Goal: Task Accomplishment & Management: Manage account settings

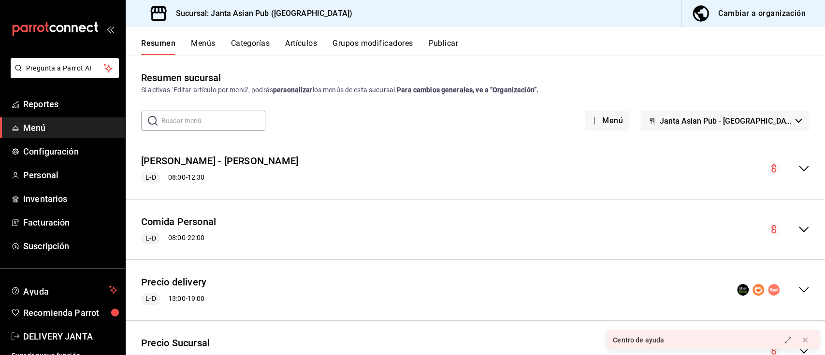
scroll to position [45, 0]
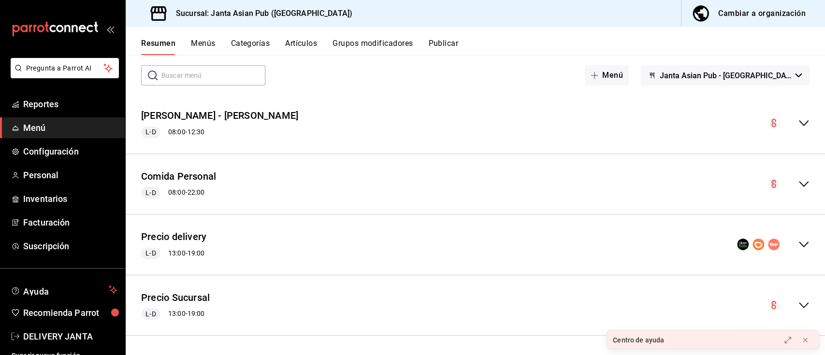
click at [757, 15] on div "Cambiar a organización" at bounding box center [763, 14] width 88 height 14
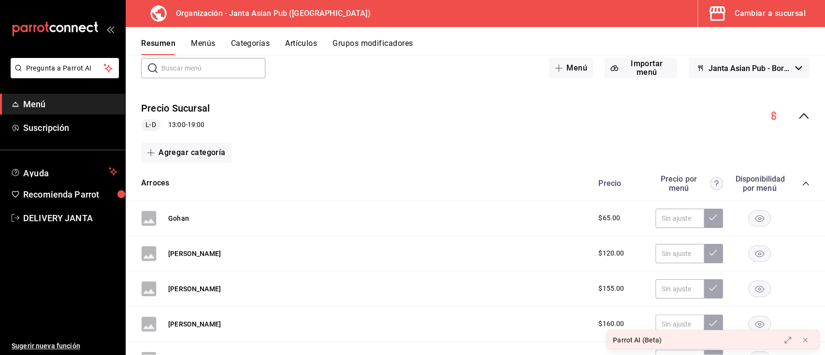
scroll to position [60, 0]
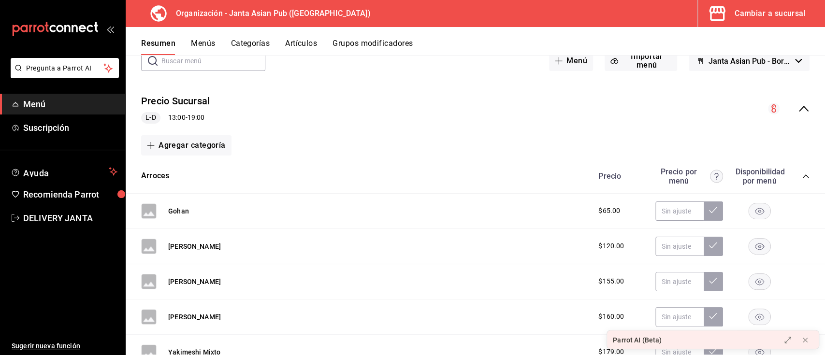
click at [799, 108] on icon "collapse-menu-row" at bounding box center [804, 109] width 10 height 6
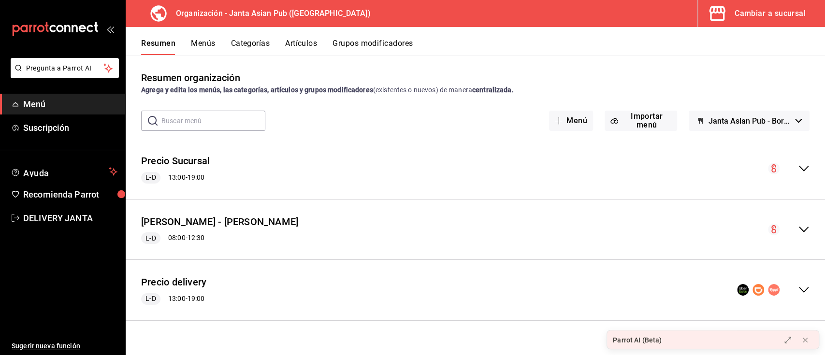
scroll to position [0, 0]
click at [803, 292] on icon "collapse-menu-row" at bounding box center [804, 290] width 12 height 12
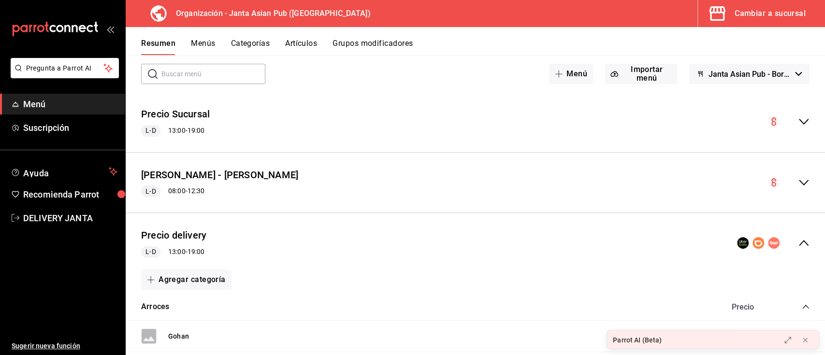
scroll to position [22, 0]
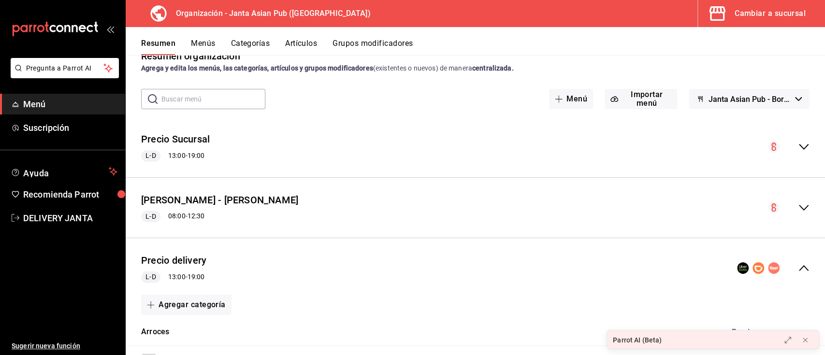
click at [255, 45] on button "Categorías" at bounding box center [250, 47] width 39 height 16
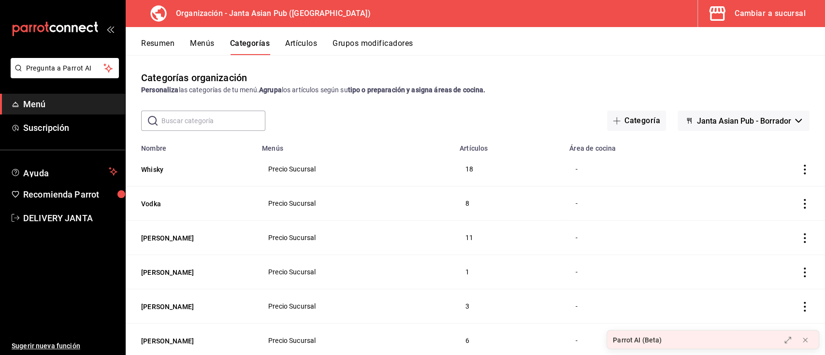
click at [201, 45] on button "Menús" at bounding box center [202, 47] width 24 height 16
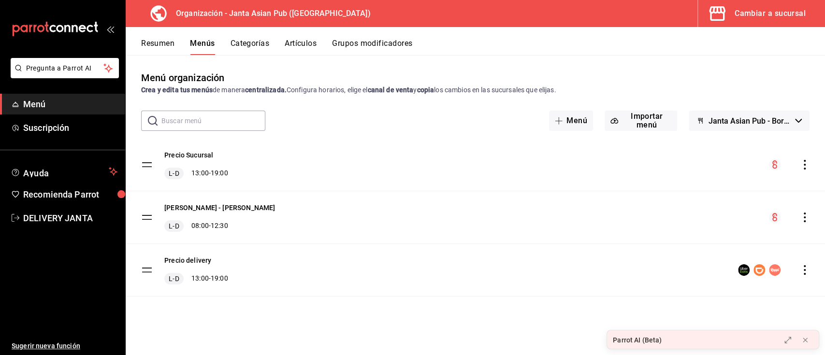
click at [166, 42] on button "Resumen" at bounding box center [157, 47] width 33 height 16
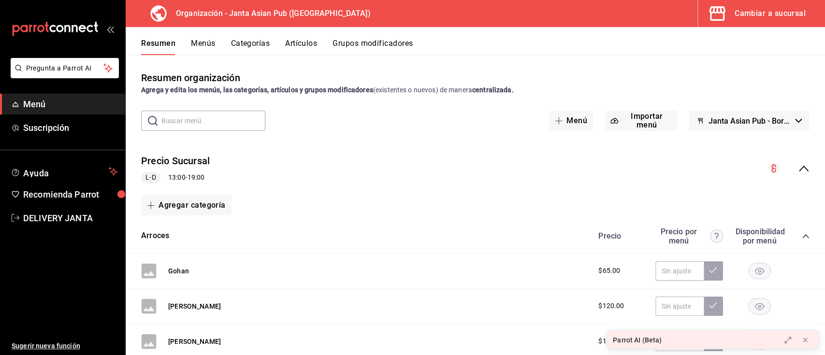
click at [799, 167] on icon "collapse-menu-row" at bounding box center [804, 169] width 10 height 6
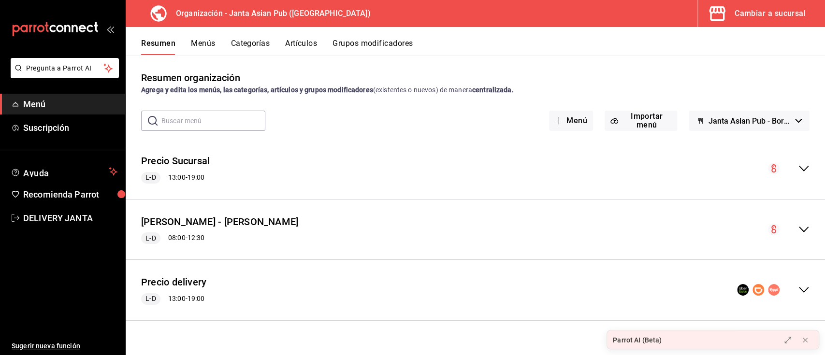
click at [804, 290] on icon "collapse-menu-row" at bounding box center [804, 290] width 12 height 12
click at [771, 13] on div "Cambiar a sucursal" at bounding box center [770, 14] width 71 height 14
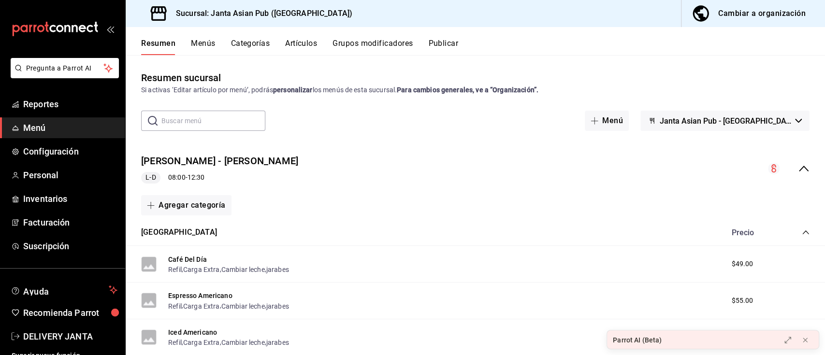
click at [799, 168] on icon "collapse-menu-row" at bounding box center [804, 169] width 10 height 6
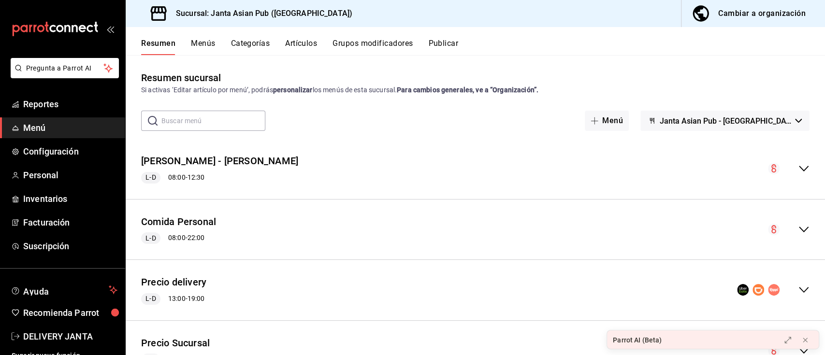
scroll to position [45, 0]
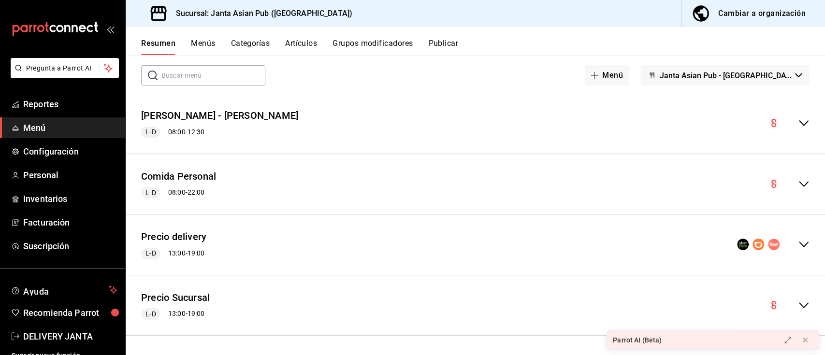
click at [798, 242] on icon "collapse-menu-row" at bounding box center [804, 245] width 12 height 12
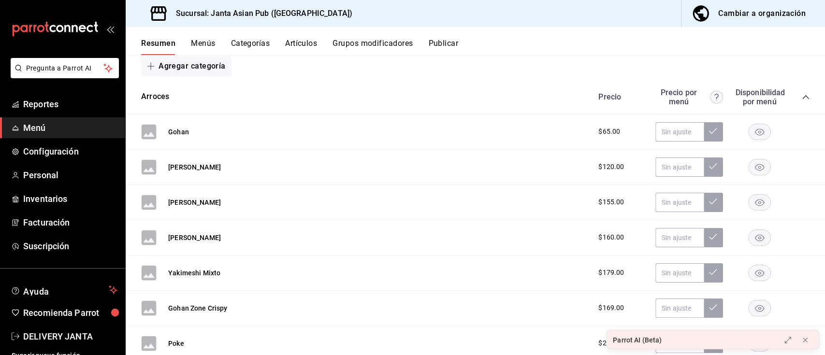
scroll to position [263, 0]
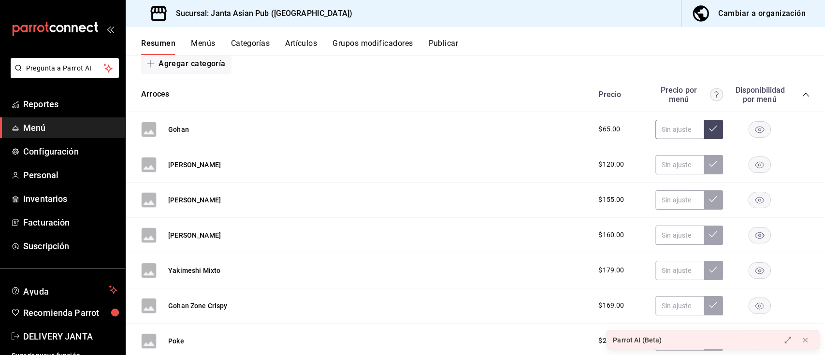
click at [664, 135] on input "text" at bounding box center [680, 129] width 48 height 19
type input "$92.00"
click at [704, 124] on button at bounding box center [713, 129] width 19 height 19
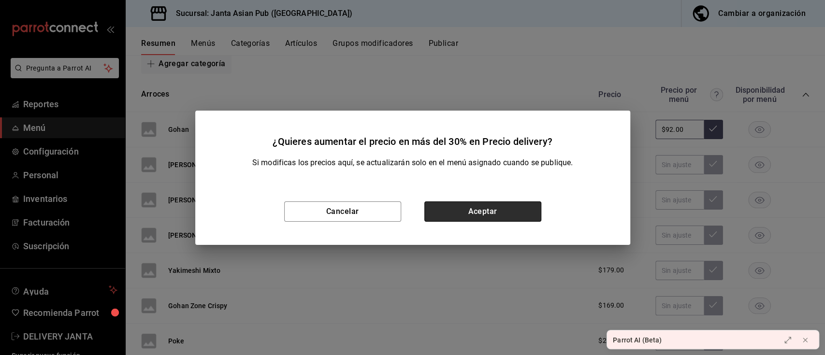
click at [460, 213] on button "Aceptar" at bounding box center [483, 212] width 117 height 20
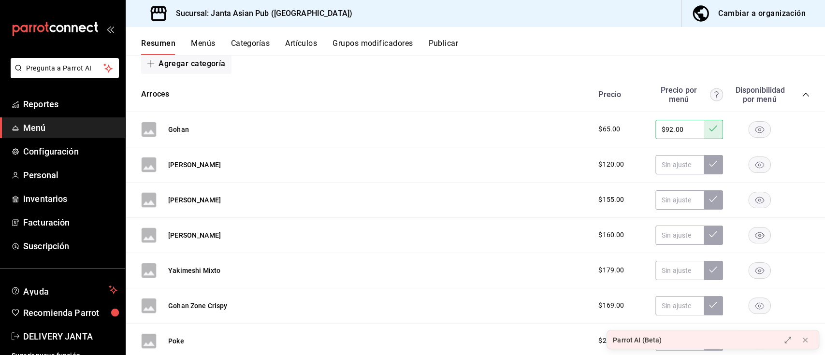
click at [276, 166] on div "Yakimeshi Verdura $120.00" at bounding box center [476, 164] width 700 height 35
click at [204, 170] on div "[PERSON_NAME]" at bounding box center [181, 164] width 80 height 15
click at [200, 164] on button "[PERSON_NAME]" at bounding box center [194, 165] width 53 height 10
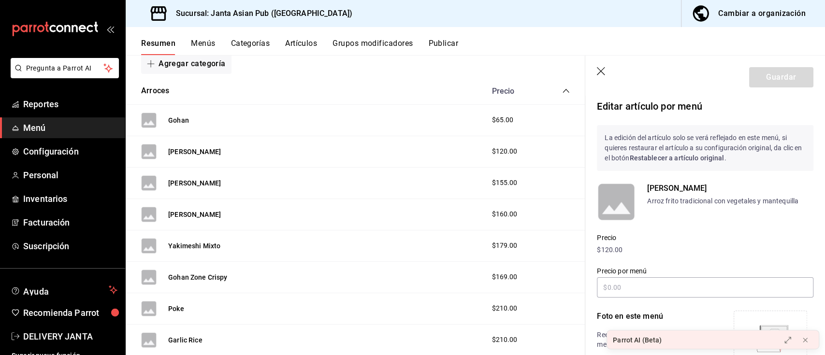
click at [603, 70] on icon "button" at bounding box center [602, 72] width 10 height 10
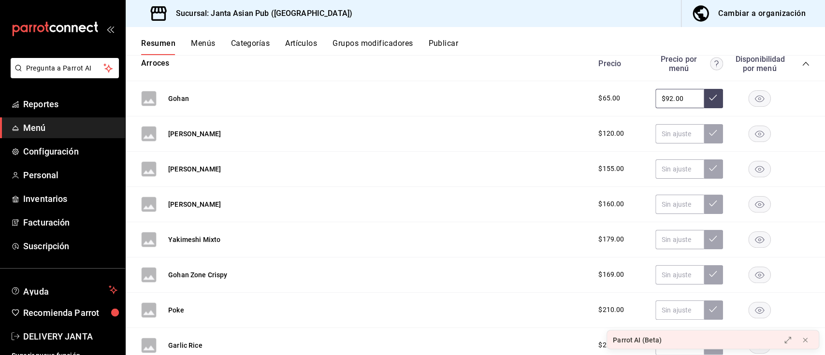
scroll to position [296, 0]
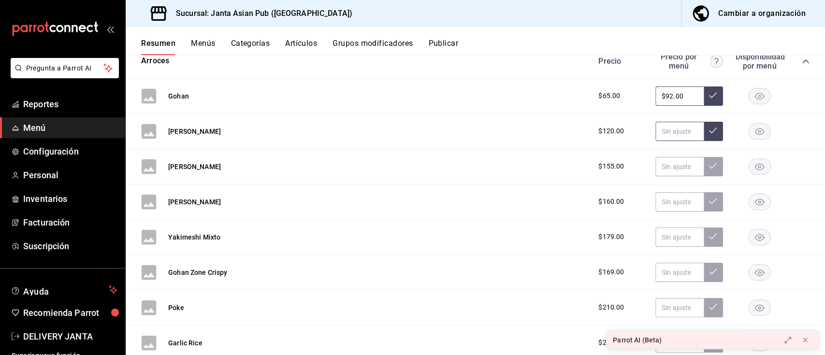
click at [661, 135] on input "text" at bounding box center [680, 131] width 48 height 19
type input "$170.00"
click at [705, 137] on button at bounding box center [713, 131] width 19 height 19
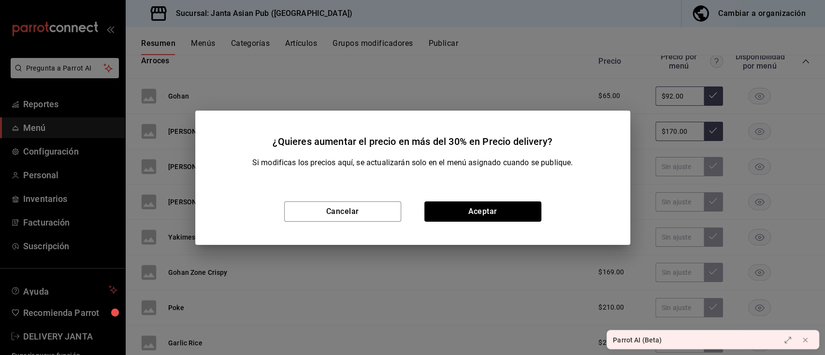
click at [499, 201] on div "Cancelar Aceptar" at bounding box center [412, 211] width 435 height 67
click at [503, 212] on button "Aceptar" at bounding box center [483, 212] width 117 height 20
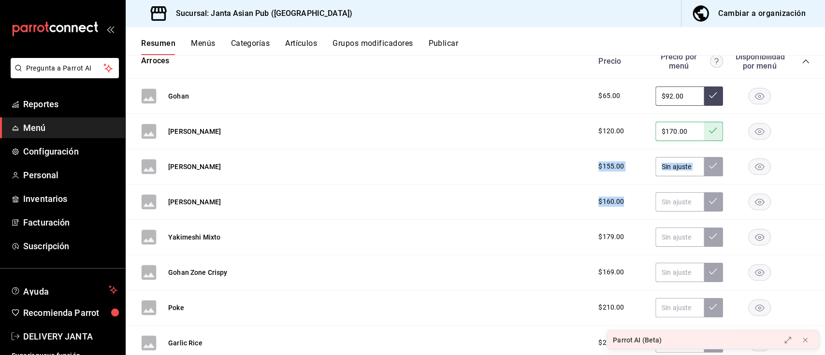
drag, startPoint x: 284, startPoint y: 180, endPoint x: 652, endPoint y: 191, distance: 368.1
click at [652, 191] on div "Gohan $65.00 $92.00 Yakimeshi Verdura $120.00 $170.00 Yakimeshi Pollo $155.00 Y…" at bounding box center [476, 259] width 700 height 361
click at [806, 132] on div "Yakimeshi Verdura $120.00 $170.00" at bounding box center [476, 131] width 700 height 35
click at [656, 169] on input "text" at bounding box center [680, 166] width 48 height 19
click at [709, 133] on icon at bounding box center [713, 131] width 8 height 8
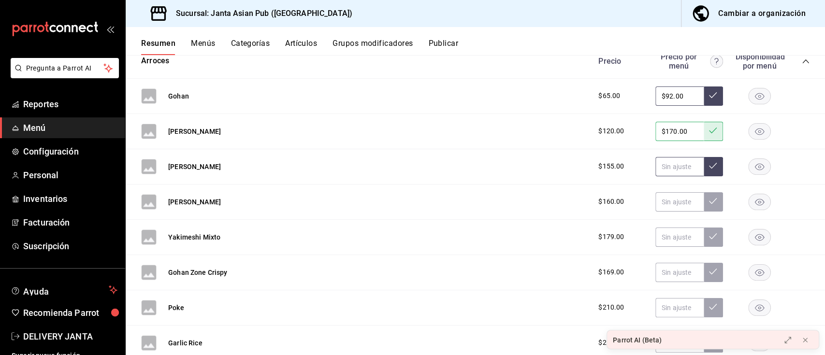
click at [660, 164] on input "text" at bounding box center [680, 166] width 48 height 19
type input "$220.00"
click at [704, 164] on button at bounding box center [713, 166] width 19 height 19
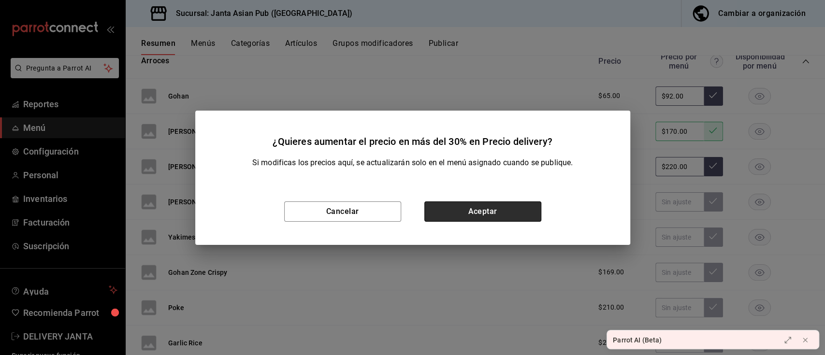
click at [468, 214] on button "Aceptar" at bounding box center [483, 212] width 117 height 20
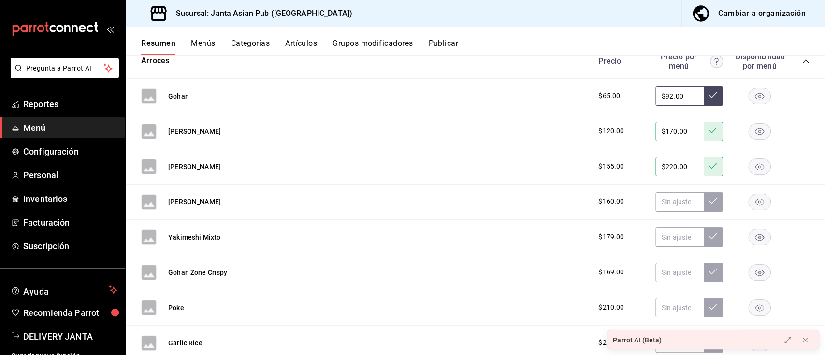
click at [709, 97] on icon at bounding box center [713, 95] width 8 height 8
click at [675, 90] on input "$92.00" at bounding box center [680, 96] width 48 height 19
type input "$92.00"
click at [709, 97] on icon at bounding box center [713, 95] width 8 height 8
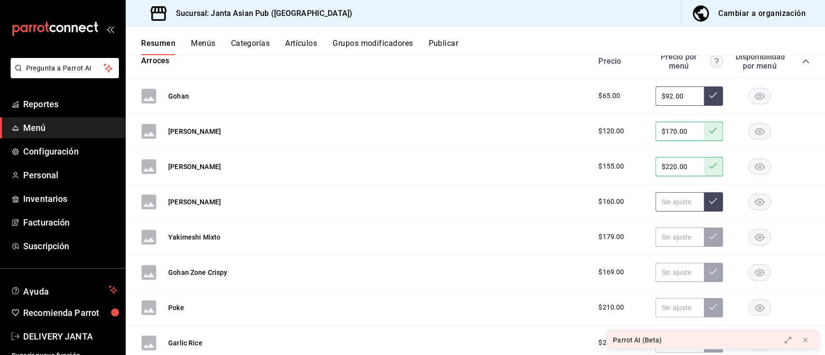
click at [677, 206] on input "text" at bounding box center [680, 201] width 48 height 19
type input "$229.00"
click at [709, 205] on icon at bounding box center [713, 201] width 8 height 8
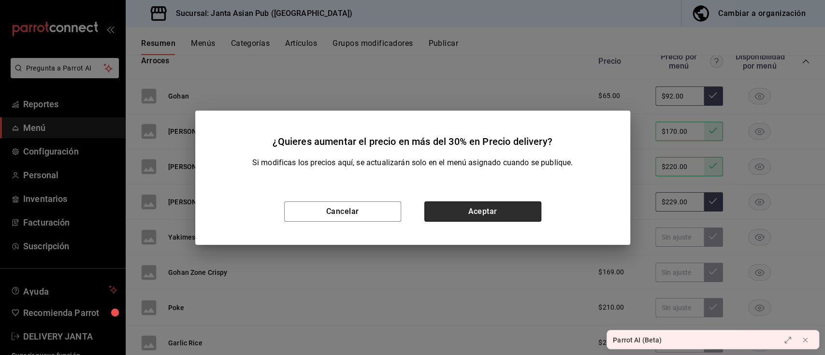
click at [494, 208] on button "Aceptar" at bounding box center [483, 212] width 117 height 20
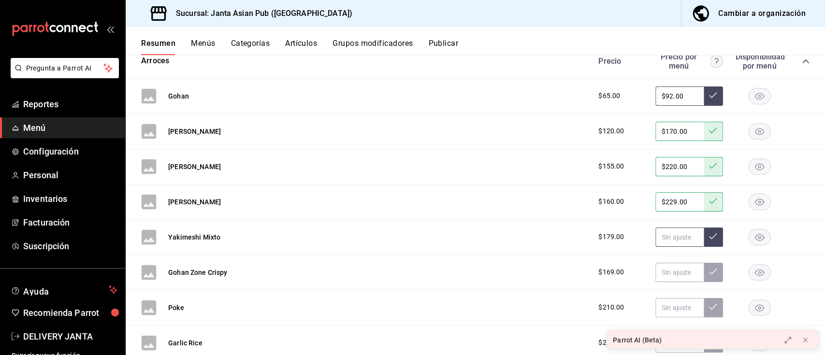
click at [661, 235] on input "text" at bounding box center [680, 237] width 48 height 19
type input "$255.00"
click at [709, 238] on icon at bounding box center [713, 237] width 8 height 8
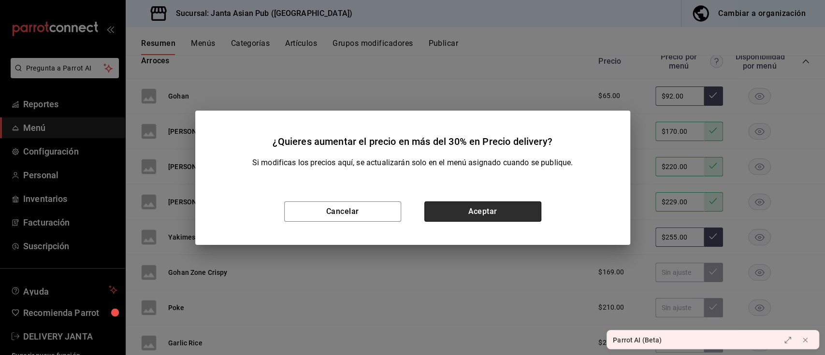
click at [509, 212] on button "Aceptar" at bounding box center [483, 212] width 117 height 20
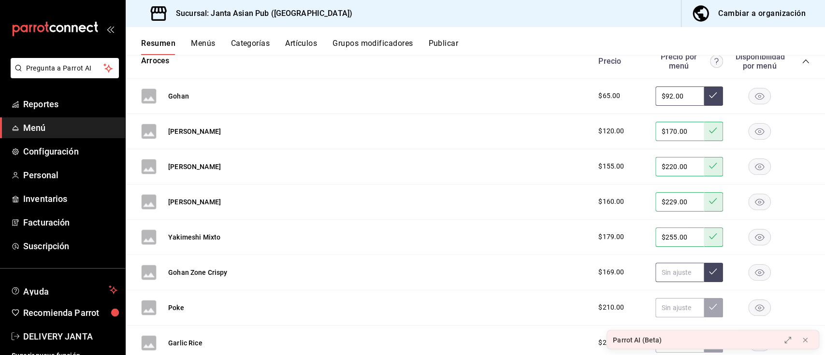
click at [672, 271] on input "text" at bounding box center [680, 272] width 48 height 19
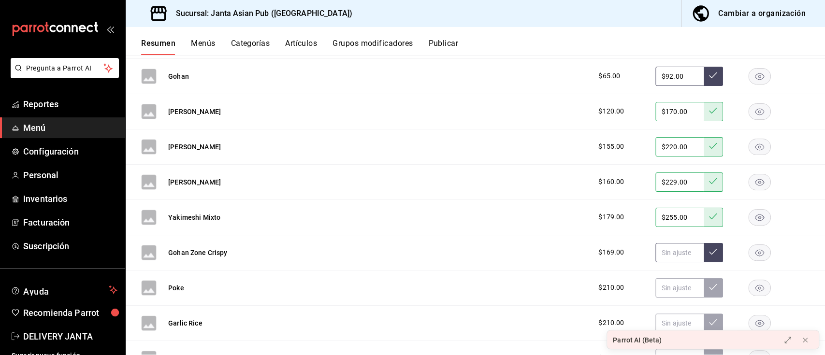
scroll to position [319, 0]
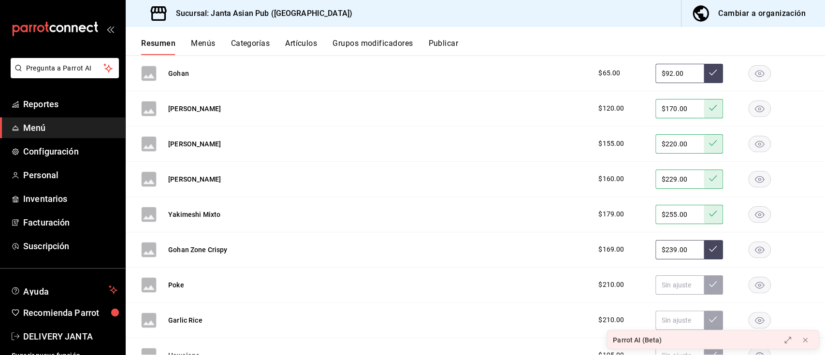
type input "$239.00"
click at [709, 248] on icon at bounding box center [713, 249] width 8 height 8
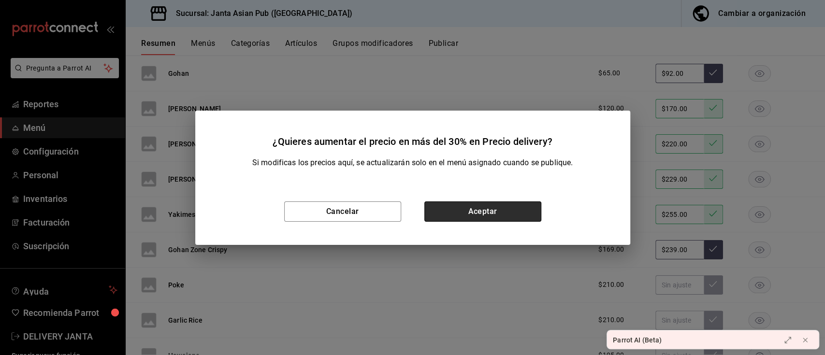
click at [467, 211] on button "Aceptar" at bounding box center [483, 212] width 117 height 20
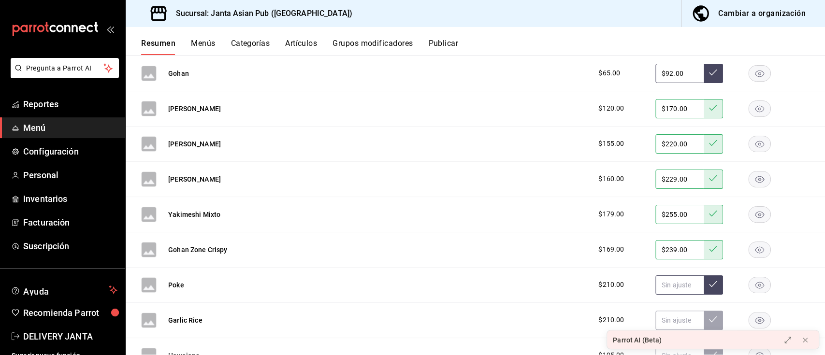
click at [669, 288] on input "text" at bounding box center [680, 285] width 48 height 19
type input "$299.00"
click at [709, 288] on icon at bounding box center [713, 284] width 8 height 8
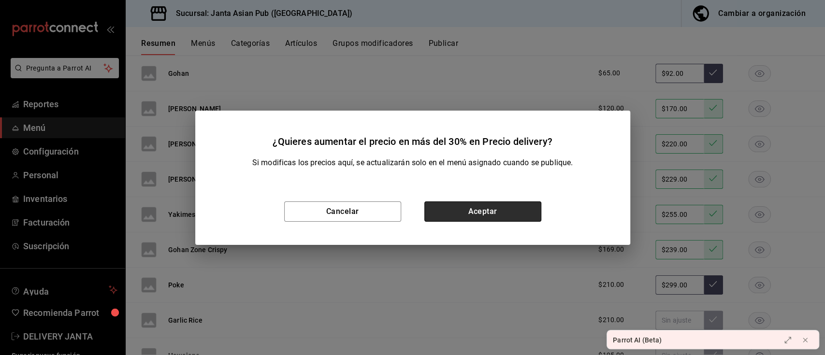
click at [459, 215] on button "Aceptar" at bounding box center [483, 212] width 117 height 20
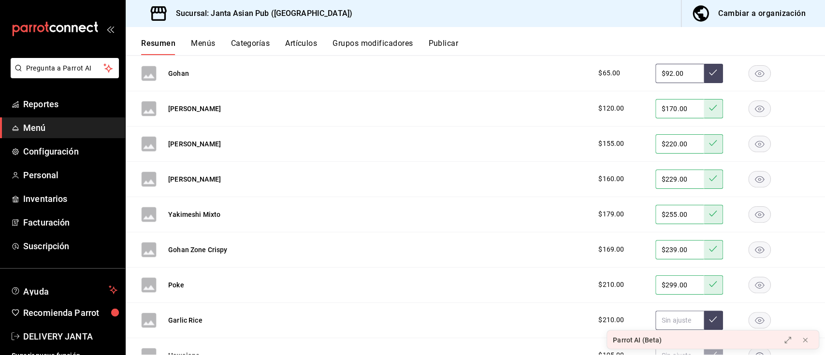
click at [664, 321] on input "text" at bounding box center [680, 320] width 48 height 19
type input "$299.00"
click at [709, 320] on icon at bounding box center [713, 320] width 8 height 6
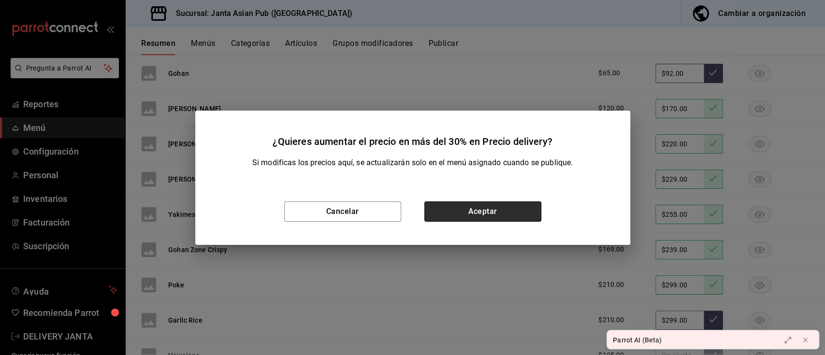
click at [530, 214] on button "Aceptar" at bounding box center [483, 212] width 117 height 20
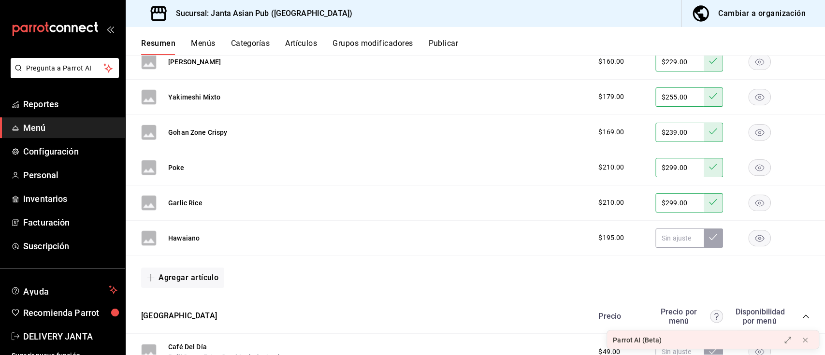
scroll to position [429, 0]
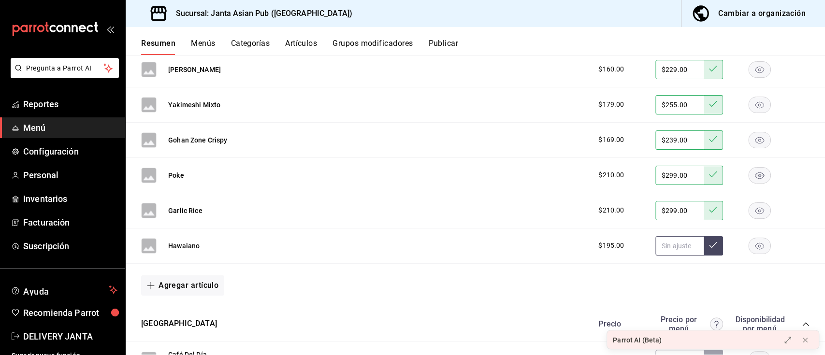
click at [673, 239] on input "text" at bounding box center [680, 245] width 48 height 19
type input "$275.00"
click at [707, 242] on button at bounding box center [713, 245] width 19 height 19
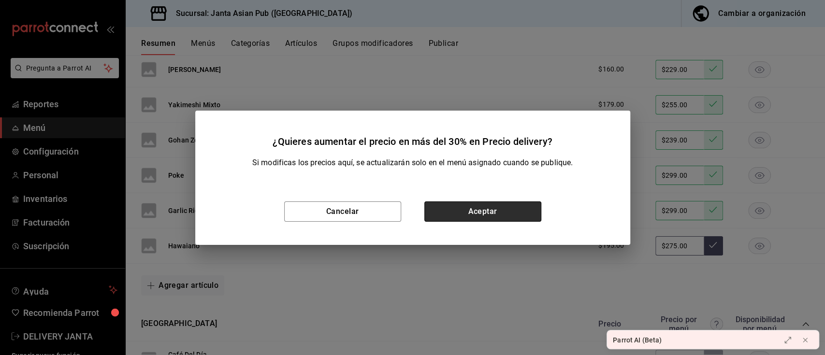
click at [487, 211] on button "Aceptar" at bounding box center [483, 212] width 117 height 20
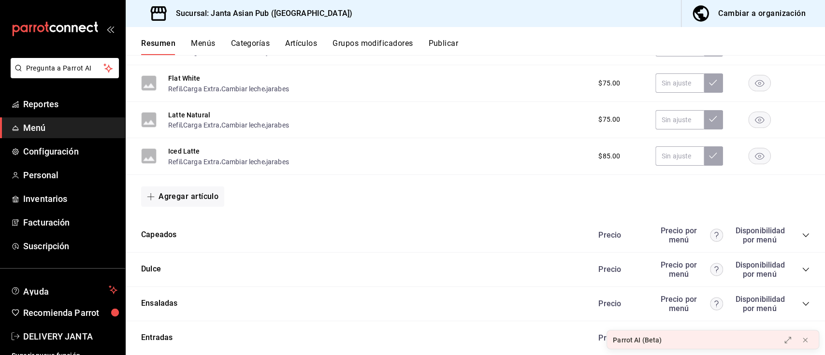
scroll to position [990, 0]
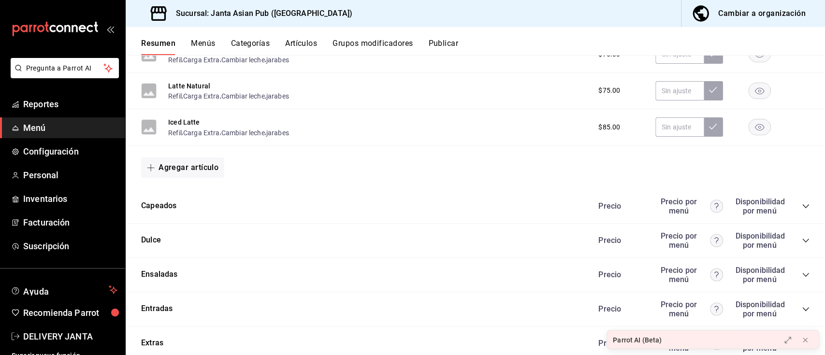
click at [802, 206] on icon "collapse-category-row" at bounding box center [806, 207] width 8 height 8
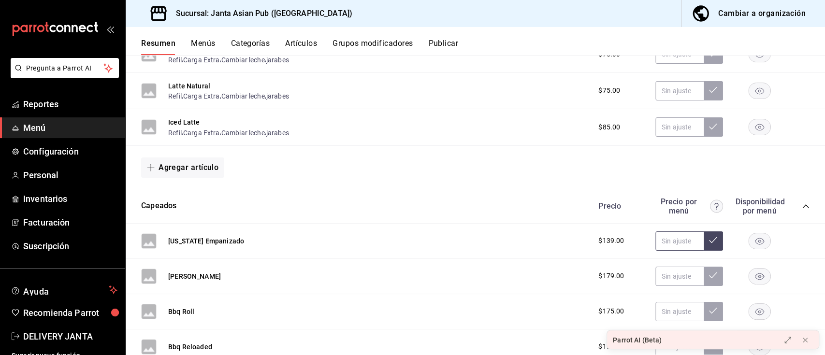
click at [672, 244] on input "text" at bounding box center [680, 241] width 48 height 19
type input "$199.00"
click at [709, 238] on icon at bounding box center [713, 240] width 8 height 8
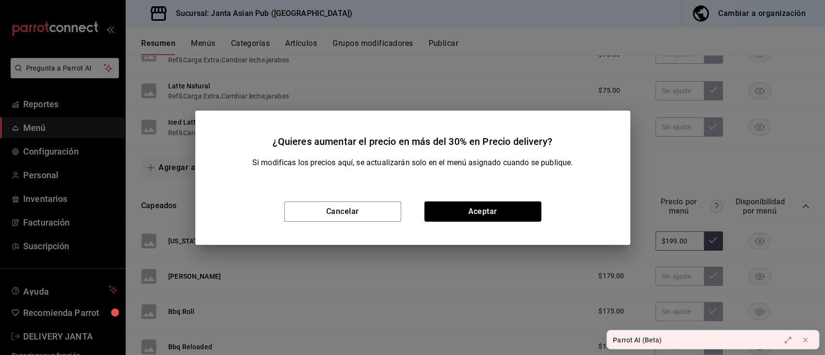
click at [468, 230] on div "Cancelar Aceptar" at bounding box center [412, 211] width 435 height 67
click at [465, 203] on button "Aceptar" at bounding box center [483, 212] width 117 height 20
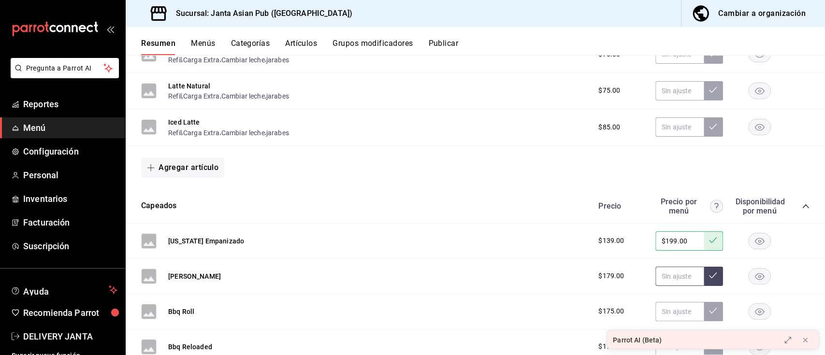
click at [670, 278] on input "text" at bounding box center [680, 276] width 48 height 19
type input "$255.00"
click at [704, 281] on button at bounding box center [713, 276] width 19 height 19
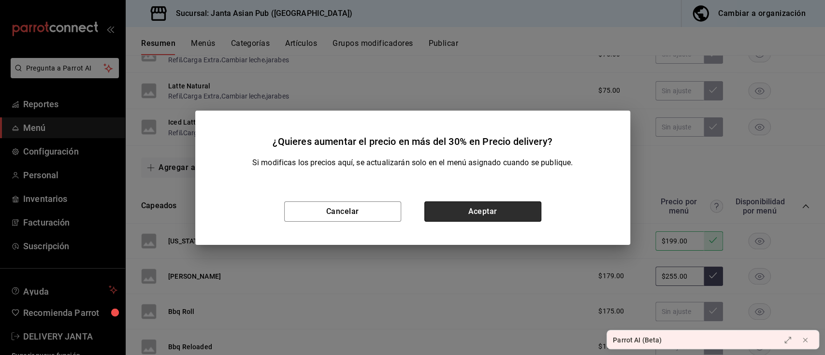
click at [506, 212] on button "Aceptar" at bounding box center [483, 212] width 117 height 20
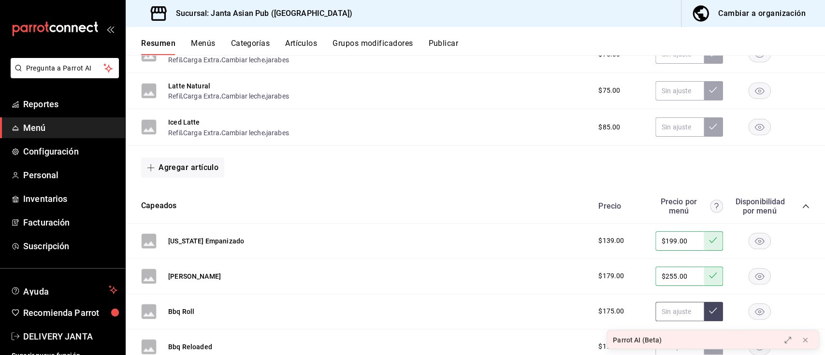
click at [673, 318] on input "text" at bounding box center [680, 311] width 48 height 19
type input "$249.00"
click at [704, 315] on button at bounding box center [713, 311] width 19 height 19
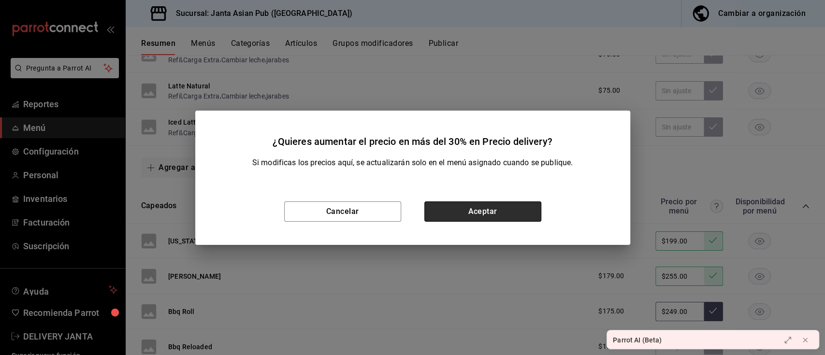
click at [518, 216] on button "Aceptar" at bounding box center [483, 212] width 117 height 20
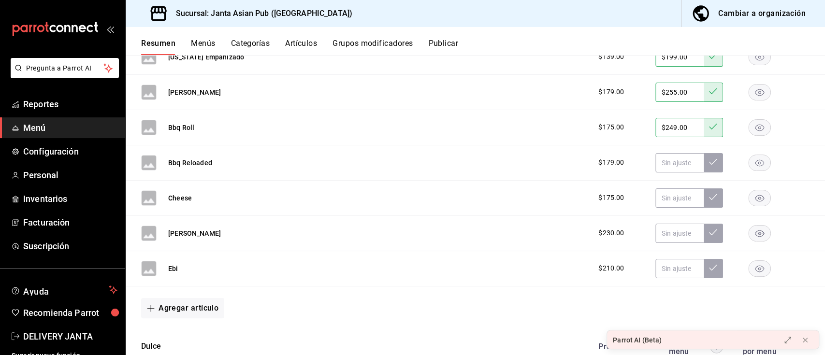
scroll to position [1180, 0]
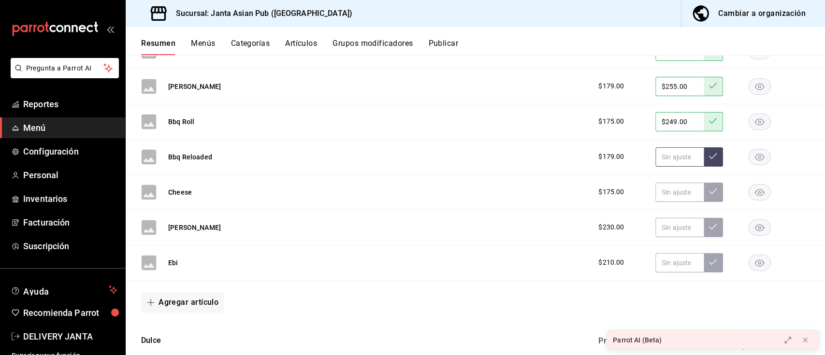
click at [663, 159] on input "text" at bounding box center [680, 156] width 48 height 19
type input "$255.00"
click at [709, 160] on icon at bounding box center [713, 156] width 8 height 8
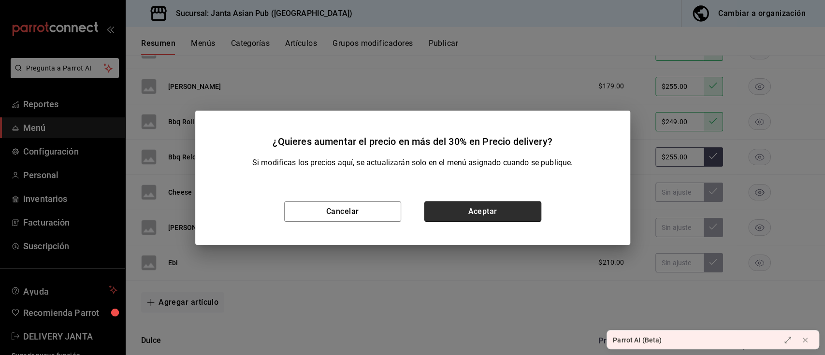
click at [445, 213] on button "Aceptar" at bounding box center [483, 212] width 117 height 20
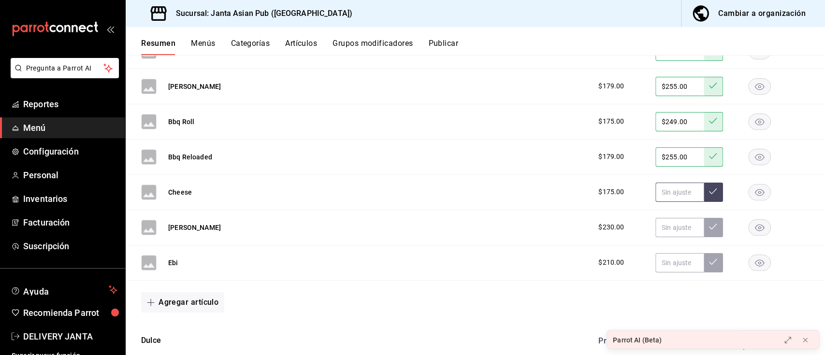
click at [669, 188] on input "text" at bounding box center [680, 192] width 48 height 19
type input "$249.00"
click at [709, 194] on icon at bounding box center [713, 192] width 8 height 6
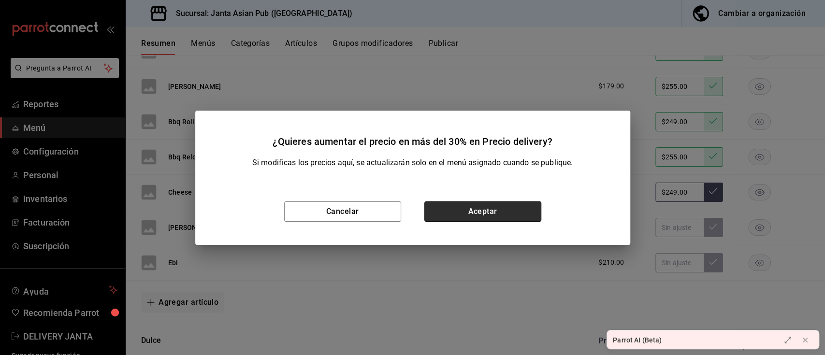
click at [501, 207] on button "Aceptar" at bounding box center [483, 212] width 117 height 20
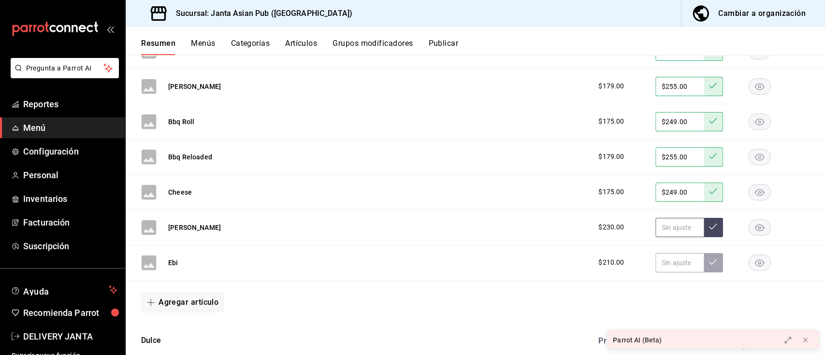
click at [669, 230] on input "text" at bounding box center [680, 227] width 48 height 19
type input "$325.00"
click at [709, 229] on icon at bounding box center [713, 227] width 8 height 8
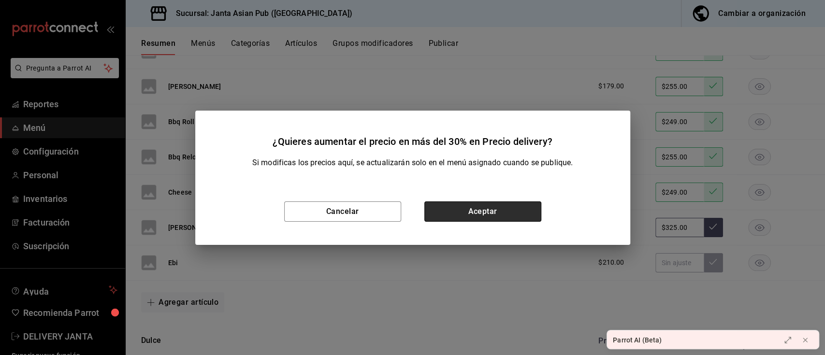
click at [501, 205] on button "Aceptar" at bounding box center [483, 212] width 117 height 20
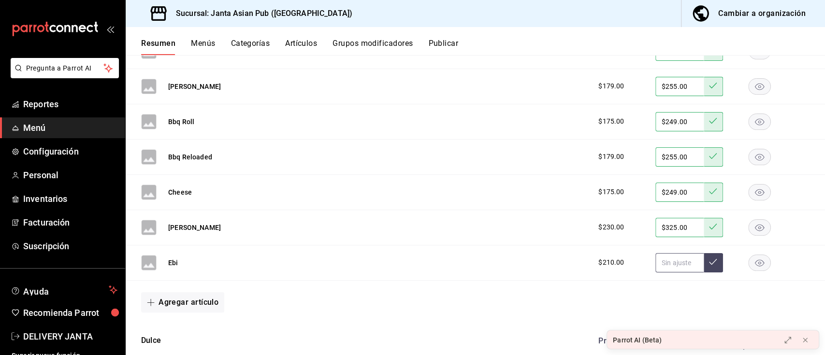
click at [677, 261] on input "text" at bounding box center [680, 262] width 48 height 19
type input "$299.00"
click at [709, 261] on icon at bounding box center [713, 262] width 8 height 6
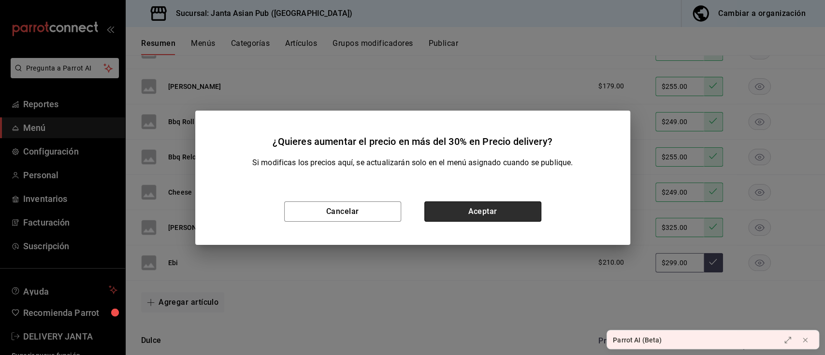
click at [477, 206] on button "Aceptar" at bounding box center [483, 212] width 117 height 20
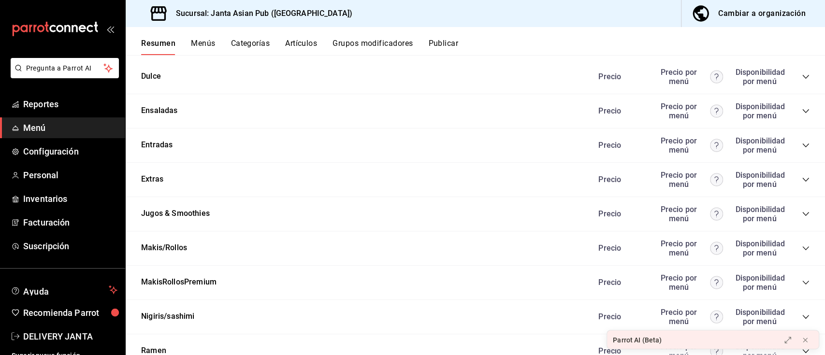
scroll to position [1436, 0]
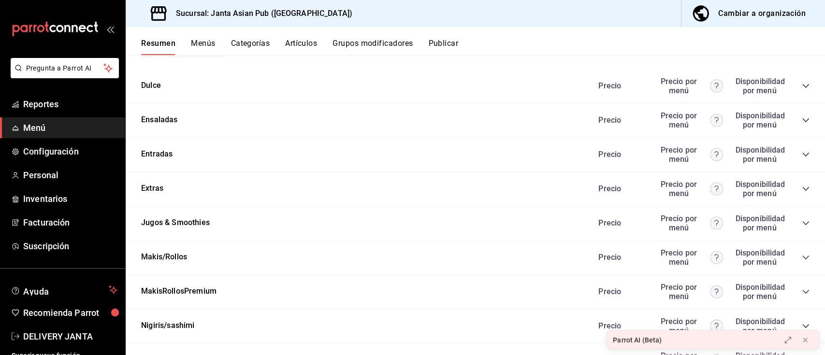
click at [802, 189] on icon "collapse-category-row" at bounding box center [806, 189] width 8 height 8
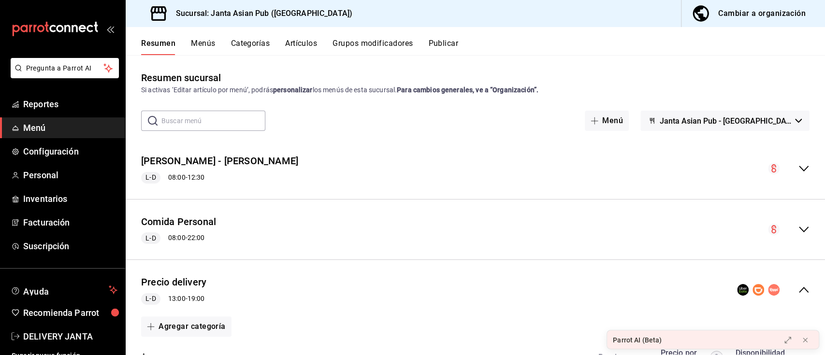
scroll to position [19, 0]
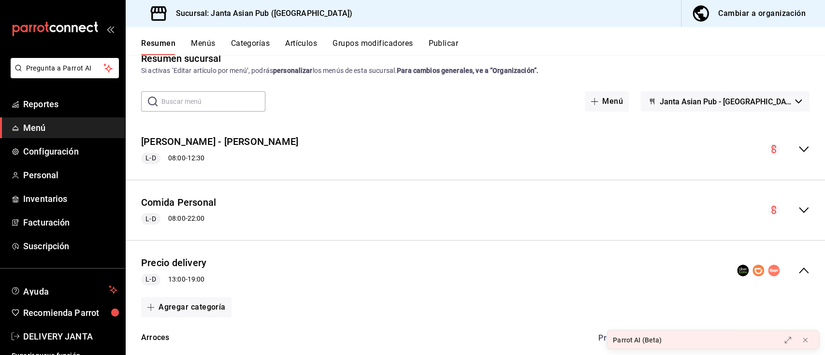
click at [452, 43] on button "Publicar" at bounding box center [443, 47] width 30 height 16
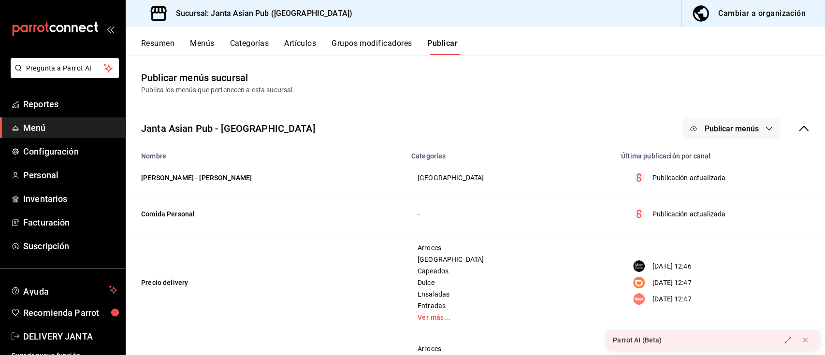
click at [712, 126] on span "Publicar menús" at bounding box center [731, 128] width 54 height 9
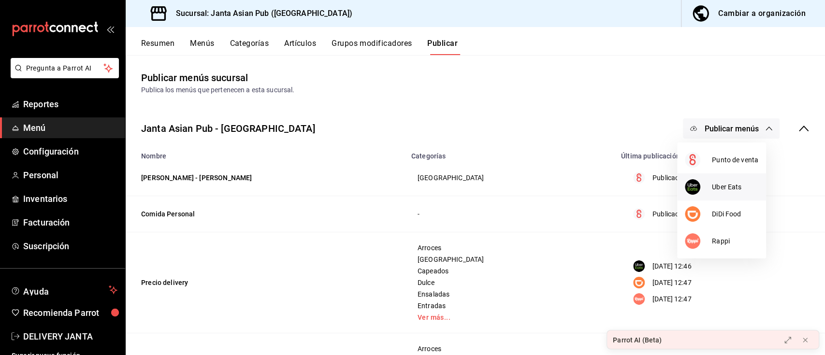
click at [720, 184] on span "Uber Eats" at bounding box center [735, 187] width 46 height 10
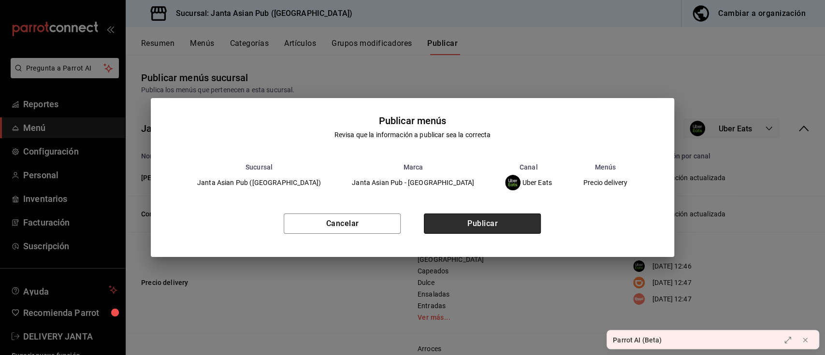
click at [468, 221] on button "Publicar" at bounding box center [482, 224] width 117 height 20
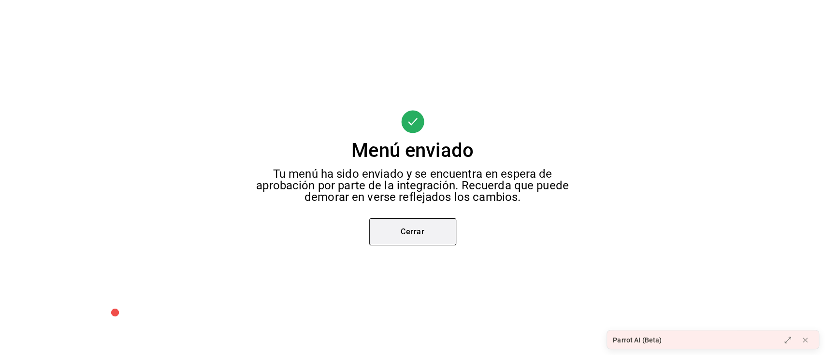
click at [427, 228] on button "Cerrar" at bounding box center [412, 232] width 87 height 27
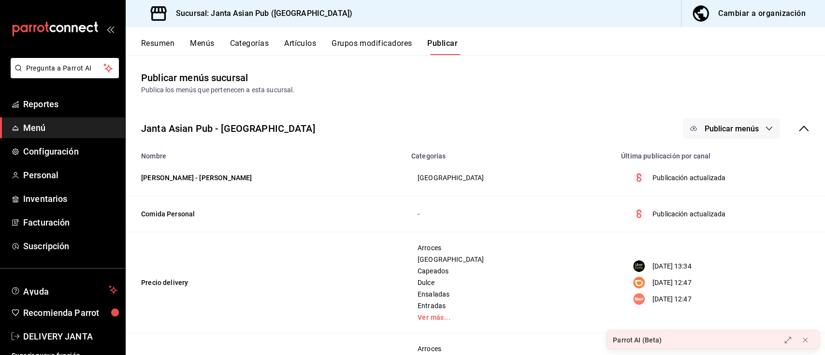
click at [704, 132] on span "Publicar menús" at bounding box center [731, 128] width 54 height 9
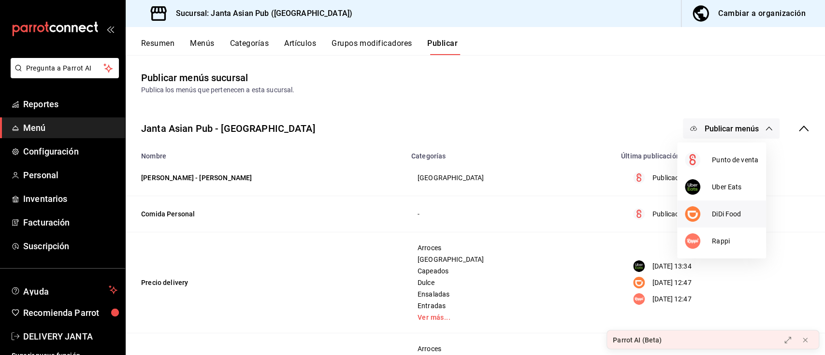
click at [731, 218] on span "DiDi Food" at bounding box center [735, 214] width 46 height 10
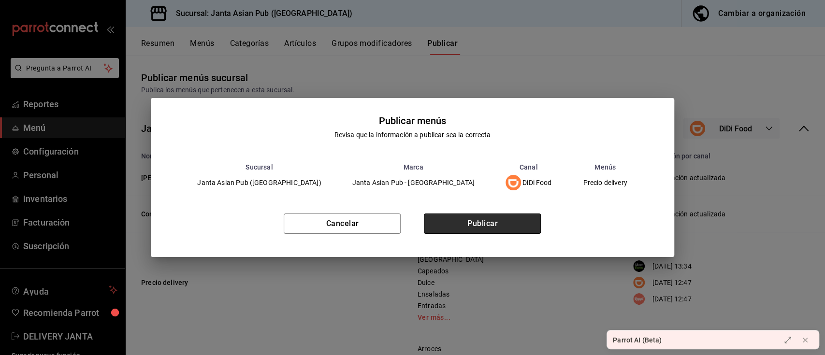
click at [487, 222] on button "Publicar" at bounding box center [482, 224] width 117 height 20
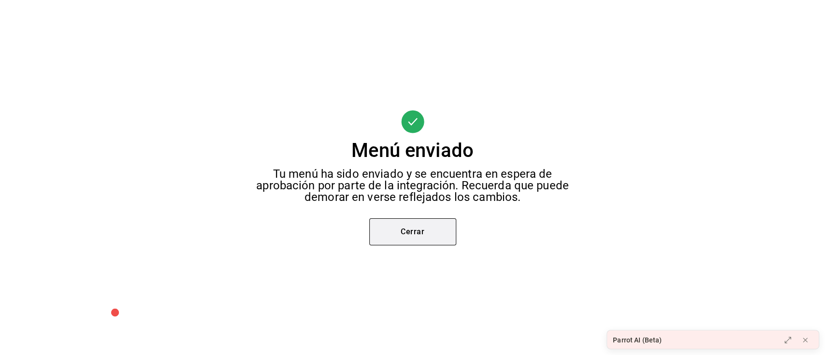
click at [414, 235] on button "Cerrar" at bounding box center [412, 232] width 87 height 27
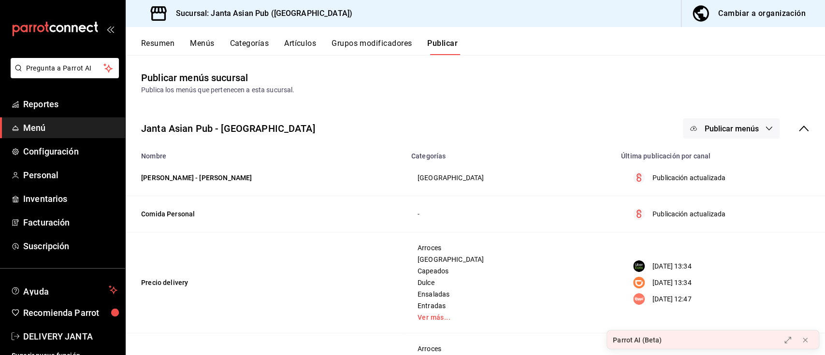
click at [733, 127] on span "Publicar menús" at bounding box center [731, 128] width 54 height 9
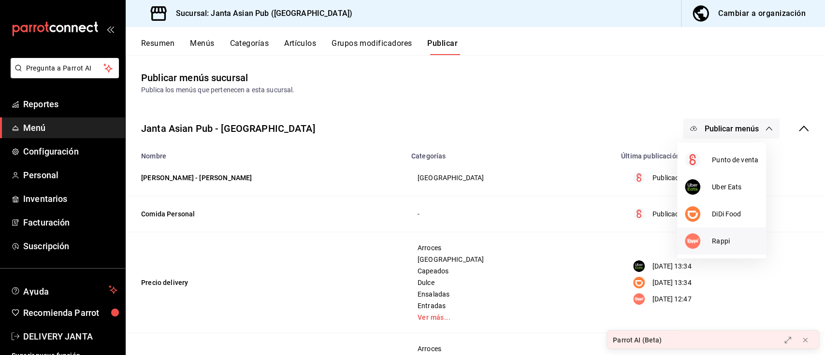
click at [724, 245] on span "Rappi" at bounding box center [735, 241] width 46 height 10
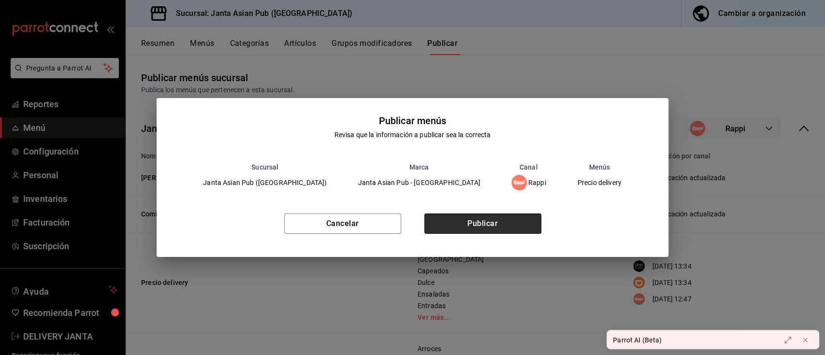
click at [480, 220] on button "Publicar" at bounding box center [483, 224] width 117 height 20
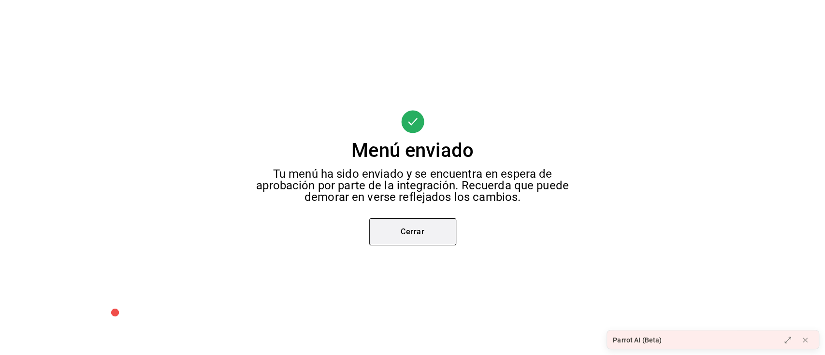
click at [418, 235] on button "Cerrar" at bounding box center [412, 232] width 87 height 27
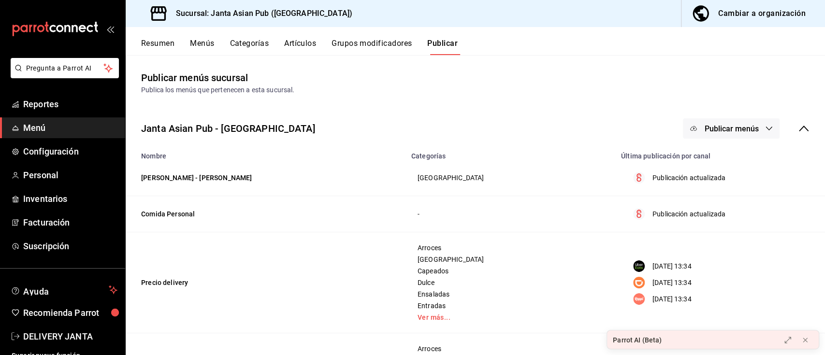
click at [726, 21] on button "Cambiar a organización" at bounding box center [750, 13] width 136 height 27
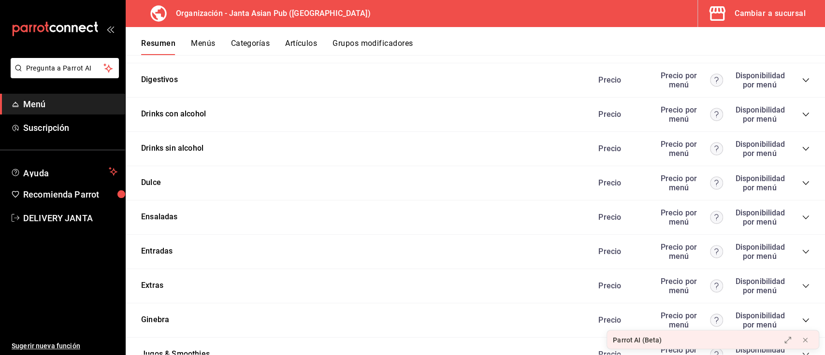
scroll to position [1044, 0]
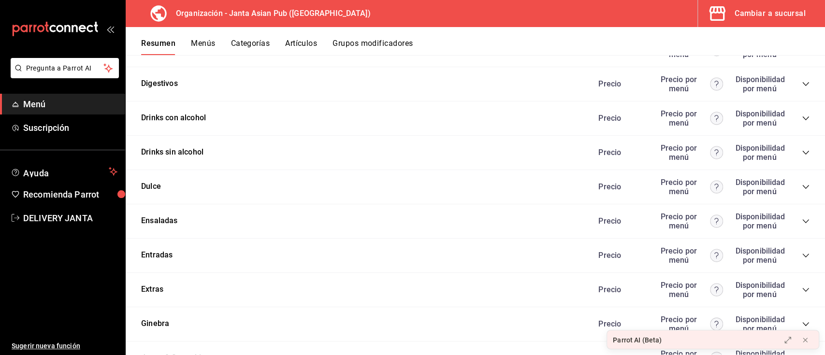
click at [801, 190] on div "Dulce Precio Precio por menú Disponibilidad por menú" at bounding box center [476, 187] width 700 height 34
click at [803, 189] on icon "collapse-category-row" at bounding box center [806, 187] width 6 height 4
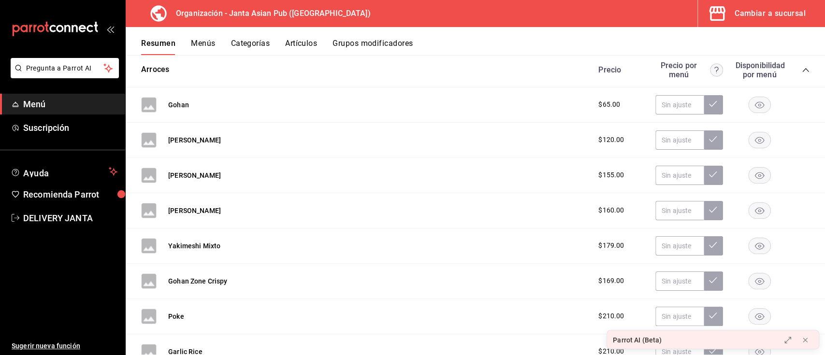
scroll to position [0, 0]
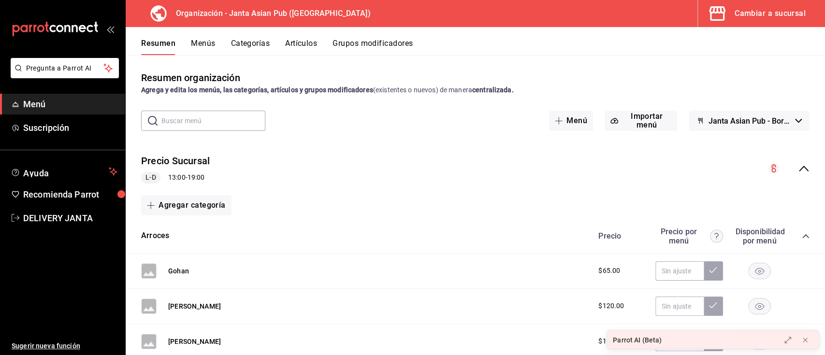
click at [209, 39] on button "Menús" at bounding box center [203, 47] width 24 height 16
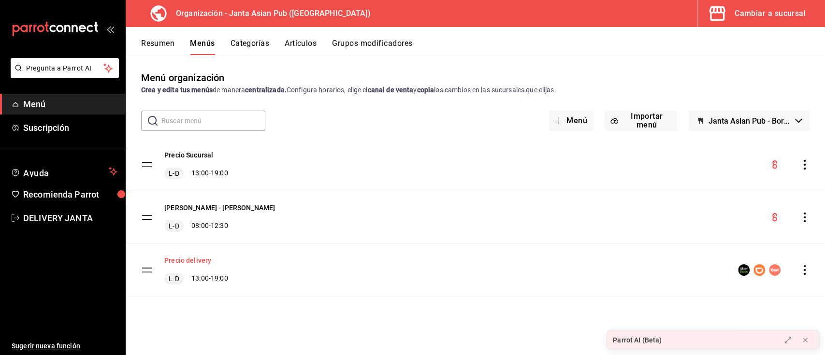
click at [192, 260] on button "Precio delivery" at bounding box center [187, 261] width 47 height 10
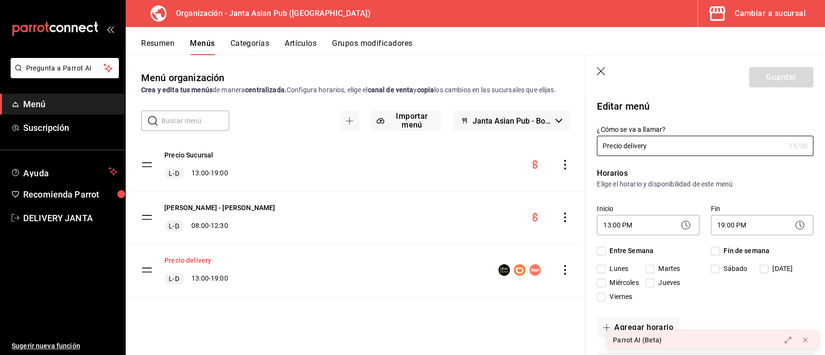
checkbox input "true"
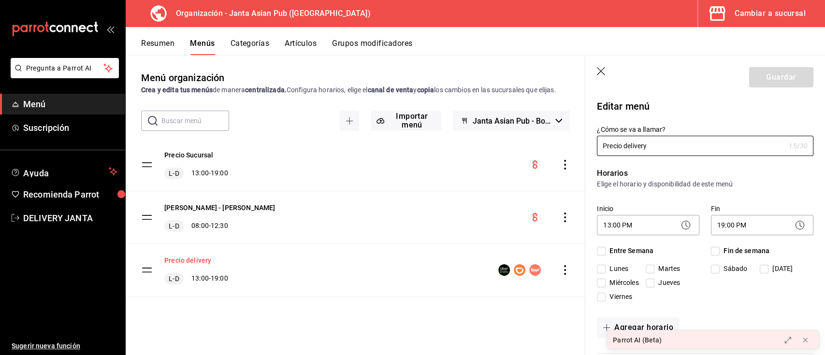
checkbox input "true"
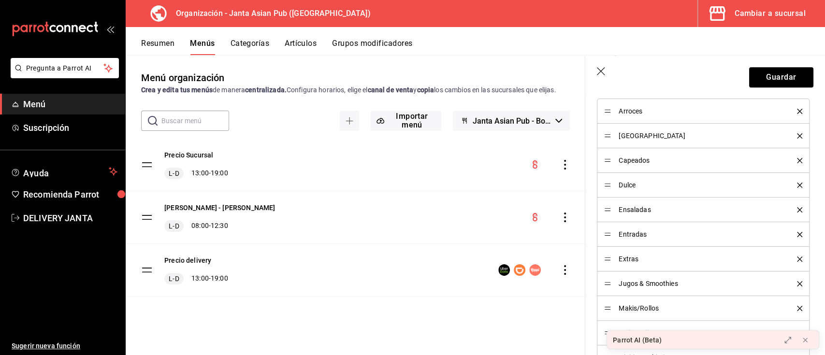
scroll to position [329, 0]
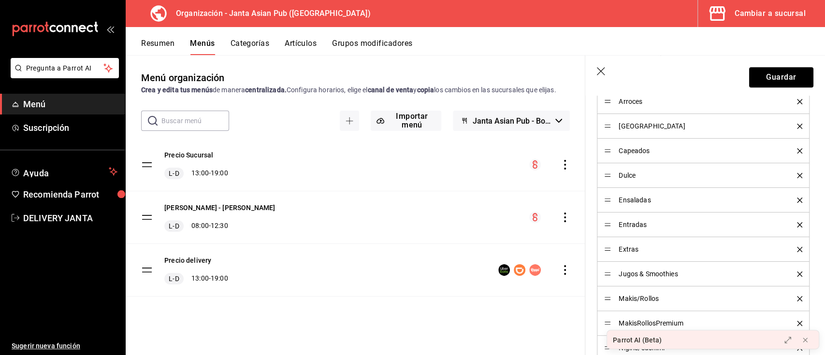
click at [797, 178] on icon "delete" at bounding box center [799, 175] width 5 height 5
click at [797, 228] on icon "delete" at bounding box center [799, 224] width 5 height 5
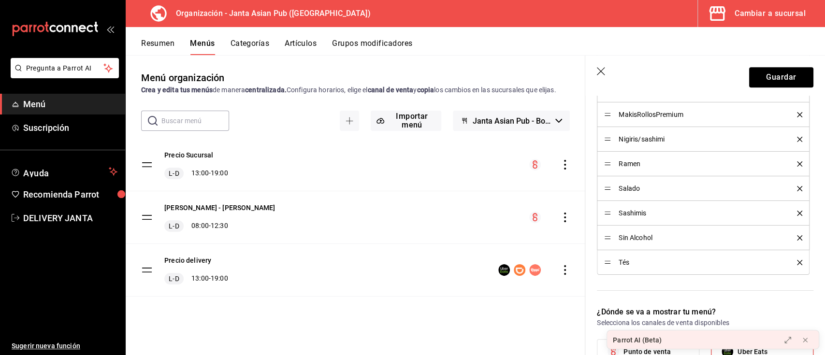
scroll to position [465, 0]
click at [777, 78] on button "Guardar" at bounding box center [781, 77] width 64 height 20
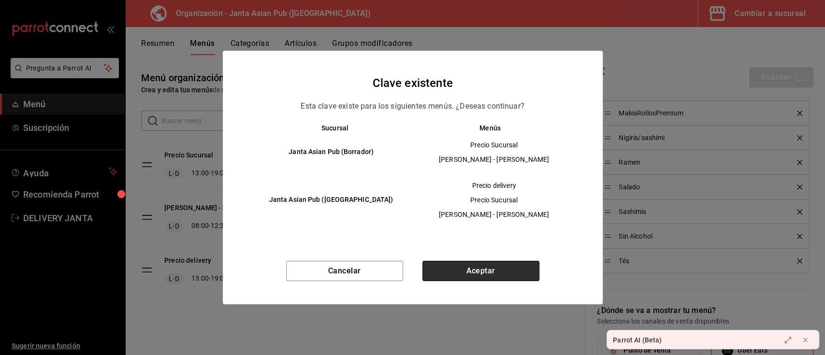
click at [476, 270] on button "Aceptar" at bounding box center [481, 271] width 117 height 20
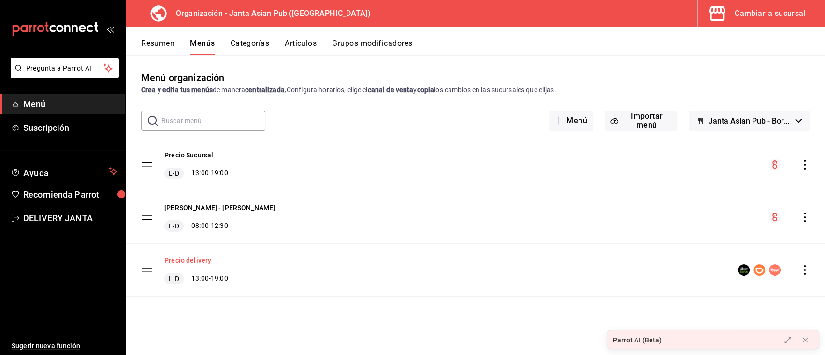
click at [191, 260] on button "Precio delivery" at bounding box center [187, 261] width 47 height 10
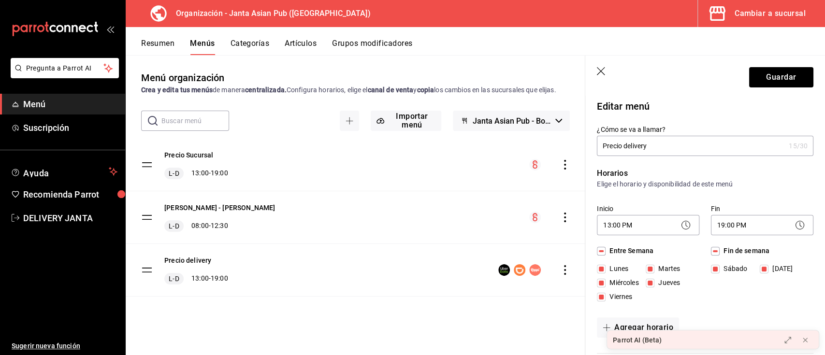
click at [599, 74] on icon "button" at bounding box center [602, 72] width 10 height 10
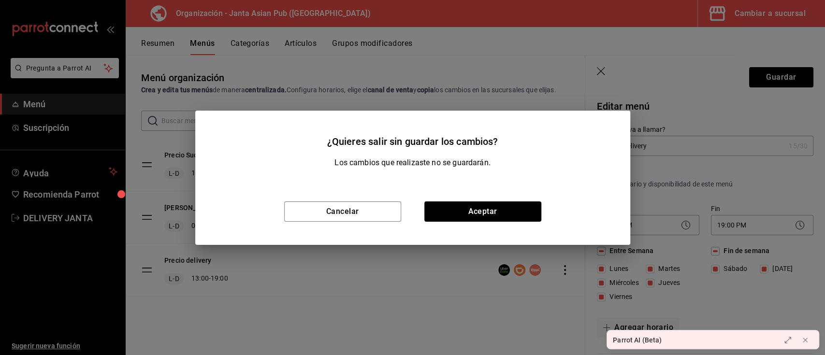
drag, startPoint x: 361, startPoint y: 214, endPoint x: 447, endPoint y: 260, distance: 97.3
click at [447, 260] on div "¿Quieres salir sin guardar los cambios? Los cambios que realizaste no se guarda…" at bounding box center [412, 177] width 825 height 355
click at [370, 210] on button "Cancelar" at bounding box center [342, 212] width 117 height 20
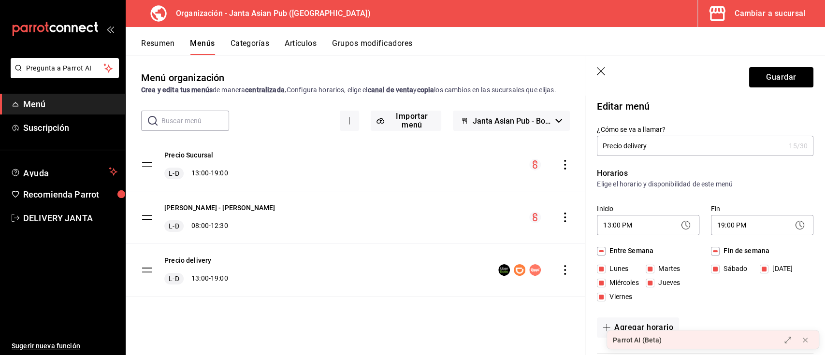
click at [600, 69] on icon "button" at bounding box center [601, 71] width 8 height 8
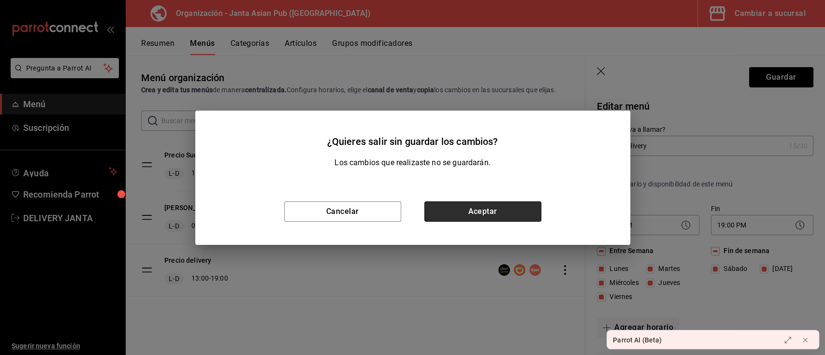
click at [445, 218] on button "Aceptar" at bounding box center [483, 212] width 117 height 20
checkbox input "false"
type input "1756150581314"
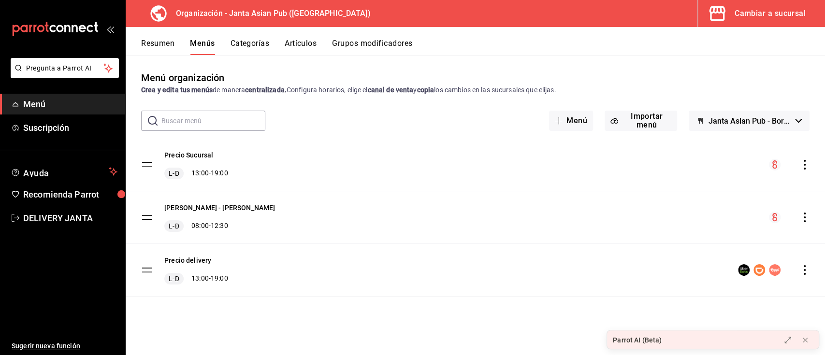
checkbox input "false"
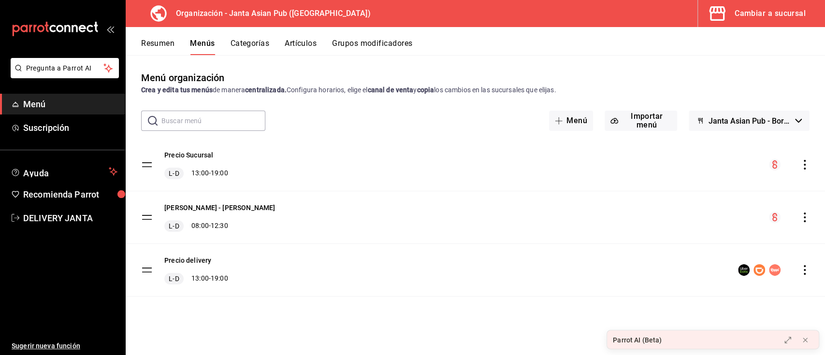
checkbox input "false"
click at [764, 117] on span "Janta Asian Pub - Borrador" at bounding box center [749, 121] width 83 height 9
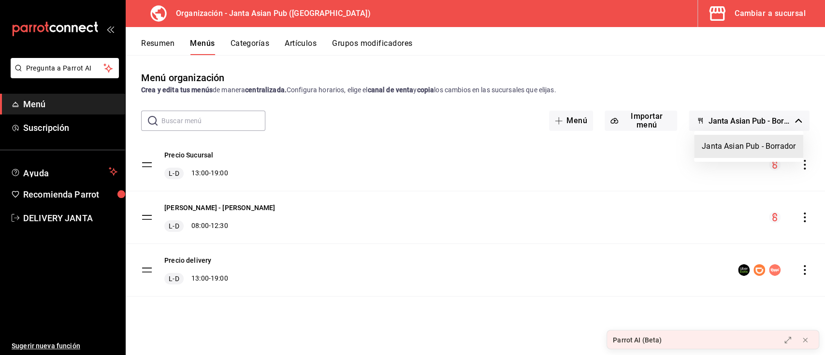
click at [804, 271] on div at bounding box center [412, 177] width 825 height 355
click at [804, 271] on icon "actions" at bounding box center [805, 270] width 10 height 10
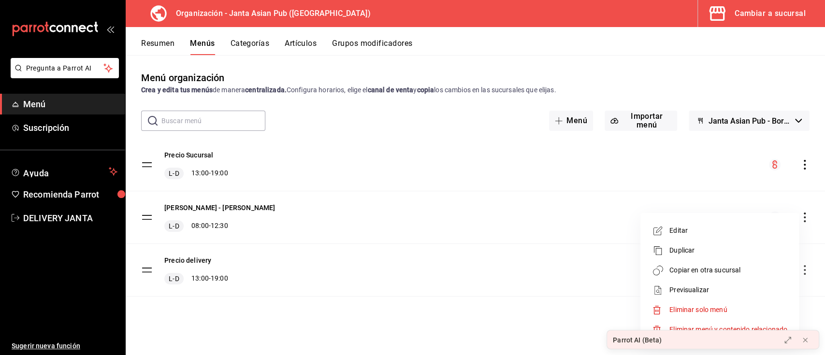
click at [686, 271] on span "Copiar en otra sucursal" at bounding box center [729, 270] width 118 height 10
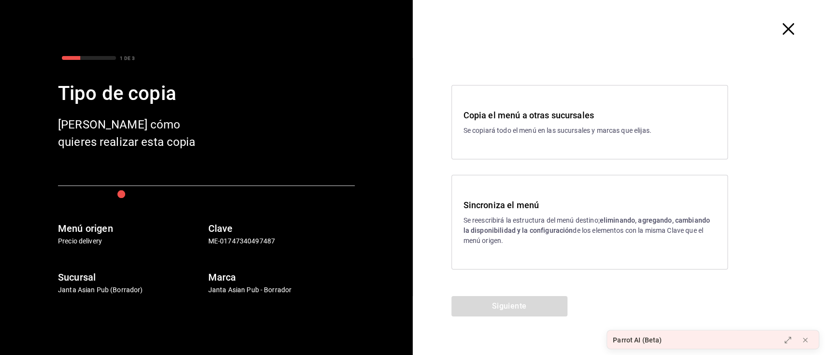
click at [505, 209] on h3 "Sincroniza el menú" at bounding box center [590, 205] width 252 height 13
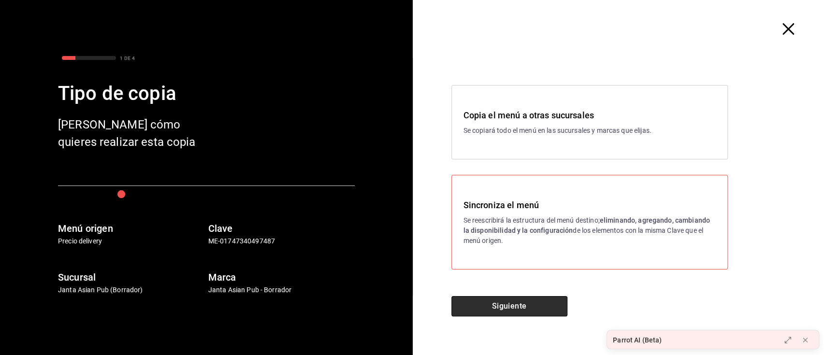
click at [499, 301] on button "Siguiente" at bounding box center [510, 306] width 116 height 20
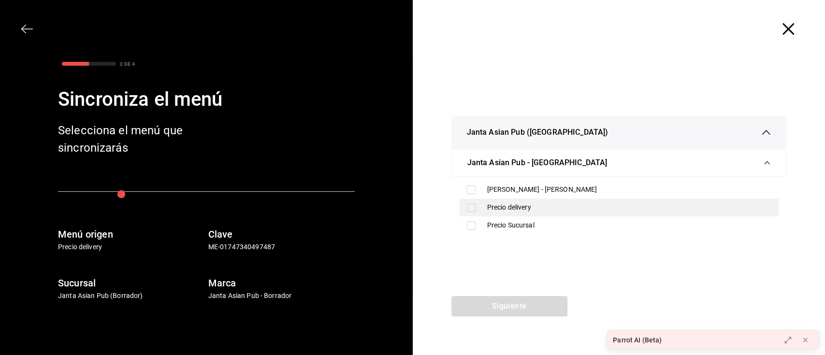
click at [501, 207] on div "Precio delivery" at bounding box center [629, 208] width 284 height 10
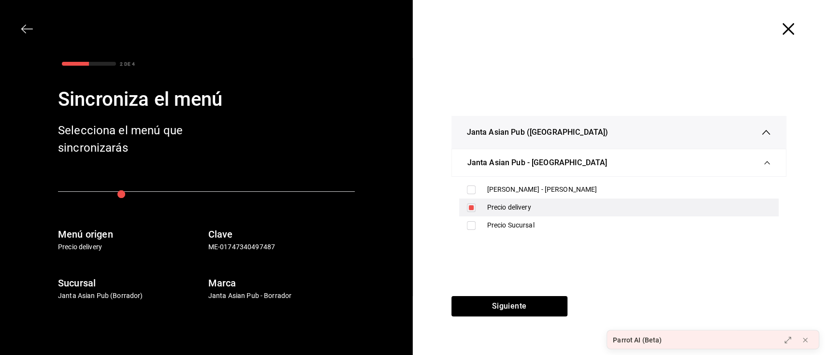
checkbox input "true"
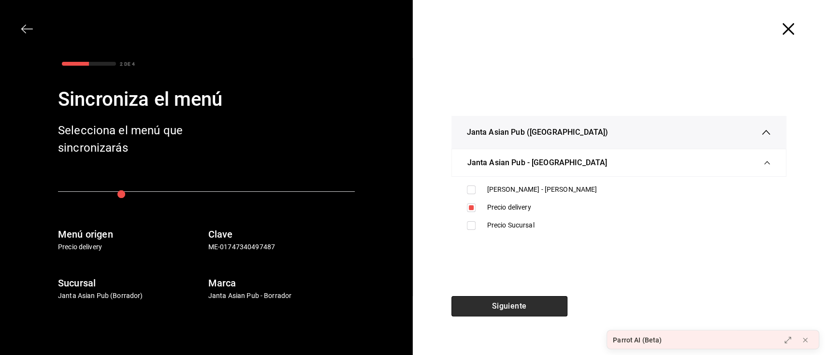
click at [523, 305] on button "Siguiente" at bounding box center [510, 306] width 116 height 20
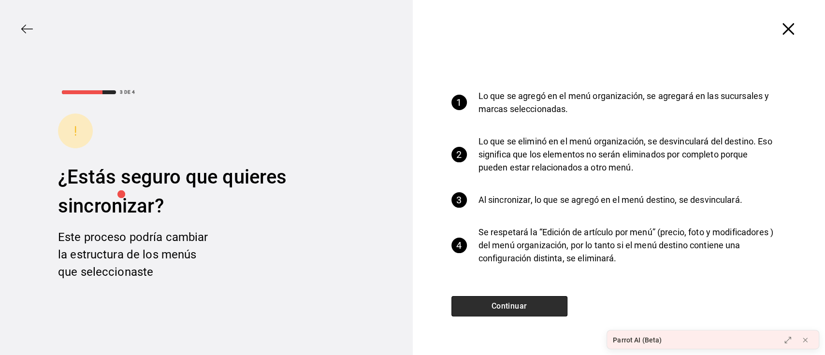
drag, startPoint x: 523, startPoint y: 305, endPoint x: 515, endPoint y: 302, distance: 8.1
click at [515, 302] on button "Continuar" at bounding box center [510, 306] width 116 height 20
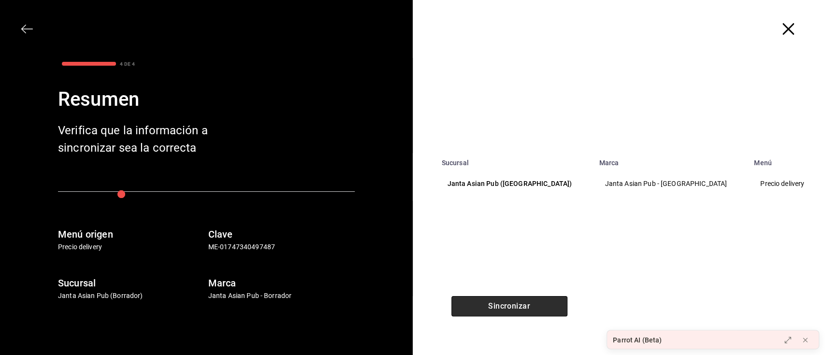
click at [515, 302] on button "Sincronizar" at bounding box center [510, 306] width 116 height 20
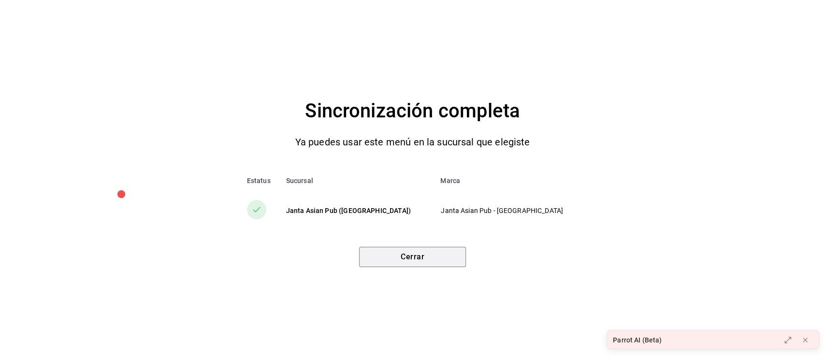
drag, startPoint x: 515, startPoint y: 302, endPoint x: 398, endPoint y: 254, distance: 126.9
click at [398, 254] on button "Cerrar" at bounding box center [412, 257] width 107 height 20
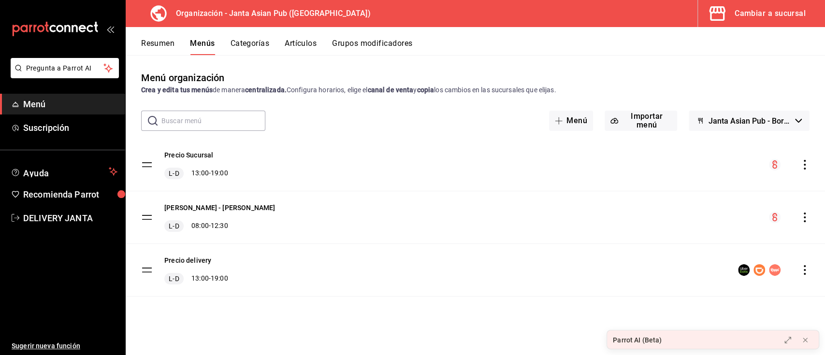
click at [161, 44] on button "Resumen" at bounding box center [157, 47] width 33 height 16
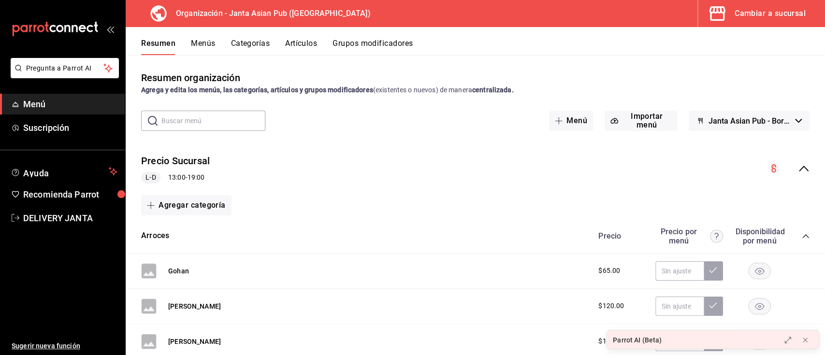
click at [798, 171] on icon "collapse-menu-row" at bounding box center [804, 169] width 12 height 12
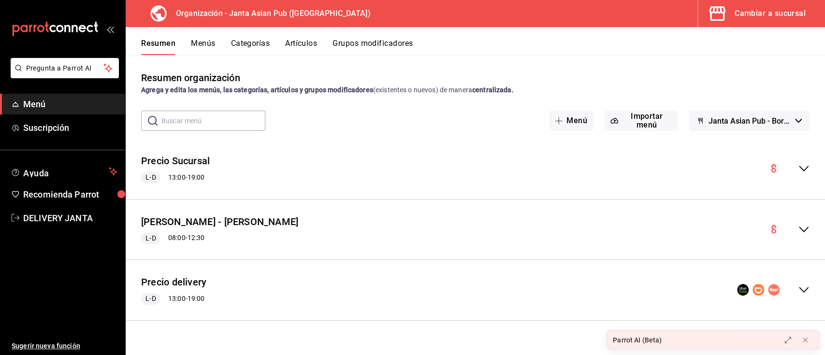
click at [801, 288] on icon "collapse-menu-row" at bounding box center [804, 290] width 12 height 12
click at [261, 33] on div "Resumen Menús Categorías Artículos Grupos modificadores" at bounding box center [476, 41] width 700 height 28
click at [201, 47] on button "Menús" at bounding box center [203, 47] width 24 height 16
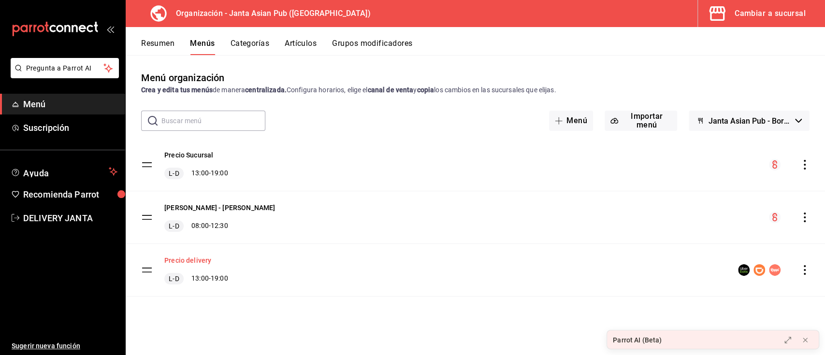
click at [181, 263] on button "Precio delivery" at bounding box center [187, 261] width 47 height 10
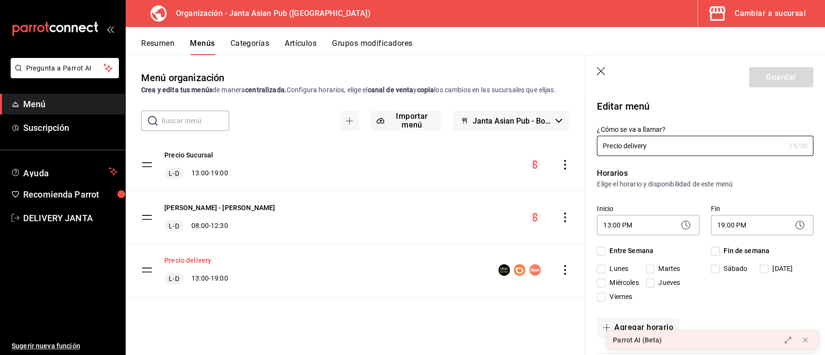
checkbox input "true"
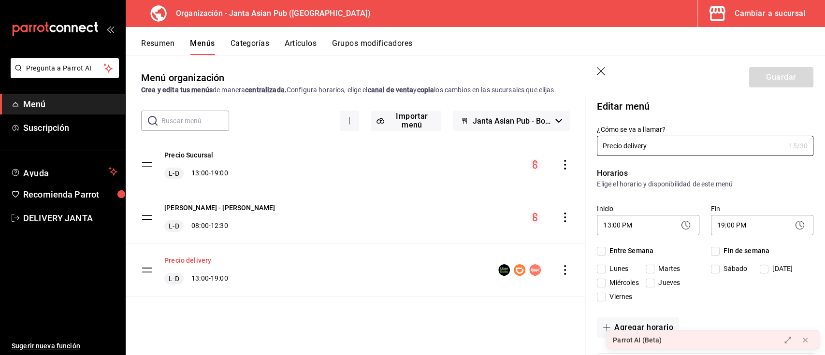
checkbox input "true"
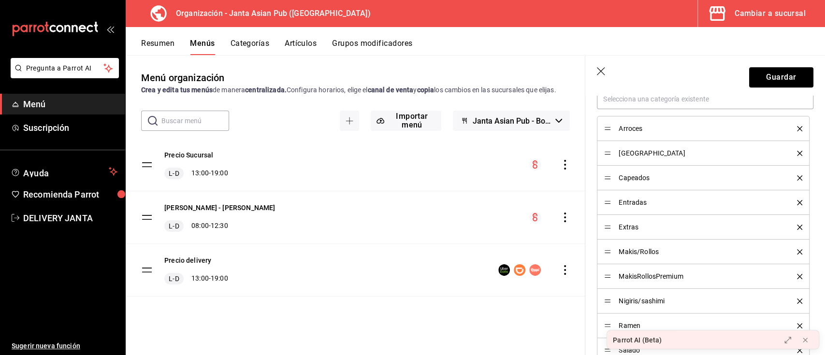
scroll to position [310, 0]
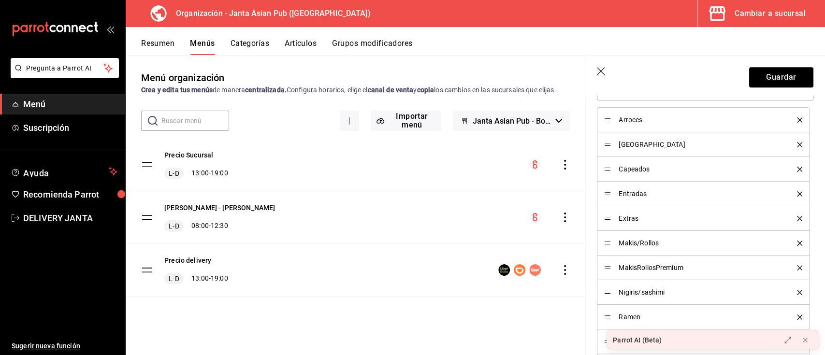
click at [797, 147] on icon "delete" at bounding box center [799, 144] width 5 height 5
drag, startPoint x: 607, startPoint y: 196, endPoint x: 601, endPoint y: 147, distance: 48.8
click at [814, 124] on div "Editar menú ¿Cómo se va a llamar? Precio delivery 15 /30 ¿Cómo se va a llamar? …" at bounding box center [706, 305] width 240 height 1041
drag, startPoint x: 608, startPoint y: 195, endPoint x: 607, endPoint y: 150, distance: 45.0
click at [650, 175] on div "Entradas" at bounding box center [703, 169] width 198 height 11
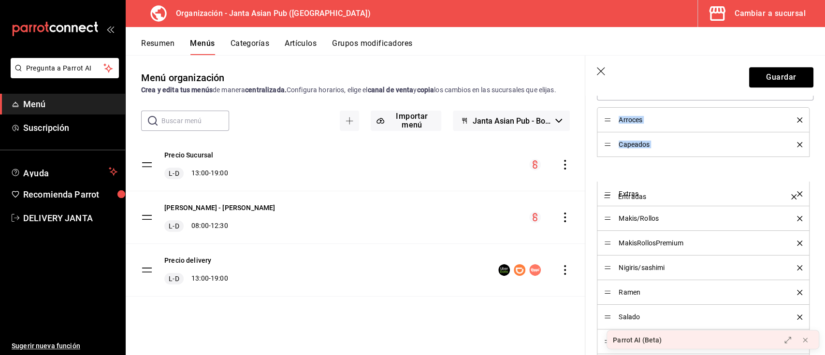
drag, startPoint x: 608, startPoint y: 196, endPoint x: 607, endPoint y: 142, distance: 54.6
drag, startPoint x: 678, startPoint y: 215, endPoint x: 681, endPoint y: 127, distance: 88.0
click at [681, 127] on div "Arroces Capeados Entradas Extras Makis/Rollos MakisRollosPremium Nigiris/sashim…" at bounding box center [705, 241] width 217 height 323
click at [813, 103] on div "Editar menú ¿Cómo se va a llamar? Precio delivery 15 /30 ¿Cómo se va a llamar? …" at bounding box center [706, 305] width 240 height 1041
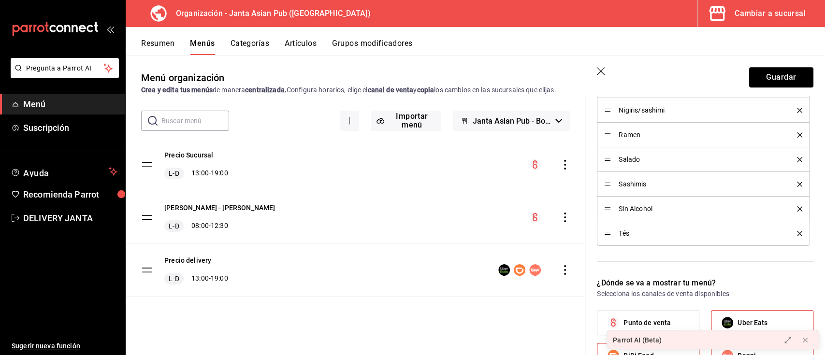
scroll to position [249, 0]
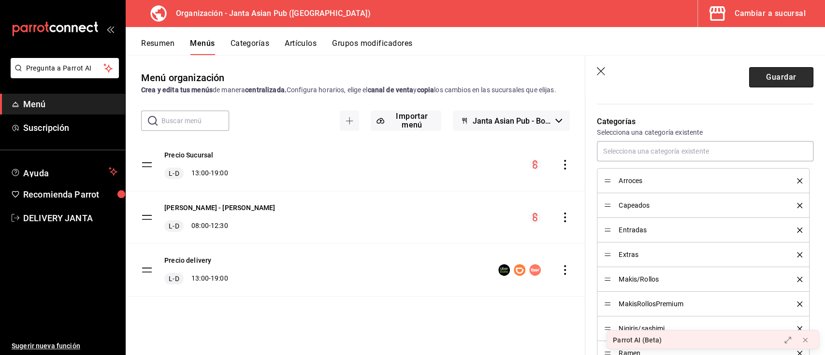
click at [770, 77] on button "Guardar" at bounding box center [781, 77] width 64 height 20
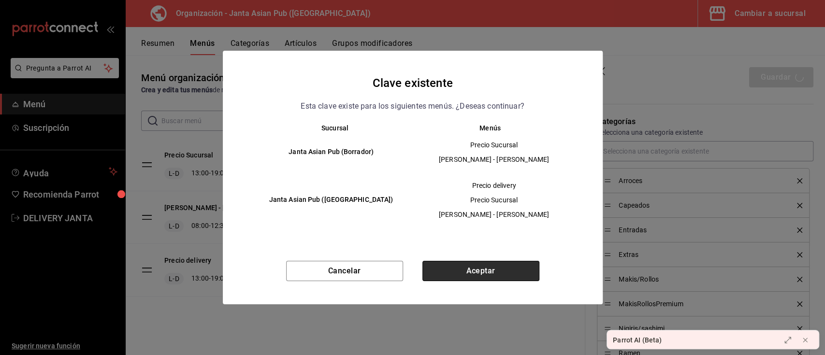
click at [497, 266] on button "Aceptar" at bounding box center [481, 271] width 117 height 20
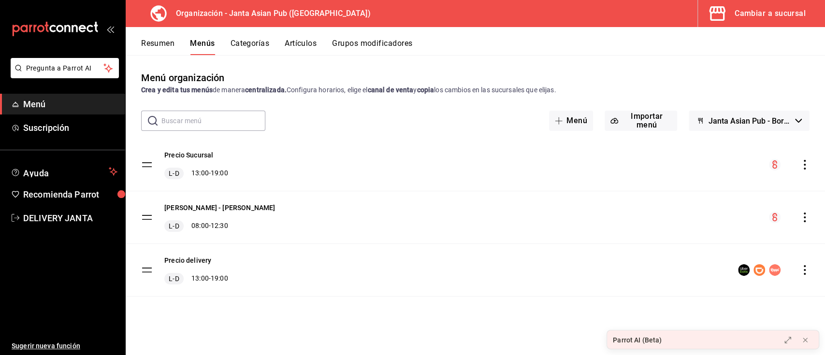
click at [803, 269] on icon "actions" at bounding box center [805, 270] width 10 height 10
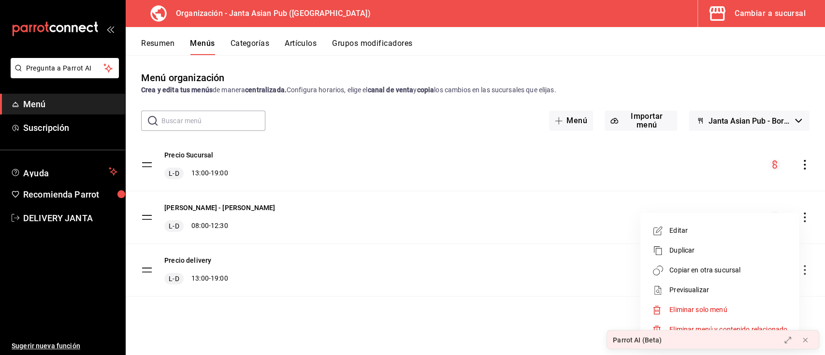
click at [696, 278] on li "Copiar en otra sucursal" at bounding box center [720, 271] width 151 height 20
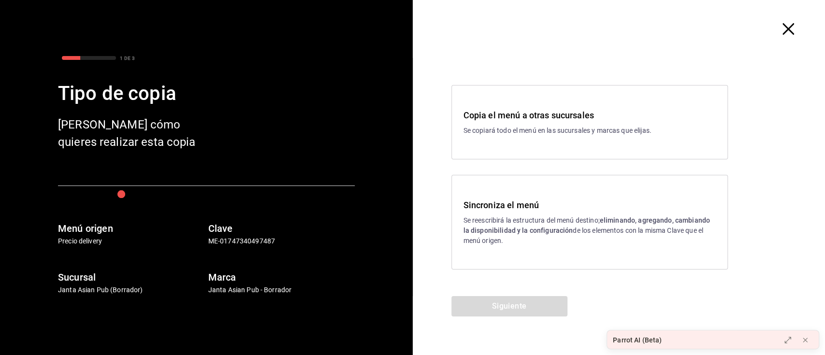
click at [500, 209] on h3 "Sincroniza el menú" at bounding box center [590, 205] width 252 height 13
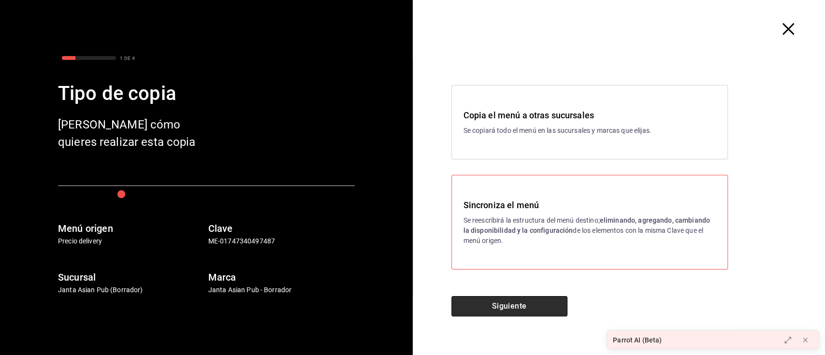
click at [506, 304] on button "Siguiente" at bounding box center [510, 306] width 116 height 20
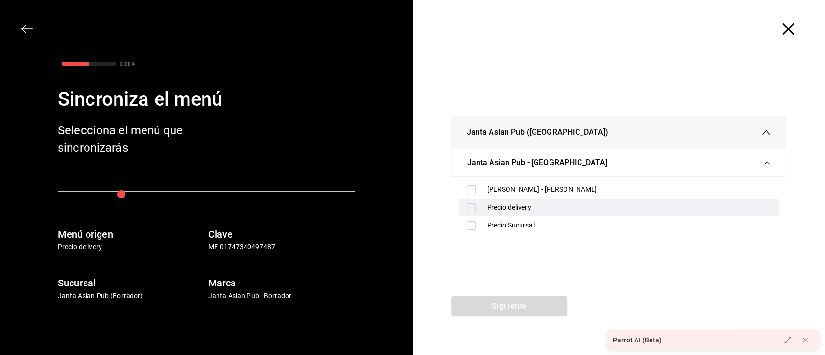
click at [492, 208] on div "Precio delivery" at bounding box center [629, 208] width 284 height 10
checkbox input "true"
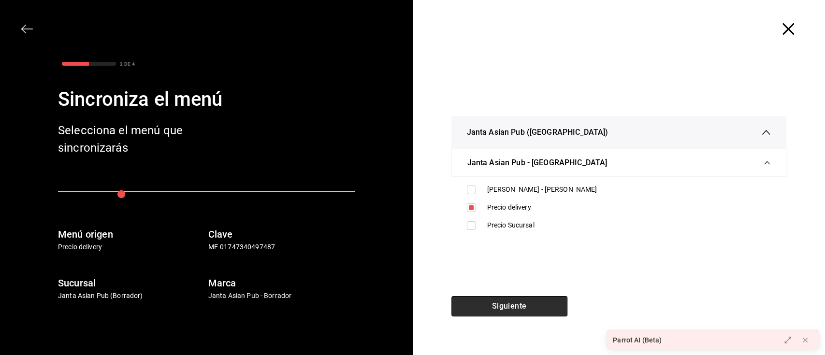
click at [510, 308] on button "Siguiente" at bounding box center [510, 306] width 116 height 20
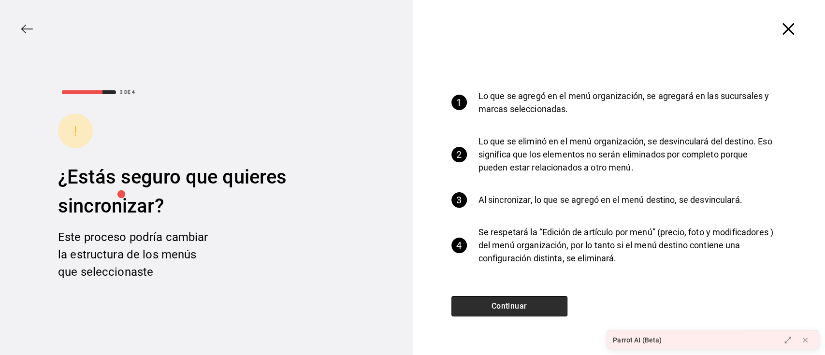
drag, startPoint x: 510, startPoint y: 308, endPoint x: 498, endPoint y: 308, distance: 12.1
click at [498, 308] on button "Continuar" at bounding box center [510, 306] width 116 height 20
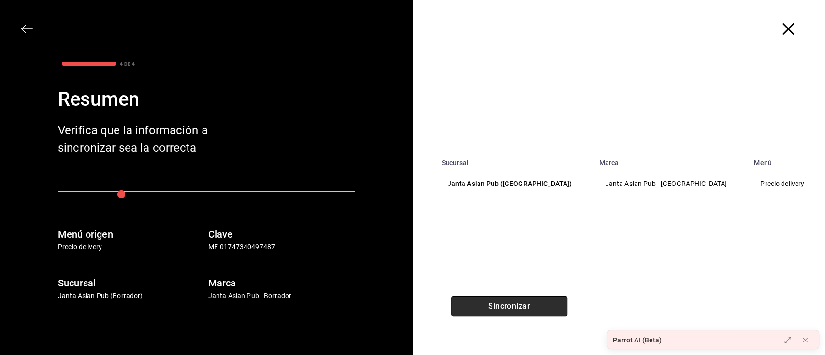
click at [495, 308] on button "Sincronizar" at bounding box center [510, 306] width 116 height 20
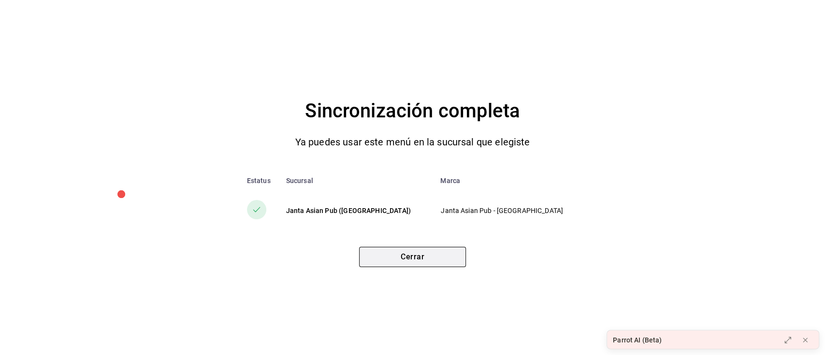
click at [395, 262] on button "Cerrar" at bounding box center [412, 257] width 107 height 20
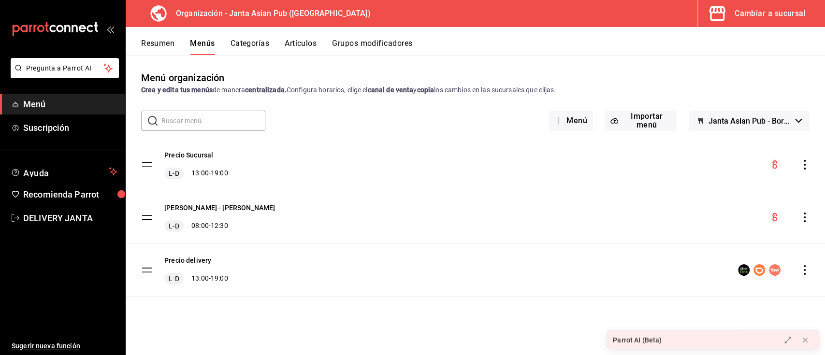
click at [770, 16] on div "Cambiar a sucursal" at bounding box center [770, 14] width 71 height 14
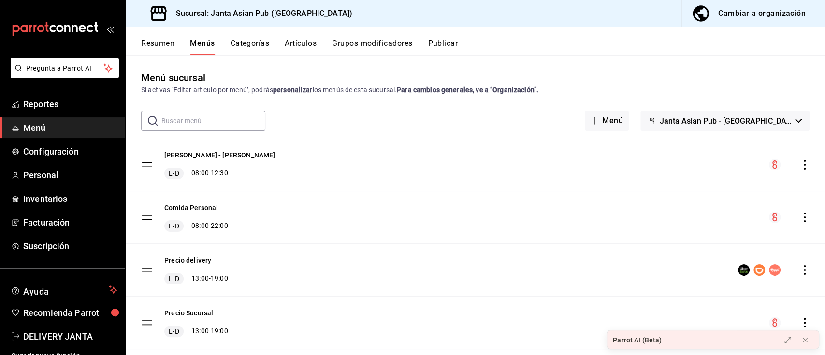
click at [448, 41] on button "Publicar" at bounding box center [443, 47] width 30 height 16
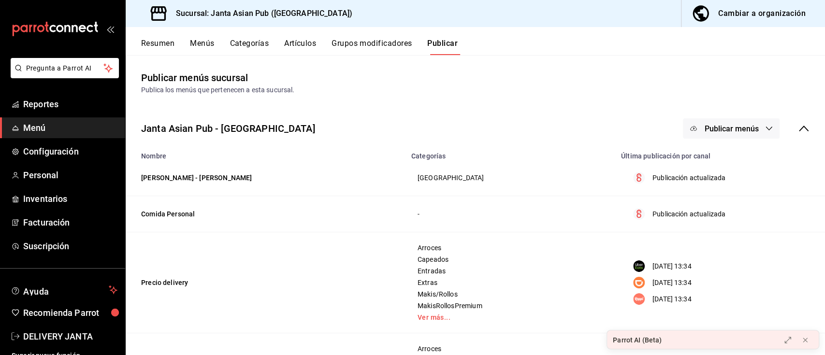
click at [719, 130] on span "Publicar menús" at bounding box center [731, 128] width 54 height 9
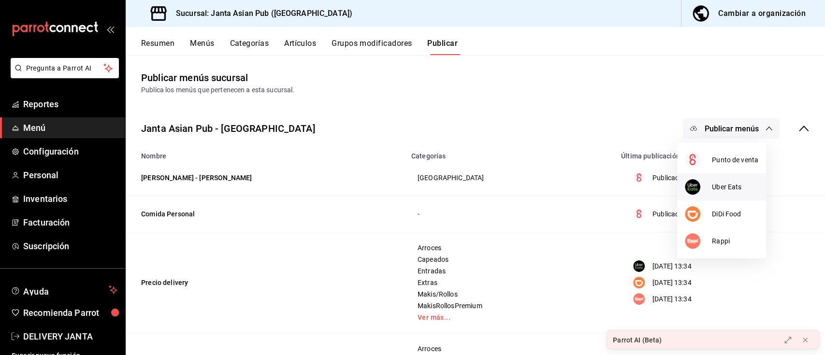
click at [730, 188] on span "Uber Eats" at bounding box center [735, 187] width 46 height 10
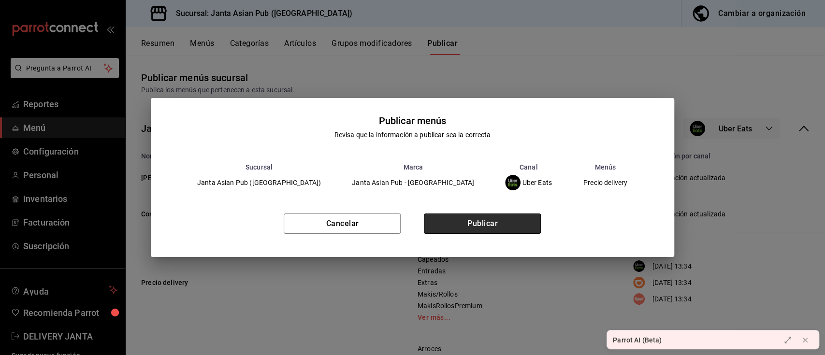
click at [493, 224] on button "Publicar" at bounding box center [482, 224] width 117 height 20
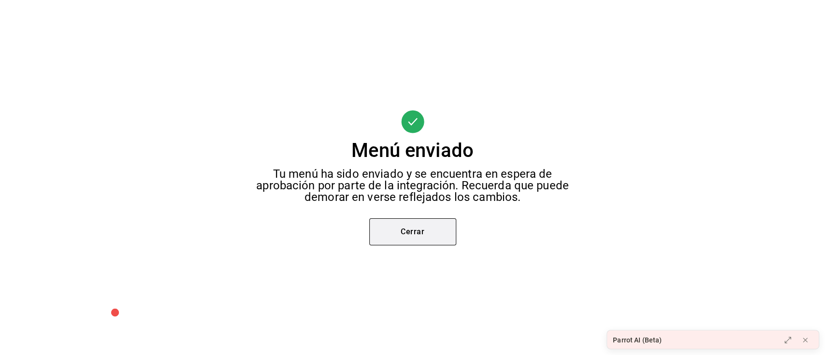
click at [418, 228] on button "Cerrar" at bounding box center [412, 232] width 87 height 27
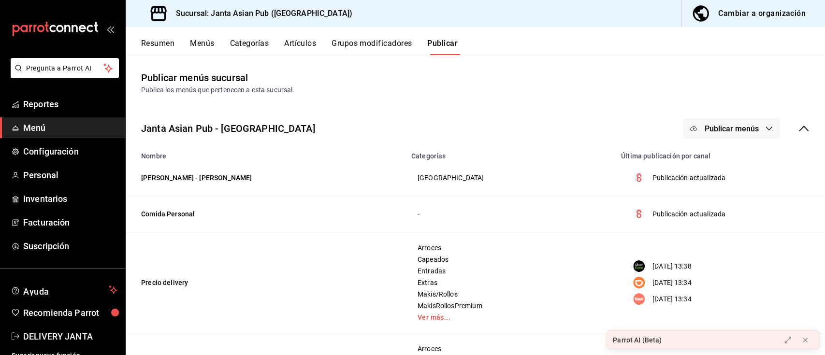
click at [728, 132] on span "Publicar menús" at bounding box center [731, 128] width 54 height 9
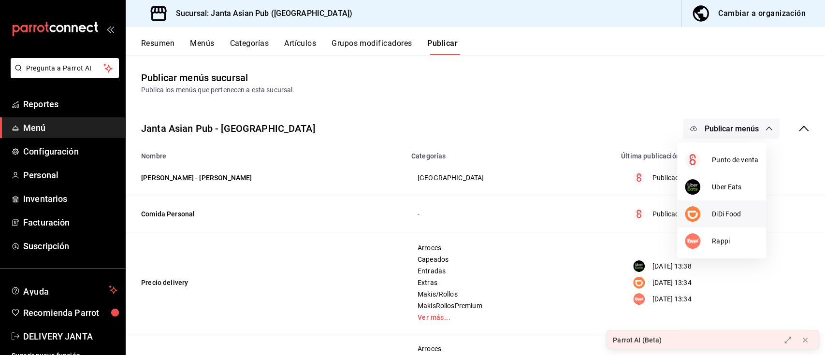
click at [728, 217] on span "DiDi Food" at bounding box center [735, 214] width 46 height 10
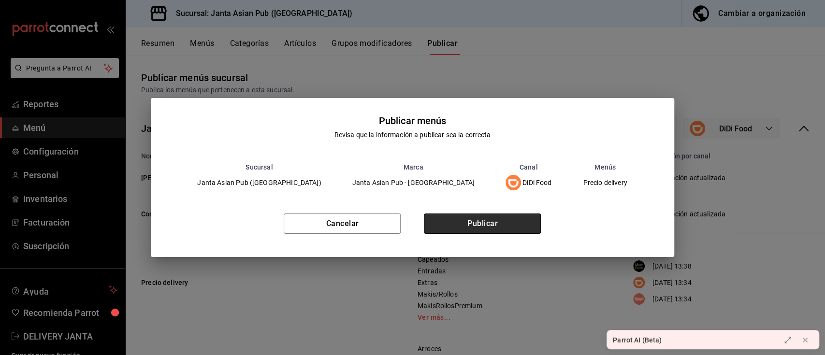
click at [499, 226] on button "Publicar" at bounding box center [482, 224] width 117 height 20
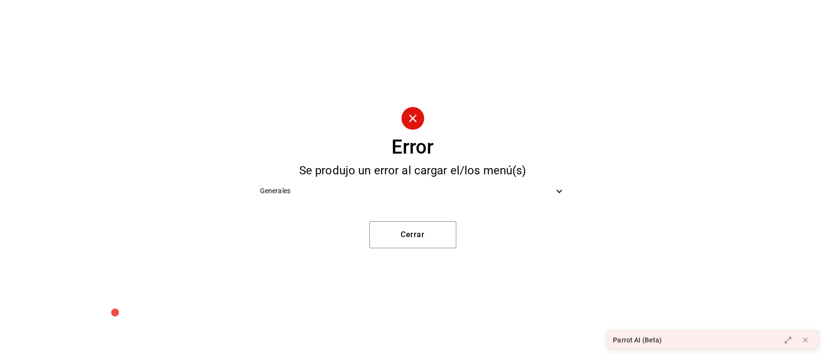
click at [499, 195] on span "Generales" at bounding box center [407, 191] width 294 height 10
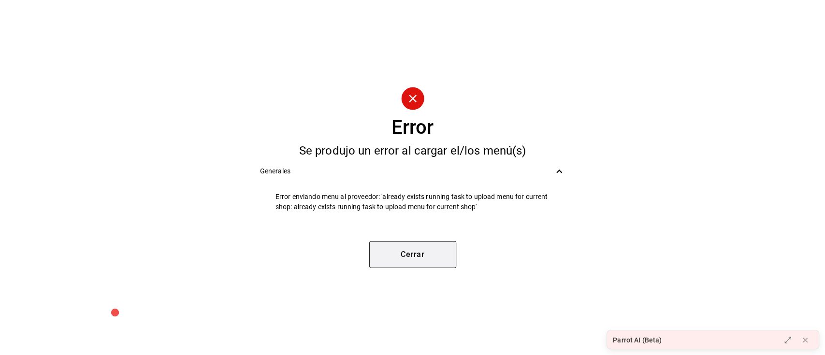
click at [401, 249] on button "Cerrar" at bounding box center [412, 254] width 87 height 27
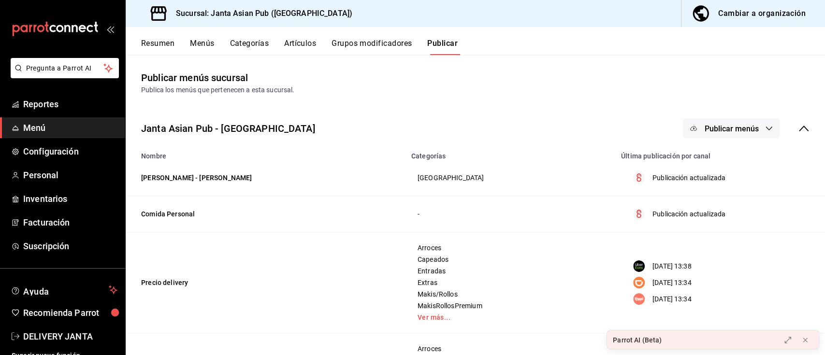
click at [658, 303] on p "[DATE] 13:34" at bounding box center [672, 299] width 39 height 10
click at [717, 127] on span "Publicar menús" at bounding box center [731, 128] width 54 height 9
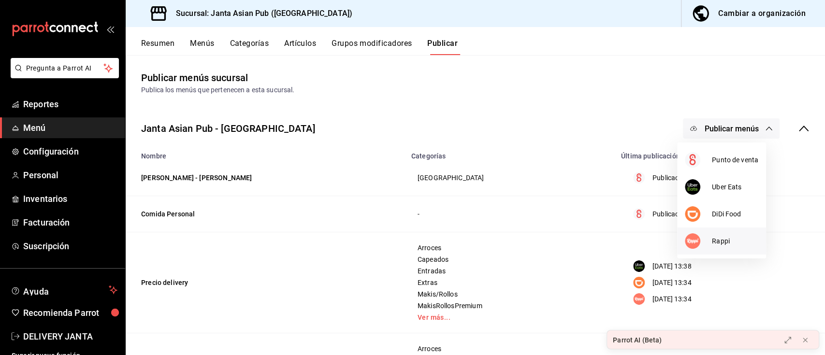
click at [722, 245] on span "Rappi" at bounding box center [735, 241] width 46 height 10
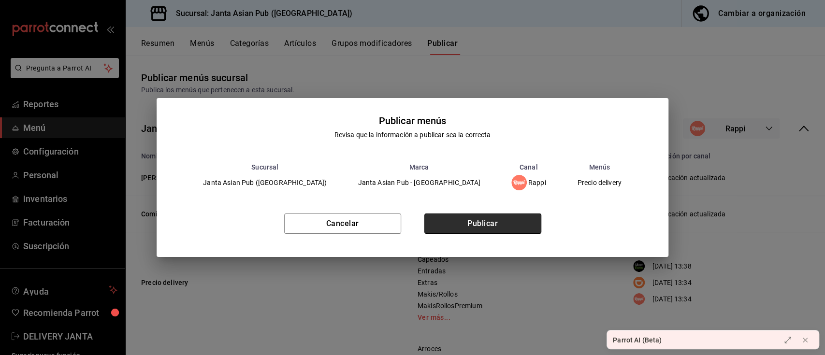
click at [470, 228] on button "Publicar" at bounding box center [483, 224] width 117 height 20
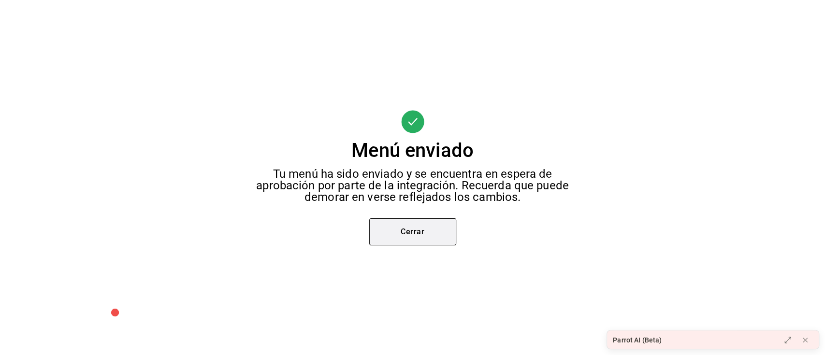
click at [423, 235] on button "Cerrar" at bounding box center [412, 232] width 87 height 27
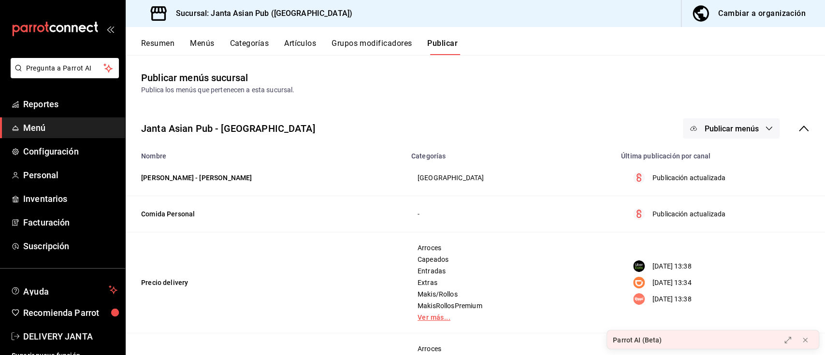
click at [427, 315] on link "Ver más..." at bounding box center [511, 317] width 186 height 7
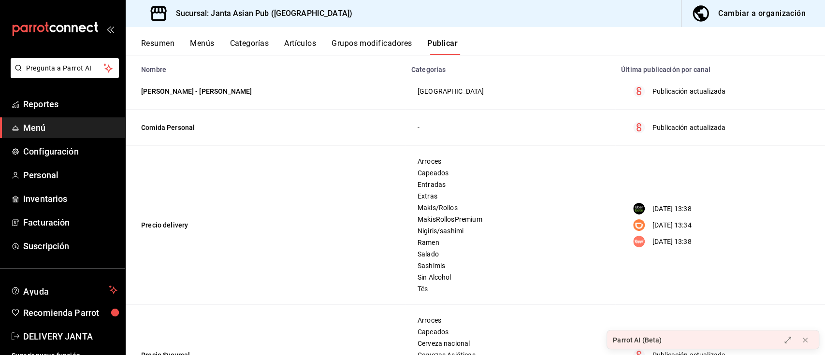
scroll to position [65, 0]
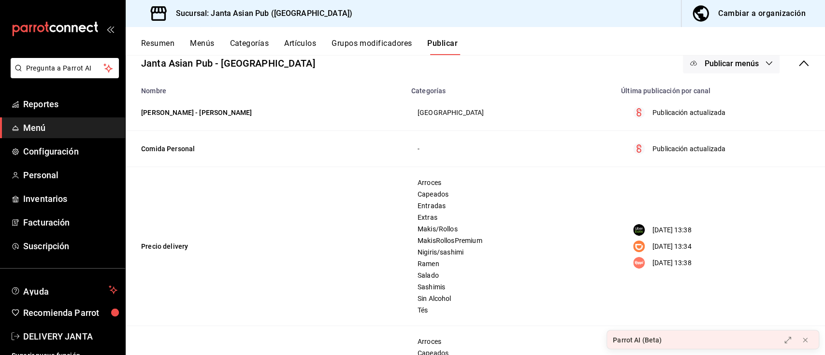
click at [705, 62] on span "Publicar menús" at bounding box center [731, 63] width 54 height 9
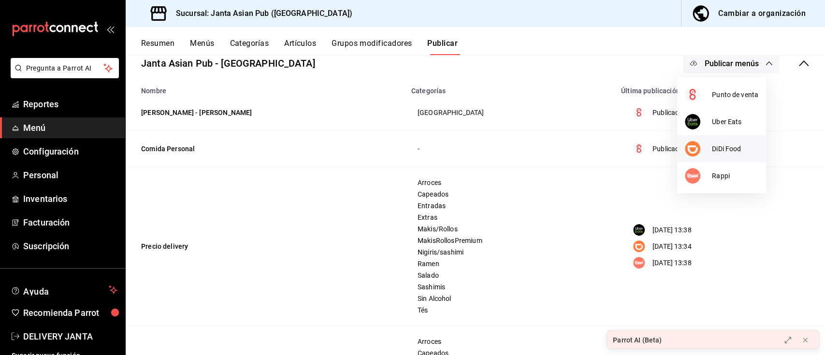
click at [727, 151] on span "DiDi Food" at bounding box center [735, 149] width 46 height 10
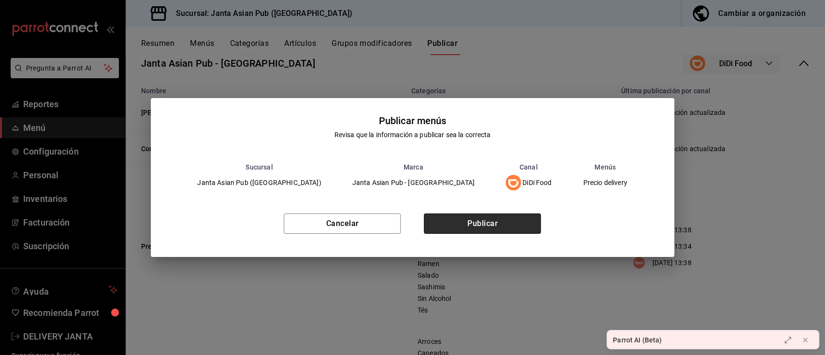
click at [512, 221] on button "Publicar" at bounding box center [482, 224] width 117 height 20
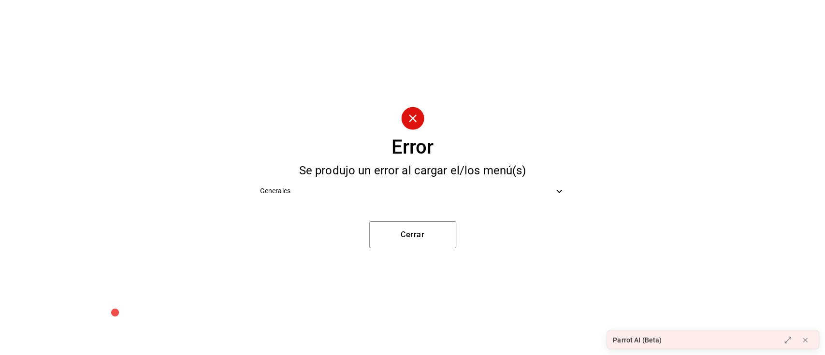
click at [298, 191] on span "Generales" at bounding box center [407, 191] width 294 height 10
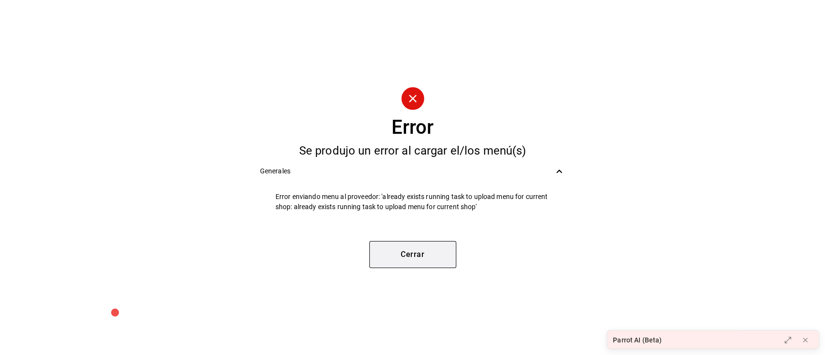
click at [436, 256] on button "Cerrar" at bounding box center [412, 254] width 87 height 27
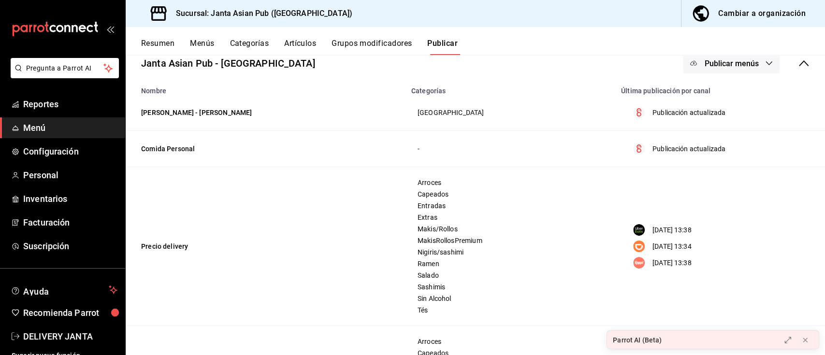
click at [654, 250] on p "[DATE] 13:34" at bounding box center [672, 247] width 39 height 10
click at [704, 67] on span "Publicar menús" at bounding box center [731, 63] width 54 height 9
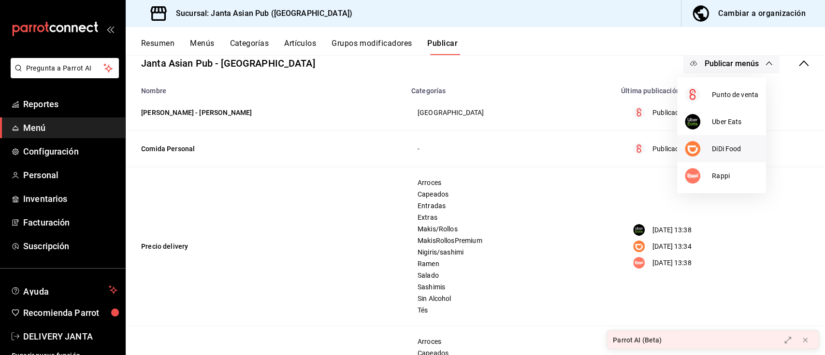
click at [723, 150] on span "DiDi Food" at bounding box center [735, 149] width 46 height 10
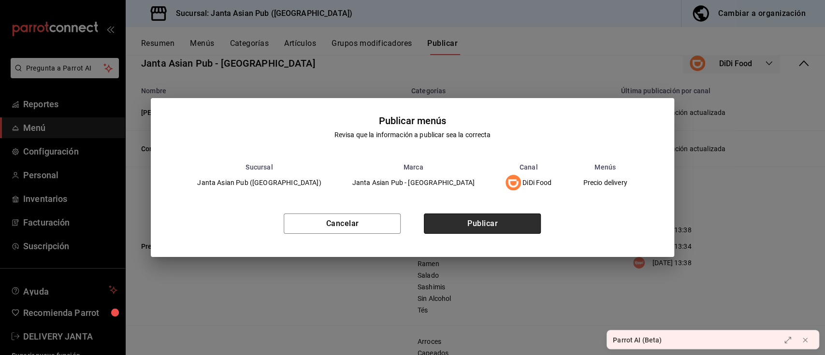
click at [478, 228] on button "Publicar" at bounding box center [482, 224] width 117 height 20
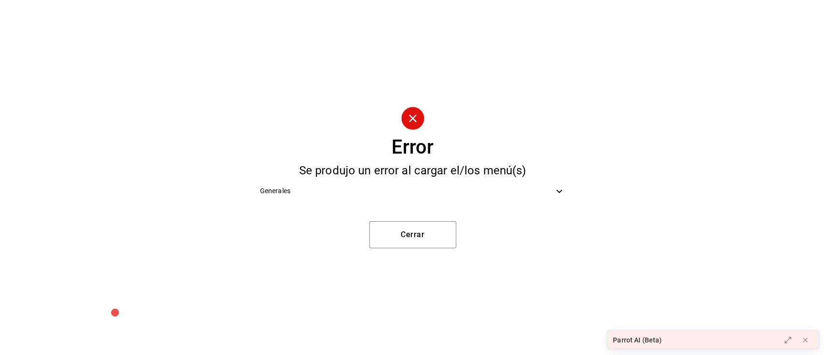
click at [557, 192] on icon at bounding box center [560, 192] width 12 height 12
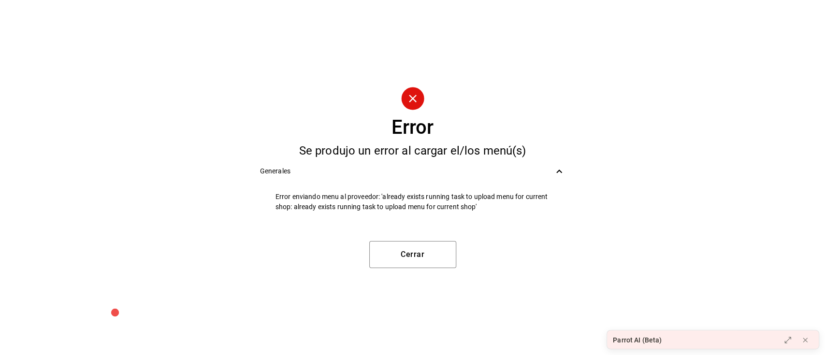
click at [646, 342] on div "Parrot AI (Beta)" at bounding box center [637, 341] width 49 height 10
click at [789, 343] on icon at bounding box center [788, 341] width 8 height 8
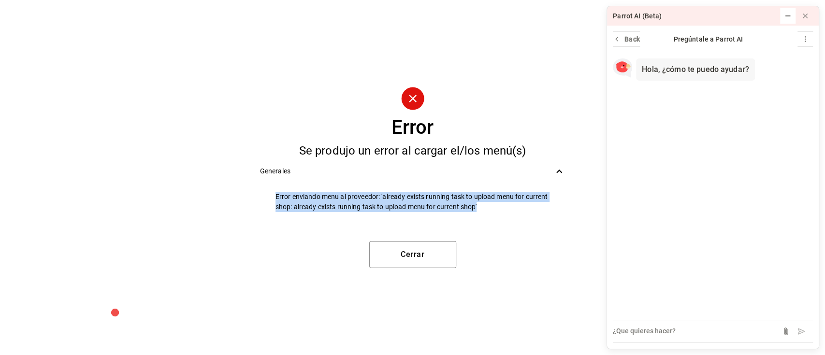
drag, startPoint x: 276, startPoint y: 196, endPoint x: 499, endPoint y: 215, distance: 223.2
click at [499, 215] on li "Error enviando menu al proveedor: 'already exists running task to upload menu f…" at bounding box center [412, 202] width 321 height 32
copy span "Error enviando menu al proveedor: 'already exists running task to upload menu f…"
click at [626, 331] on textarea at bounding box center [713, 331] width 200 height 23
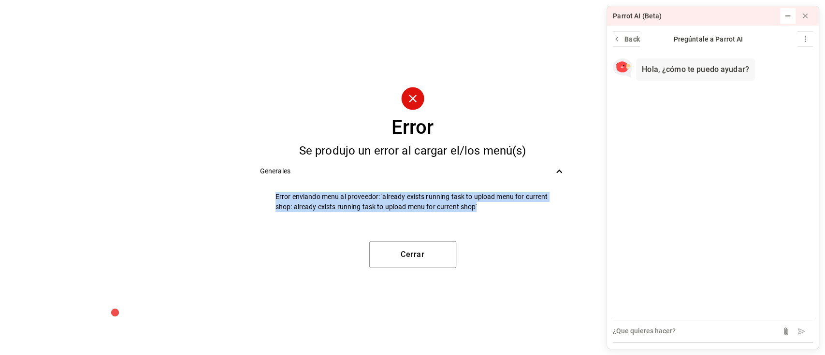
click at [681, 333] on textarea at bounding box center [713, 331] width 200 height 23
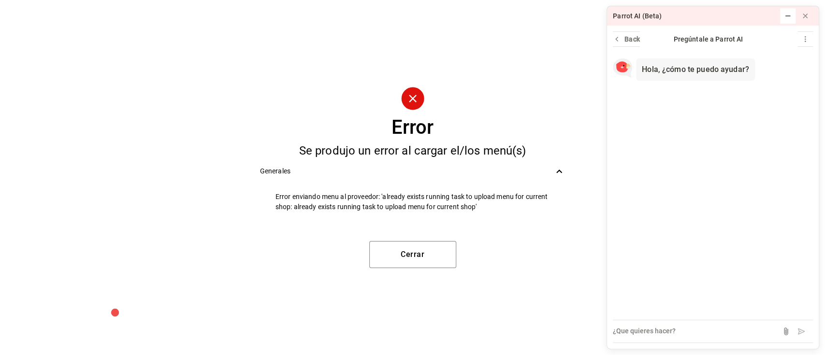
click at [707, 230] on div "Hola, ¿cómo te puedo ayudar? 1 min ago" at bounding box center [713, 183] width 212 height 264
click at [721, 328] on textarea at bounding box center [713, 331] width 200 height 23
click at [778, 329] on button at bounding box center [785, 331] width 15 height 15
click at [677, 337] on textarea at bounding box center [713, 331] width 200 height 23
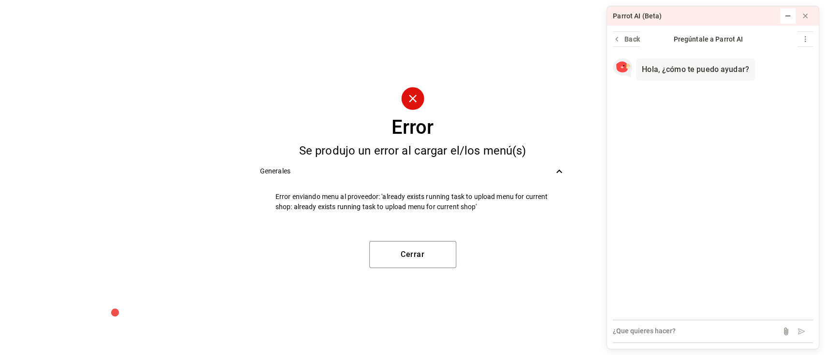
click at [677, 337] on textarea at bounding box center [713, 331] width 200 height 23
click at [669, 261] on div "Hola, ¿cómo te puedo ayudar? 1 min ago" at bounding box center [713, 183] width 212 height 264
click at [646, 329] on textarea at bounding box center [713, 331] width 200 height 23
click at [650, 328] on textarea at bounding box center [713, 331] width 200 height 23
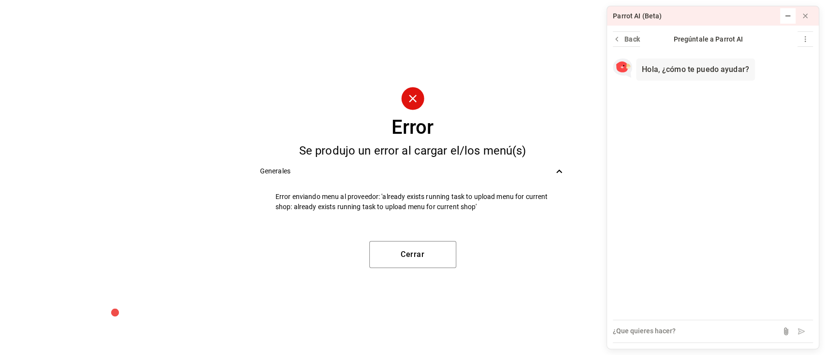
click at [743, 118] on div "Hola, ¿cómo te puedo ayudar? 1 min ago" at bounding box center [713, 183] width 212 height 264
click at [672, 330] on textarea at bounding box center [713, 331] width 200 height 23
click at [805, 17] on icon at bounding box center [806, 16] width 8 height 8
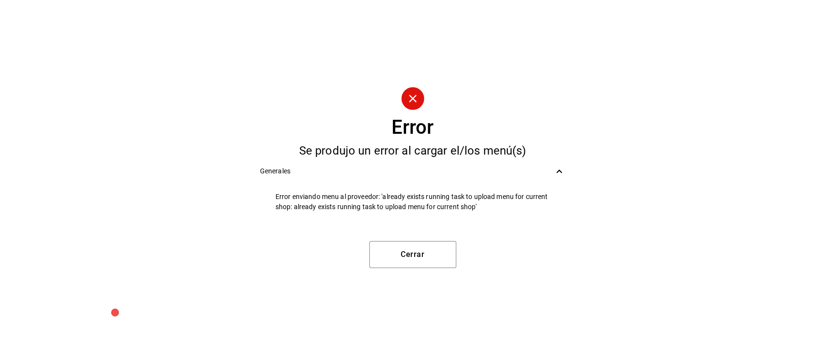
click at [681, 304] on div "Error Se produjo un error al cargar el/los menú(s) Generales Error enviando men…" at bounding box center [412, 177] width 825 height 355
click at [448, 254] on button "Cerrar" at bounding box center [412, 254] width 87 height 27
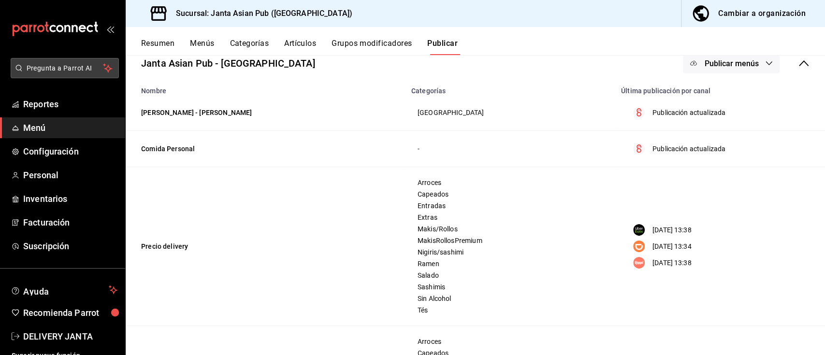
click at [55, 64] on span "Pregunta a Parrot AI" at bounding box center [65, 68] width 77 height 10
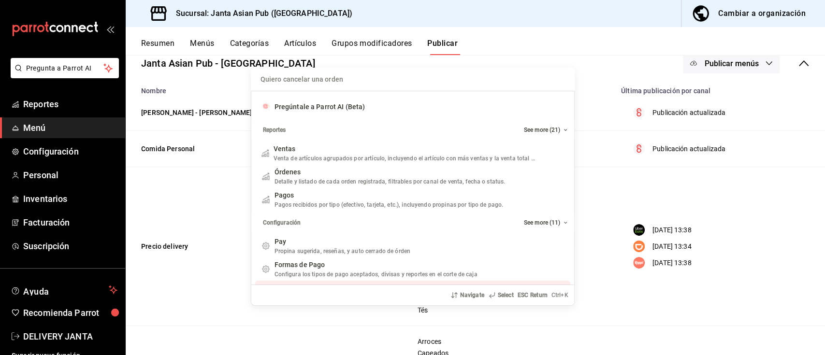
click at [304, 297] on div "Navigate Select ESC Return Ctrl+ K" at bounding box center [412, 295] width 323 height 21
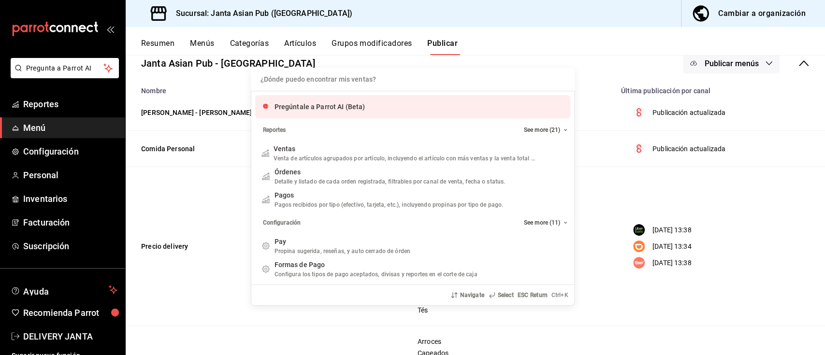
click at [347, 77] on input "Quiero cancelar una orden" at bounding box center [413, 79] width 312 height 23
paste input "Error enviando menu al proveedor: 'already exists running task to upload menu f…"
type input "Error enviando menu al proveedor: 'already exists running task to upload menu f…"
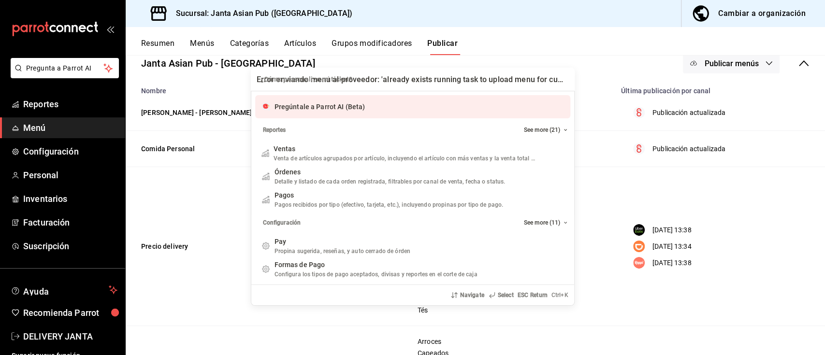
scroll to position [0, 244]
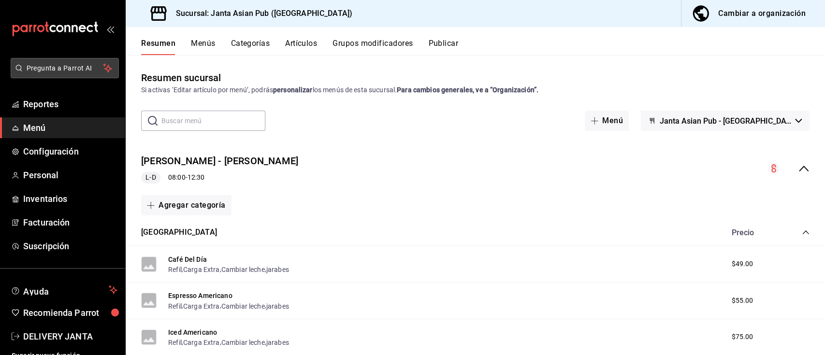
click at [58, 73] on button "Pregunta a Parrot AI" at bounding box center [65, 68] width 108 height 20
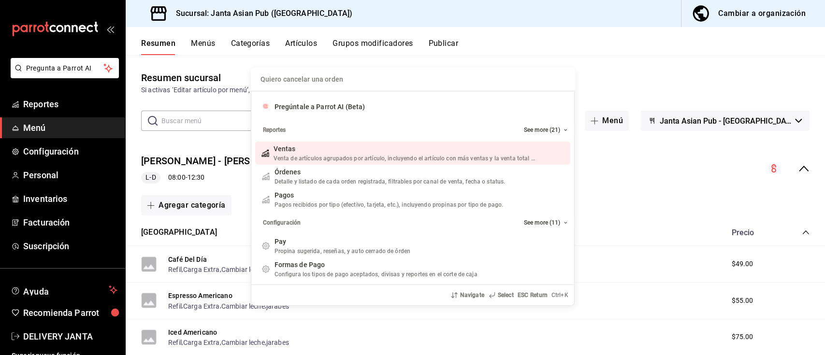
click at [318, 83] on input "Quiero cancelar una orden" at bounding box center [413, 79] width 312 height 23
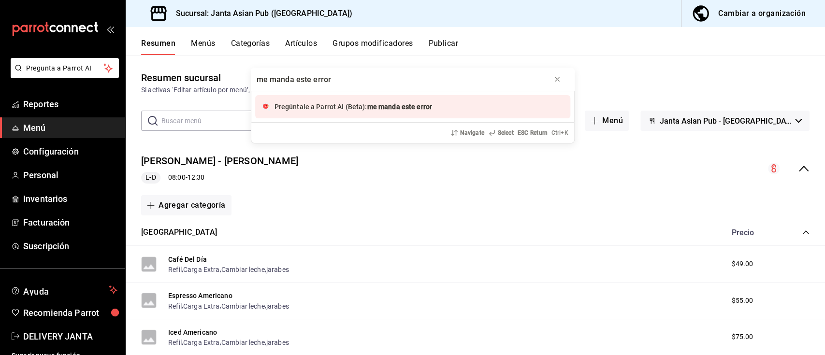
type input "me manda este error Error enviando menu al proveedor: 'already exists running t…"
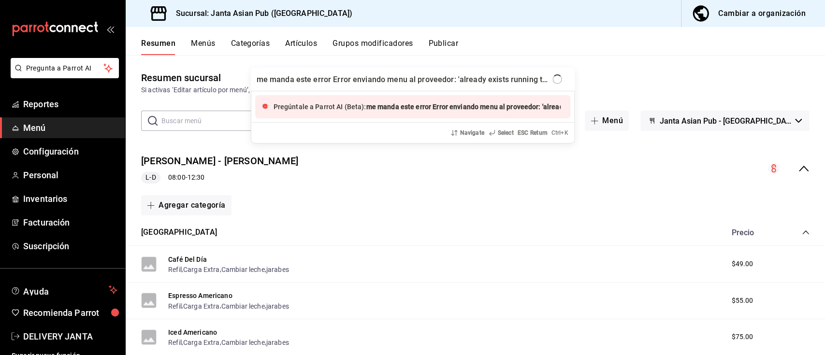
scroll to position [0, 335]
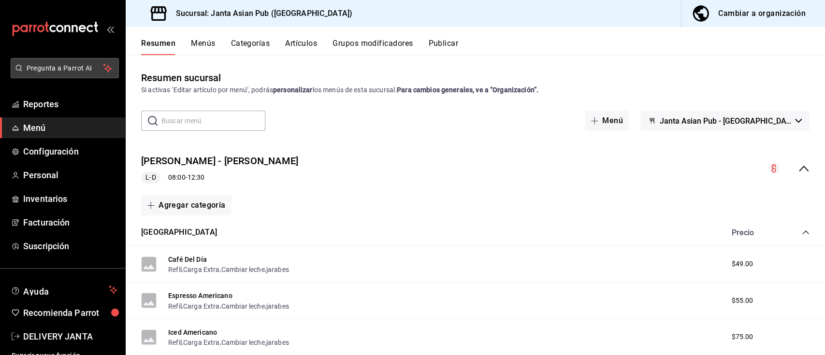
click at [77, 73] on span "Pregunta a Parrot AI" at bounding box center [65, 68] width 77 height 10
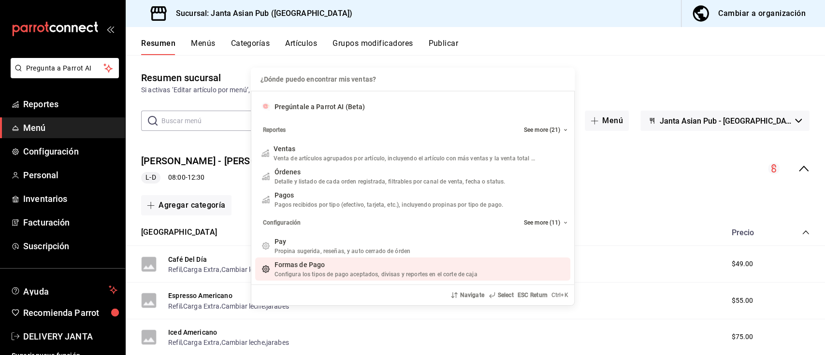
click at [333, 295] on div "Navigate Select ESC Return Ctrl+ K" at bounding box center [412, 295] width 323 height 21
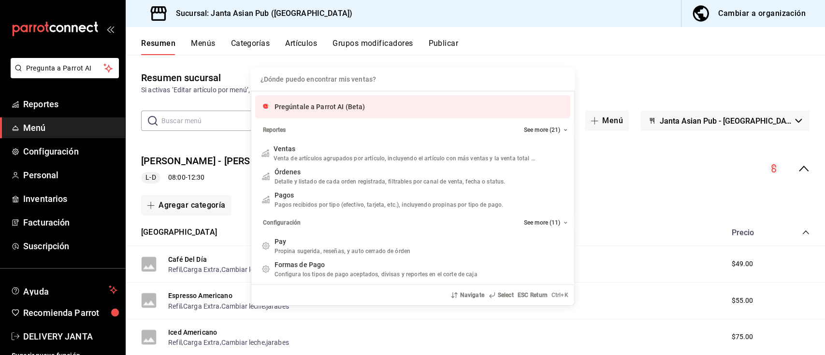
click at [300, 106] on span "Pregúntale a Parrot AI (Beta)" at bounding box center [320, 107] width 91 height 8
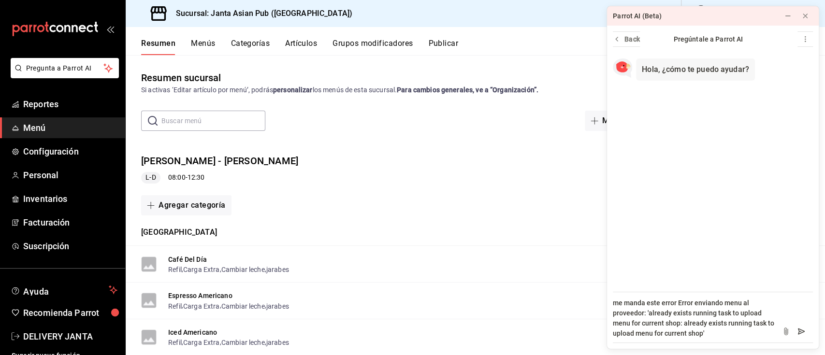
type textarea "me manda este error Error enviando menu al proveedor: 'already exists running t…"
click at [800, 331] on icon at bounding box center [802, 331] width 6 height 5
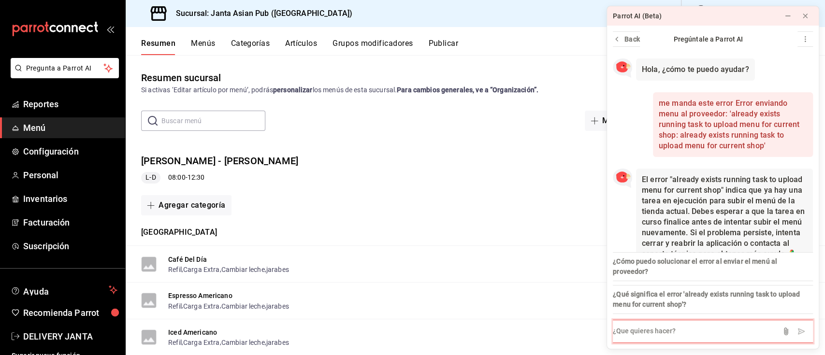
scroll to position [44, 0]
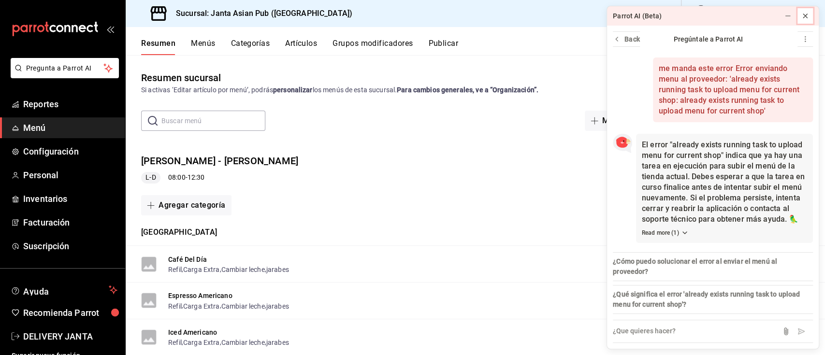
click at [807, 17] on icon at bounding box center [806, 16] width 4 height 4
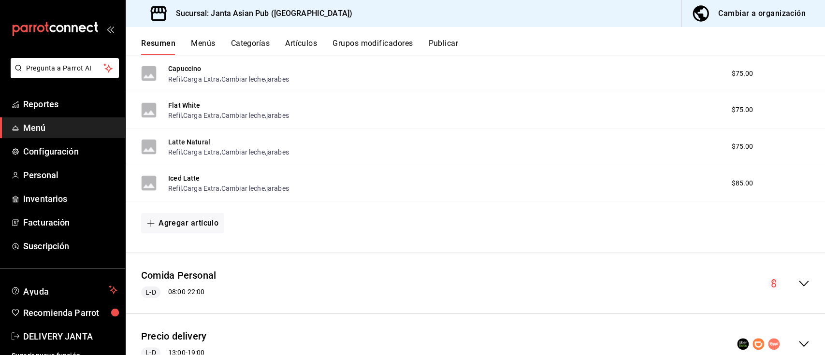
scroll to position [468, 0]
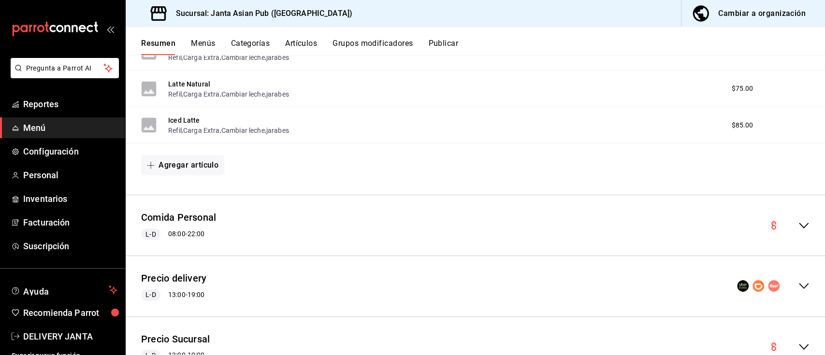
click at [799, 287] on icon "collapse-menu-row" at bounding box center [804, 286] width 10 height 6
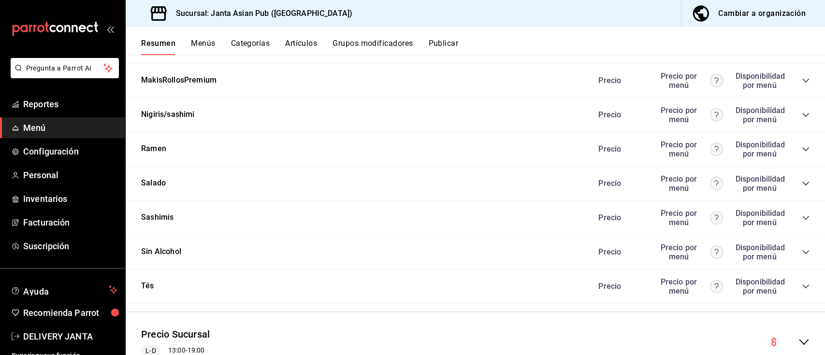
scroll to position [1598, 0]
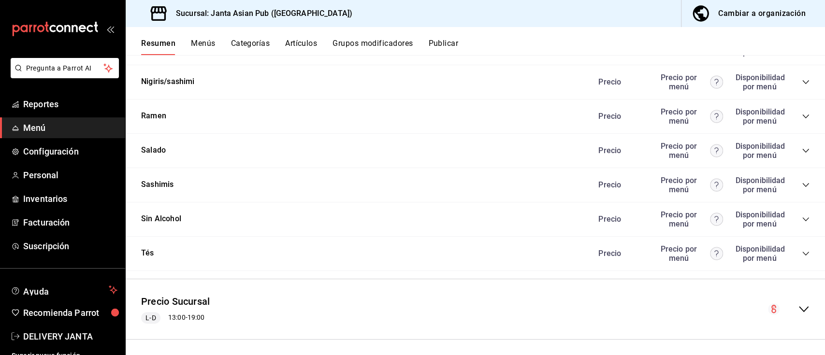
click at [803, 221] on icon "collapse-category-row" at bounding box center [806, 220] width 6 height 4
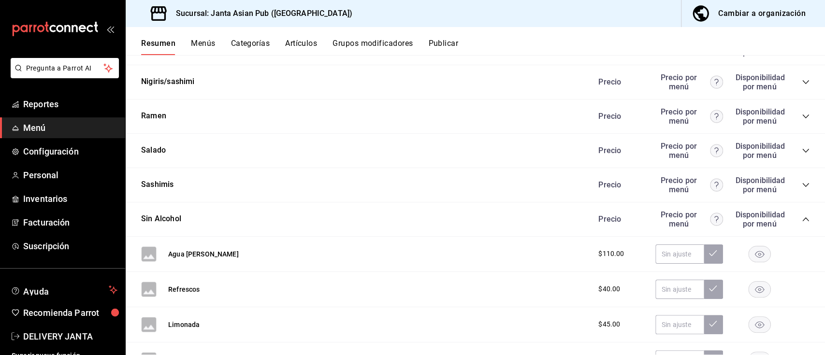
click at [753, 256] on rect "button" at bounding box center [760, 254] width 22 height 16
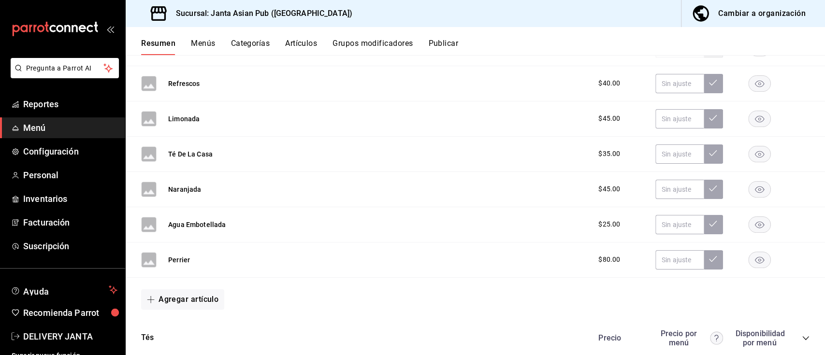
scroll to position [1800, 0]
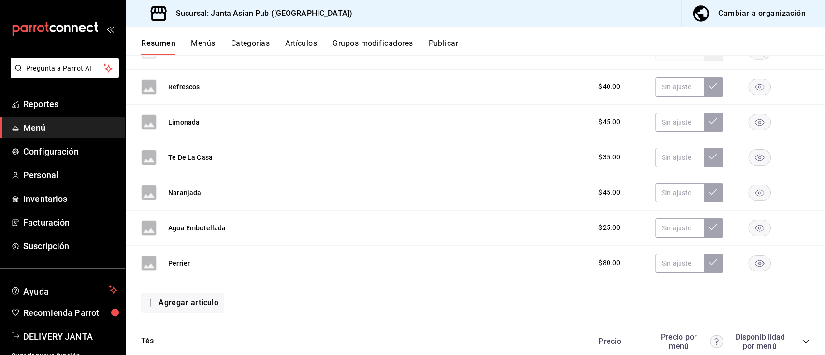
click at [752, 268] on rect "button" at bounding box center [760, 263] width 22 height 16
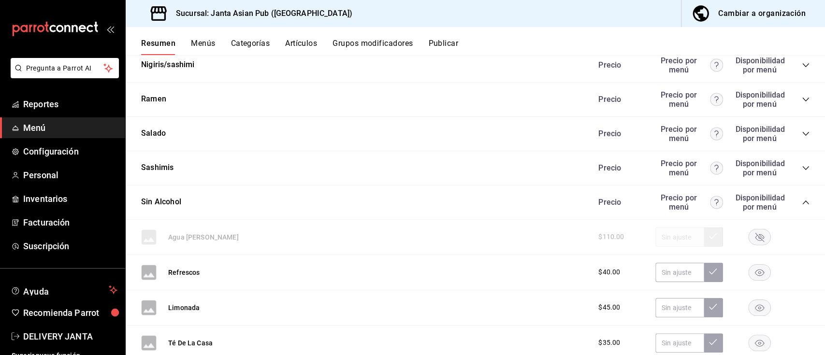
scroll to position [1540, 0]
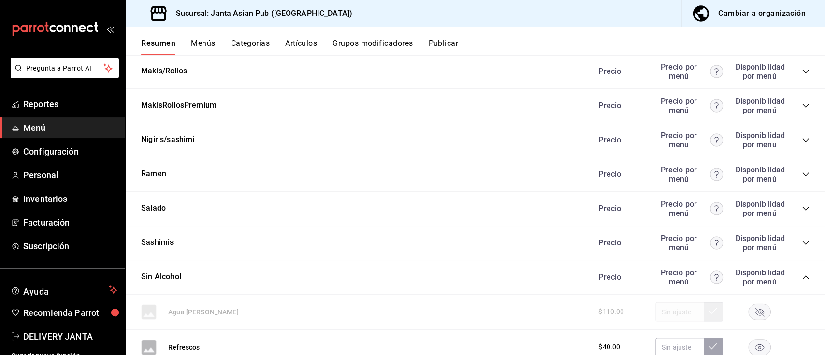
click at [802, 246] on icon "collapse-category-row" at bounding box center [806, 243] width 8 height 8
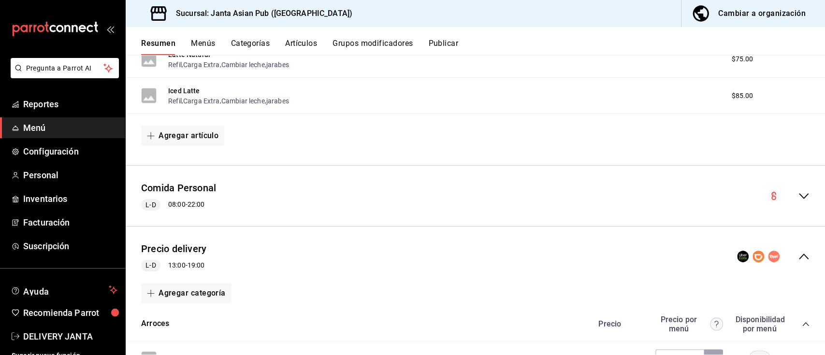
scroll to position [0, 0]
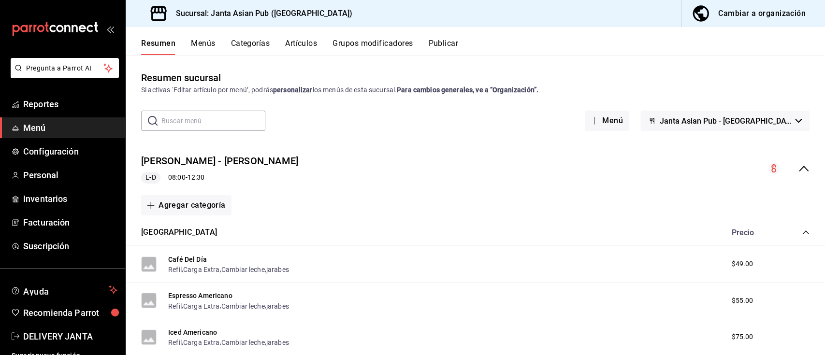
click at [724, 16] on div "Cambiar a organización" at bounding box center [763, 14] width 88 height 14
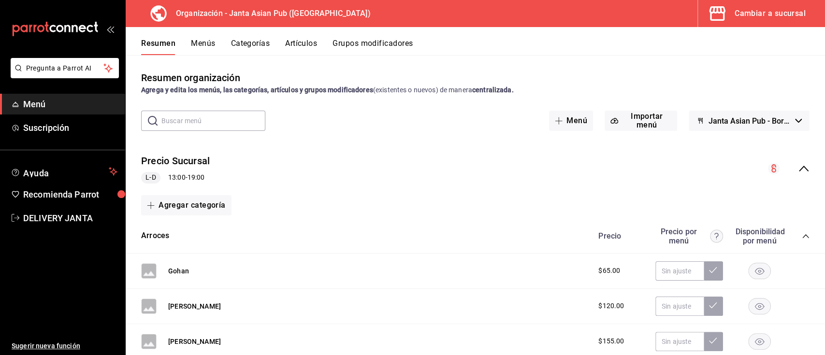
click at [799, 167] on icon "collapse-menu-row" at bounding box center [804, 169] width 10 height 6
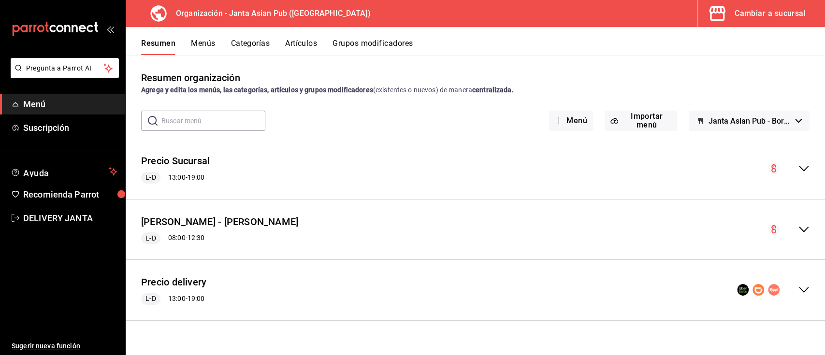
click at [807, 289] on icon "collapse-menu-row" at bounding box center [804, 291] width 10 height 6
click at [762, 16] on div "Cambiar a sucursal" at bounding box center [770, 14] width 71 height 14
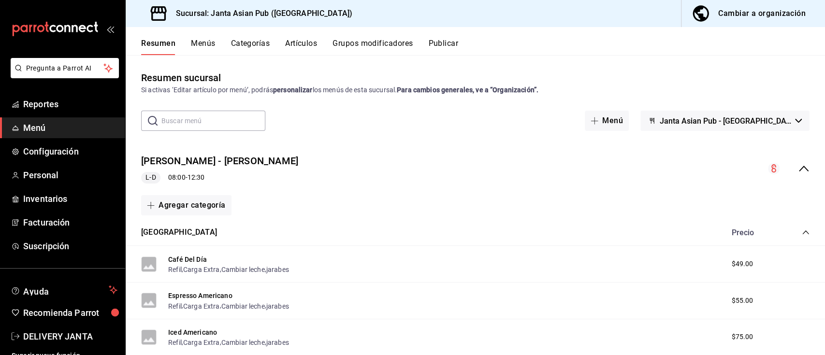
click at [798, 165] on icon "collapse-menu-row" at bounding box center [804, 169] width 12 height 12
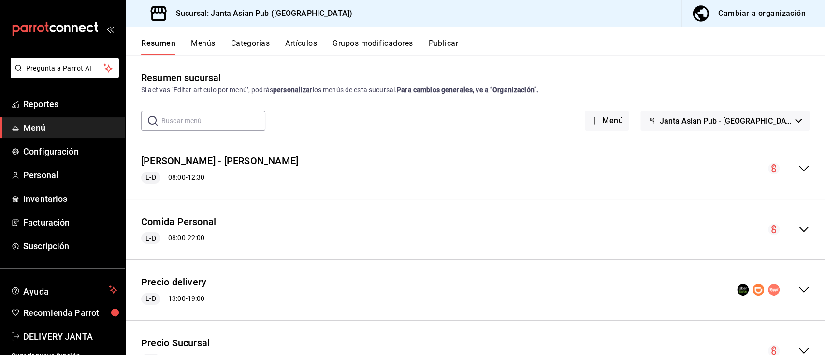
scroll to position [45, 0]
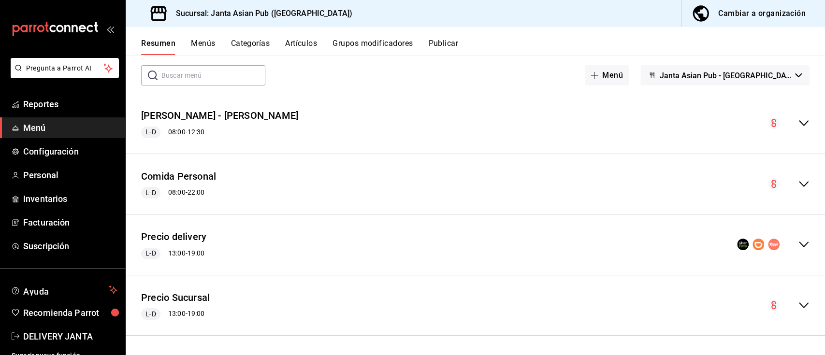
click at [798, 245] on icon "collapse-menu-row" at bounding box center [804, 245] width 12 height 12
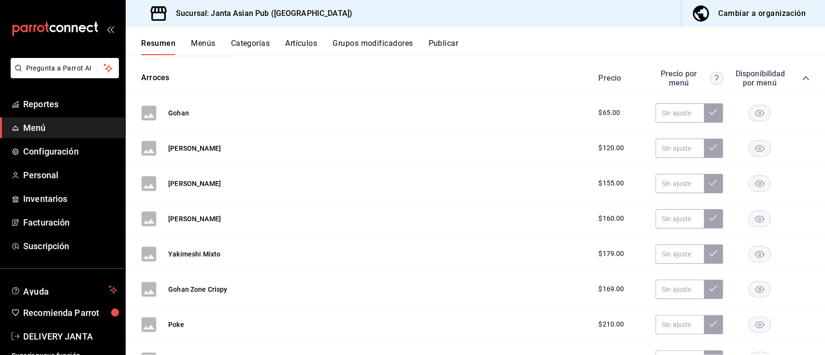
scroll to position [275, 0]
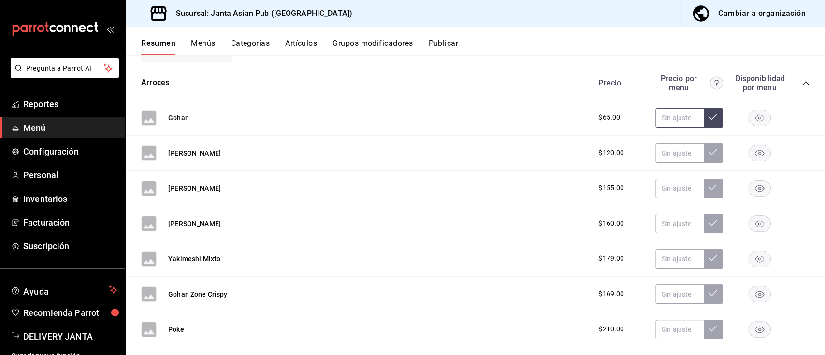
click at [667, 118] on input "text" at bounding box center [680, 117] width 48 height 19
type input "$95.00"
click at [705, 121] on button at bounding box center [713, 117] width 19 height 19
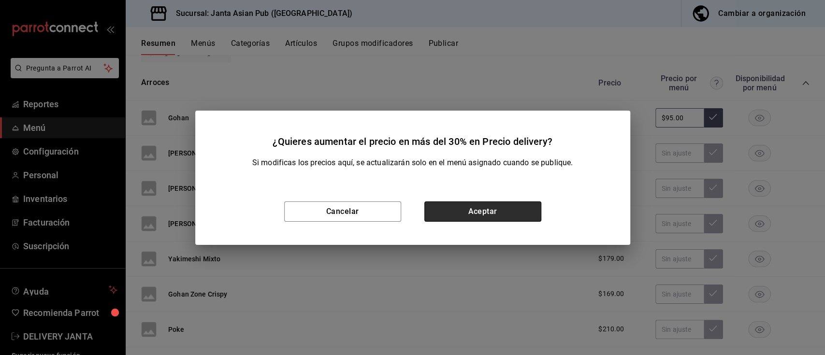
click at [506, 207] on button "Aceptar" at bounding box center [483, 212] width 117 height 20
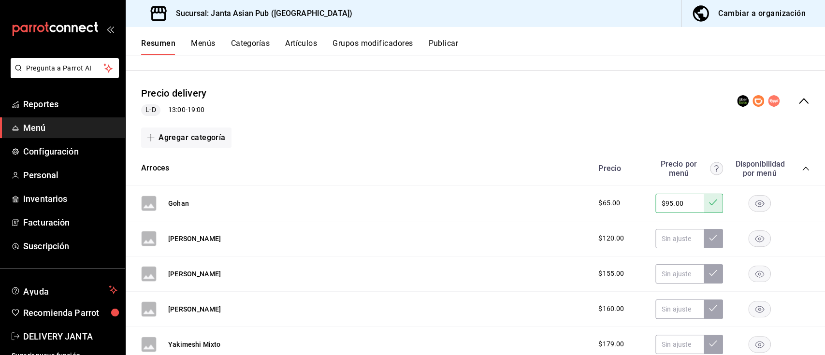
scroll to position [193, 0]
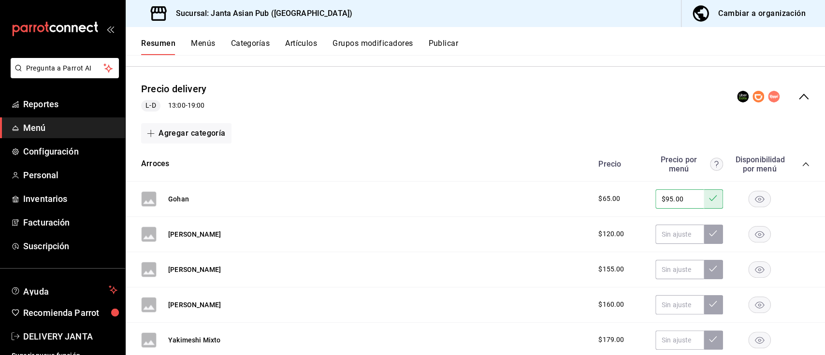
click at [455, 44] on button "Publicar" at bounding box center [443, 47] width 30 height 16
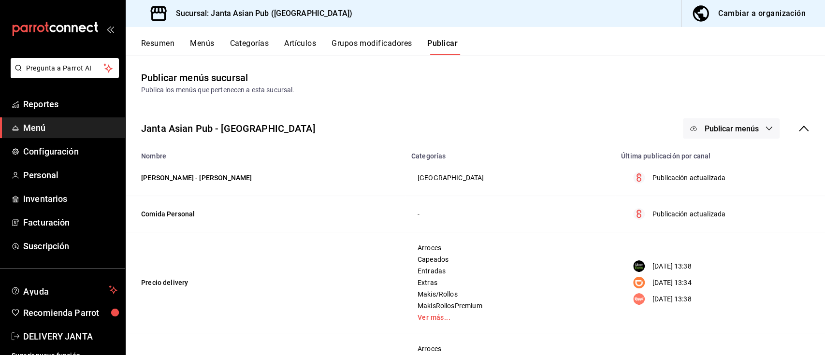
click at [713, 127] on span "Publicar menús" at bounding box center [731, 128] width 54 height 9
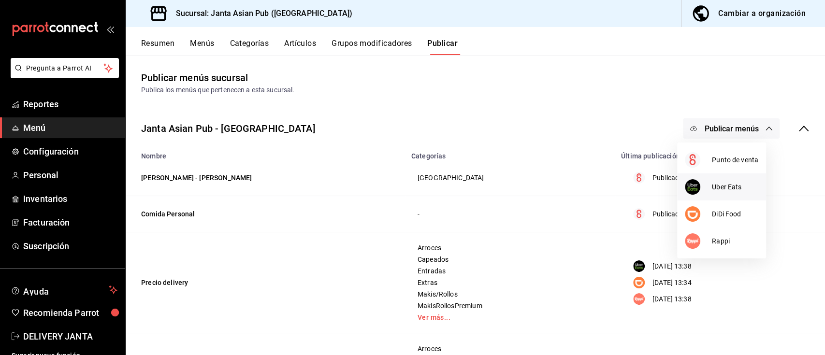
click at [731, 188] on span "Uber Eats" at bounding box center [735, 187] width 46 height 10
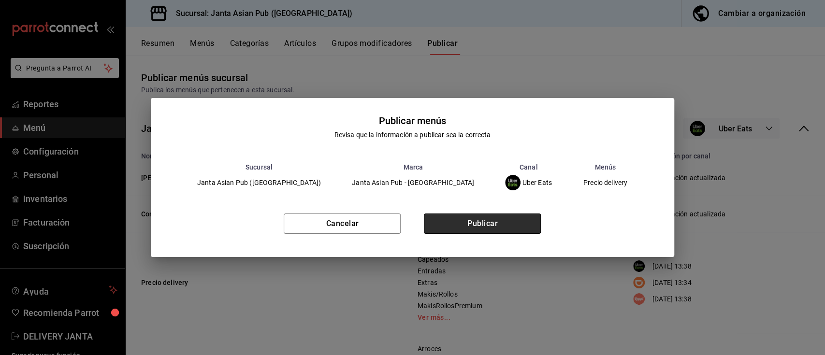
click at [500, 222] on button "Publicar" at bounding box center [482, 224] width 117 height 20
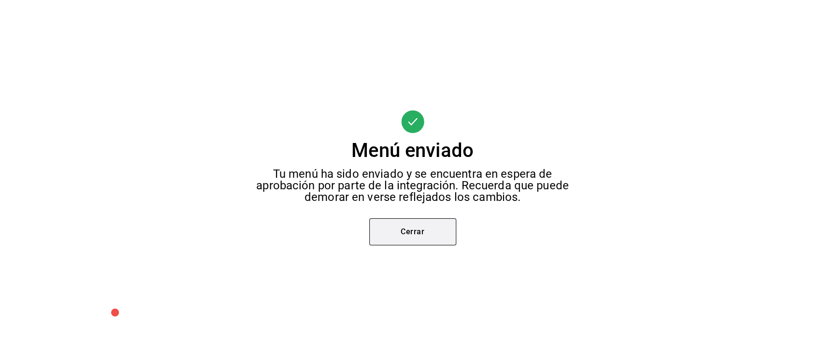
click at [422, 230] on button "Cerrar" at bounding box center [412, 232] width 87 height 27
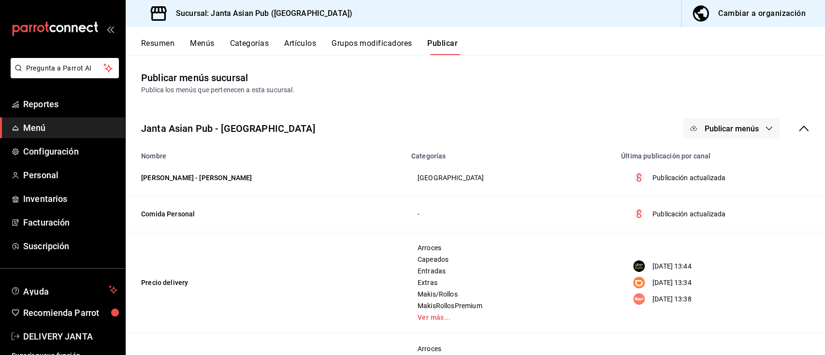
click at [712, 126] on span "Publicar menús" at bounding box center [731, 128] width 54 height 9
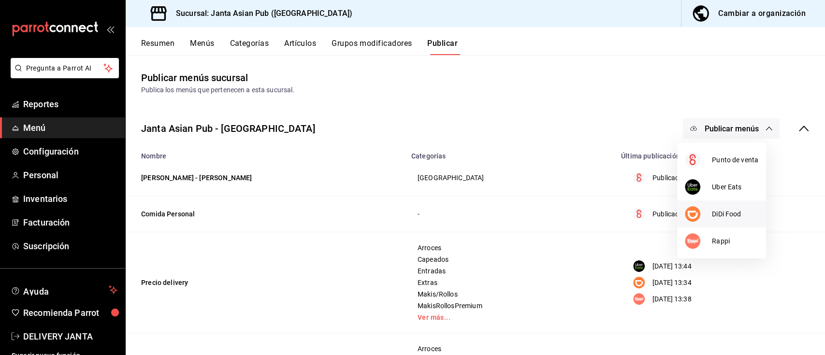
click at [722, 215] on span "DiDi Food" at bounding box center [735, 214] width 46 height 10
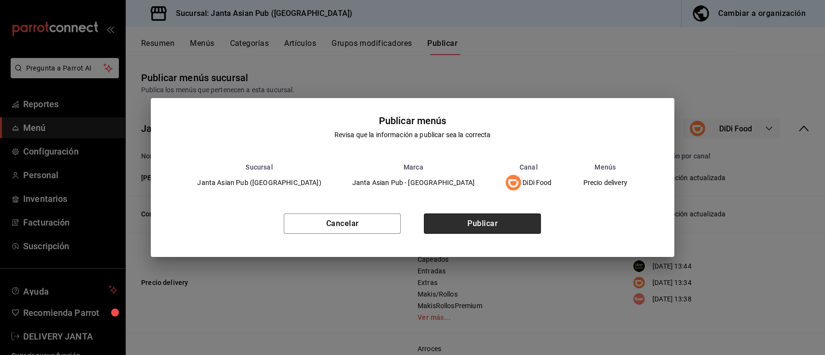
click at [484, 225] on button "Publicar" at bounding box center [482, 224] width 117 height 20
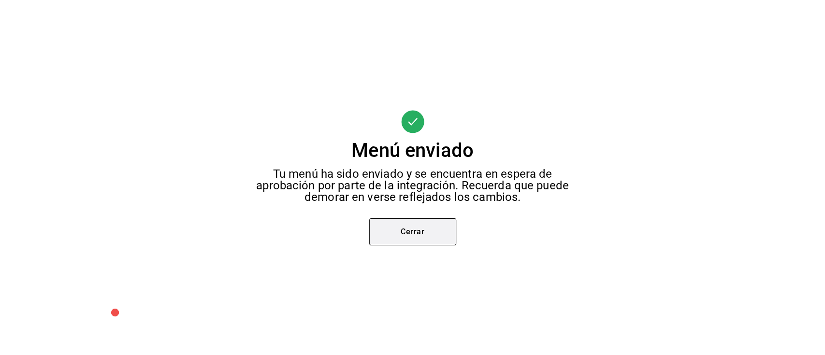
click at [429, 230] on button "Cerrar" at bounding box center [412, 232] width 87 height 27
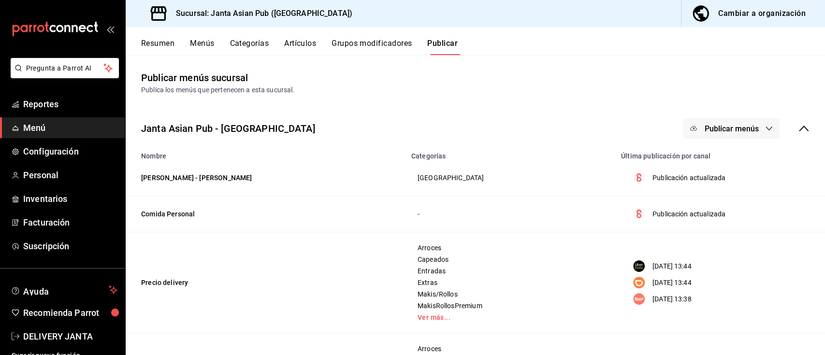
click at [704, 131] on span "Publicar menús" at bounding box center [731, 128] width 54 height 9
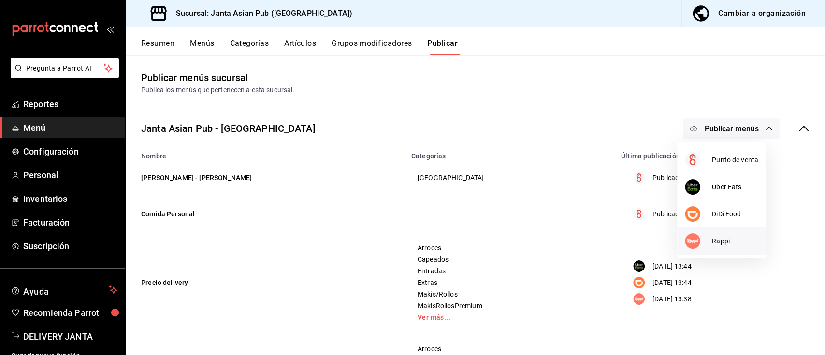
click at [708, 244] on div at bounding box center [698, 241] width 27 height 15
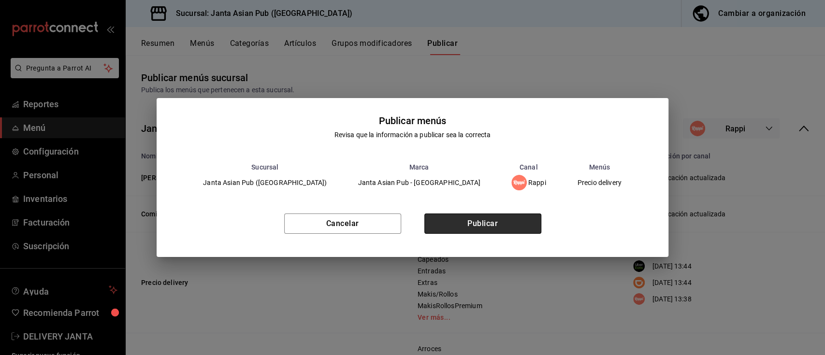
click at [528, 221] on button "Publicar" at bounding box center [483, 224] width 117 height 20
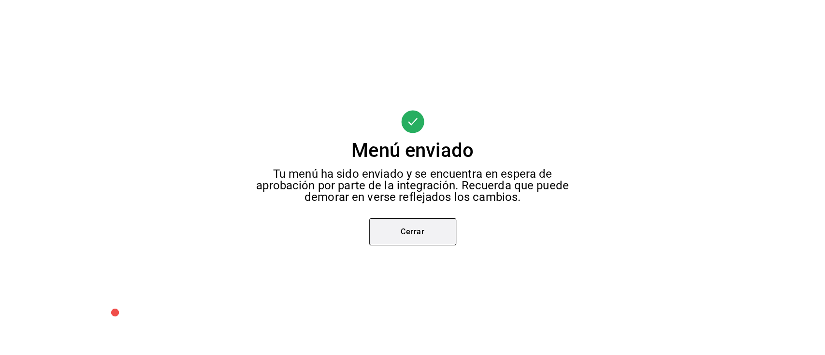
click at [429, 222] on button "Cerrar" at bounding box center [412, 232] width 87 height 27
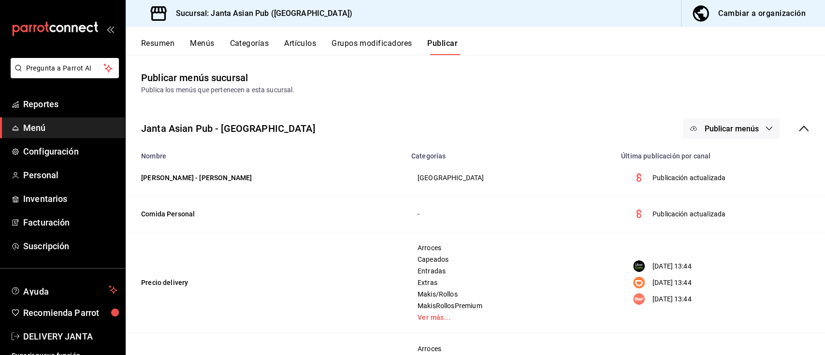
click at [156, 44] on button "Resumen" at bounding box center [157, 47] width 33 height 16
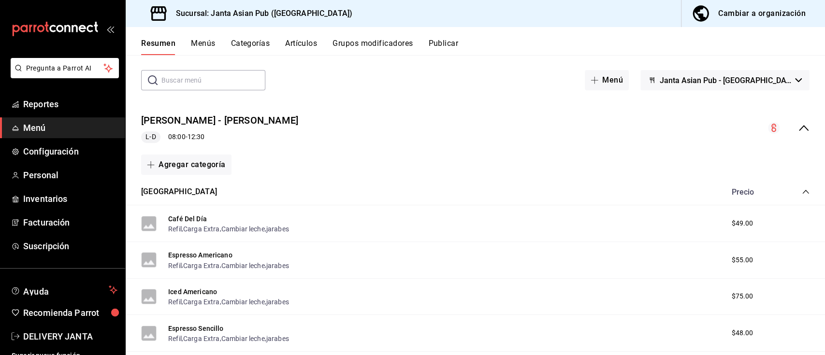
scroll to position [24, 0]
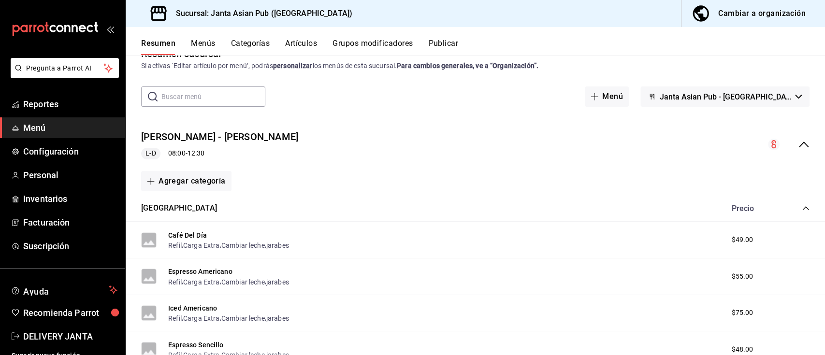
click at [798, 141] on icon "collapse-menu-row" at bounding box center [804, 145] width 12 height 12
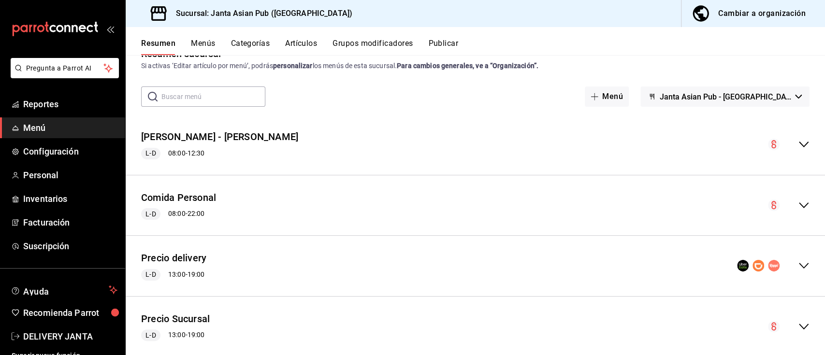
scroll to position [45, 0]
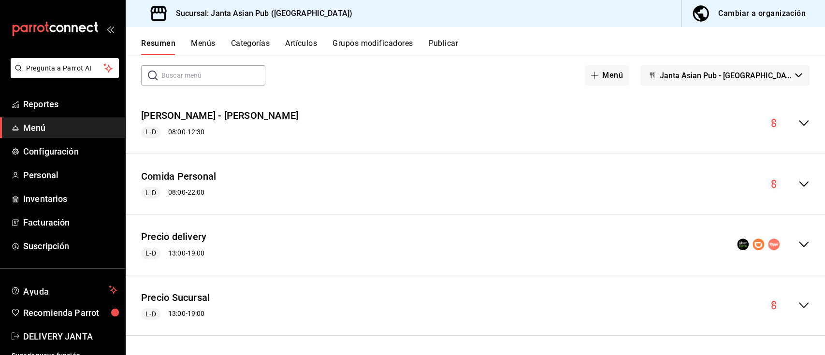
click at [798, 246] on icon "collapse-menu-row" at bounding box center [804, 245] width 12 height 12
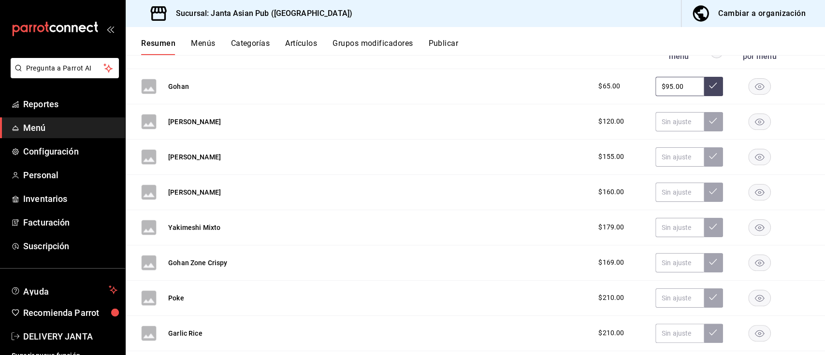
scroll to position [308, 0]
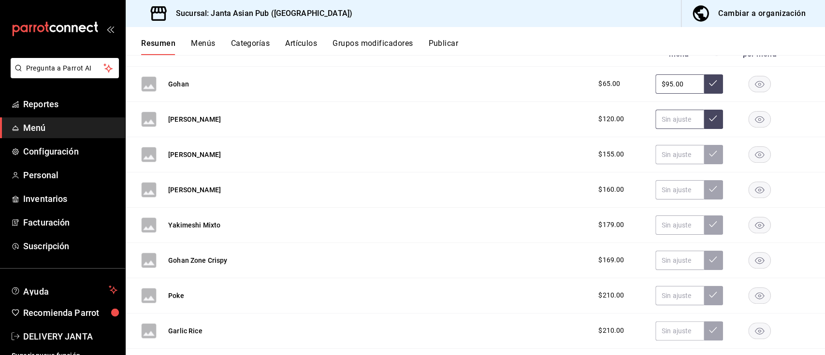
click at [709, 116] on icon at bounding box center [713, 119] width 8 height 6
click at [670, 121] on input "text" at bounding box center [680, 119] width 48 height 19
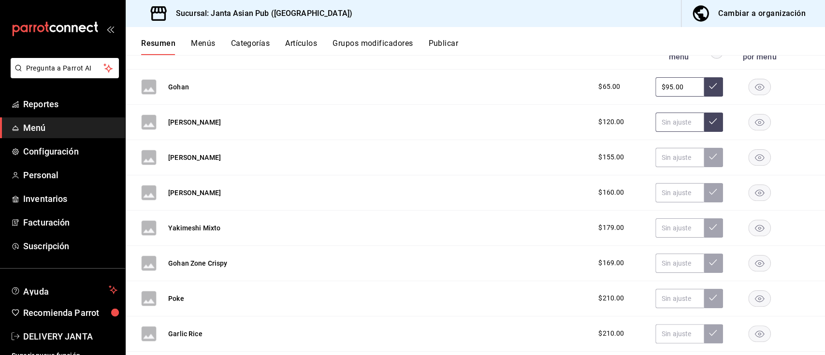
scroll to position [303, 0]
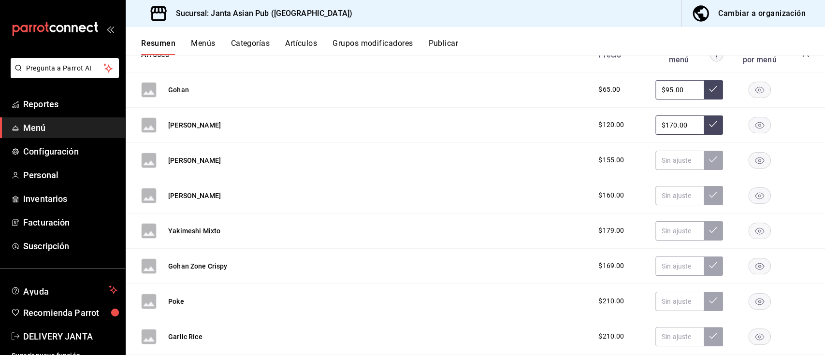
type input "$170.00"
click at [709, 125] on icon at bounding box center [713, 124] width 8 height 8
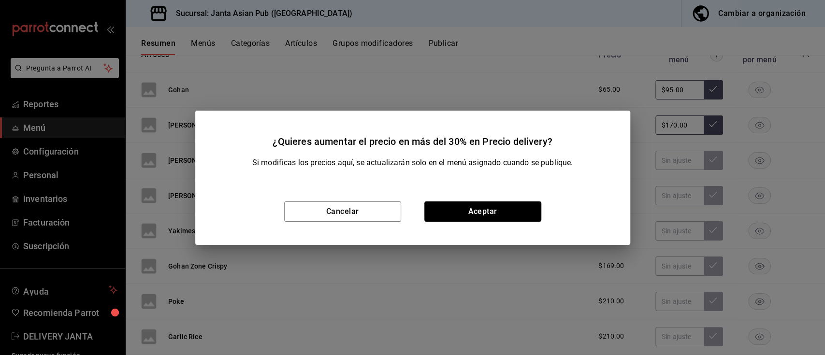
click at [501, 192] on div "Cancelar Aceptar" at bounding box center [412, 211] width 435 height 67
click at [502, 209] on button "Aceptar" at bounding box center [483, 212] width 117 height 20
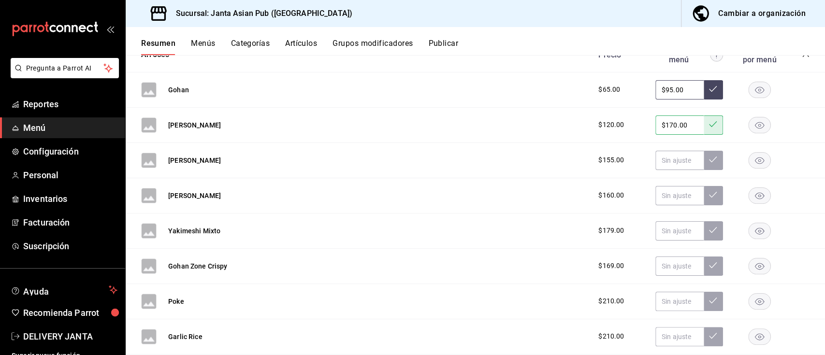
click at [709, 126] on icon at bounding box center [713, 124] width 8 height 8
click at [709, 124] on icon at bounding box center [713, 124] width 8 height 8
click at [709, 156] on icon at bounding box center [713, 160] width 8 height 8
click at [677, 161] on input "text" at bounding box center [680, 160] width 48 height 19
type input "$220.00"
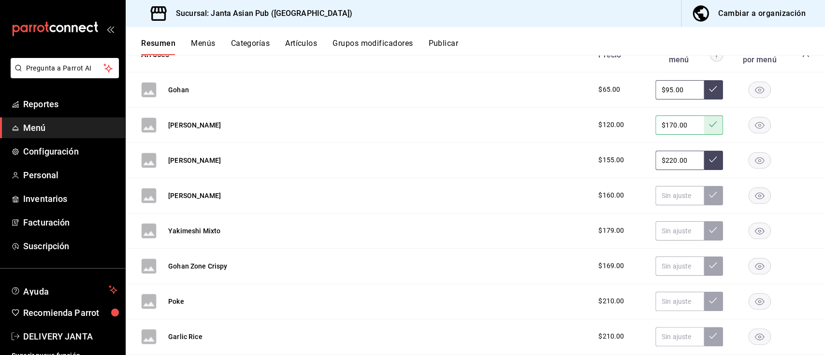
click at [709, 159] on icon at bounding box center [713, 160] width 8 height 8
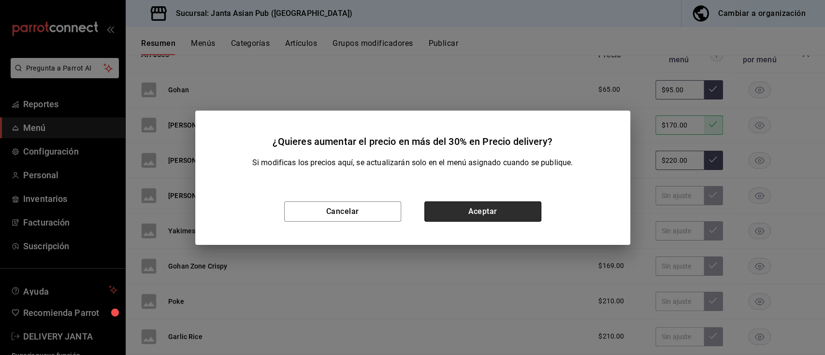
click at [534, 205] on button "Aceptar" at bounding box center [483, 212] width 117 height 20
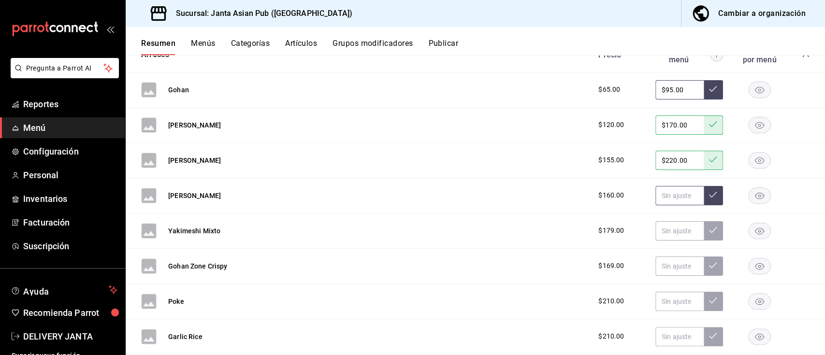
click at [656, 194] on input "text" at bounding box center [680, 195] width 48 height 19
click at [709, 195] on icon at bounding box center [713, 195] width 8 height 8
click at [667, 192] on input "text" at bounding box center [680, 195] width 48 height 19
type input "$229.00"
click at [709, 198] on icon at bounding box center [713, 195] width 8 height 8
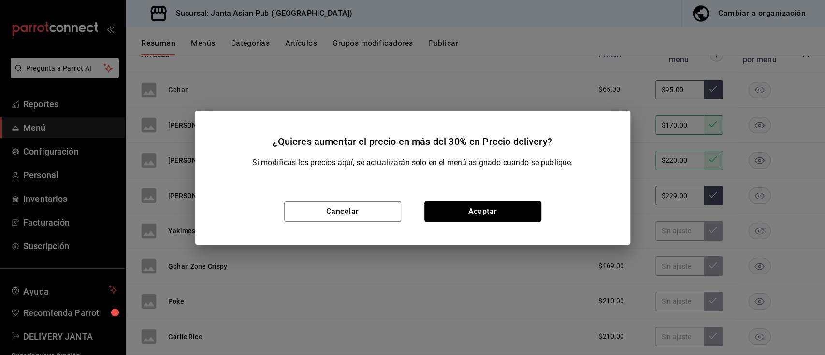
click at [478, 225] on div "Cancelar Aceptar" at bounding box center [412, 211] width 435 height 67
click at [475, 220] on button "Aceptar" at bounding box center [483, 212] width 117 height 20
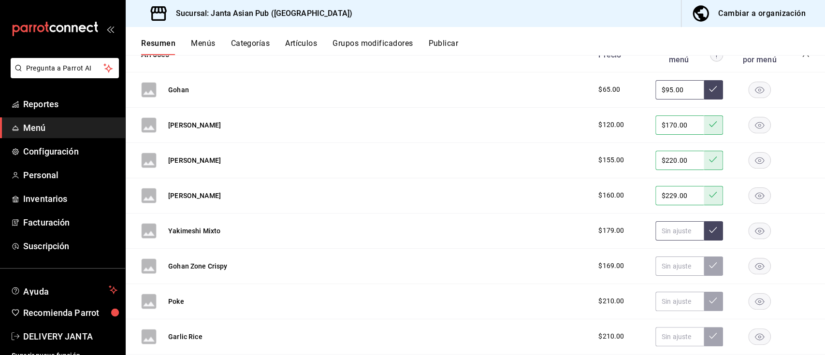
click at [673, 233] on input "text" at bounding box center [680, 230] width 48 height 19
type input "$255.00"
click at [709, 234] on icon at bounding box center [713, 230] width 8 height 8
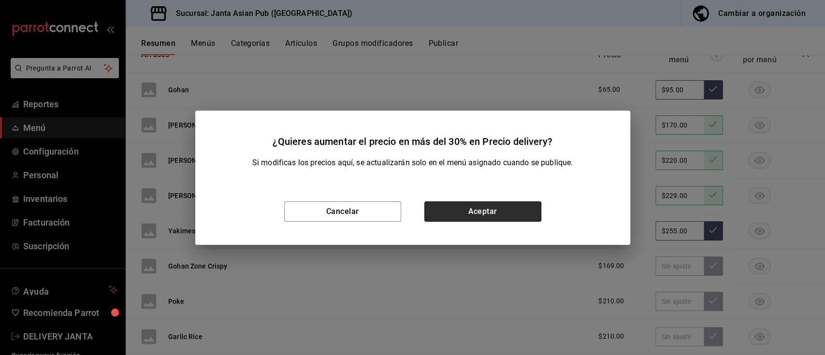
click at [511, 215] on button "Aceptar" at bounding box center [483, 212] width 117 height 20
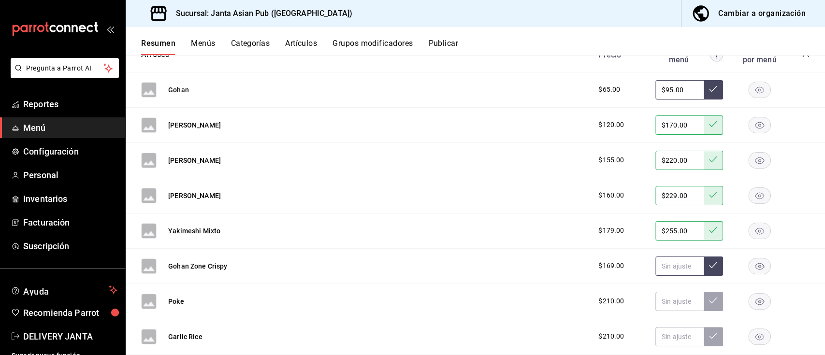
click at [656, 267] on input "text" at bounding box center [680, 266] width 48 height 19
type input "$239.00"
click at [704, 271] on button at bounding box center [713, 266] width 19 height 19
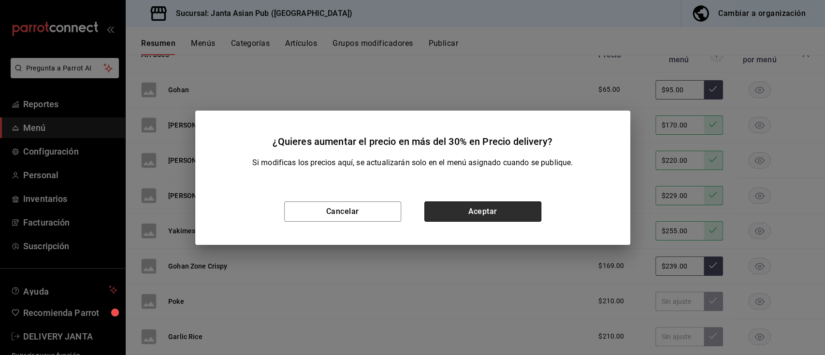
click at [492, 218] on button "Aceptar" at bounding box center [483, 212] width 117 height 20
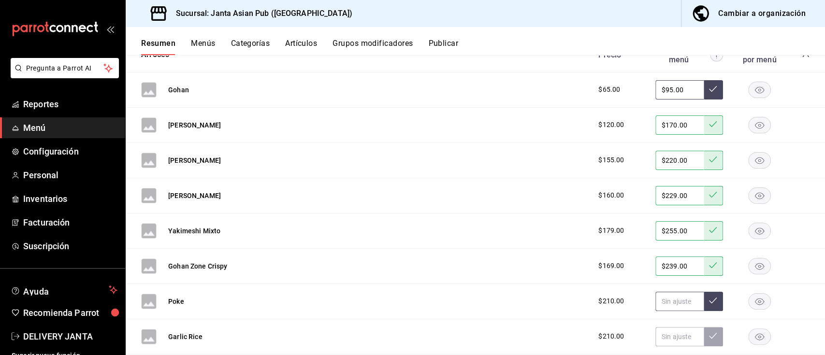
click at [671, 300] on input "text" at bounding box center [680, 301] width 48 height 19
type input "$299.00"
click at [709, 301] on button at bounding box center [713, 301] width 19 height 19
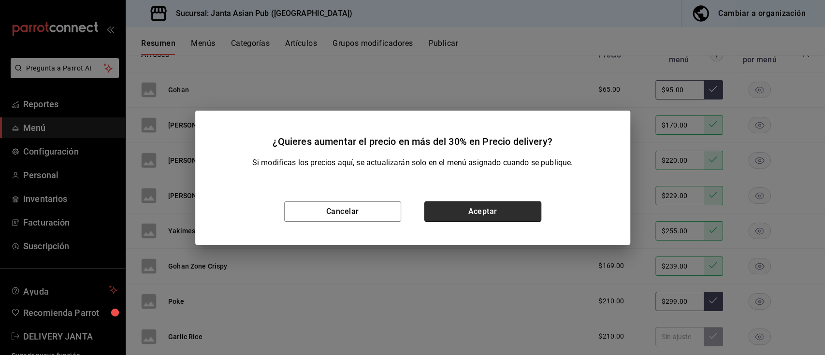
click at [495, 210] on button "Aceptar" at bounding box center [483, 212] width 117 height 20
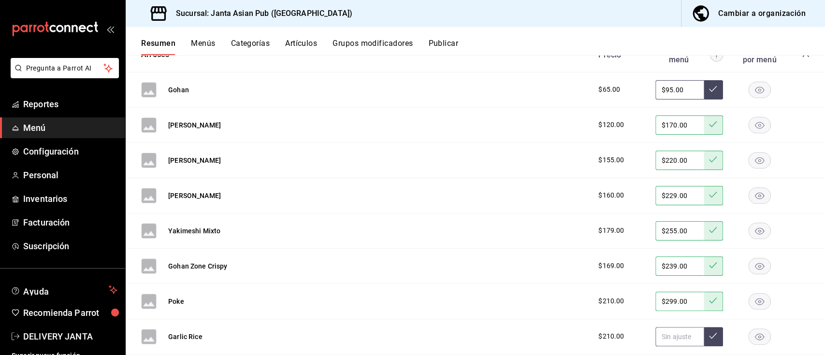
click at [658, 338] on input "text" at bounding box center [680, 336] width 48 height 19
type input "$299.00"
click at [704, 341] on button at bounding box center [713, 336] width 19 height 19
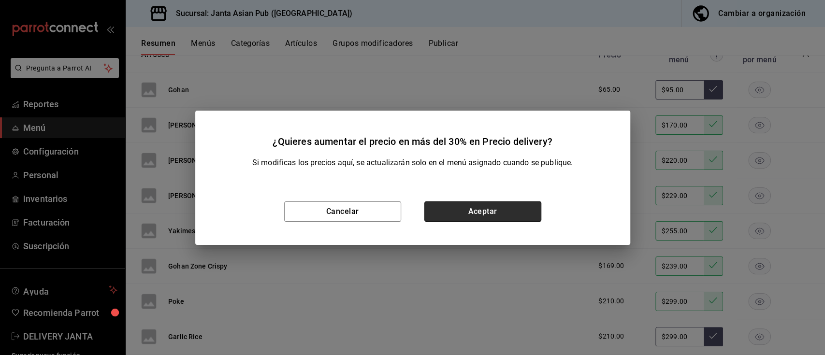
click at [511, 209] on button "Aceptar" at bounding box center [483, 212] width 117 height 20
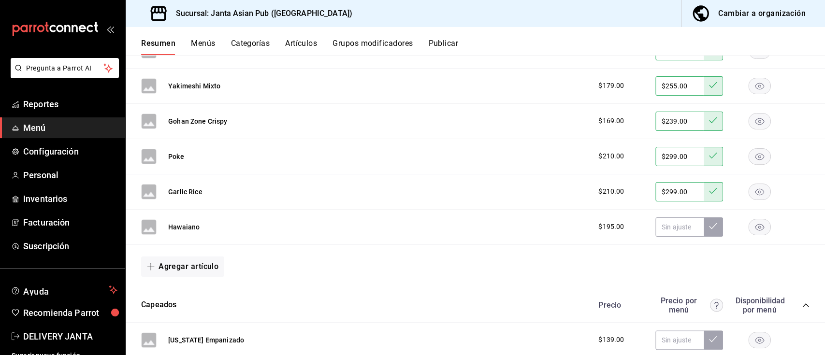
scroll to position [445, 0]
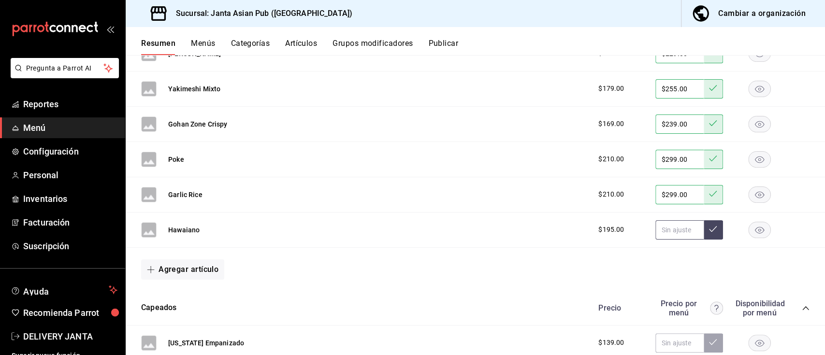
click at [669, 229] on input "text" at bounding box center [680, 229] width 48 height 19
type input "$275.00"
click at [704, 230] on button at bounding box center [713, 229] width 19 height 19
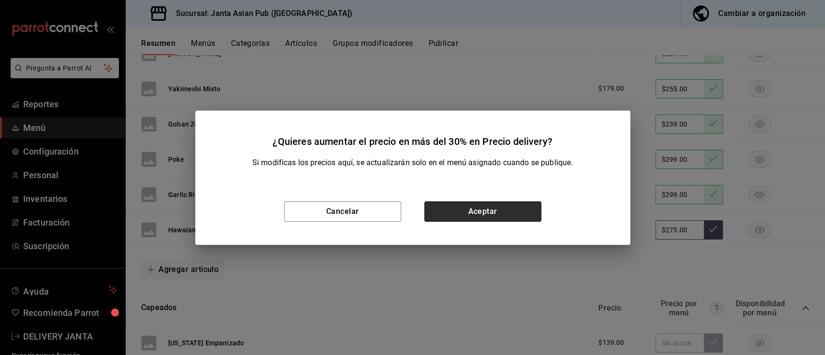
click at [505, 209] on button "Aceptar" at bounding box center [483, 212] width 117 height 20
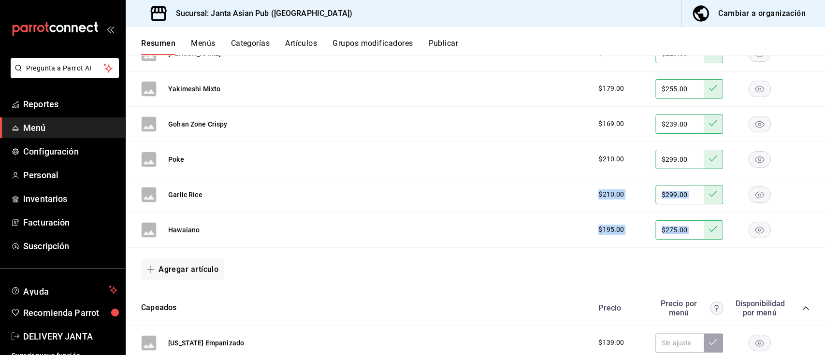
drag, startPoint x: 505, startPoint y: 209, endPoint x: 824, endPoint y: 230, distance: 320.3
click at [824, 230] on div "Resumen sucursal Si activas ‘Editar artículo por menú’, podrás personalizar los…" at bounding box center [476, 205] width 700 height 300
click at [789, 153] on div "$210.00 $299.00" at bounding box center [699, 159] width 221 height 19
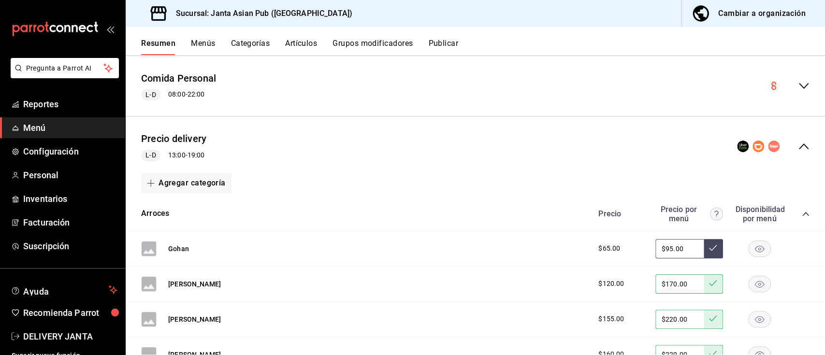
scroll to position [0, 0]
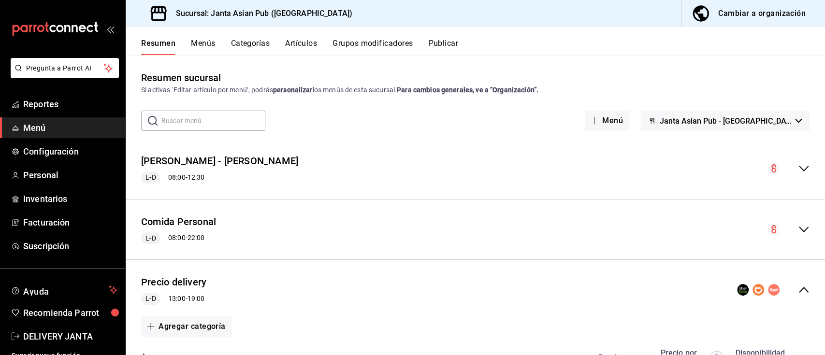
click at [454, 45] on button "Publicar" at bounding box center [443, 47] width 30 height 16
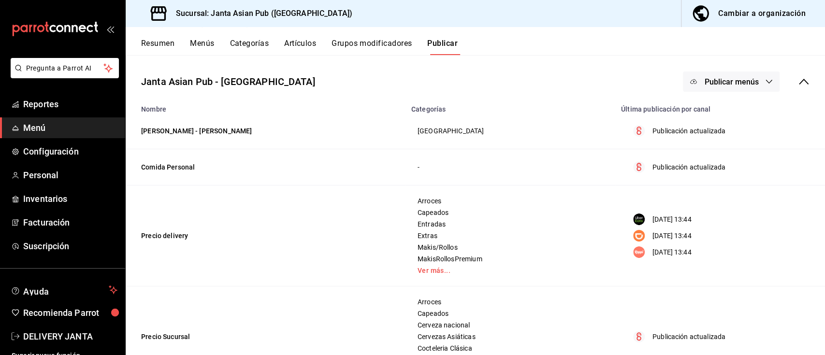
scroll to position [40, 0]
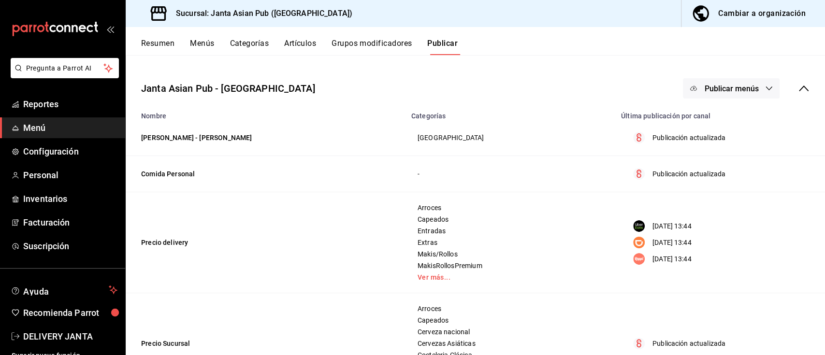
click at [730, 87] on span "Publicar menús" at bounding box center [731, 88] width 54 height 9
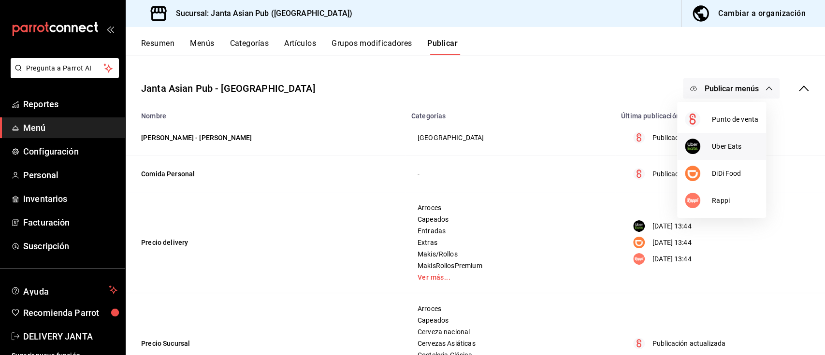
click at [716, 144] on span "Uber Eats" at bounding box center [735, 147] width 46 height 10
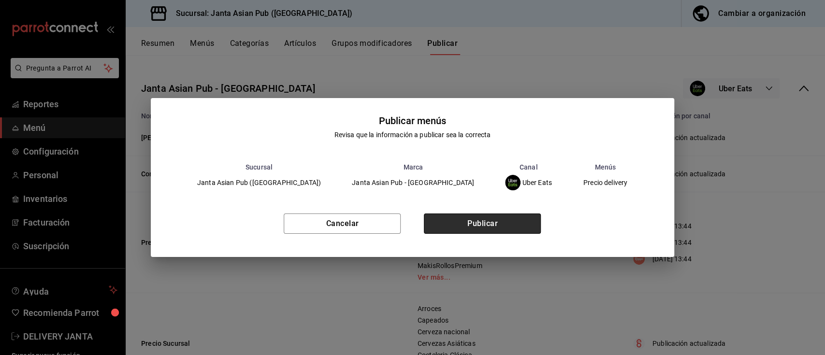
click at [506, 221] on button "Publicar" at bounding box center [482, 224] width 117 height 20
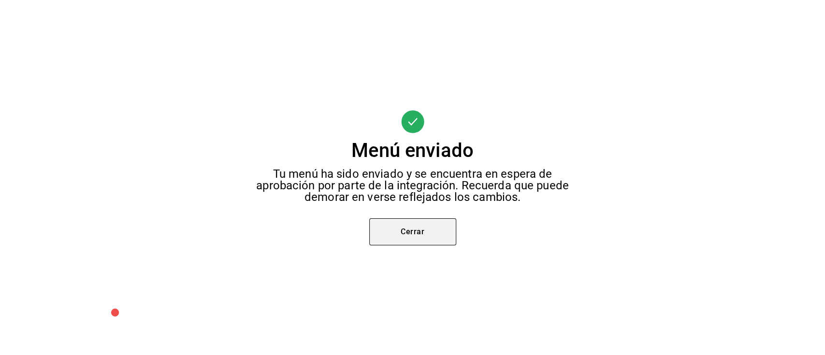
scroll to position [0, 0]
click at [402, 234] on button "Cerrar" at bounding box center [412, 232] width 87 height 27
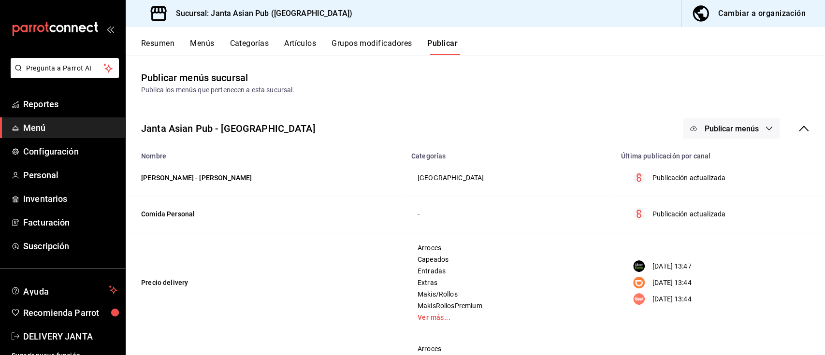
click at [730, 127] on span "Publicar menús" at bounding box center [731, 128] width 54 height 9
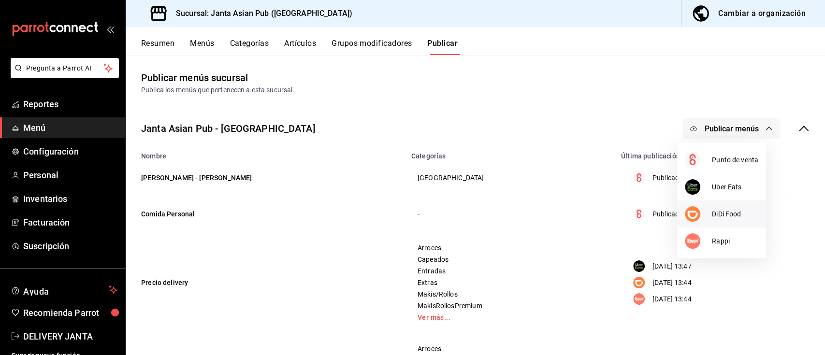
click at [725, 221] on li "DiDi Food" at bounding box center [721, 214] width 89 height 27
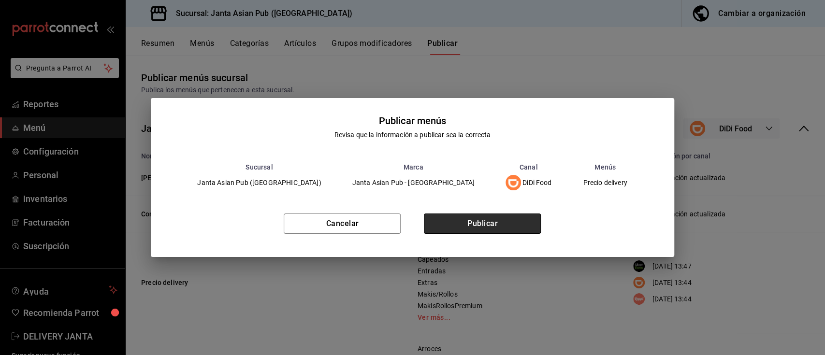
click at [526, 219] on button "Publicar" at bounding box center [482, 224] width 117 height 20
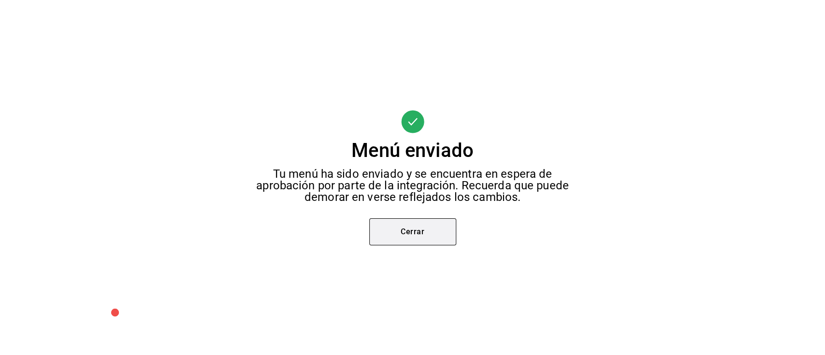
click at [413, 238] on button "Cerrar" at bounding box center [412, 232] width 87 height 27
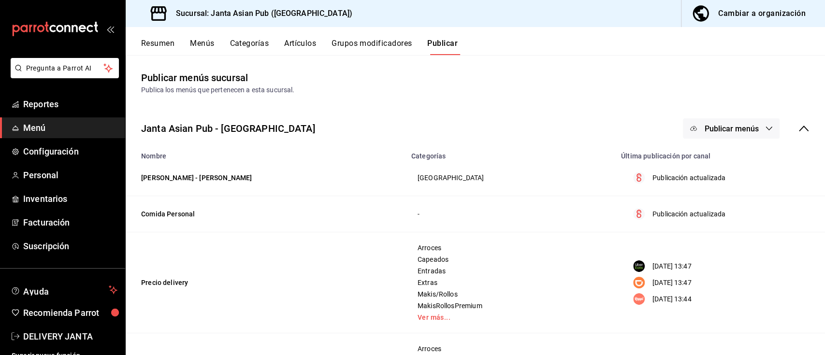
click at [704, 124] on span "Publicar menús" at bounding box center [731, 128] width 54 height 9
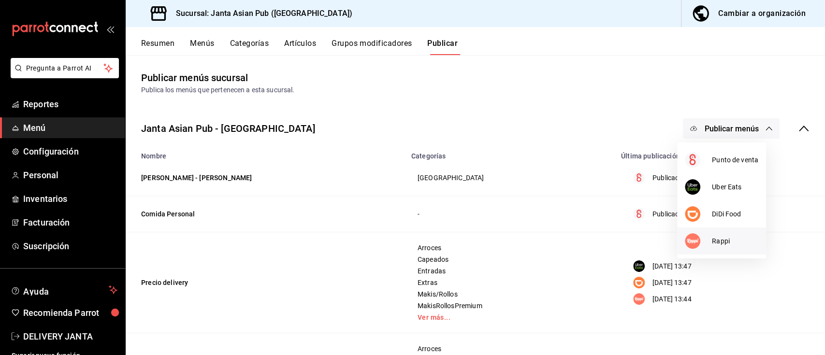
click at [714, 242] on span "Rappi" at bounding box center [735, 241] width 46 height 10
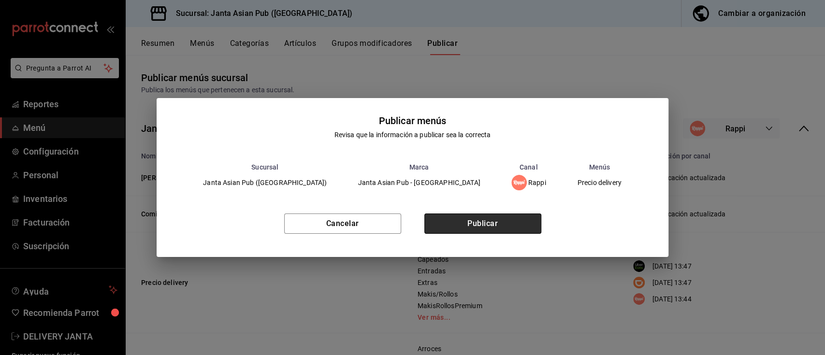
click at [529, 223] on button "Publicar" at bounding box center [483, 224] width 117 height 20
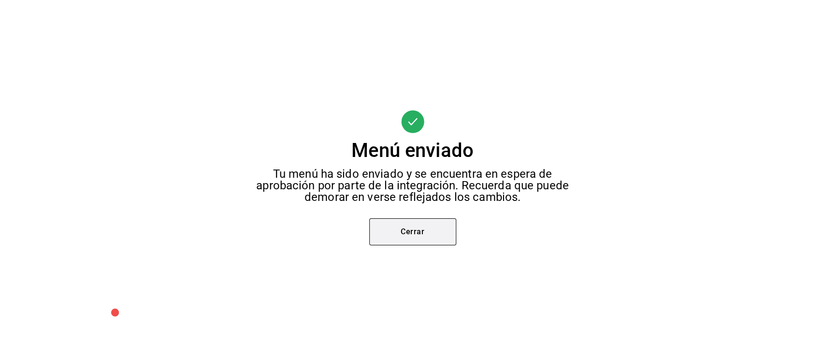
click at [425, 235] on button "Cerrar" at bounding box center [412, 232] width 87 height 27
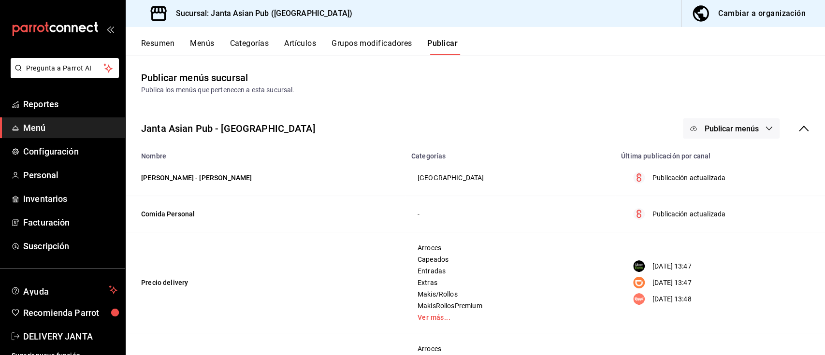
click at [165, 43] on button "Resumen" at bounding box center [157, 47] width 33 height 16
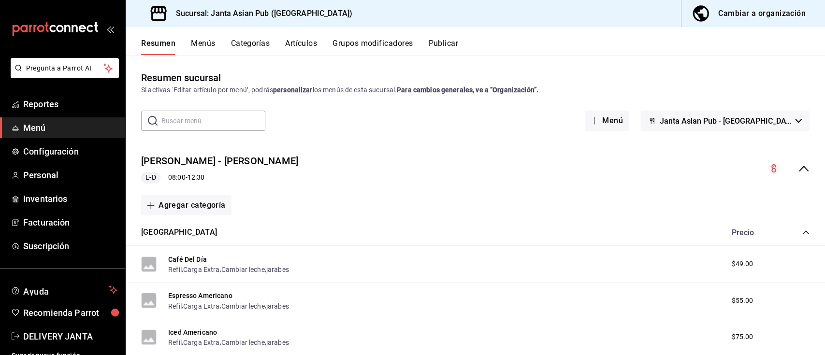
click at [798, 168] on icon "collapse-menu-row" at bounding box center [804, 169] width 12 height 12
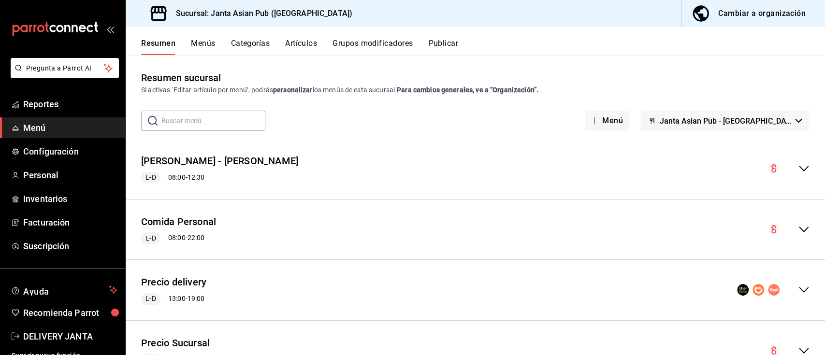
scroll to position [45, 0]
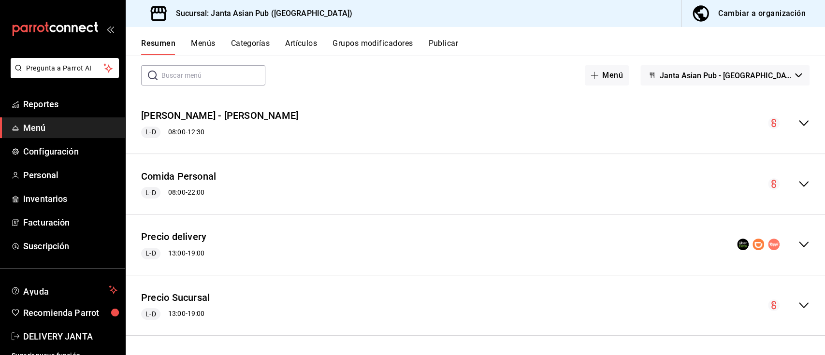
click at [798, 244] on icon "collapse-menu-row" at bounding box center [804, 245] width 12 height 12
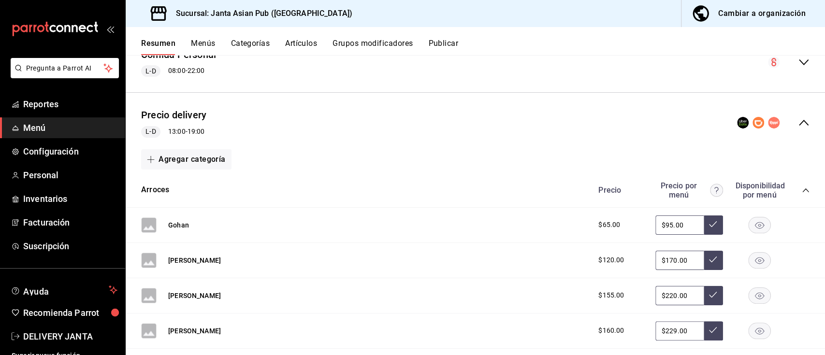
scroll to position [0, 0]
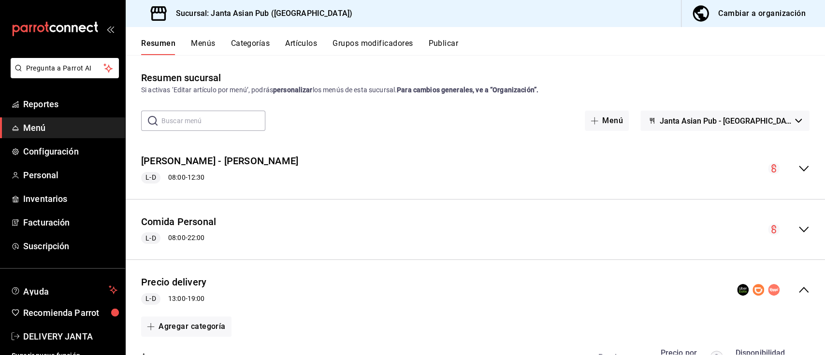
click at [773, 8] on div "Cambiar a organización" at bounding box center [763, 14] width 88 height 14
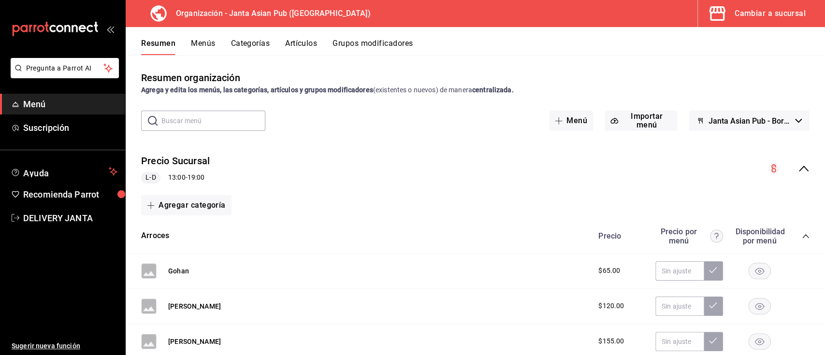
click at [798, 166] on icon "collapse-menu-row" at bounding box center [804, 169] width 12 height 12
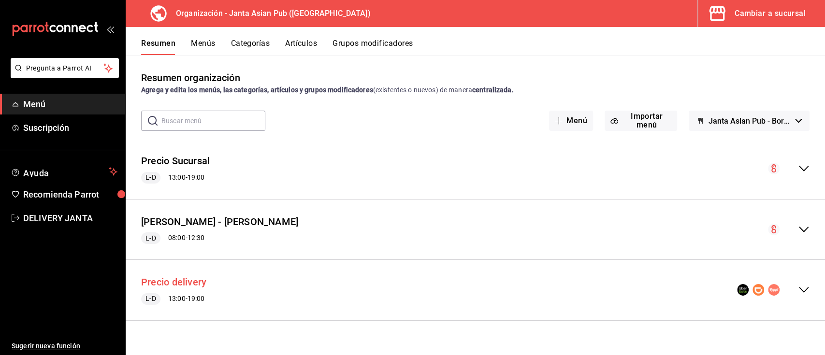
click at [191, 282] on button "Precio delivery" at bounding box center [173, 283] width 65 height 14
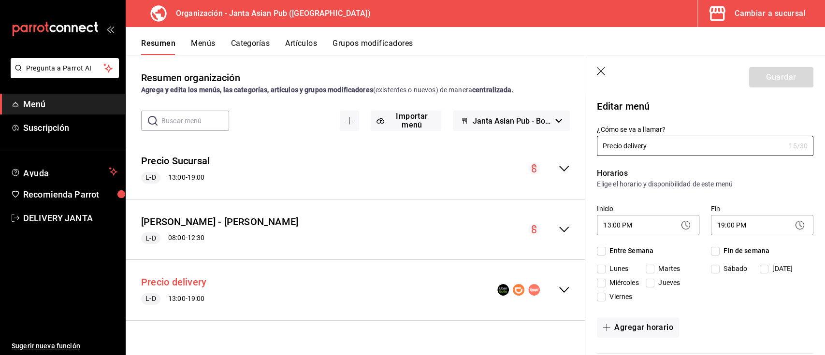
checkbox input "true"
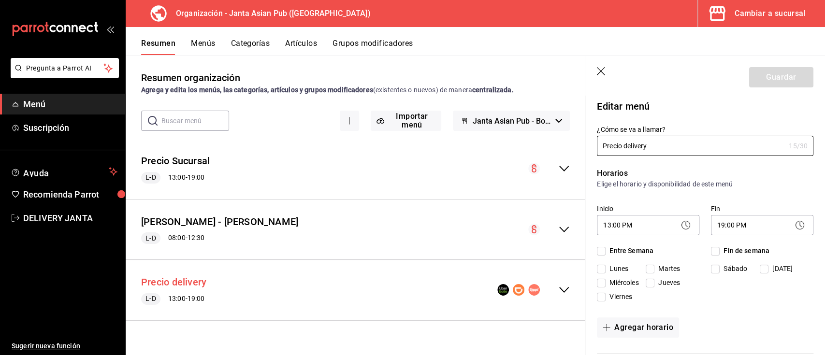
checkbox input "true"
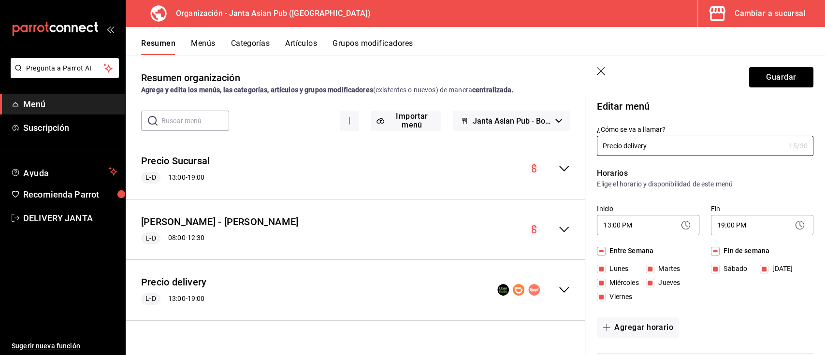
click at [601, 72] on icon "button" at bounding box center [601, 71] width 8 height 8
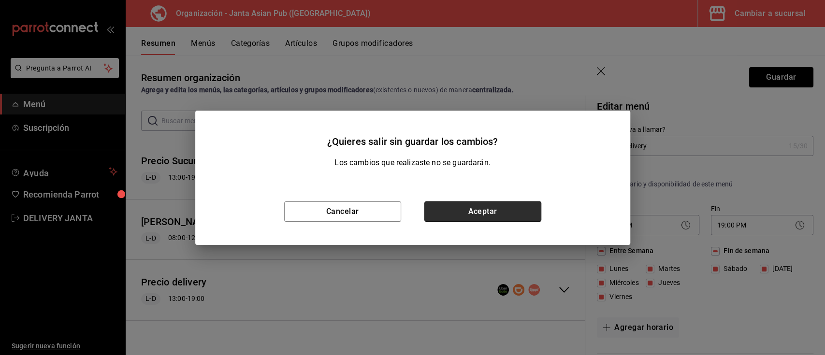
click at [462, 207] on button "Aceptar" at bounding box center [483, 212] width 117 height 20
checkbox input "false"
type input "1756151335989"
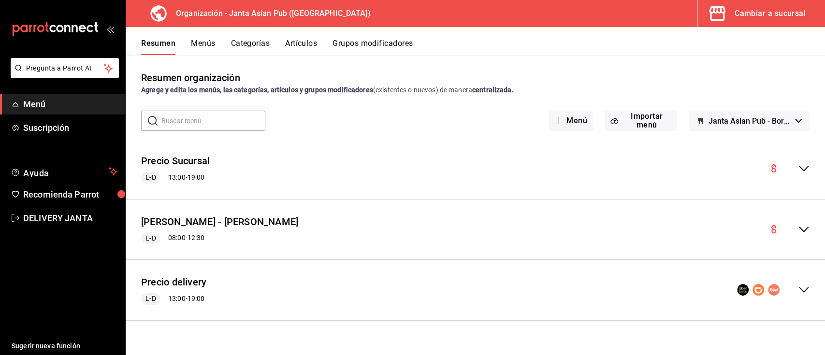
checkbox input "false"
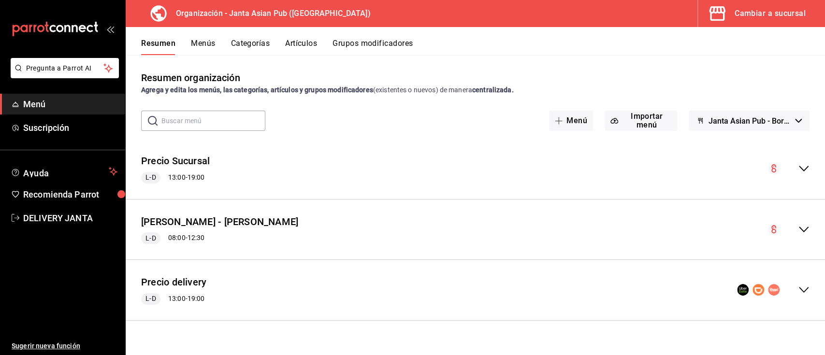
checkbox input "false"
click at [810, 292] on div "Precio delivery L-D 13:00 - 19:00" at bounding box center [476, 290] width 700 height 45
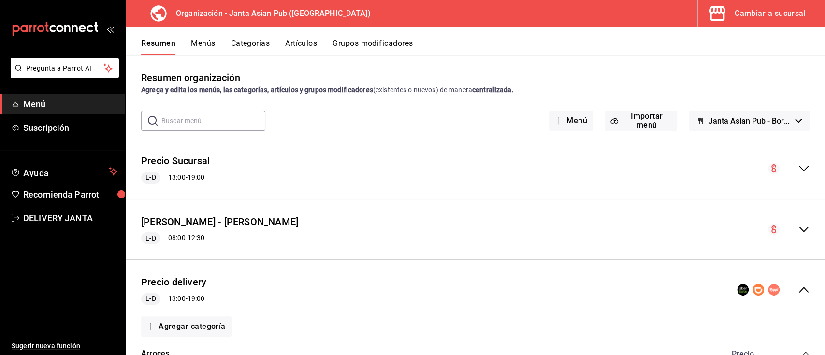
click at [203, 44] on button "Menús" at bounding box center [203, 47] width 24 height 16
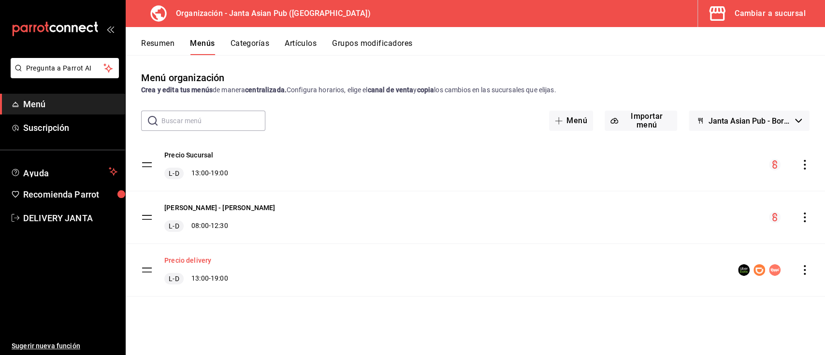
click at [182, 259] on button "Precio delivery" at bounding box center [187, 261] width 47 height 10
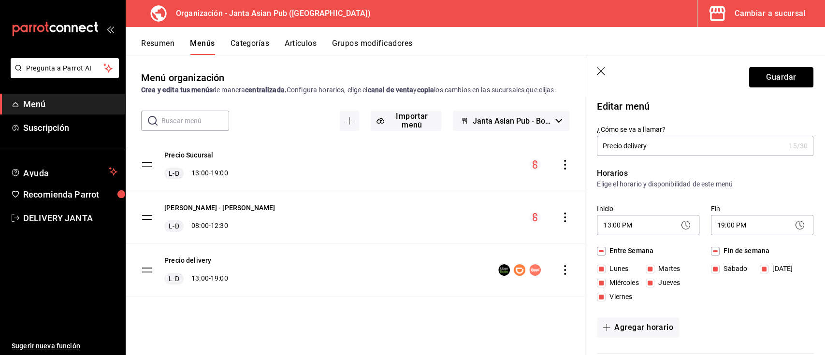
click at [599, 70] on icon "button" at bounding box center [602, 72] width 10 height 10
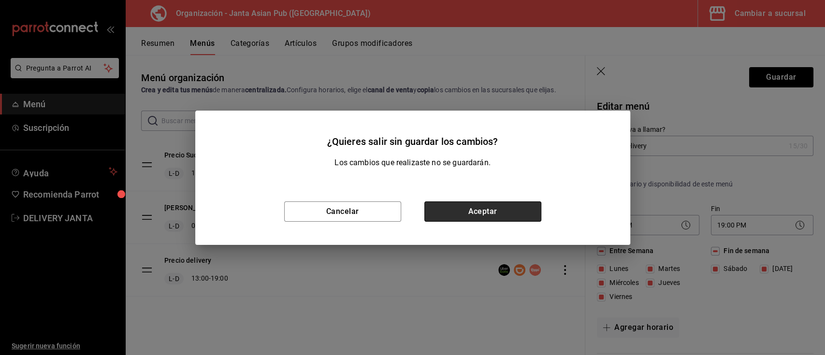
click at [455, 217] on button "Aceptar" at bounding box center [483, 212] width 117 height 20
checkbox input "false"
type input "1756151356940"
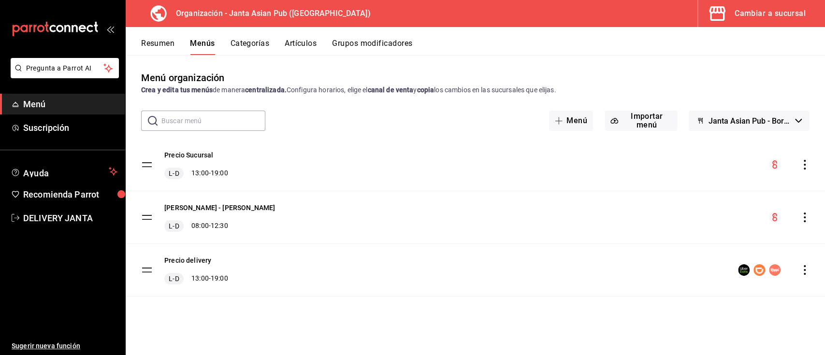
checkbox input "false"
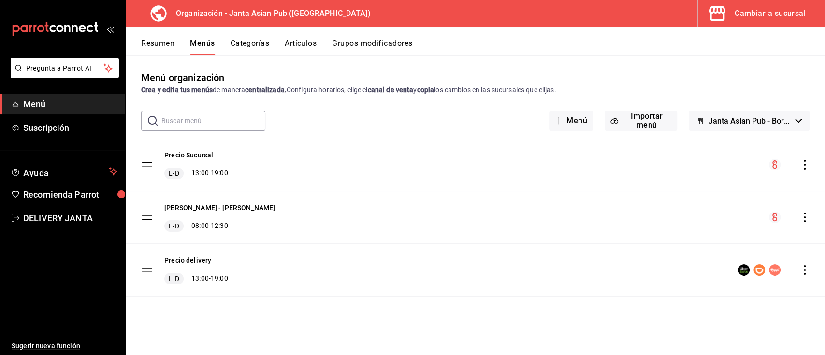
checkbox input "false"
click at [744, 15] on div "Cambiar a sucursal" at bounding box center [770, 14] width 71 height 14
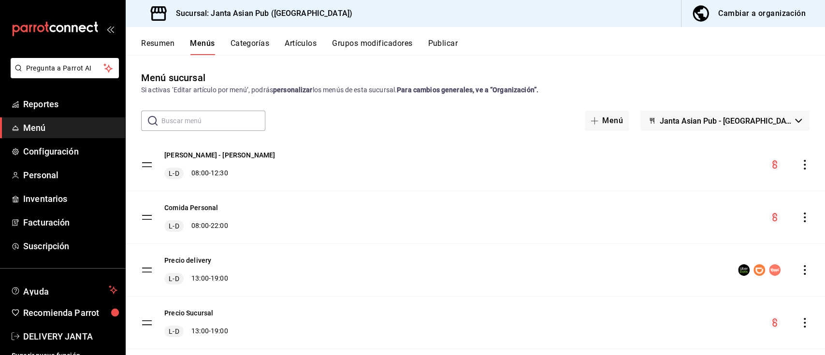
click at [153, 42] on button "Resumen" at bounding box center [157, 47] width 33 height 16
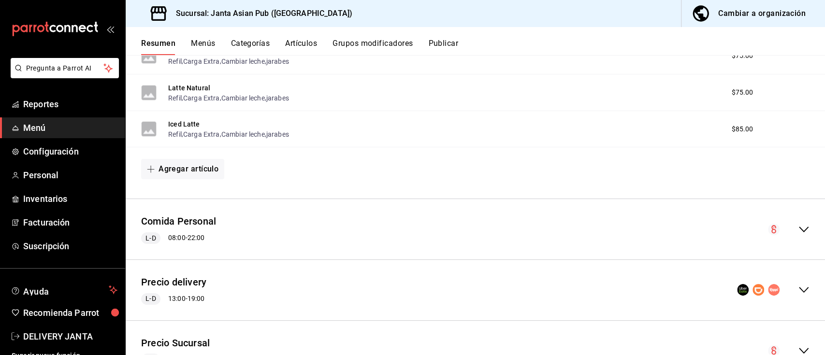
scroll to position [510, 0]
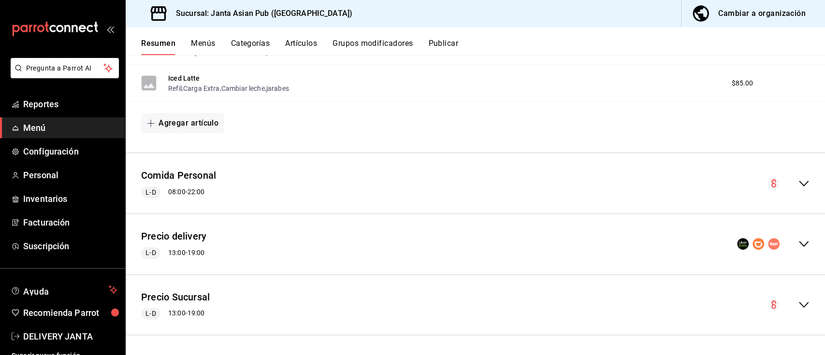
click at [798, 241] on icon "collapse-menu-row" at bounding box center [804, 244] width 12 height 12
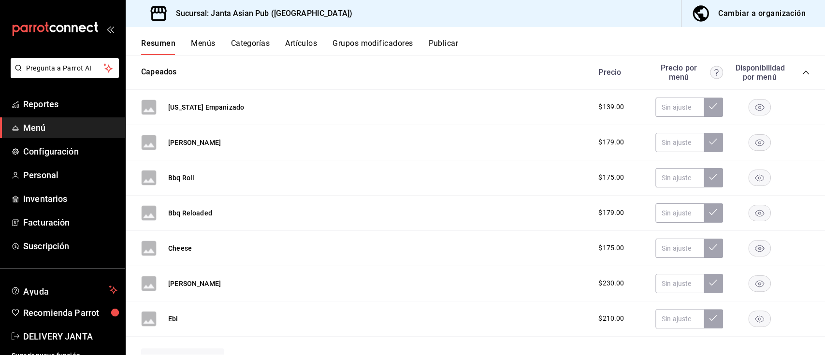
scroll to position [1159, 0]
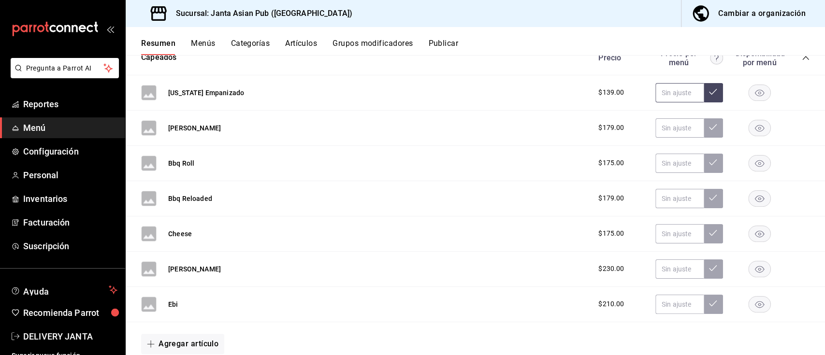
click at [666, 89] on input "text" at bounding box center [680, 92] width 48 height 19
type input "$199.00"
click at [709, 93] on icon at bounding box center [713, 92] width 8 height 6
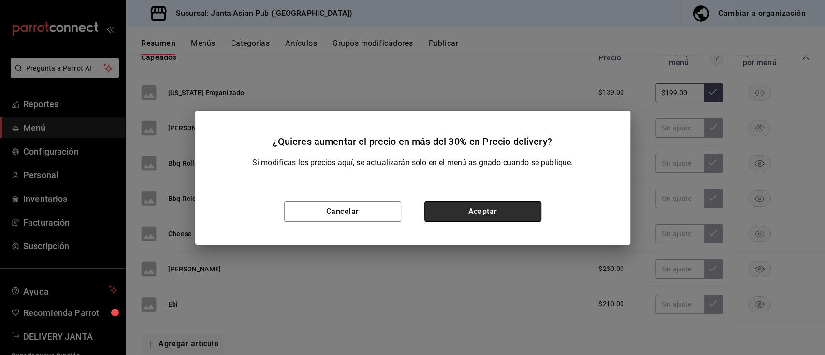
click at [458, 207] on button "Aceptar" at bounding box center [483, 212] width 117 height 20
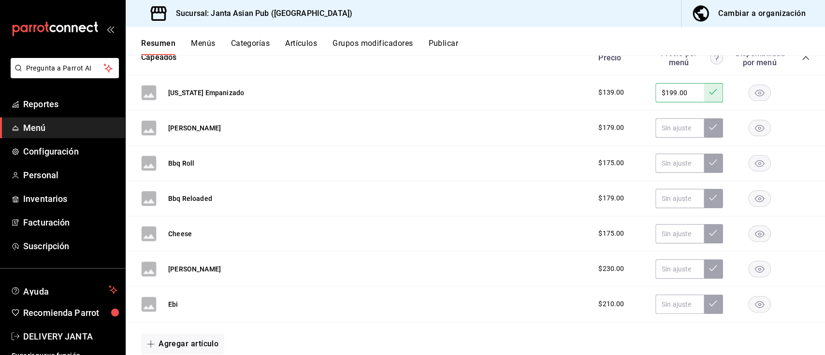
click at [704, 97] on button at bounding box center [713, 92] width 19 height 19
click at [675, 125] on input "text" at bounding box center [680, 127] width 48 height 19
type input "$255.00"
click at [706, 123] on button at bounding box center [713, 127] width 19 height 19
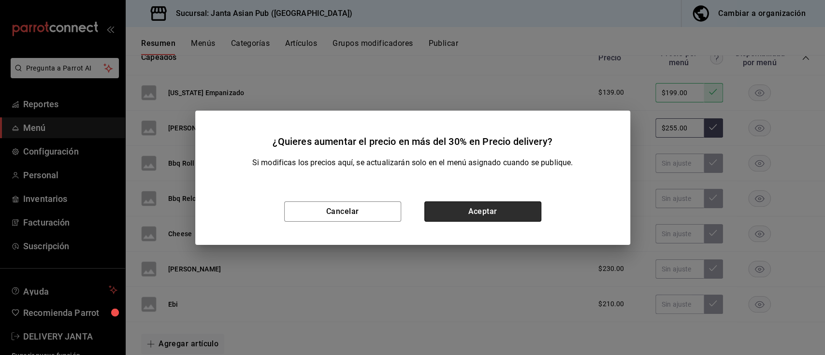
click at [478, 212] on button "Aceptar" at bounding box center [483, 212] width 117 height 20
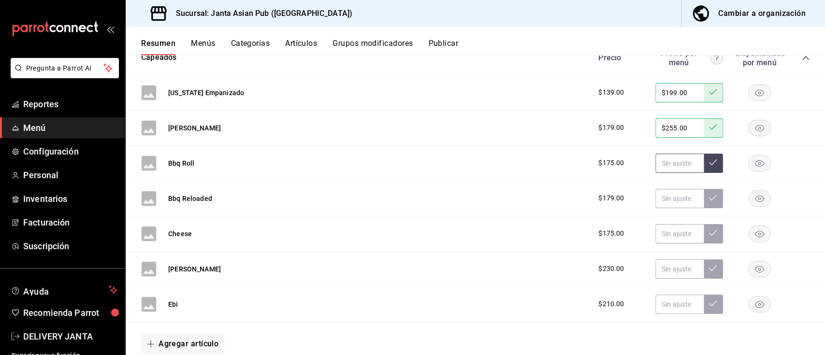
click at [669, 164] on input "text" at bounding box center [680, 163] width 48 height 19
type input "$249.00"
click at [709, 163] on icon at bounding box center [713, 163] width 8 height 8
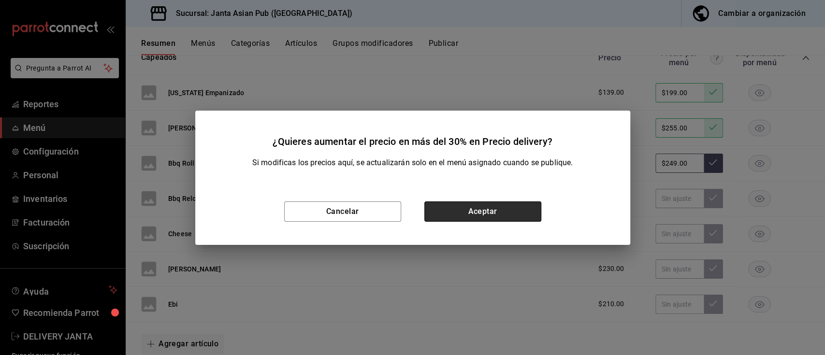
click at [488, 216] on button "Aceptar" at bounding box center [483, 212] width 117 height 20
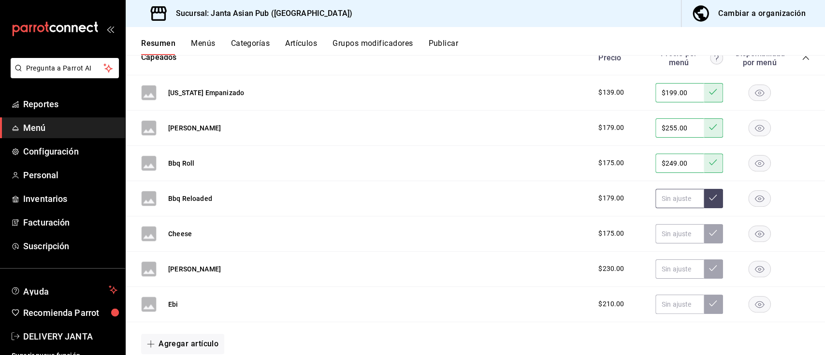
click at [677, 199] on input "text" at bounding box center [680, 198] width 48 height 19
type input "$255.00"
click at [709, 198] on icon at bounding box center [713, 198] width 8 height 8
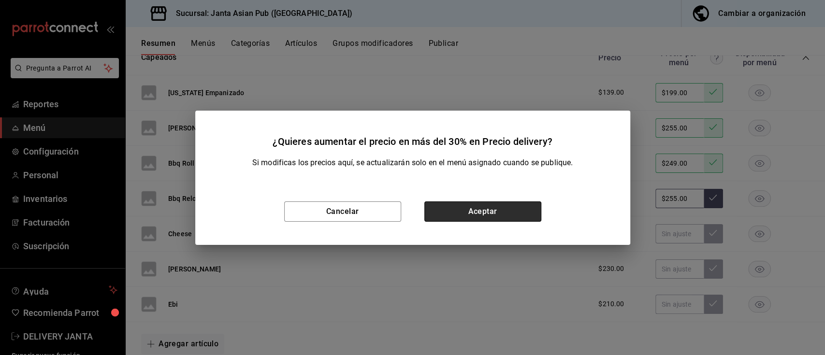
click at [498, 212] on button "Aceptar" at bounding box center [483, 212] width 117 height 20
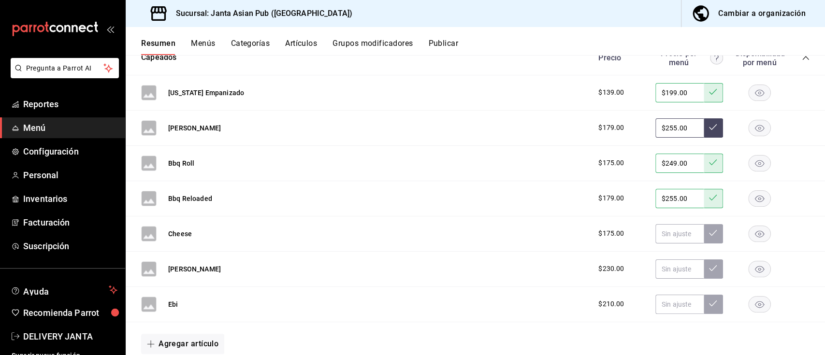
click at [664, 131] on input "$255.00" at bounding box center [680, 127] width 48 height 19
click at [670, 238] on input "text" at bounding box center [680, 233] width 48 height 19
click at [709, 128] on button at bounding box center [713, 127] width 19 height 19
click at [681, 125] on input "$255.00" at bounding box center [680, 127] width 48 height 19
type input "$255.00"
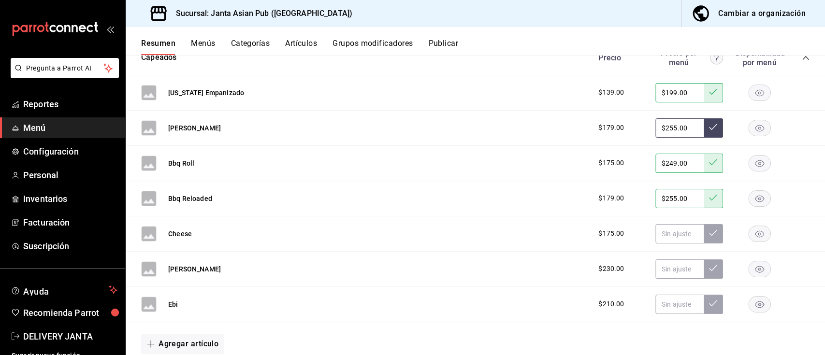
click at [709, 127] on icon at bounding box center [713, 127] width 8 height 8
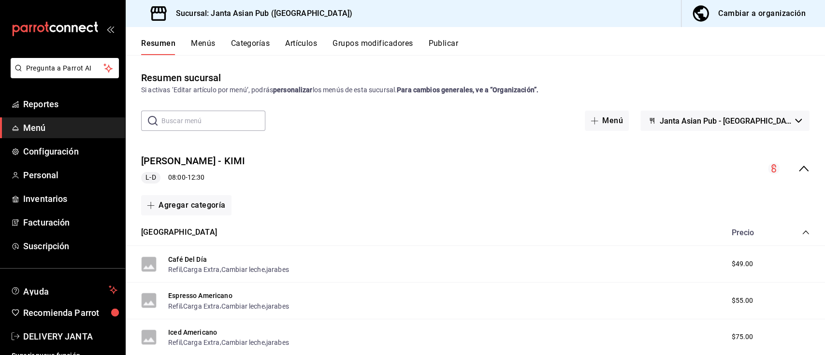
click at [798, 170] on icon "collapse-menu-row" at bounding box center [804, 169] width 12 height 12
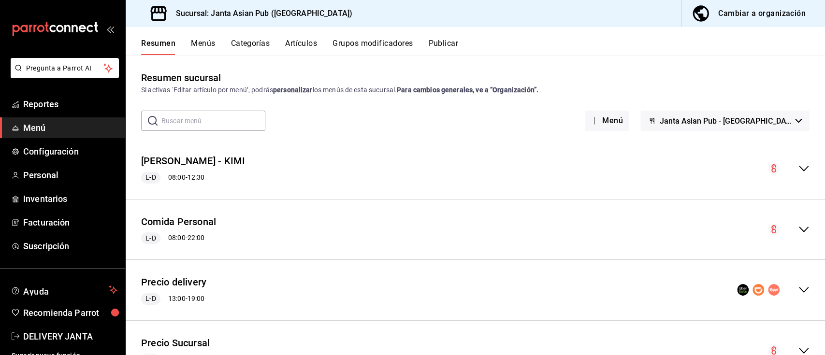
click at [798, 288] on icon "collapse-menu-row" at bounding box center [804, 290] width 12 height 12
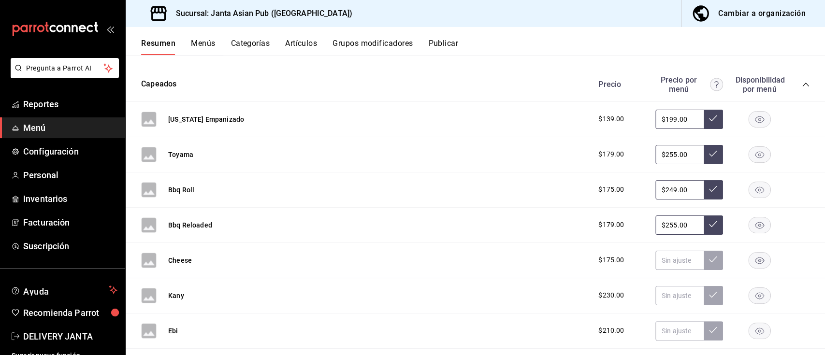
scroll to position [686, 0]
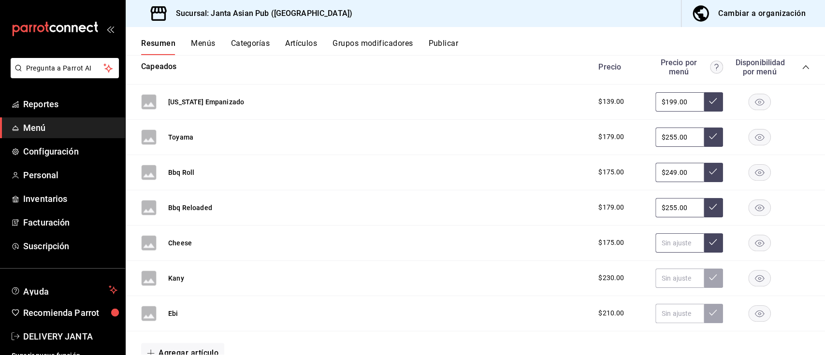
click at [671, 244] on input "text" at bounding box center [680, 243] width 48 height 19
type input "$249.00"
click at [709, 240] on icon at bounding box center [713, 242] width 8 height 8
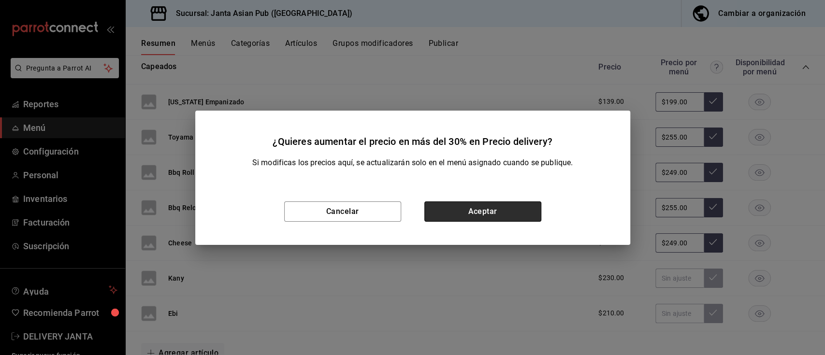
click at [500, 207] on button "Aceptar" at bounding box center [483, 212] width 117 height 20
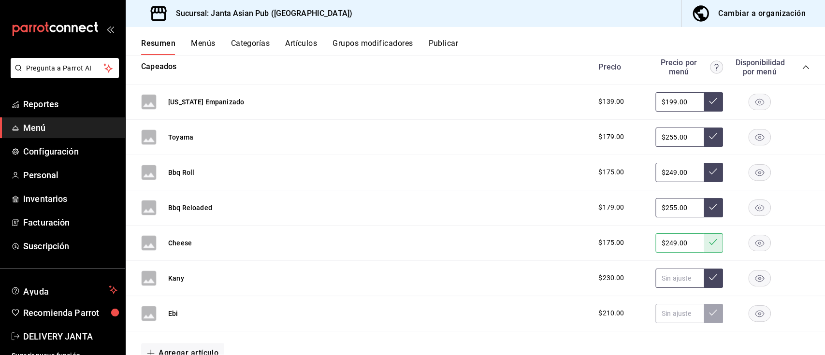
click at [664, 274] on input "text" at bounding box center [680, 278] width 48 height 19
type input "$325.00"
click at [709, 279] on icon at bounding box center [713, 278] width 8 height 8
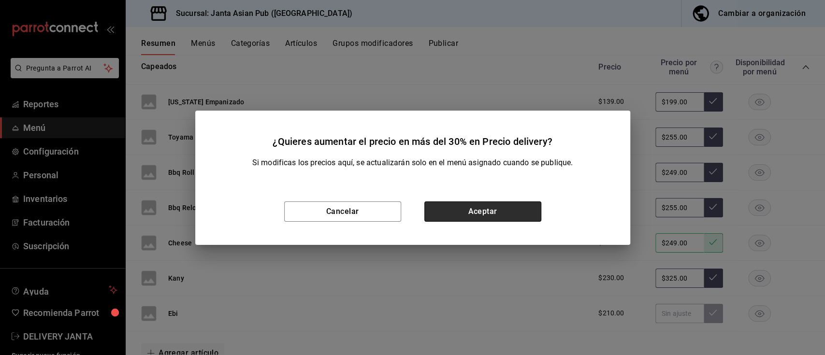
click at [471, 210] on button "Aceptar" at bounding box center [483, 212] width 117 height 20
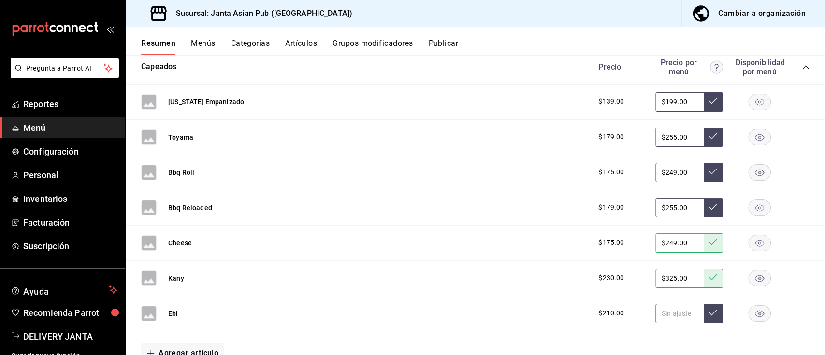
click at [669, 311] on input "text" at bounding box center [680, 313] width 48 height 19
type input "$299.00"
click at [709, 315] on icon at bounding box center [713, 313] width 8 height 8
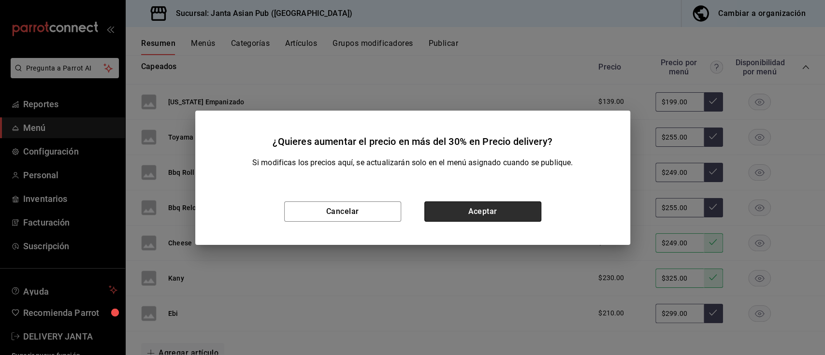
click at [479, 211] on button "Aceptar" at bounding box center [483, 212] width 117 height 20
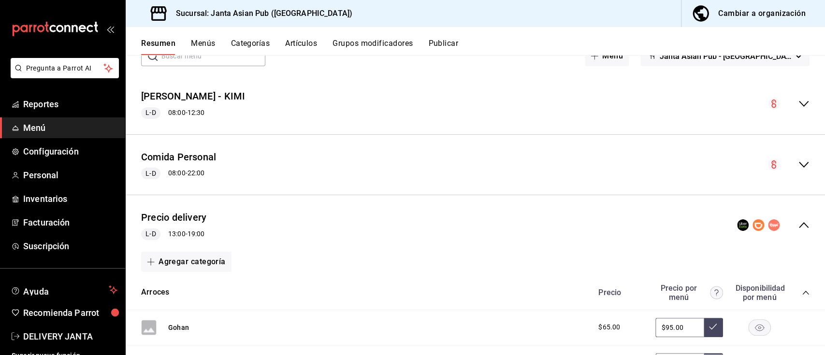
scroll to position [0, 0]
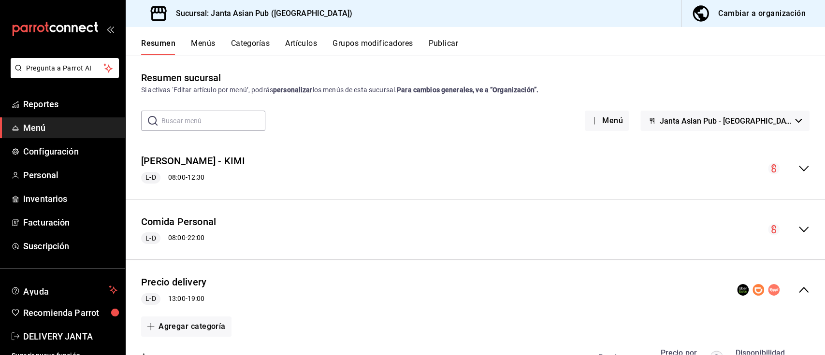
click at [447, 41] on button "Publicar" at bounding box center [443, 47] width 30 height 16
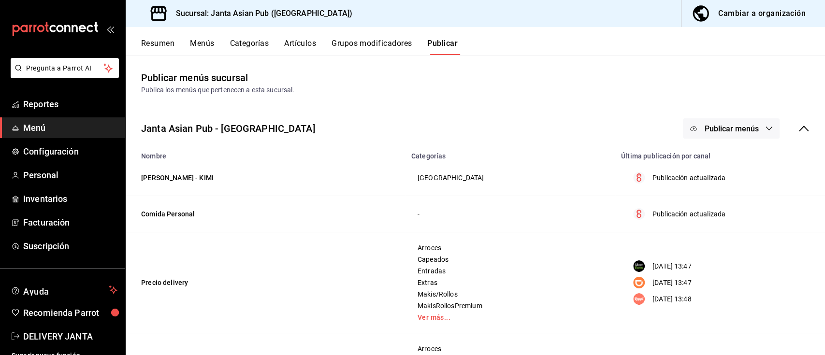
click at [725, 125] on span "Publicar menús" at bounding box center [731, 128] width 54 height 9
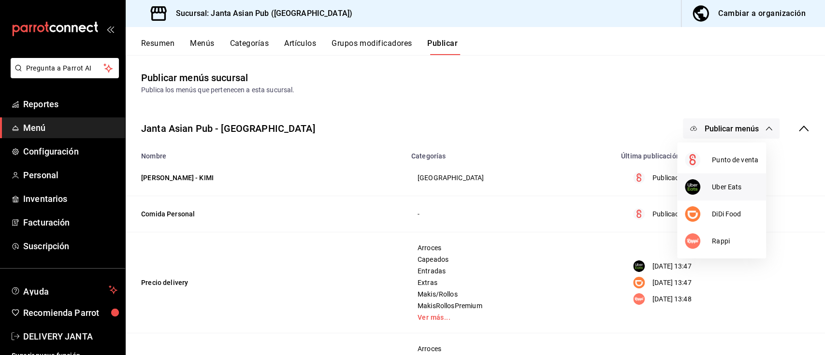
click at [709, 184] on div at bounding box center [698, 186] width 27 height 15
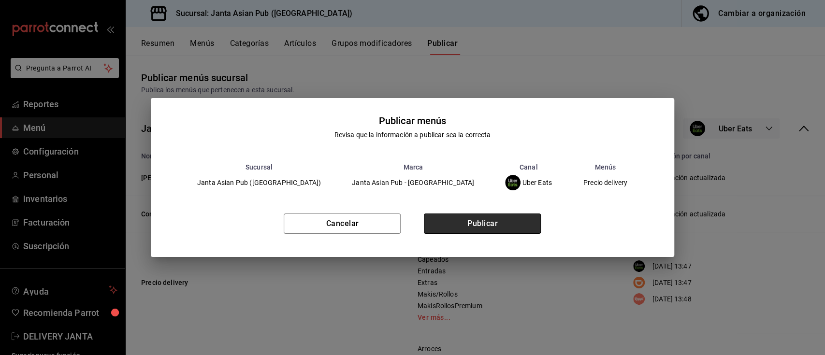
click at [476, 224] on button "Publicar" at bounding box center [482, 224] width 117 height 20
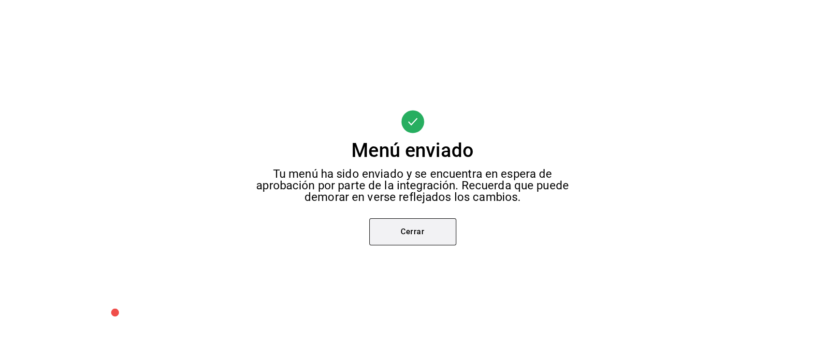
click at [440, 229] on button "Cerrar" at bounding box center [412, 232] width 87 height 27
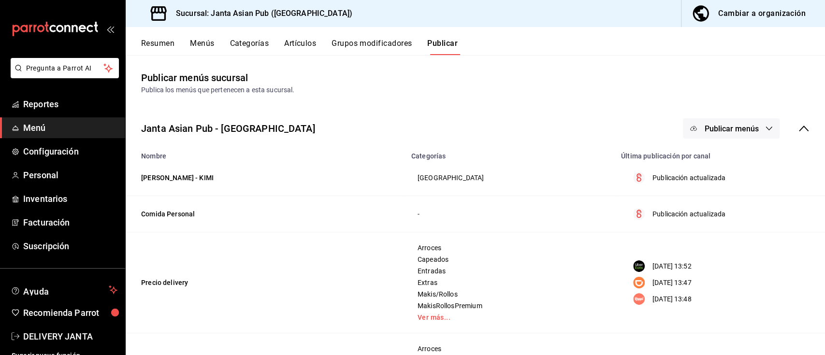
click at [717, 127] on span "Publicar menús" at bounding box center [731, 128] width 54 height 9
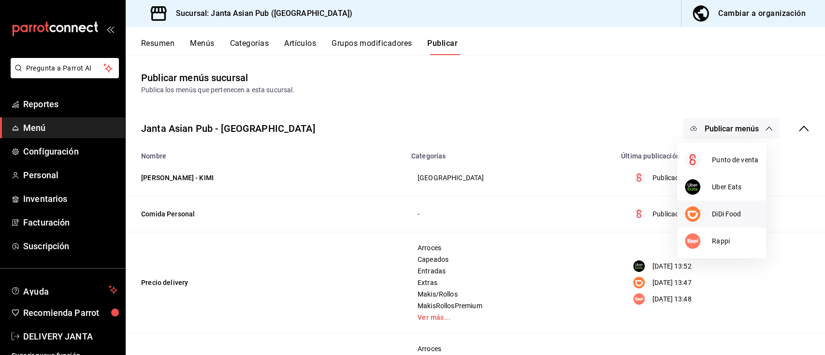
click at [733, 215] on span "DiDi Food" at bounding box center [735, 214] width 46 height 10
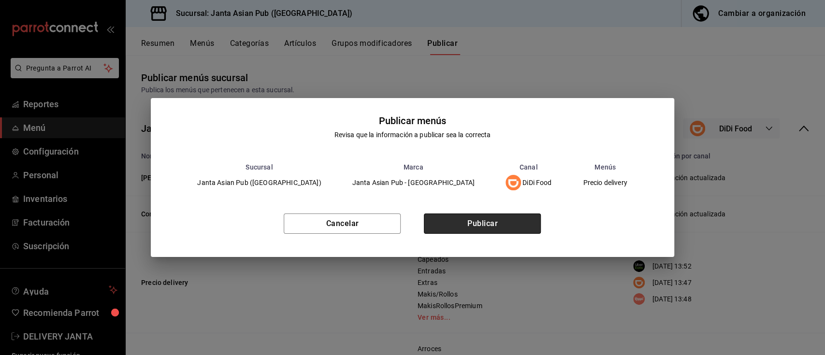
click at [472, 229] on button "Publicar" at bounding box center [482, 224] width 117 height 20
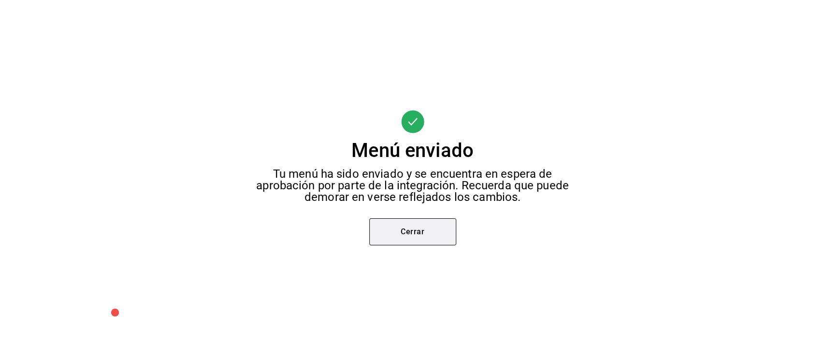
click at [435, 232] on button "Cerrar" at bounding box center [412, 232] width 87 height 27
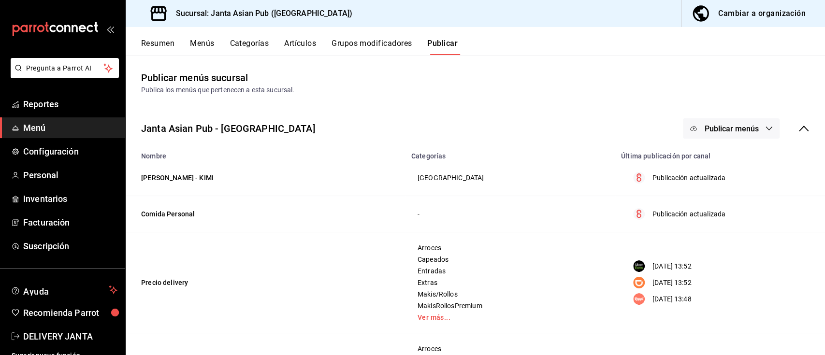
click at [716, 124] on span "Publicar menús" at bounding box center [731, 128] width 54 height 9
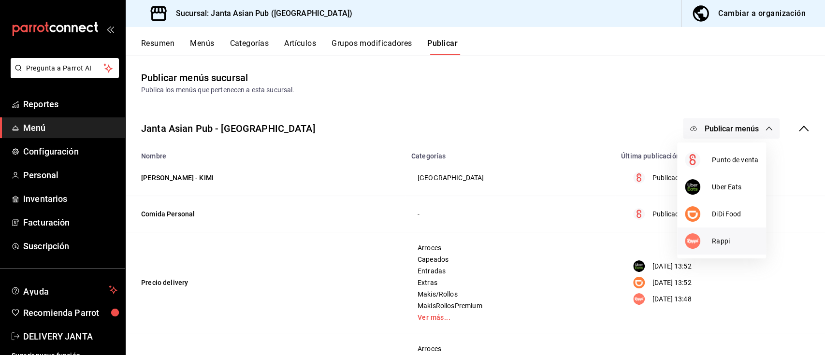
click at [718, 242] on span "Rappi" at bounding box center [735, 241] width 46 height 10
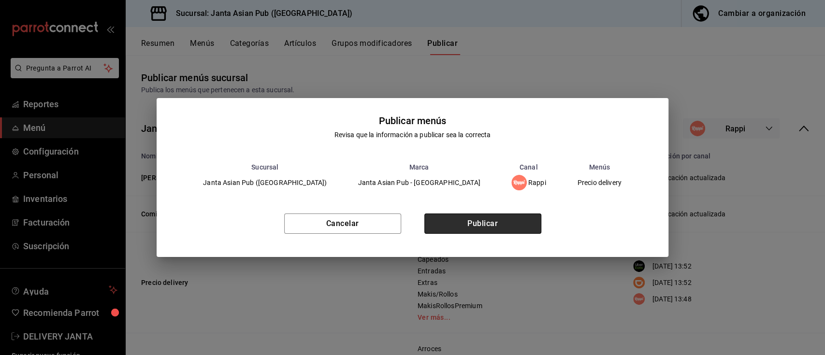
click at [518, 219] on button "Publicar" at bounding box center [483, 224] width 117 height 20
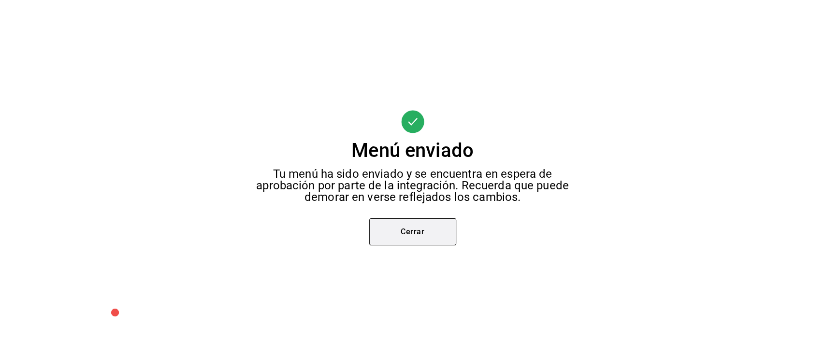
click at [425, 226] on button "Cerrar" at bounding box center [412, 232] width 87 height 27
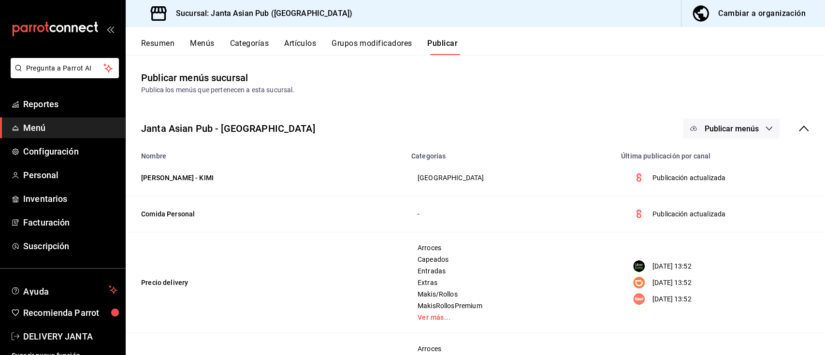
click at [158, 47] on button "Resumen" at bounding box center [157, 47] width 33 height 16
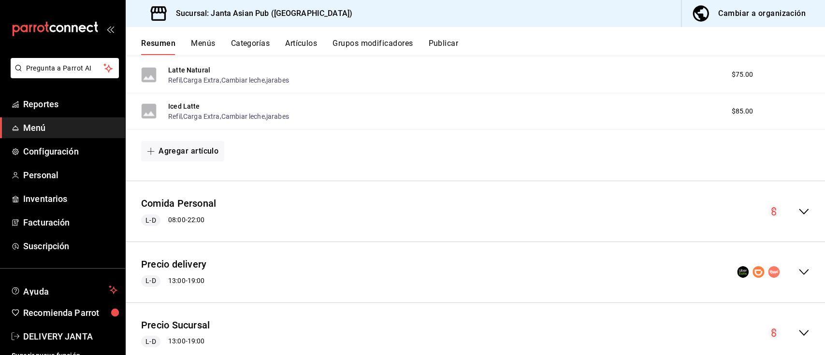
scroll to position [510, 0]
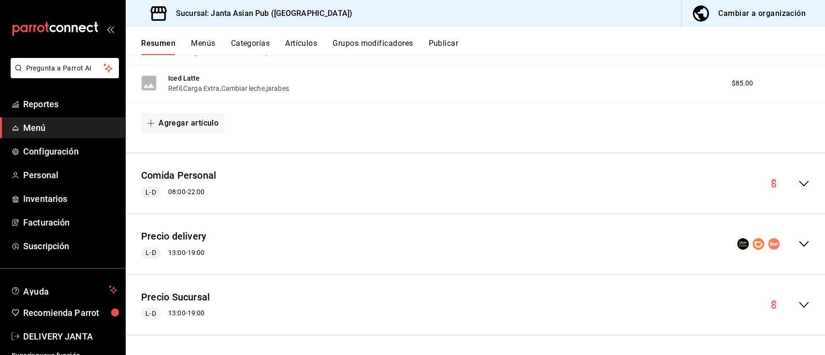
click at [798, 246] on icon "collapse-menu-row" at bounding box center [804, 244] width 12 height 12
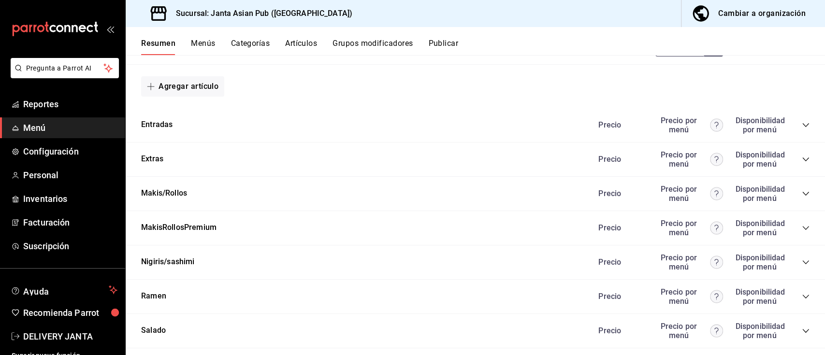
scroll to position [1423, 0]
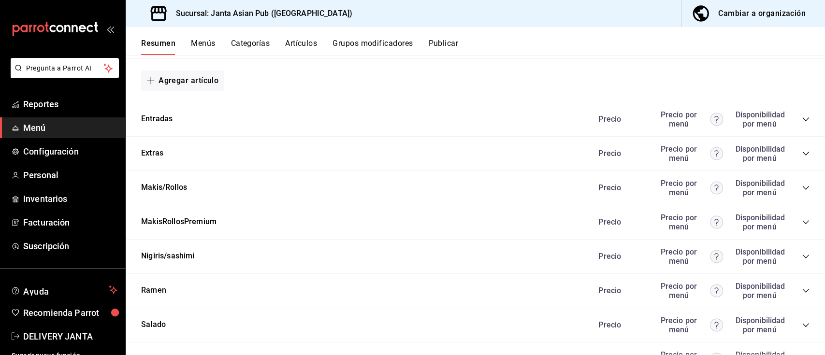
click at [803, 119] on icon "collapse-category-row" at bounding box center [806, 119] width 6 height 4
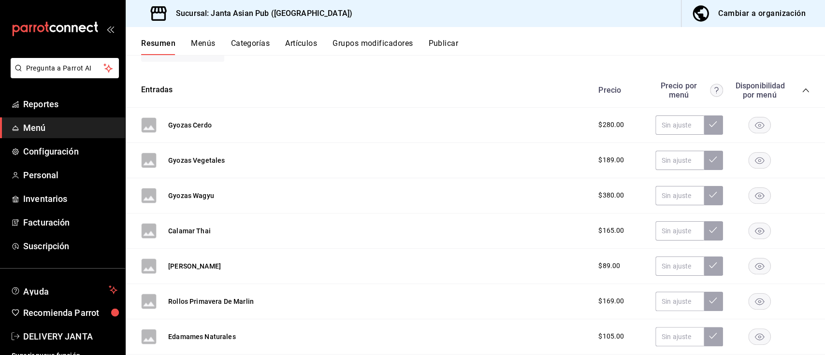
scroll to position [1483, 0]
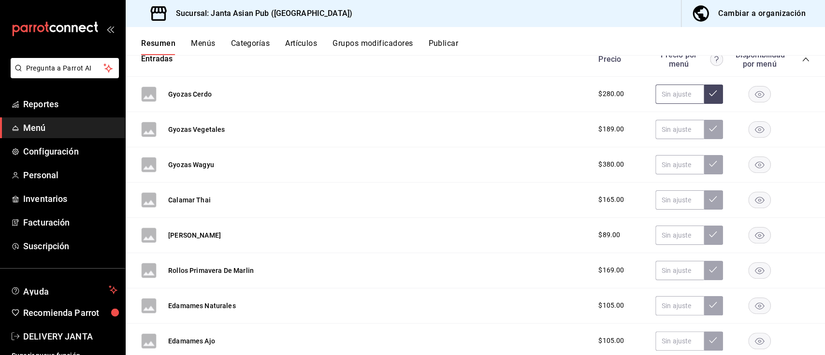
click at [672, 88] on input "text" at bounding box center [680, 94] width 48 height 19
type input "$395.00"
click at [709, 91] on icon at bounding box center [713, 93] width 8 height 8
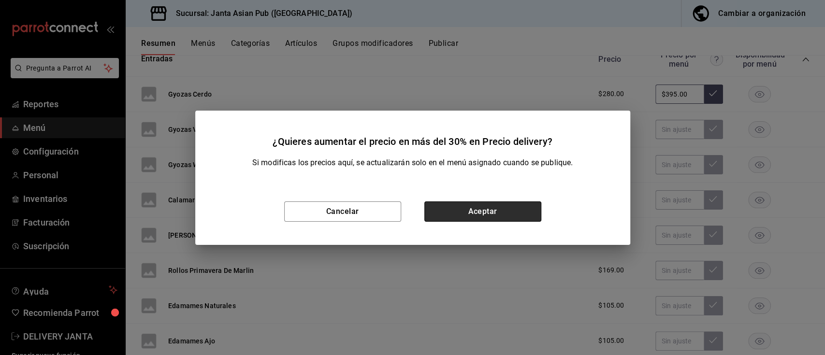
click at [465, 211] on button "Aceptar" at bounding box center [483, 212] width 117 height 20
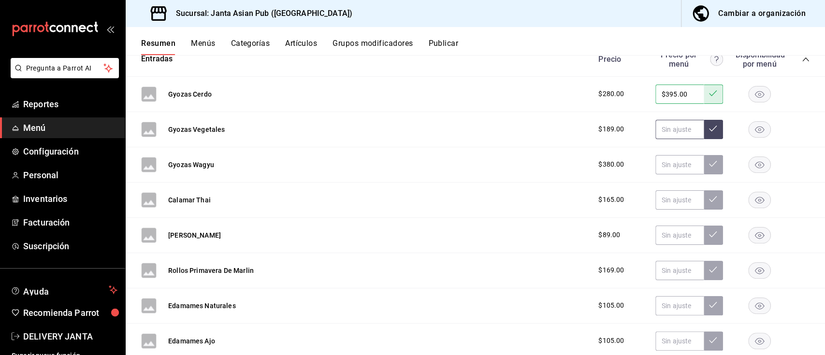
click at [677, 129] on input "text" at bounding box center [680, 129] width 48 height 19
type input "$265.00"
click at [709, 127] on icon at bounding box center [713, 129] width 8 height 6
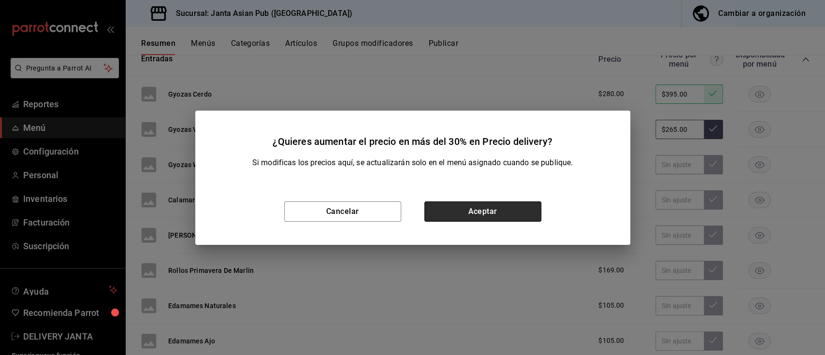
click at [505, 202] on button "Aceptar" at bounding box center [483, 212] width 117 height 20
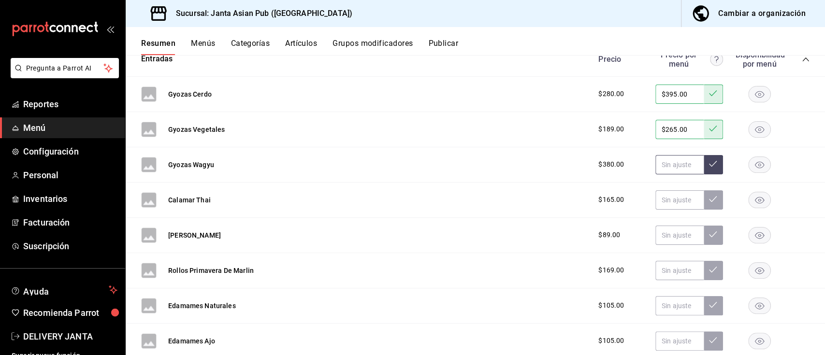
click at [661, 165] on input "text" at bounding box center [680, 164] width 48 height 19
type input "$539.00"
click at [709, 161] on icon at bounding box center [713, 164] width 8 height 8
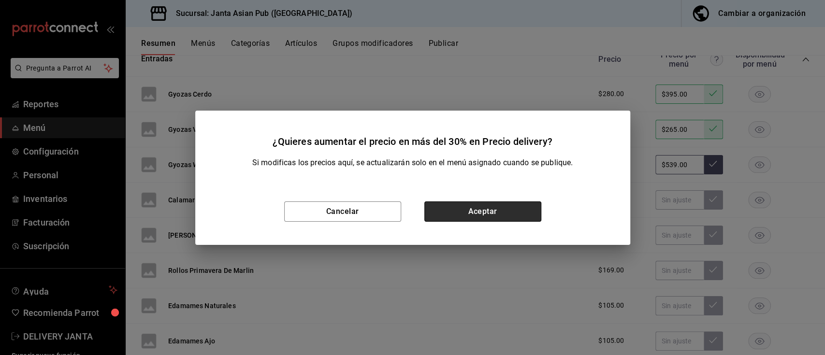
click at [486, 219] on button "Aceptar" at bounding box center [483, 212] width 117 height 20
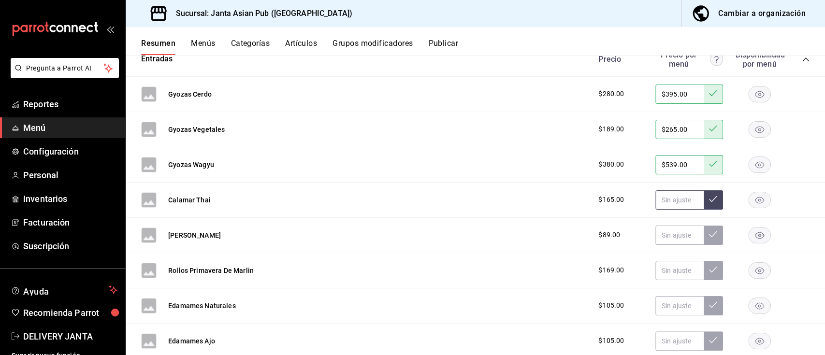
click at [665, 204] on input "text" at bounding box center [680, 200] width 48 height 19
type input "$235.00"
click at [709, 202] on icon at bounding box center [713, 199] width 8 height 8
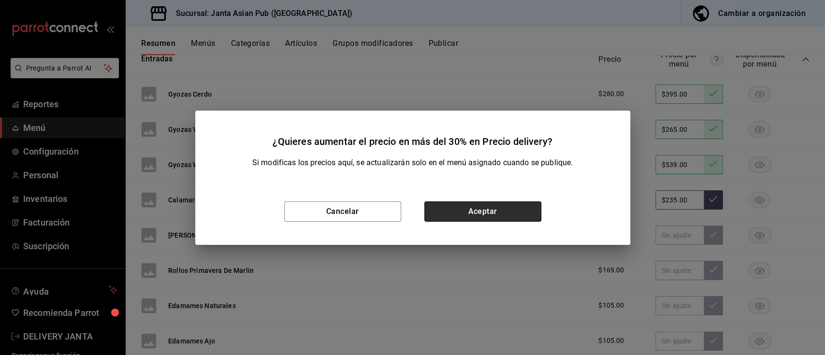
click at [521, 210] on button "Aceptar" at bounding box center [483, 212] width 117 height 20
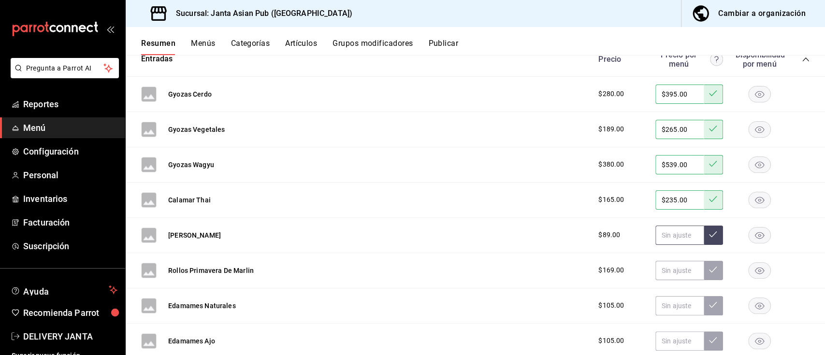
click at [656, 240] on input "text" at bounding box center [680, 235] width 48 height 19
type input "$125.00"
click at [709, 234] on icon at bounding box center [713, 235] width 8 height 8
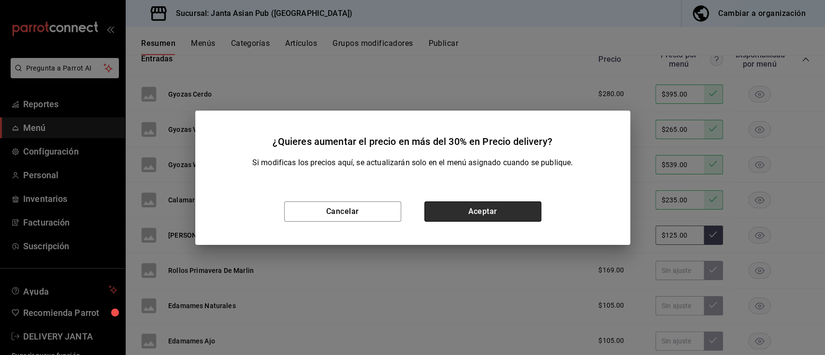
click at [515, 206] on button "Aceptar" at bounding box center [483, 212] width 117 height 20
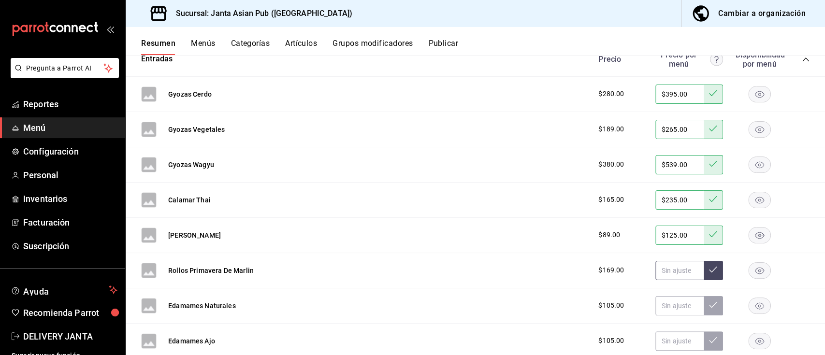
click at [661, 273] on input "text" at bounding box center [680, 270] width 48 height 19
type input "$239.00"
click at [709, 273] on icon at bounding box center [713, 270] width 8 height 6
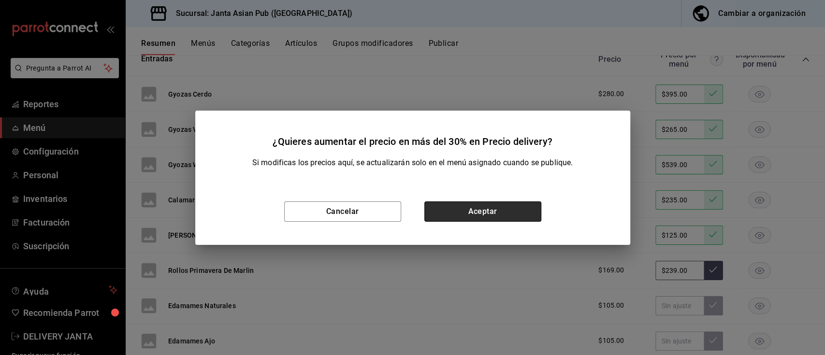
click at [449, 212] on button "Aceptar" at bounding box center [483, 212] width 117 height 20
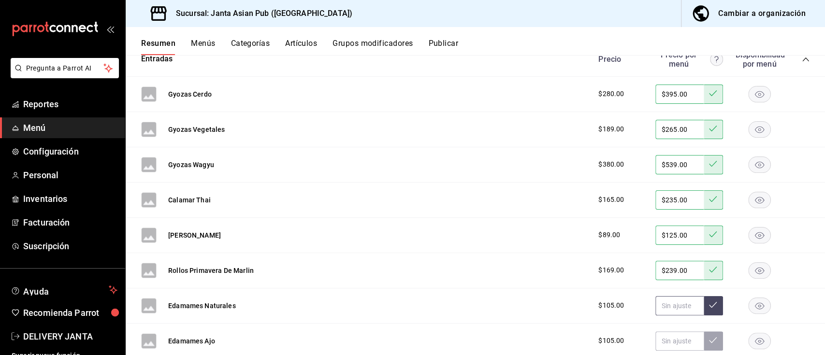
click at [665, 303] on input "text" at bounding box center [680, 305] width 48 height 19
type input "$149.00"
click at [709, 305] on icon at bounding box center [713, 305] width 8 height 8
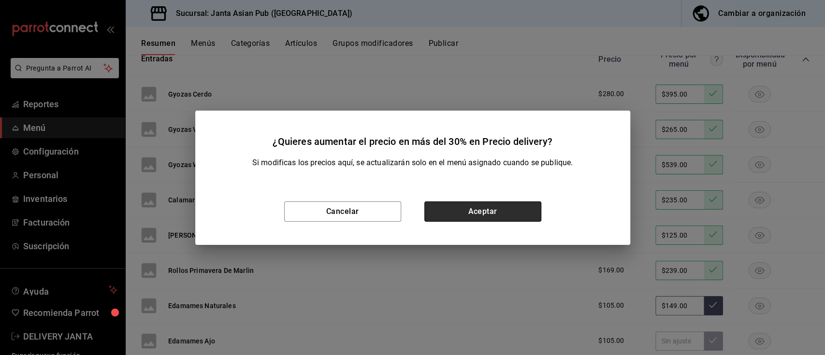
click at [446, 206] on button "Aceptar" at bounding box center [483, 212] width 117 height 20
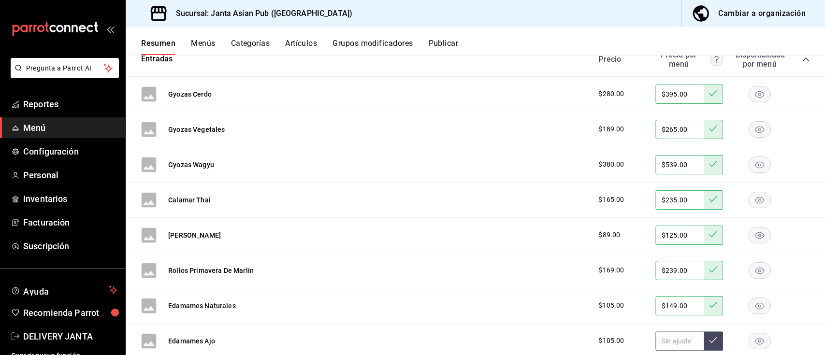
click at [661, 332] on input "text" at bounding box center [680, 341] width 48 height 19
type input "$149.00"
click at [709, 338] on icon at bounding box center [713, 341] width 8 height 8
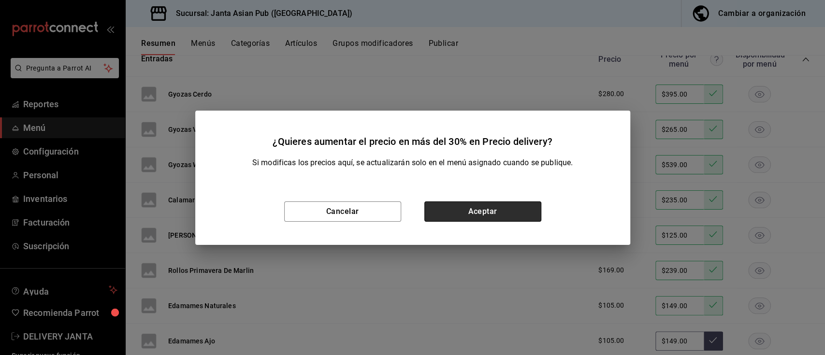
click at [534, 215] on button "Aceptar" at bounding box center [483, 212] width 117 height 20
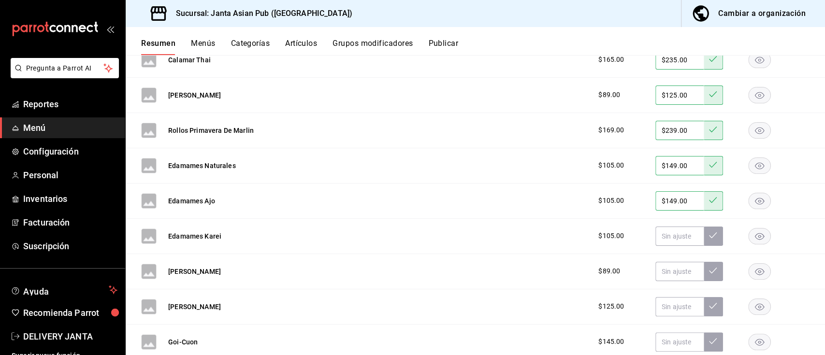
scroll to position [1628, 0]
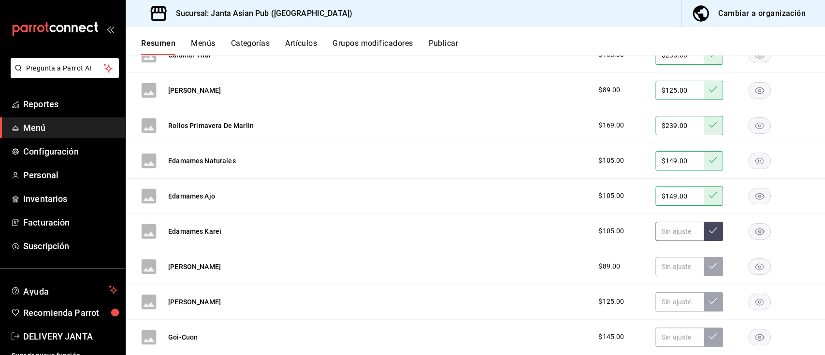
click at [672, 232] on input "text" at bounding box center [680, 231] width 48 height 19
type input "$149.00"
click at [709, 229] on icon at bounding box center [713, 231] width 8 height 8
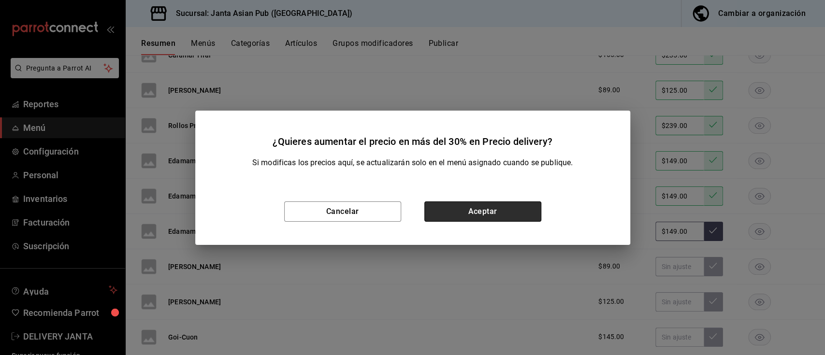
click at [475, 209] on button "Aceptar" at bounding box center [483, 212] width 117 height 20
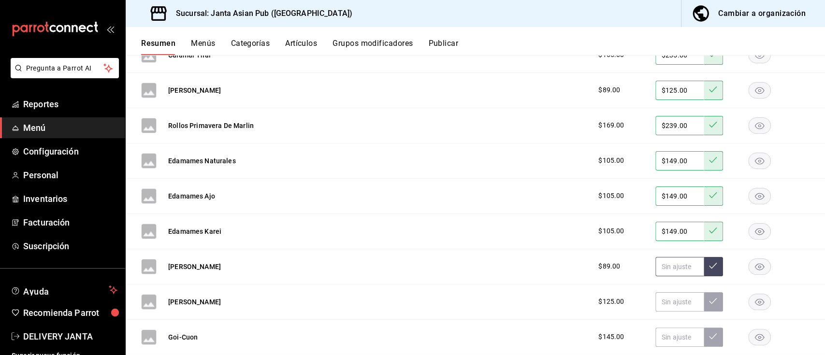
click at [669, 265] on input "text" at bounding box center [680, 266] width 48 height 19
type input "$125.00"
click at [704, 272] on button at bounding box center [713, 266] width 19 height 19
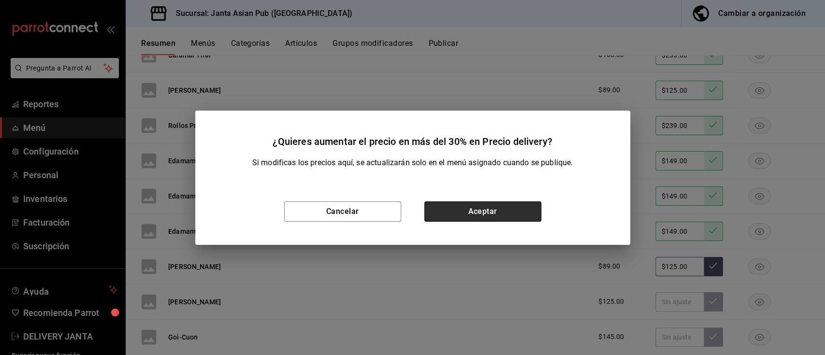
click at [499, 204] on button "Aceptar" at bounding box center [483, 212] width 117 height 20
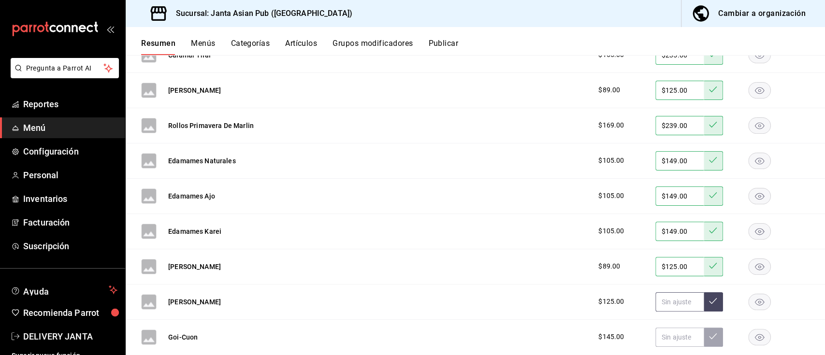
click at [676, 300] on input "text" at bounding box center [680, 302] width 48 height 19
type input "$175.00"
click at [709, 301] on icon at bounding box center [713, 301] width 8 height 6
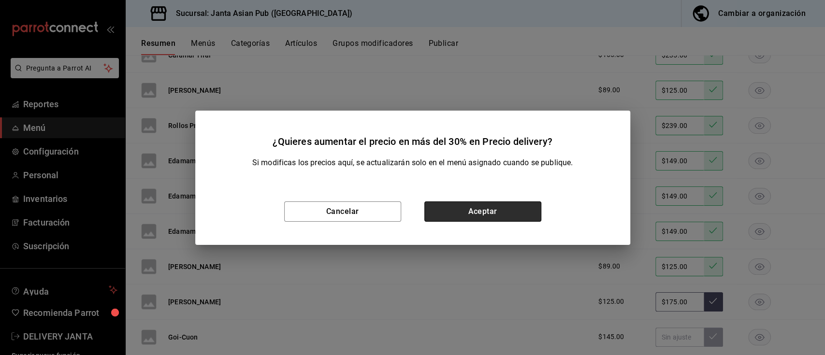
click at [512, 210] on button "Aceptar" at bounding box center [483, 212] width 117 height 20
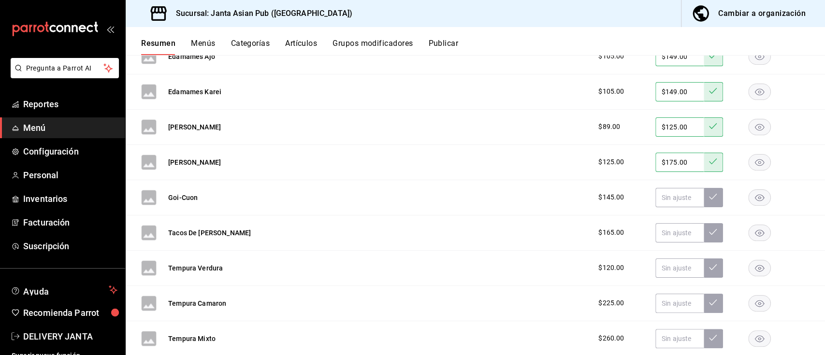
scroll to position [1755, 0]
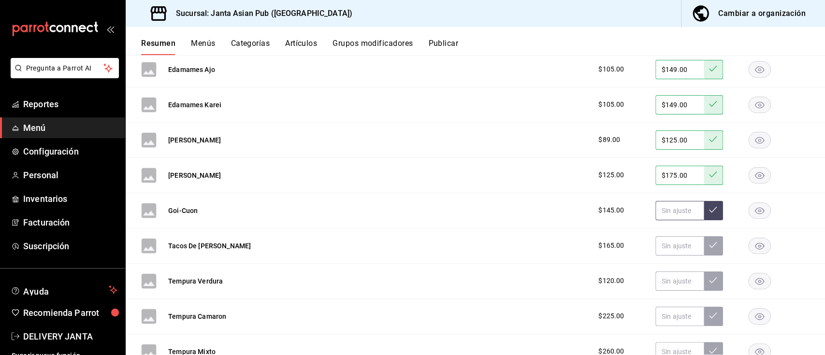
click at [661, 212] on input "text" at bounding box center [680, 210] width 48 height 19
type input "$205.00"
click at [709, 209] on icon at bounding box center [713, 210] width 8 height 8
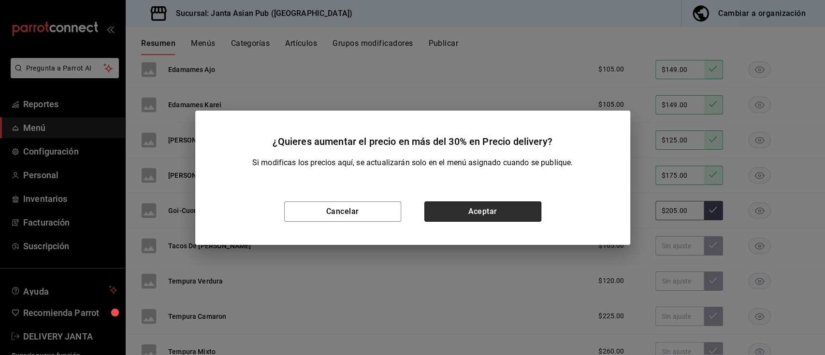
click at [493, 211] on button "Aceptar" at bounding box center [483, 212] width 117 height 20
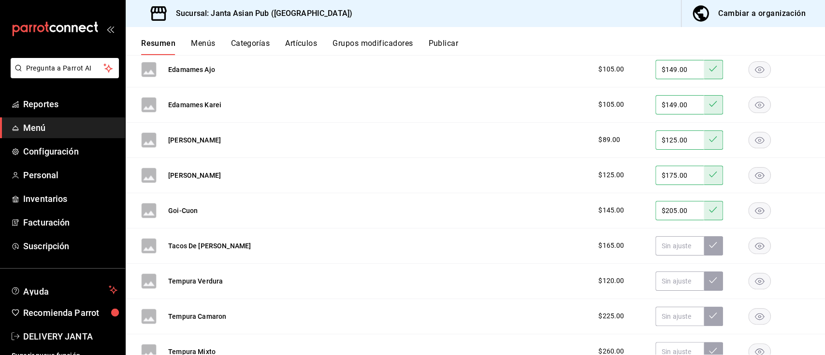
click at [751, 243] on rect "button" at bounding box center [760, 246] width 22 height 16
click at [675, 281] on input "text" at bounding box center [680, 281] width 48 height 19
type input "$170.00"
click at [709, 280] on icon at bounding box center [713, 281] width 8 height 8
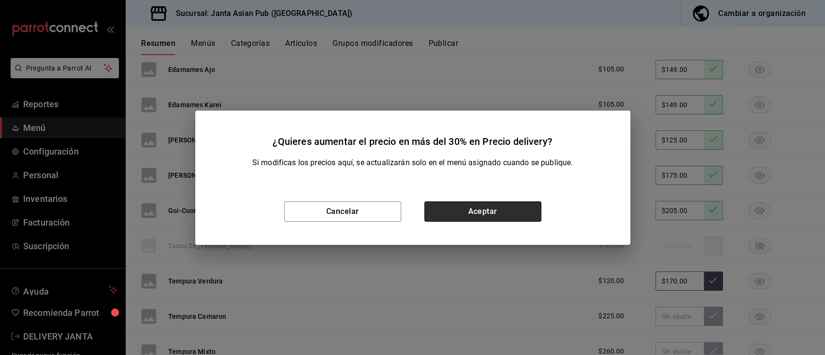
click at [492, 214] on button "Aceptar" at bounding box center [483, 212] width 117 height 20
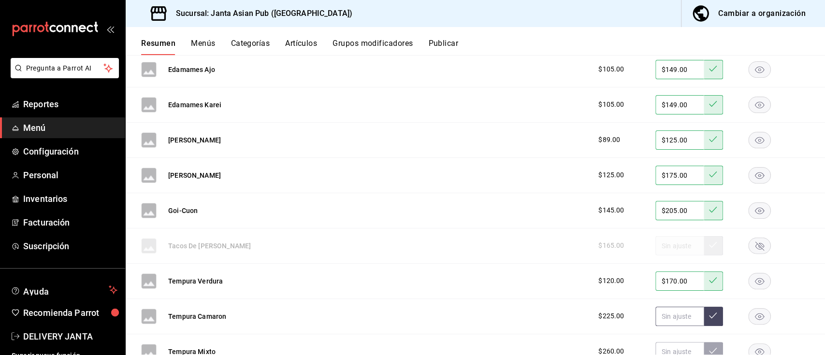
click at [665, 314] on input "text" at bounding box center [680, 316] width 48 height 19
type input "$319.00"
click at [709, 318] on icon at bounding box center [713, 316] width 8 height 8
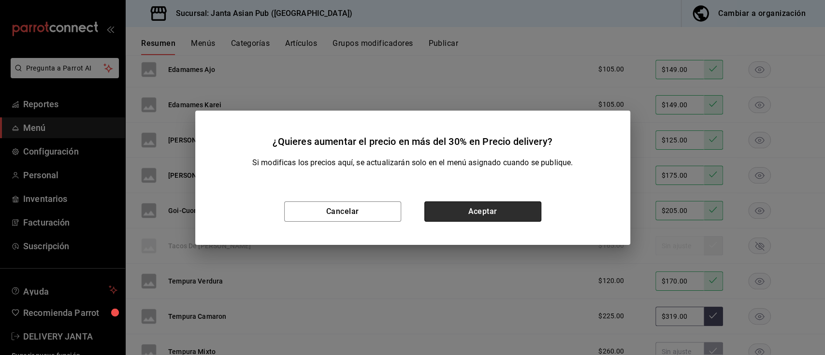
click at [507, 213] on button "Aceptar" at bounding box center [483, 212] width 117 height 20
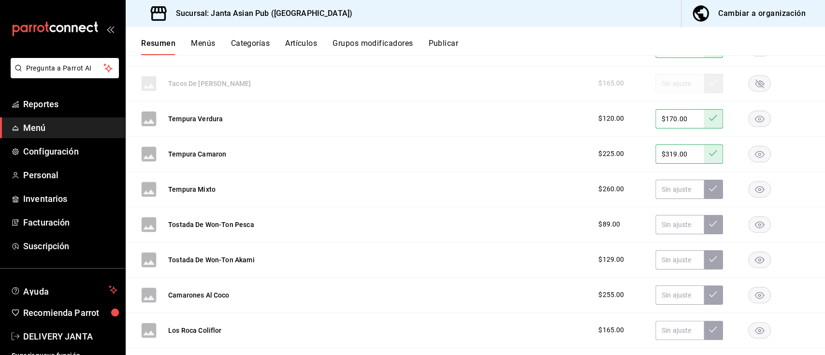
scroll to position [1921, 0]
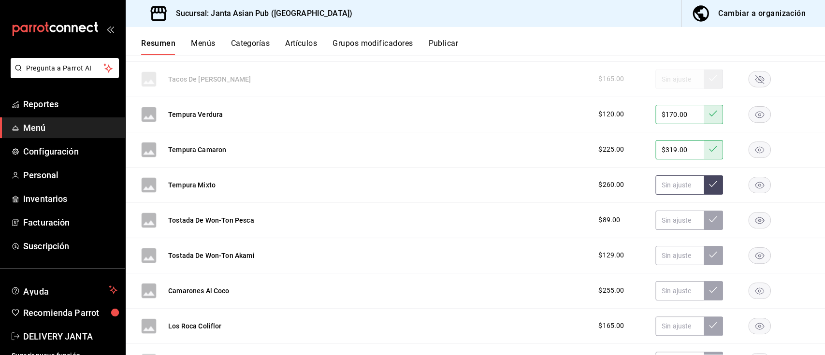
click at [669, 190] on input "text" at bounding box center [680, 185] width 48 height 19
type input "$369.00"
click at [709, 184] on icon at bounding box center [713, 184] width 8 height 8
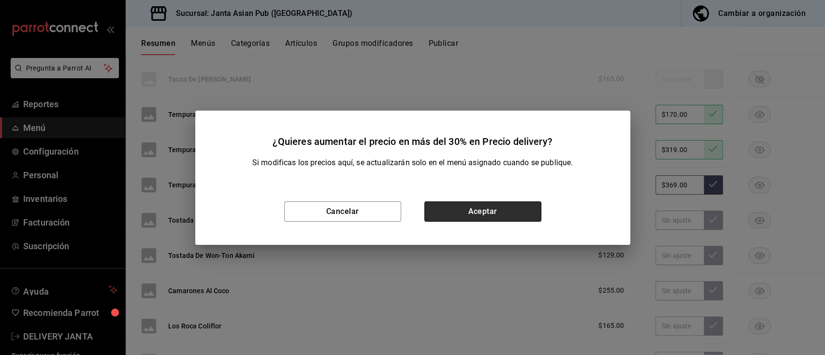
click at [480, 206] on button "Aceptar" at bounding box center [483, 212] width 117 height 20
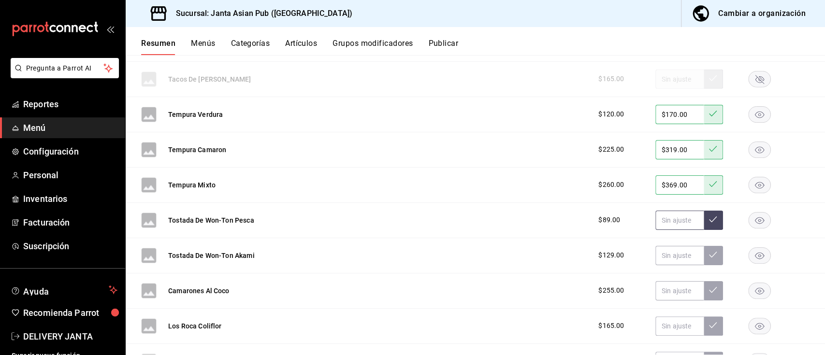
click at [656, 218] on input "text" at bounding box center [680, 220] width 48 height 19
type input "$125.00"
click at [704, 214] on button at bounding box center [713, 220] width 19 height 19
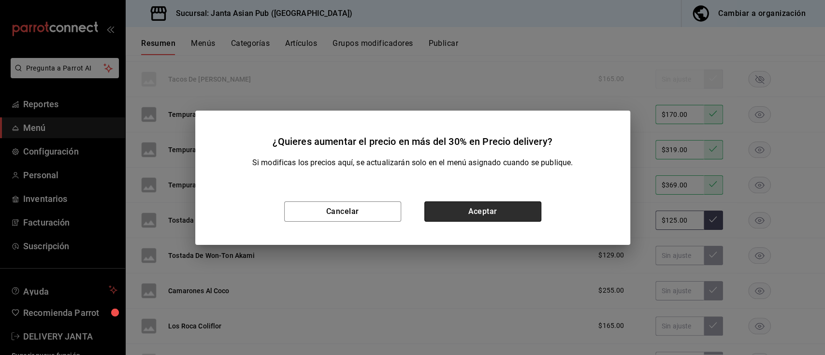
click at [475, 212] on button "Aceptar" at bounding box center [483, 212] width 117 height 20
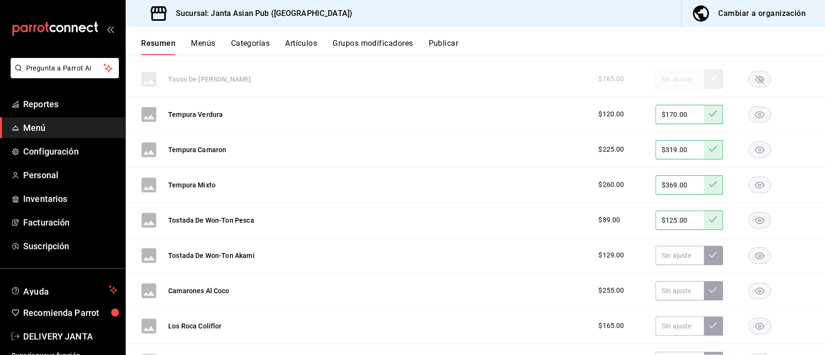
click at [276, 261] on div "Tostada De Won-Ton Akami $129.00" at bounding box center [476, 255] width 700 height 35
click at [667, 258] on input "text" at bounding box center [680, 255] width 48 height 19
type input "$180.00"
click at [704, 259] on button at bounding box center [713, 255] width 19 height 19
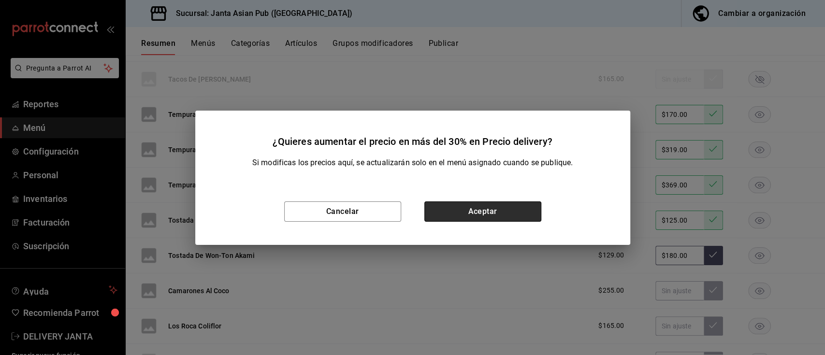
click at [491, 215] on button "Aceptar" at bounding box center [483, 212] width 117 height 20
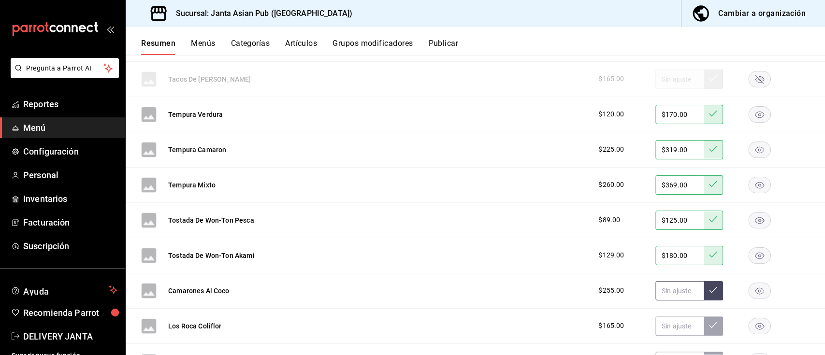
click at [671, 290] on input "text" at bounding box center [680, 290] width 48 height 19
type input "$360.00"
click at [708, 292] on button at bounding box center [713, 290] width 19 height 19
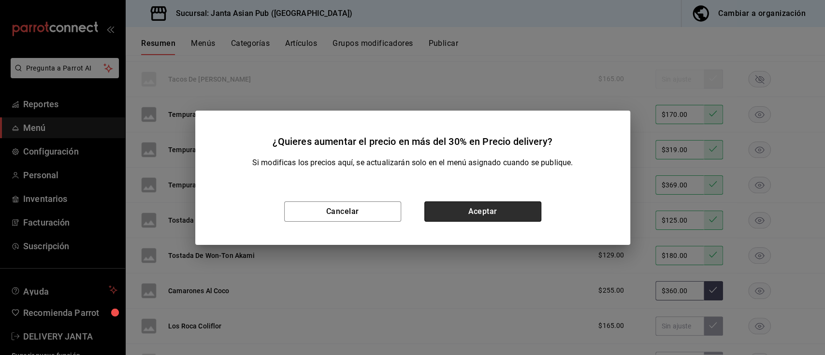
click at [453, 211] on button "Aceptar" at bounding box center [483, 212] width 117 height 20
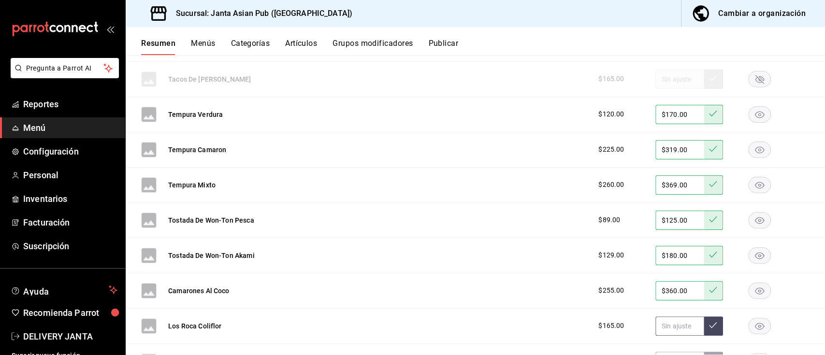
click at [656, 327] on input "text" at bounding box center [680, 326] width 48 height 19
type input "$235.00"
click at [709, 325] on icon at bounding box center [713, 326] width 8 height 8
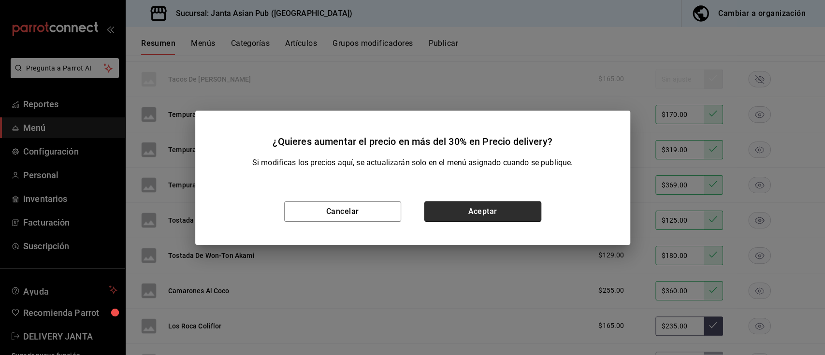
click at [477, 211] on button "Aceptar" at bounding box center [483, 212] width 117 height 20
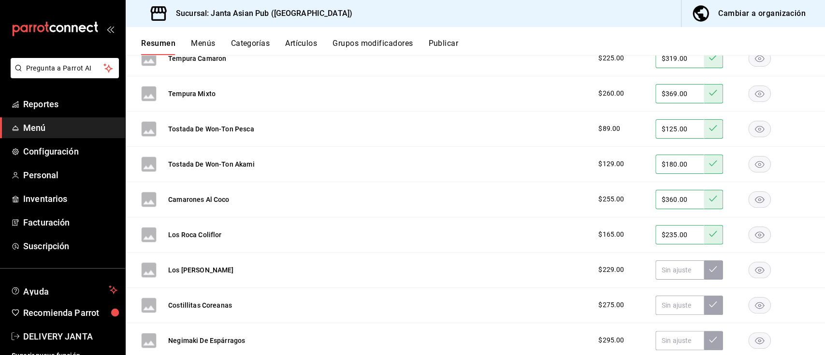
scroll to position [2017, 0]
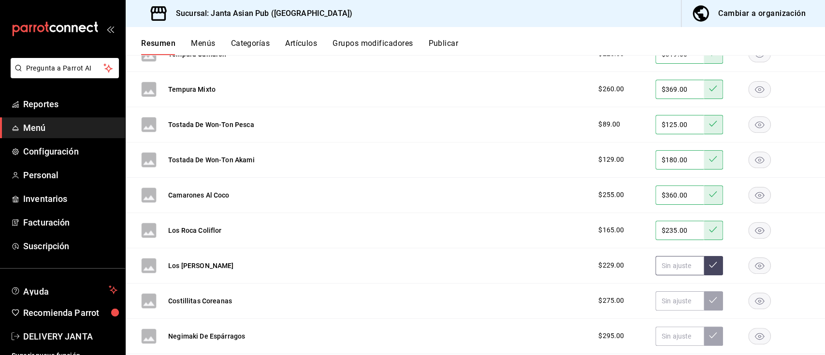
click at [671, 263] on input "text" at bounding box center [680, 265] width 48 height 19
type input "$325.00"
click at [709, 266] on icon at bounding box center [713, 265] width 8 height 8
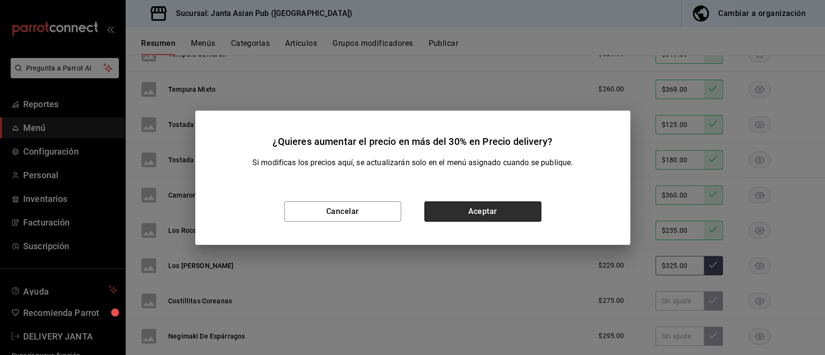
click at [516, 206] on button "Aceptar" at bounding box center [483, 212] width 117 height 20
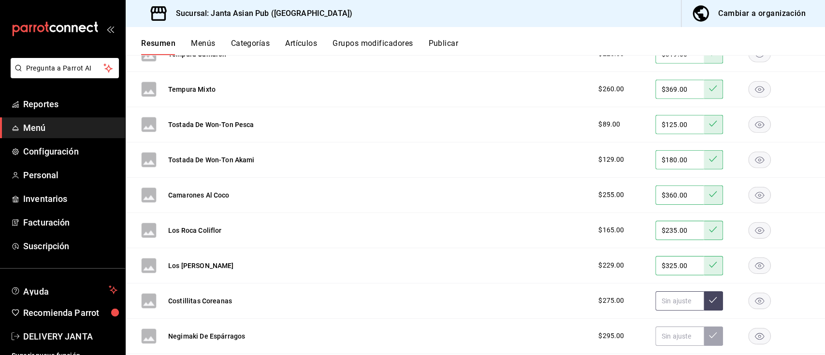
click at [661, 304] on input "text" at bounding box center [680, 301] width 48 height 19
type input "$390.00"
click at [709, 300] on icon at bounding box center [713, 300] width 8 height 8
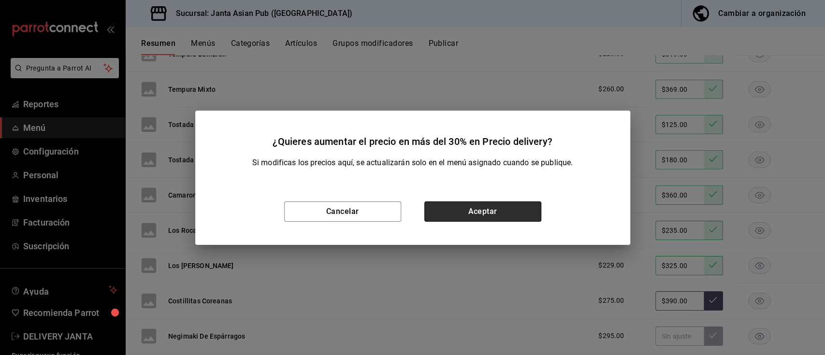
click at [531, 211] on button "Aceptar" at bounding box center [483, 212] width 117 height 20
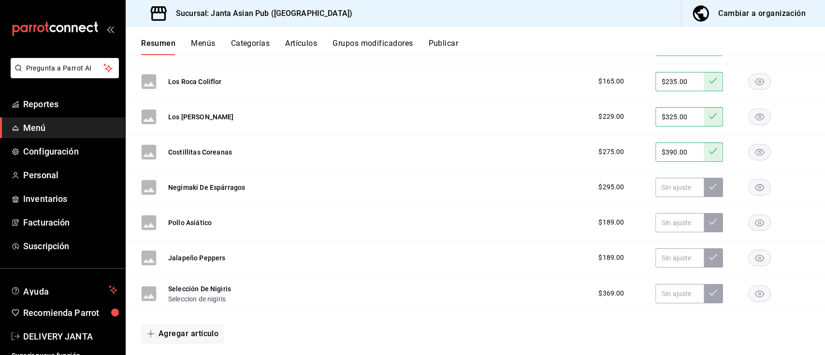
scroll to position [2162, 0]
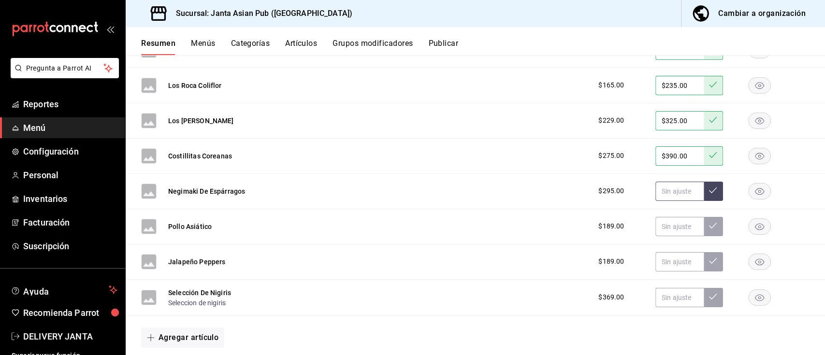
click at [658, 190] on input "text" at bounding box center [680, 191] width 48 height 19
click at [709, 194] on icon at bounding box center [713, 191] width 8 height 8
click at [658, 228] on input "text" at bounding box center [680, 226] width 48 height 19
click at [677, 191] on input "$269.00" at bounding box center [680, 191] width 48 height 19
type input "$2.00"
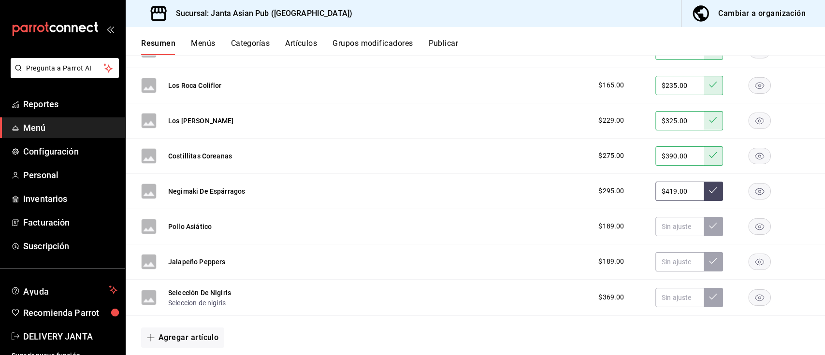
type input "$419.00"
click at [709, 191] on icon at bounding box center [713, 191] width 8 height 8
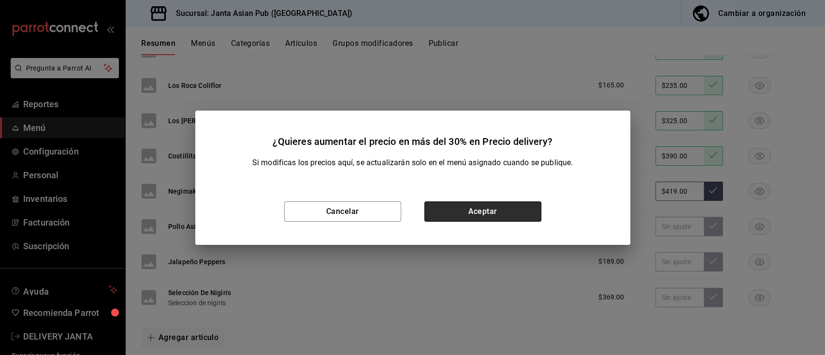
click at [486, 210] on button "Aceptar" at bounding box center [483, 212] width 117 height 20
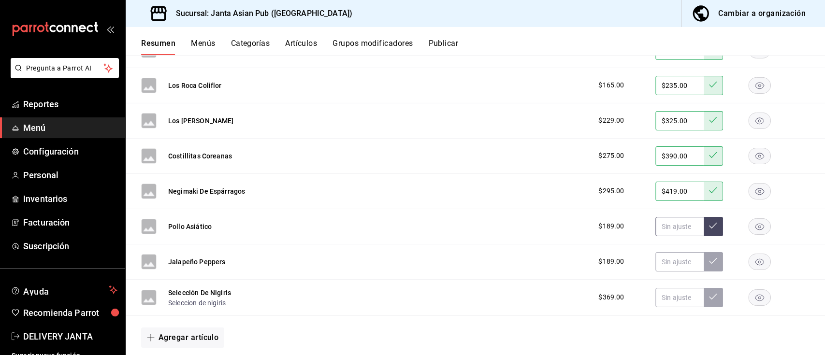
click at [660, 226] on input "text" at bounding box center [680, 226] width 48 height 19
type input "$269.00"
click at [709, 226] on icon at bounding box center [713, 226] width 8 height 8
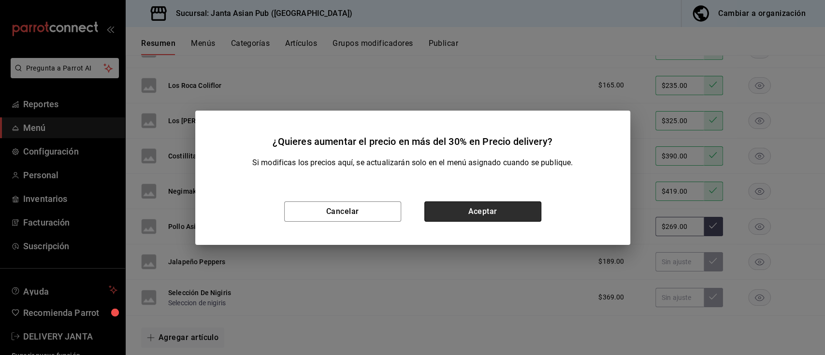
click at [487, 213] on button "Aceptar" at bounding box center [483, 212] width 117 height 20
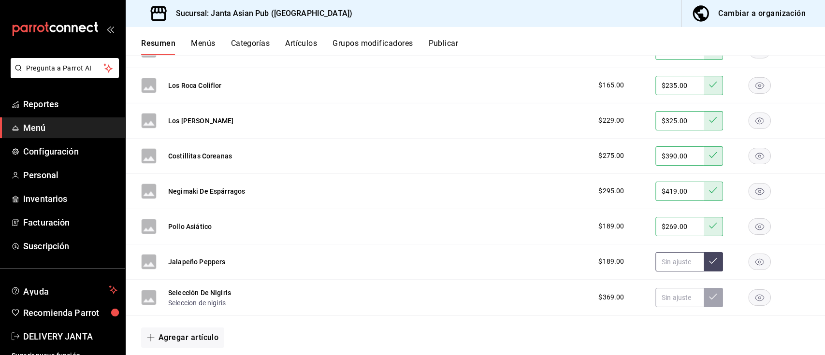
click at [656, 263] on input "text" at bounding box center [680, 261] width 48 height 19
type input "$269.00"
click at [709, 264] on icon at bounding box center [713, 261] width 8 height 8
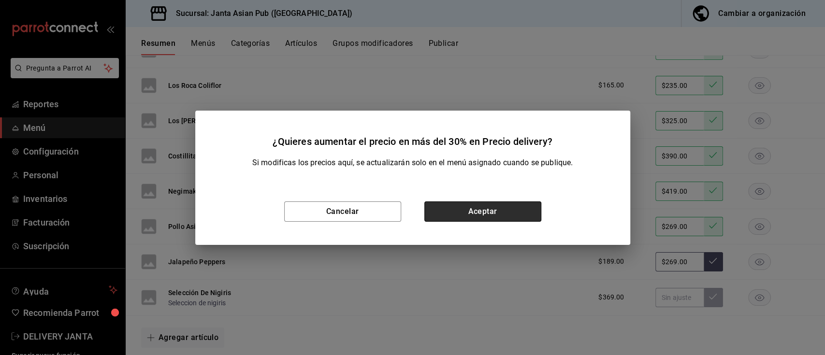
click at [516, 214] on button "Aceptar" at bounding box center [483, 212] width 117 height 20
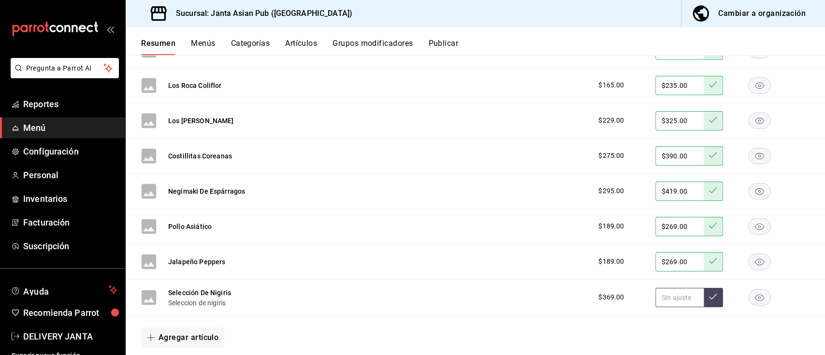
click at [666, 292] on input "text" at bounding box center [680, 297] width 48 height 19
type input "$523.00"
click at [708, 293] on button at bounding box center [713, 297] width 19 height 19
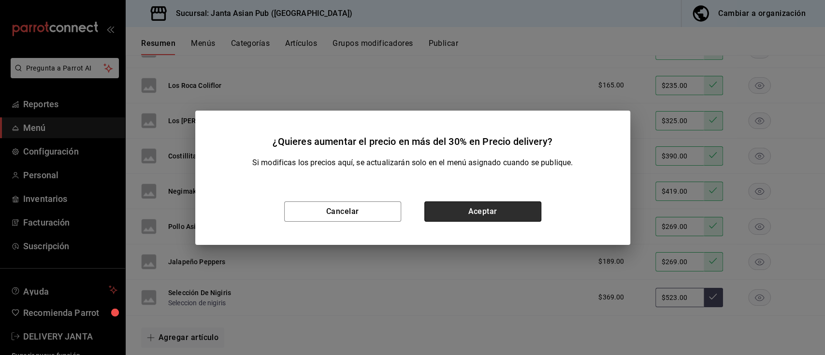
click at [465, 206] on button "Aceptar" at bounding box center [483, 212] width 117 height 20
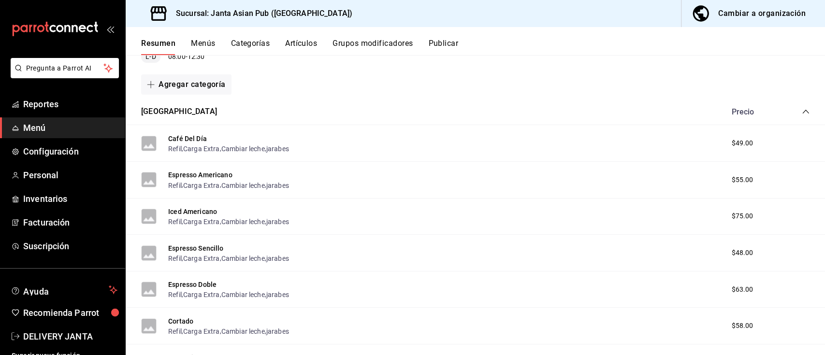
scroll to position [0, 0]
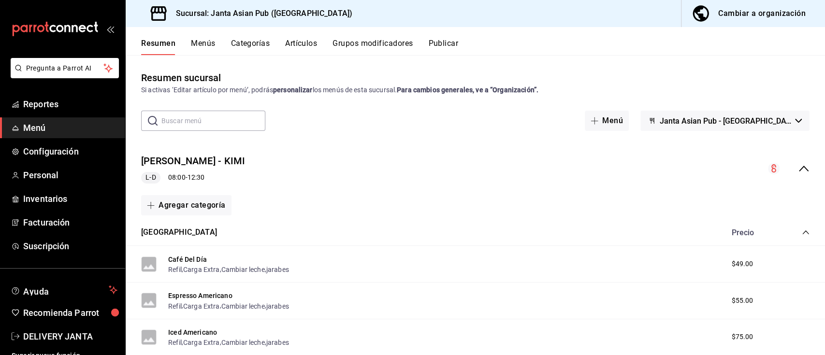
click at [449, 44] on button "Publicar" at bounding box center [443, 47] width 30 height 16
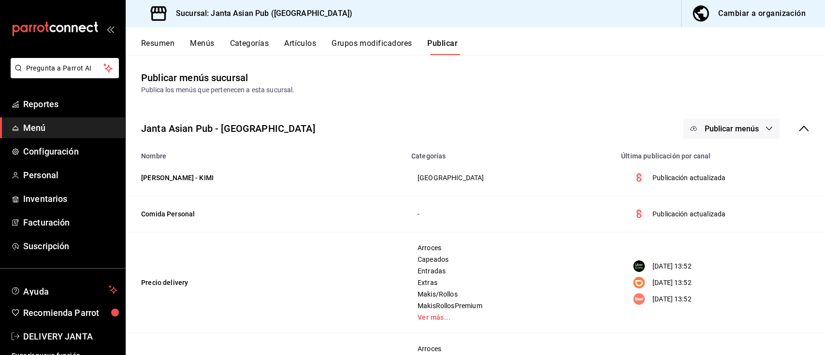
click at [719, 127] on span "Publicar menús" at bounding box center [731, 128] width 54 height 9
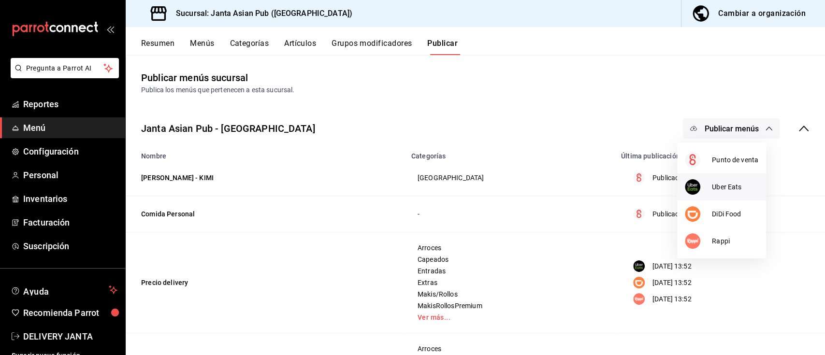
click at [731, 183] on span "Uber Eats" at bounding box center [735, 187] width 46 height 10
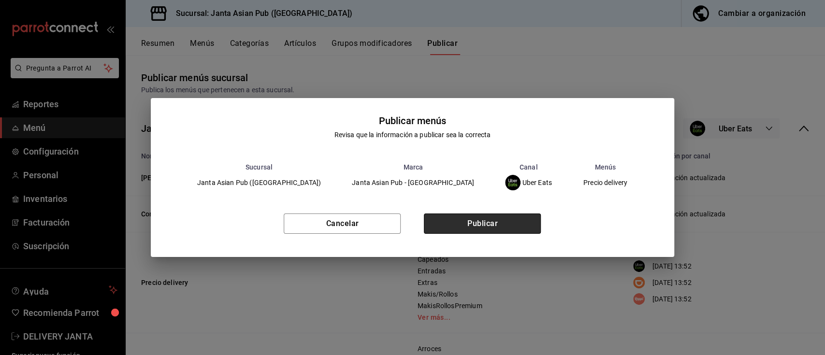
click at [494, 226] on button "Publicar" at bounding box center [482, 224] width 117 height 20
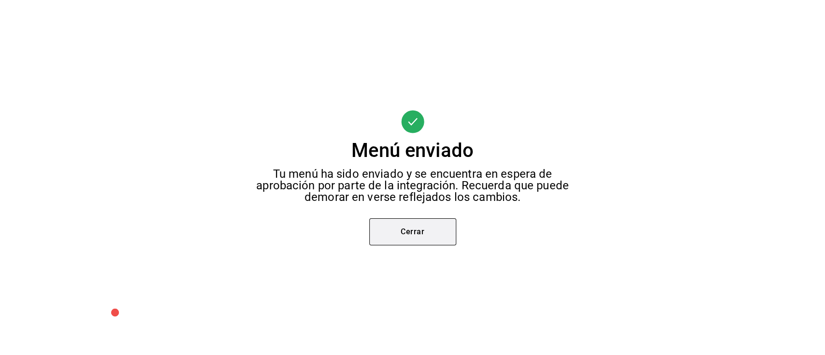
click at [425, 234] on button "Cerrar" at bounding box center [412, 232] width 87 height 27
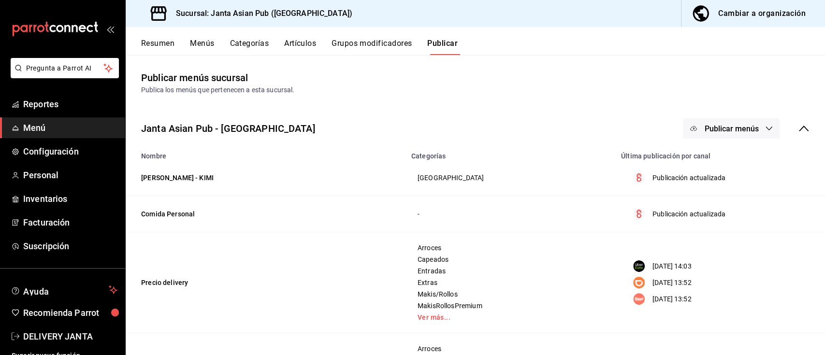
click at [719, 126] on span "Publicar menús" at bounding box center [731, 128] width 54 height 9
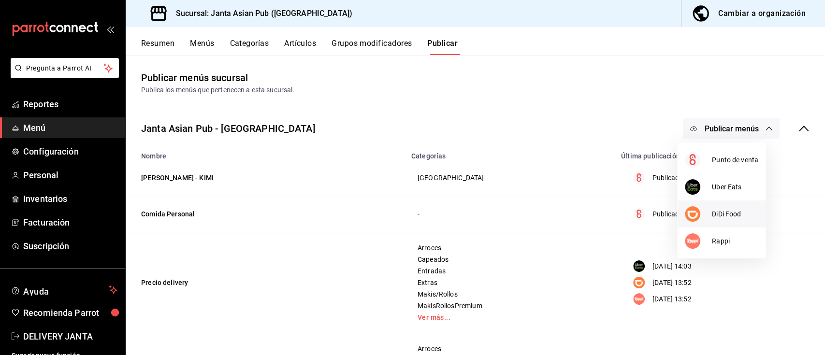
click at [729, 212] on span "DiDi Food" at bounding box center [735, 214] width 46 height 10
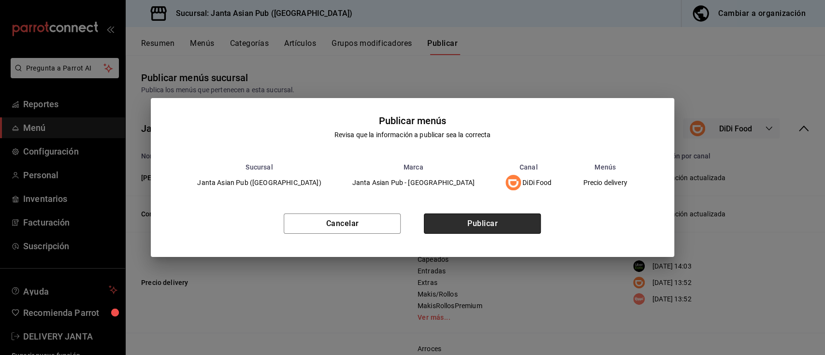
click at [497, 217] on button "Publicar" at bounding box center [482, 224] width 117 height 20
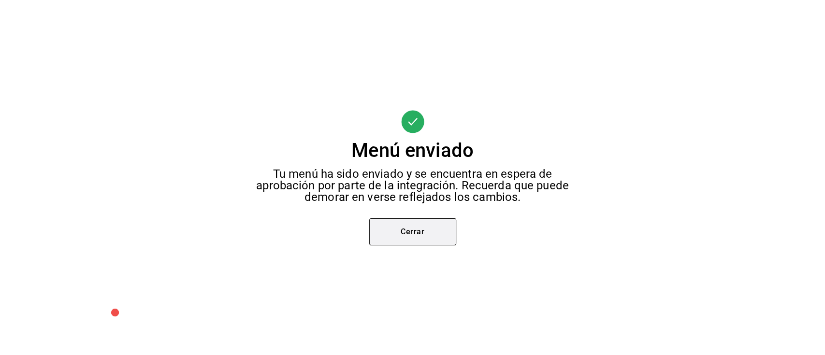
click at [415, 229] on button "Cerrar" at bounding box center [412, 232] width 87 height 27
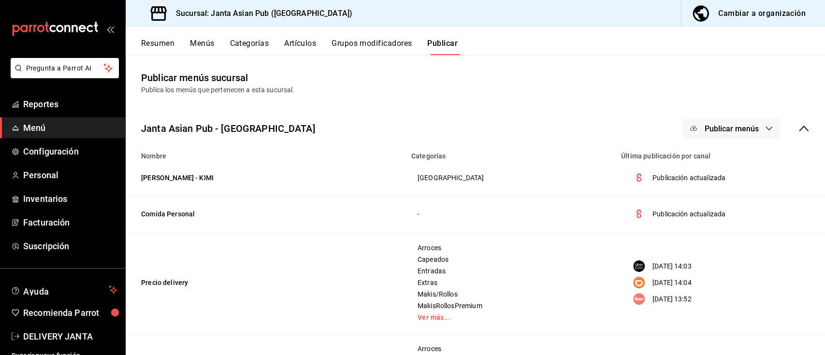
click at [716, 130] on span "Publicar menús" at bounding box center [731, 128] width 54 height 9
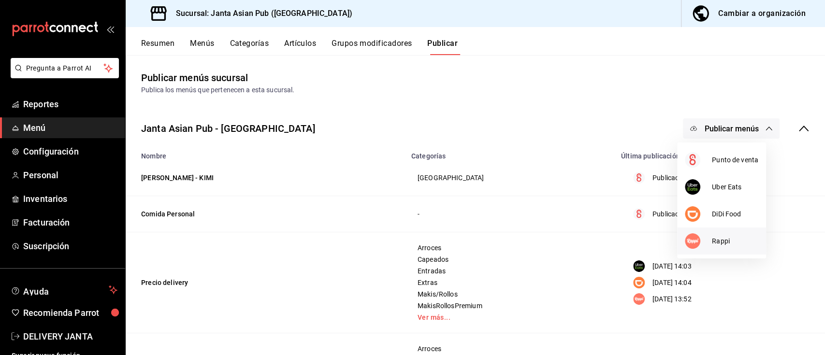
click at [735, 243] on span "Rappi" at bounding box center [735, 241] width 46 height 10
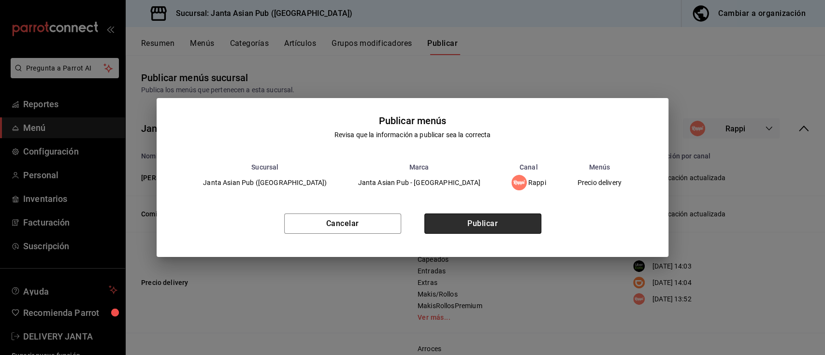
click at [517, 221] on button "Publicar" at bounding box center [483, 224] width 117 height 20
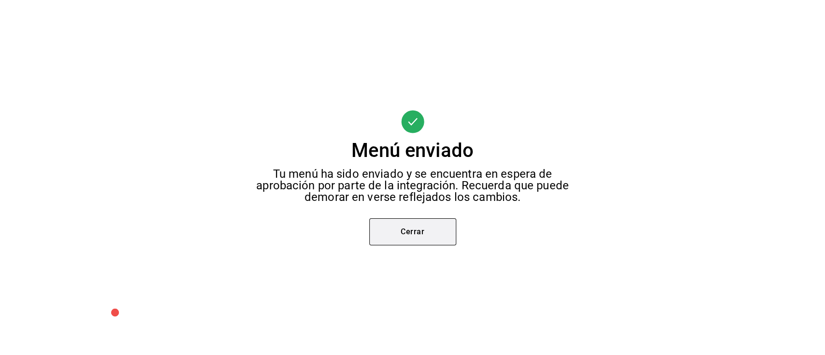
click at [433, 239] on button "Cerrar" at bounding box center [412, 232] width 87 height 27
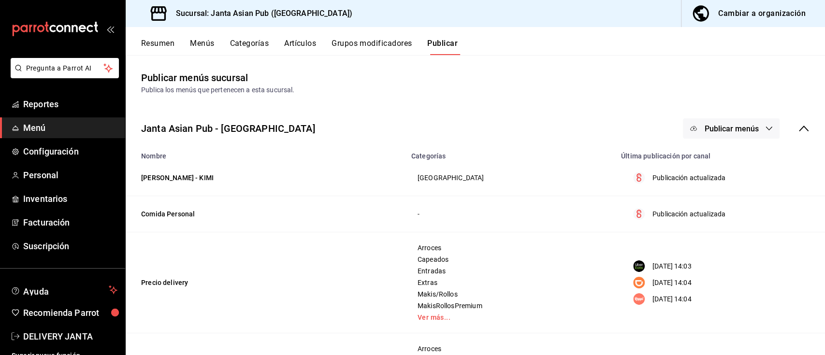
scroll to position [95, 0]
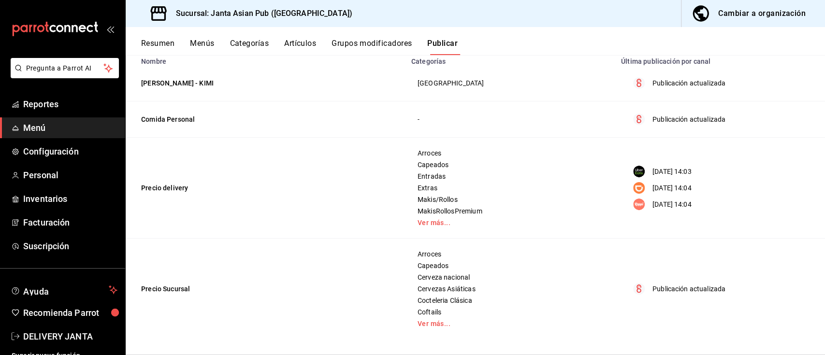
click at [152, 46] on button "Resumen" at bounding box center [157, 47] width 33 height 16
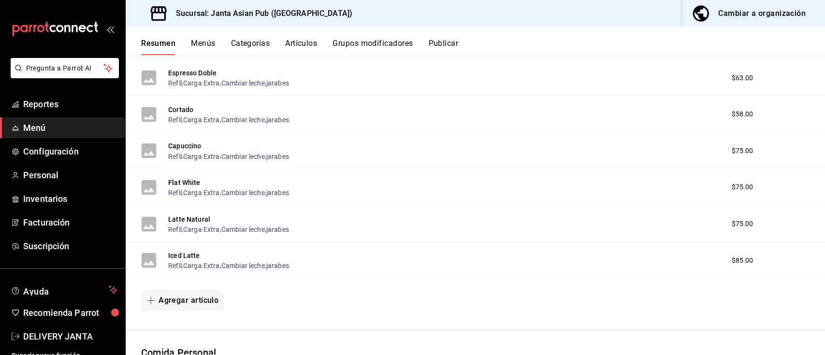
scroll to position [510, 0]
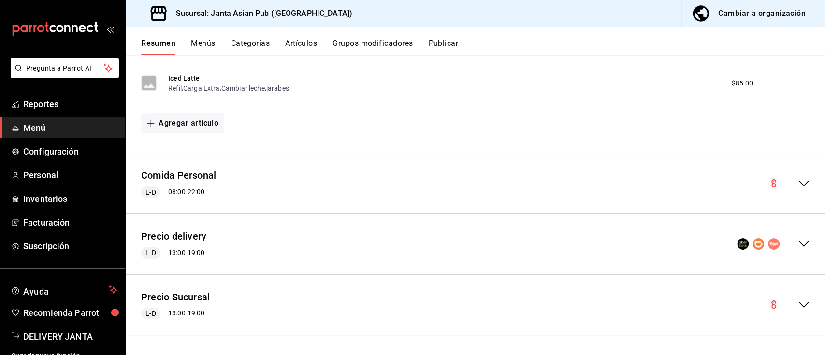
click at [799, 245] on icon "collapse-menu-row" at bounding box center [804, 244] width 10 height 6
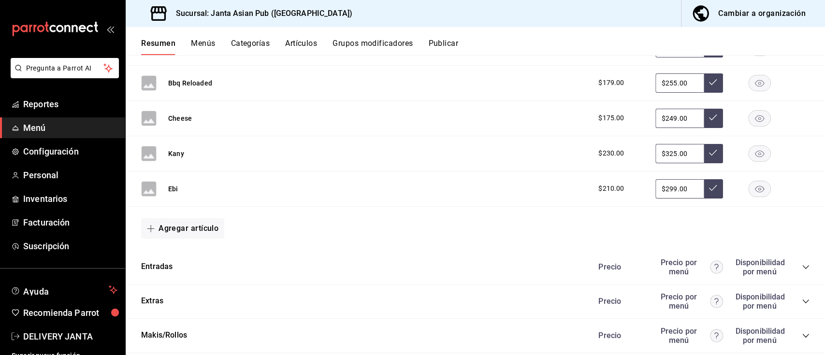
scroll to position [1266, 0]
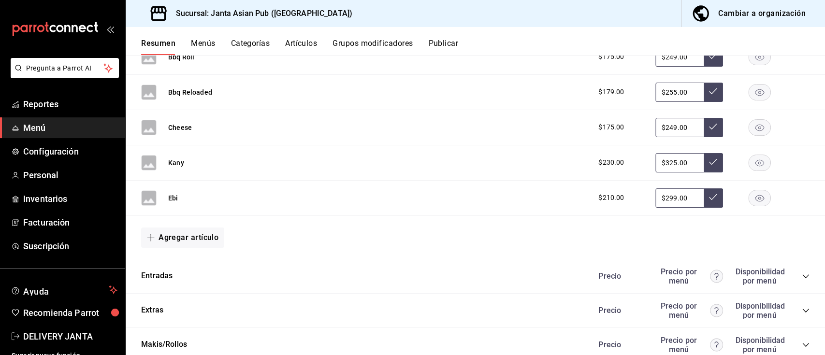
click at [802, 276] on icon "collapse-category-row" at bounding box center [806, 277] width 8 height 8
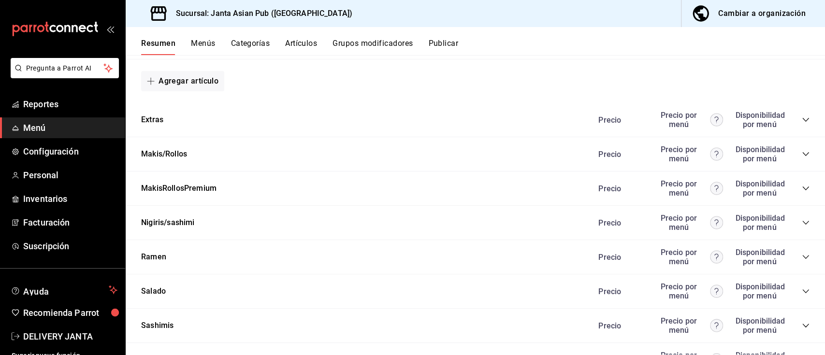
scroll to position [2433, 0]
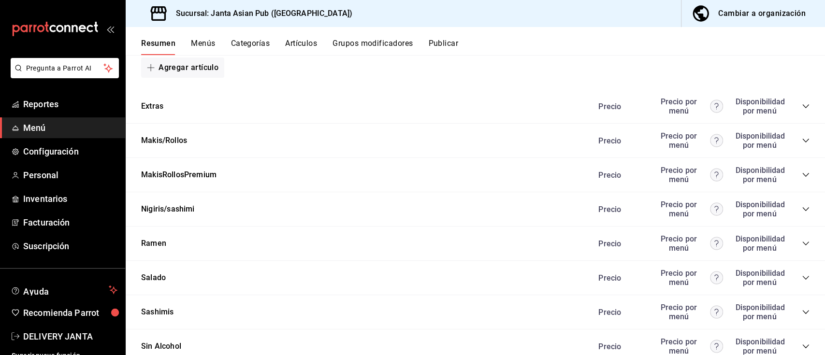
click at [802, 104] on icon "collapse-category-row" at bounding box center [806, 107] width 8 height 8
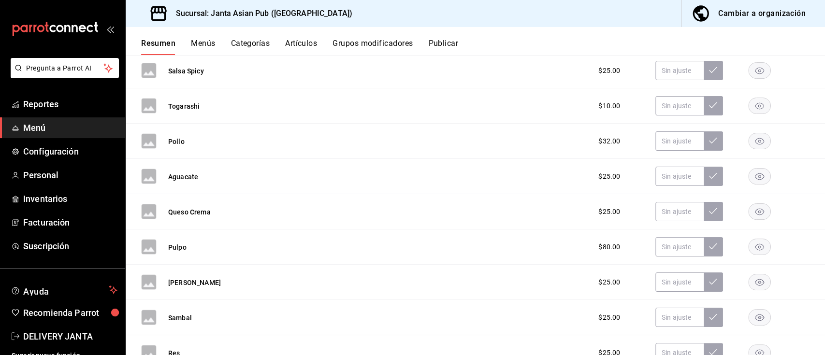
scroll to position [2486, 0]
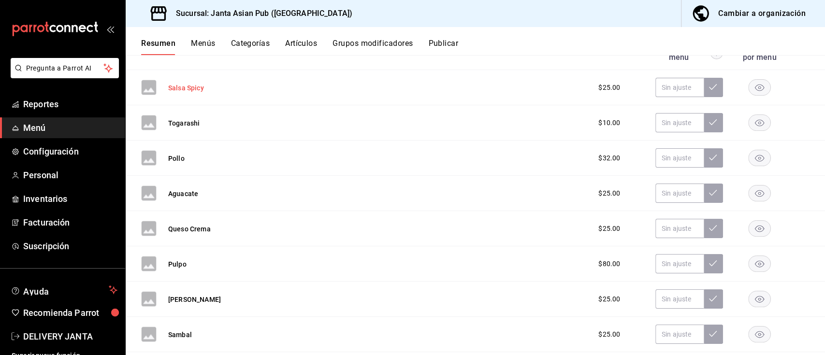
drag, startPoint x: 168, startPoint y: 87, endPoint x: 201, endPoint y: 87, distance: 32.9
click at [201, 87] on button "Salsa Spicy" at bounding box center [186, 88] width 36 height 10
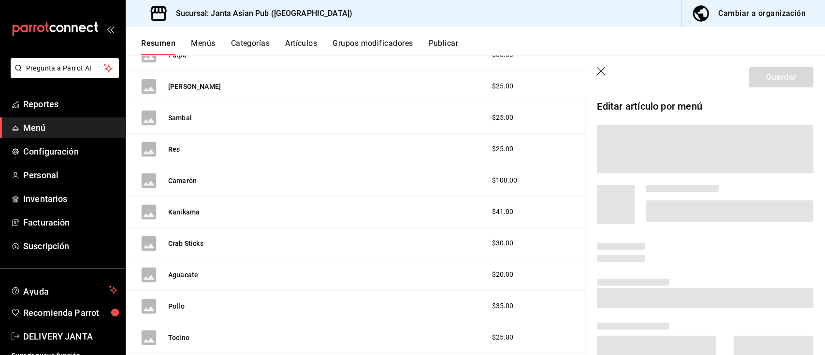
scroll to position [2300, 0]
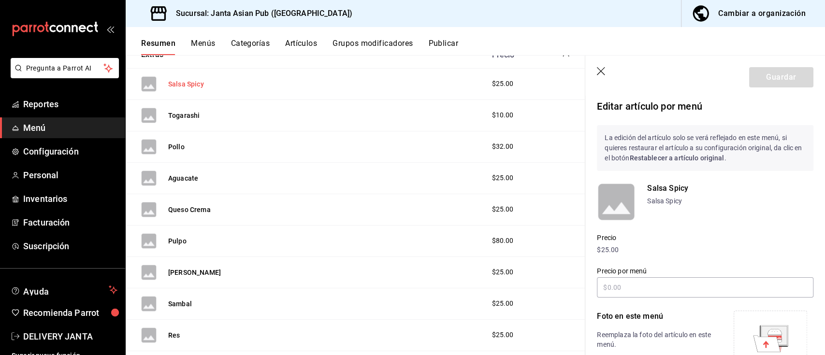
click at [188, 80] on div "Salsa Spicy $25.00" at bounding box center [356, 84] width 460 height 31
drag, startPoint x: 651, startPoint y: 190, endPoint x: 679, endPoint y: 188, distance: 28.1
click at [679, 188] on p "Salsa Spicy" at bounding box center [730, 189] width 166 height 12
click at [725, 194] on p "Salsa Spicy" at bounding box center [730, 189] width 166 height 12
drag, startPoint x: 648, startPoint y: 188, endPoint x: 693, endPoint y: 191, distance: 45.1
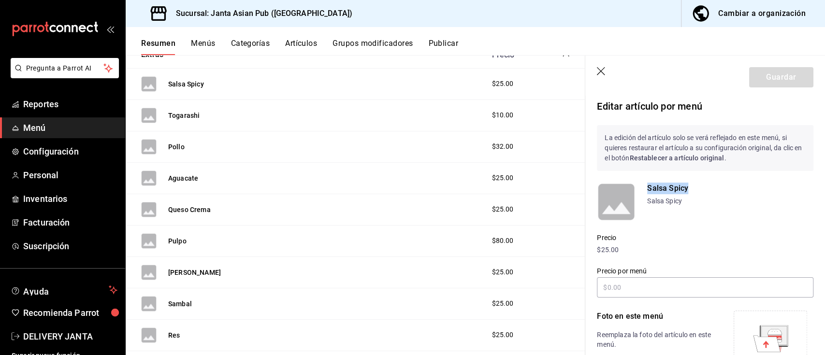
click at [693, 191] on p "Salsa Spicy" at bounding box center [730, 189] width 166 height 12
copy p "Salsa Spicy"
click at [179, 115] on button "Togarashi" at bounding box center [183, 116] width 31 height 10
drag, startPoint x: 683, startPoint y: 186, endPoint x: 646, endPoint y: 188, distance: 36.8
click at [646, 188] on div "Togarashi Togarashi" at bounding box center [705, 202] width 217 height 39
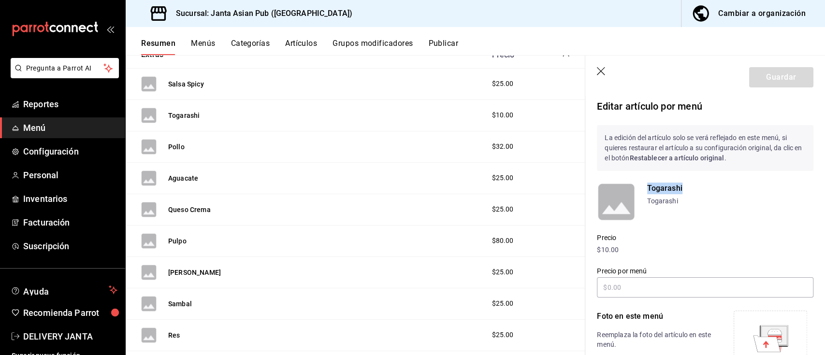
copy p "Togarashi"
click at [331, 140] on div "Pollo $32.00" at bounding box center [356, 147] width 460 height 31
click at [177, 145] on button "Pollo" at bounding box center [176, 147] width 16 height 10
drag, startPoint x: 684, startPoint y: 180, endPoint x: 635, endPoint y: 191, distance: 49.4
click at [635, 191] on div "Pollo Pollo" at bounding box center [700, 196] width 228 height 50
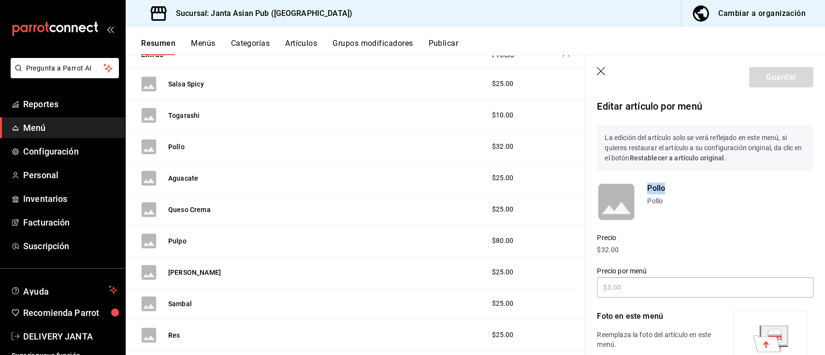
copy p "Pollo"
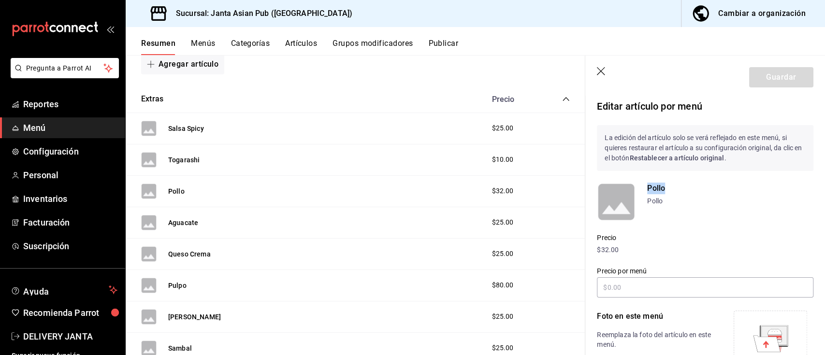
scroll to position [2266, 0]
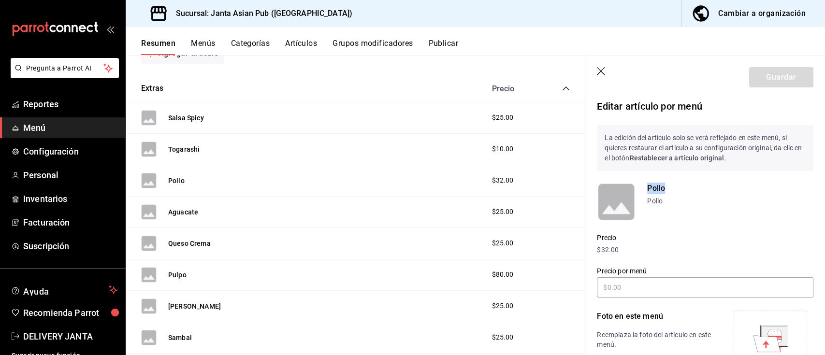
click at [750, 9] on div "Cambiar a organización" at bounding box center [763, 14] width 88 height 14
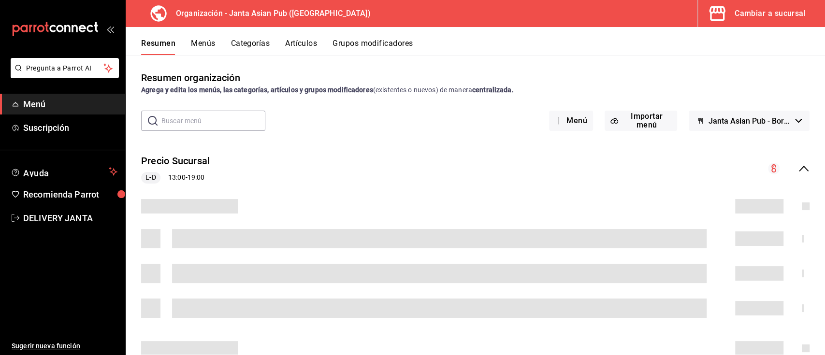
click at [785, 14] on div "Cambiar a sucursal" at bounding box center [770, 14] width 71 height 14
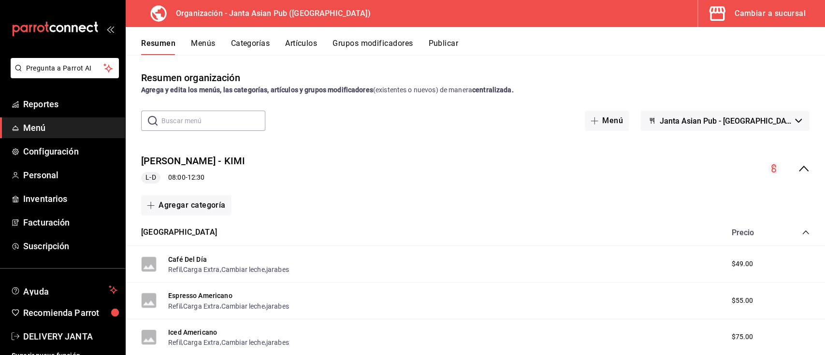
click at [751, 15] on div "Cambiar a sucursal" at bounding box center [770, 14] width 71 height 14
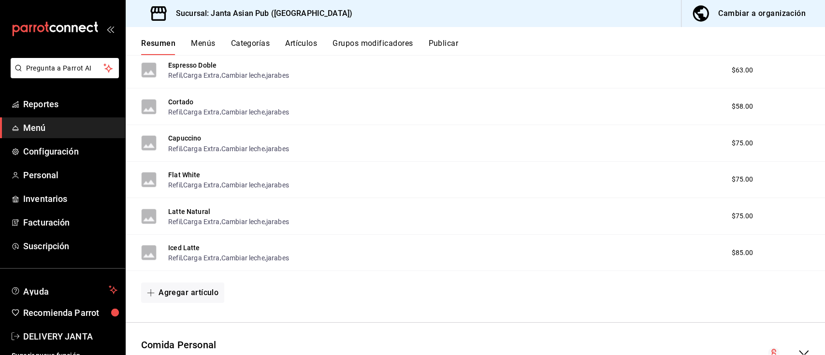
scroll to position [510, 0]
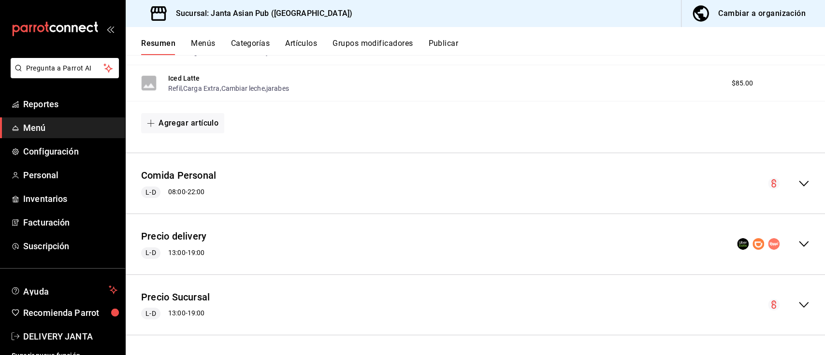
click at [798, 245] on icon "collapse-menu-row" at bounding box center [804, 244] width 12 height 12
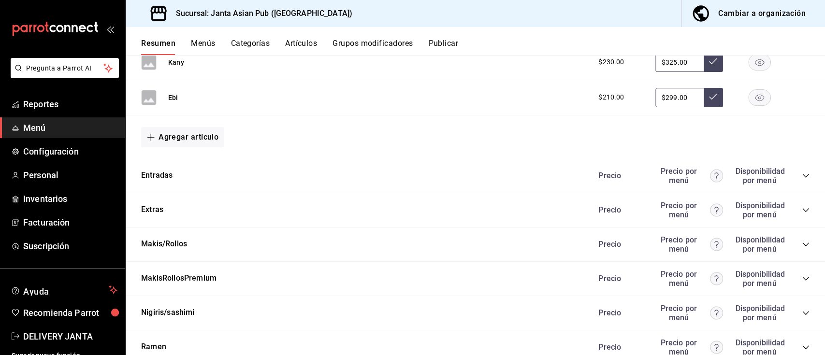
scroll to position [1369, 0]
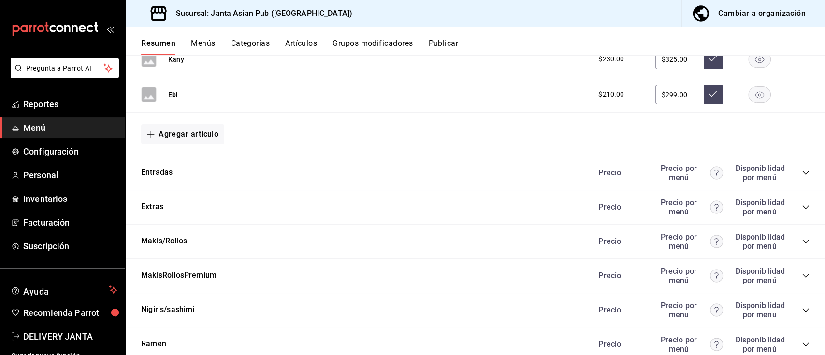
click at [792, 177] on div "Precio Precio por menú Disponibilidad por menú" at bounding box center [699, 173] width 221 height 18
drag, startPoint x: 794, startPoint y: 176, endPoint x: 481, endPoint y: 172, distance: 312.9
click at [481, 172] on div "Entradas Precio Precio por menú Disponibilidad por menú" at bounding box center [476, 173] width 700 height 34
click at [802, 171] on icon "collapse-category-row" at bounding box center [806, 173] width 8 height 8
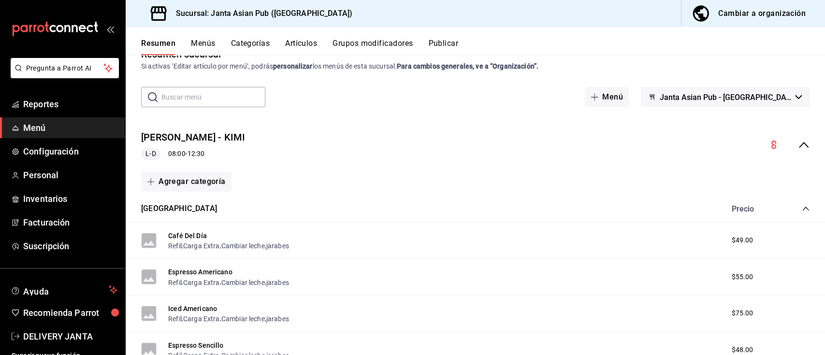
scroll to position [0, 0]
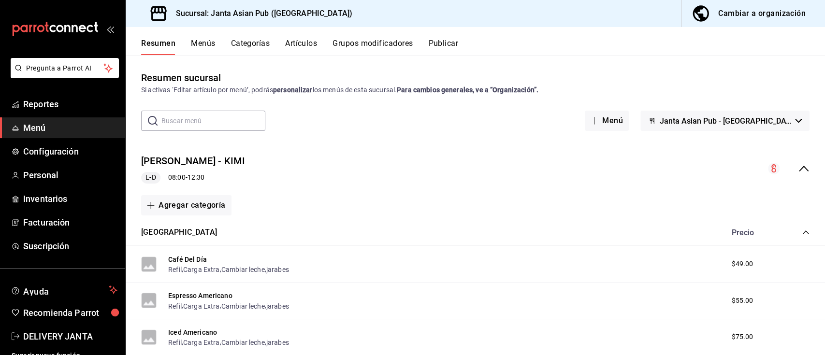
click at [452, 43] on button "Publicar" at bounding box center [443, 47] width 30 height 16
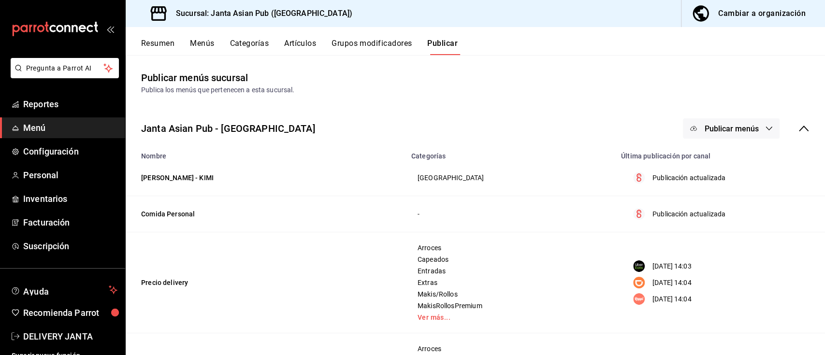
click at [720, 130] on span "Publicar menús" at bounding box center [731, 128] width 54 height 9
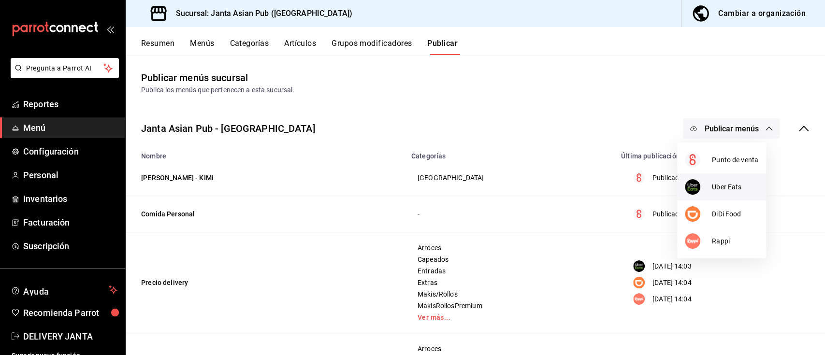
click at [729, 187] on span "Uber Eats" at bounding box center [735, 187] width 46 height 10
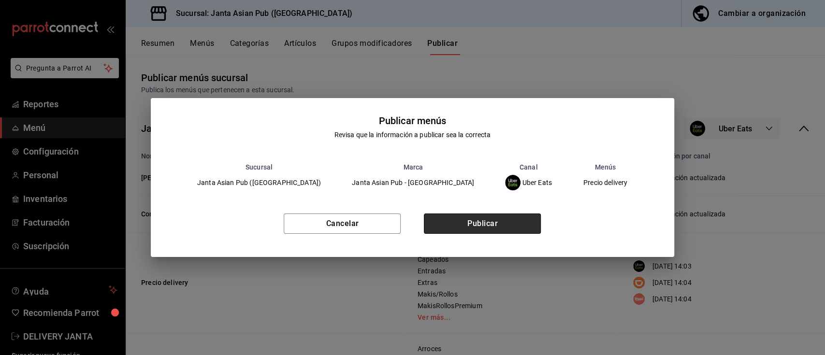
click at [485, 220] on button "Publicar" at bounding box center [482, 224] width 117 height 20
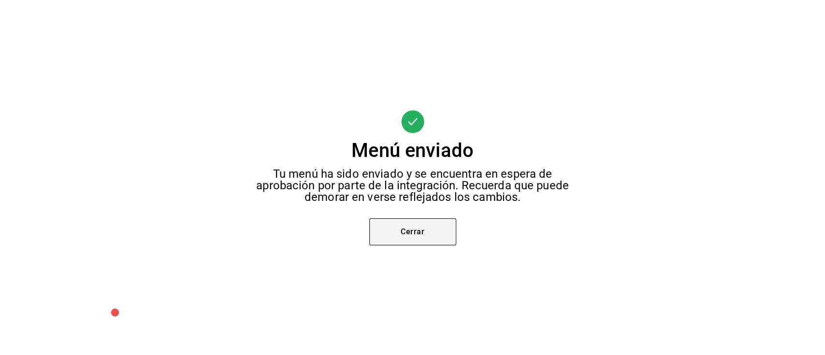
click at [451, 236] on button "Cerrar" at bounding box center [412, 232] width 87 height 27
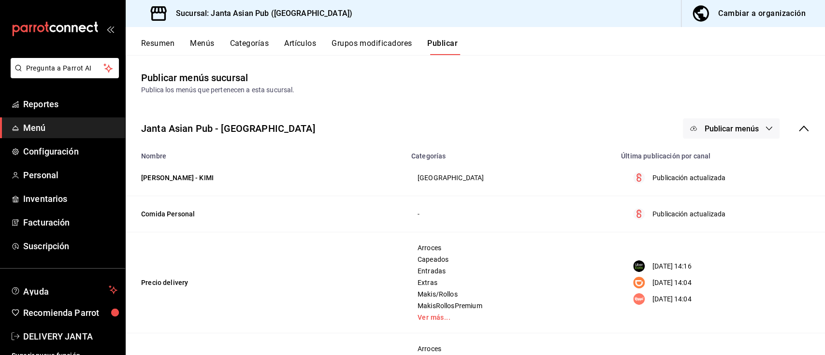
click at [702, 133] on button "Publicar menús" at bounding box center [731, 128] width 97 height 20
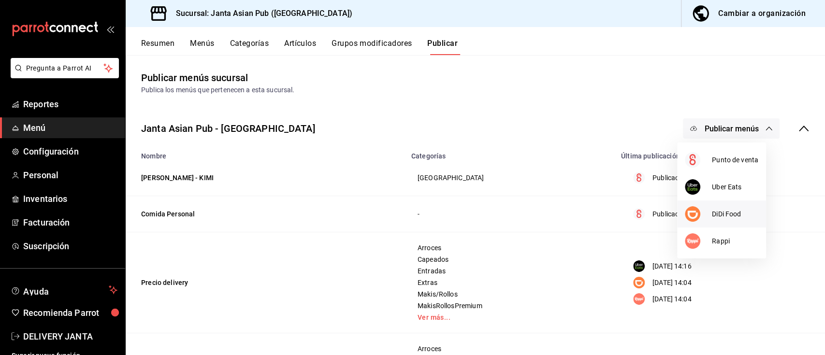
click at [726, 215] on span "DiDi Food" at bounding box center [735, 214] width 46 height 10
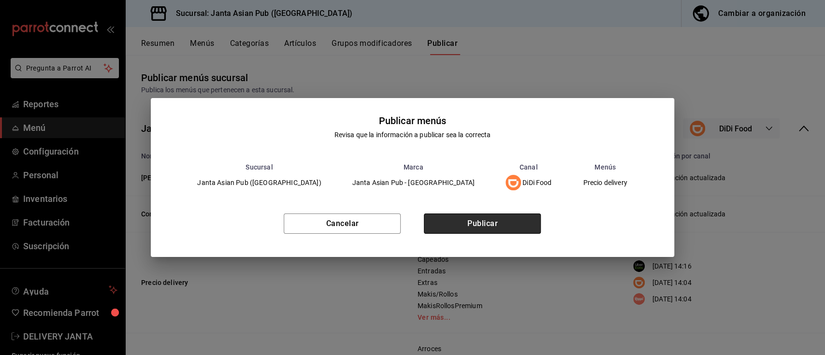
click at [487, 223] on button "Publicar" at bounding box center [482, 224] width 117 height 20
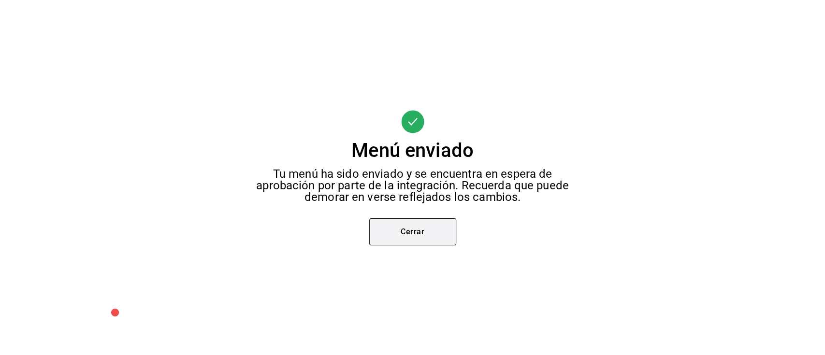
click at [426, 228] on button "Cerrar" at bounding box center [412, 232] width 87 height 27
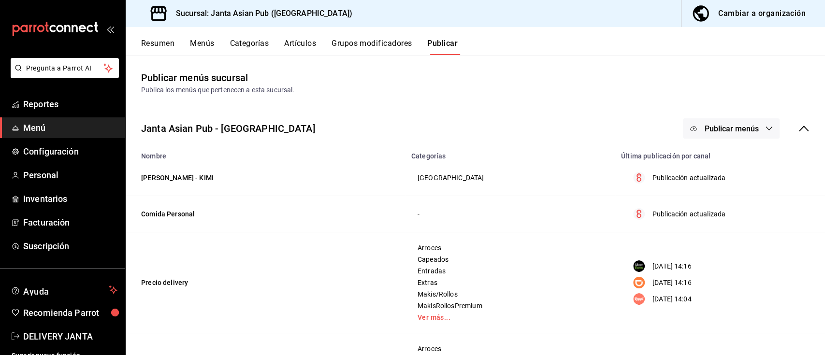
click at [704, 130] on span "Publicar menús" at bounding box center [731, 128] width 54 height 9
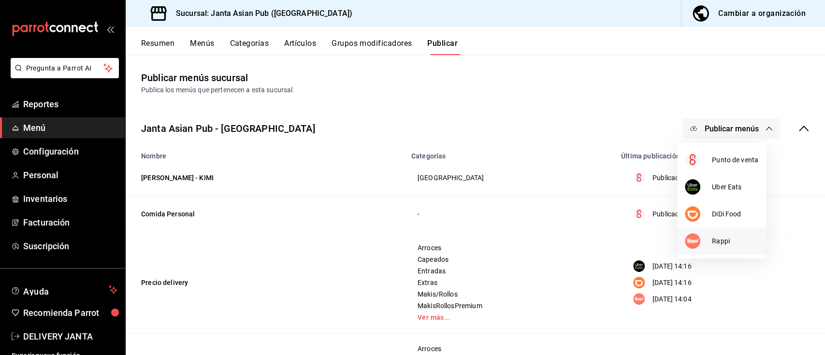
click at [723, 245] on span "Rappi" at bounding box center [735, 241] width 46 height 10
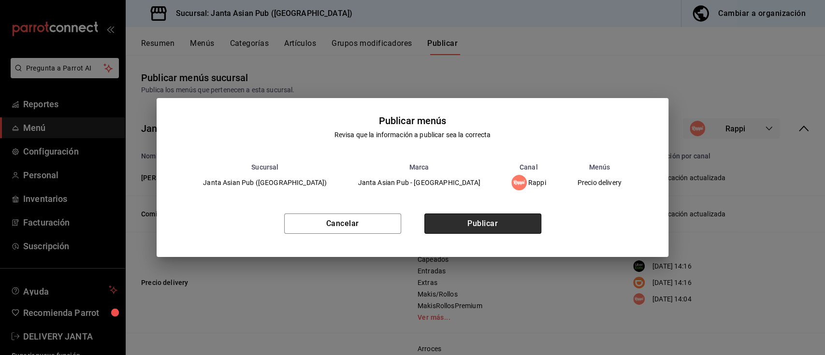
click at [511, 228] on button "Publicar" at bounding box center [483, 224] width 117 height 20
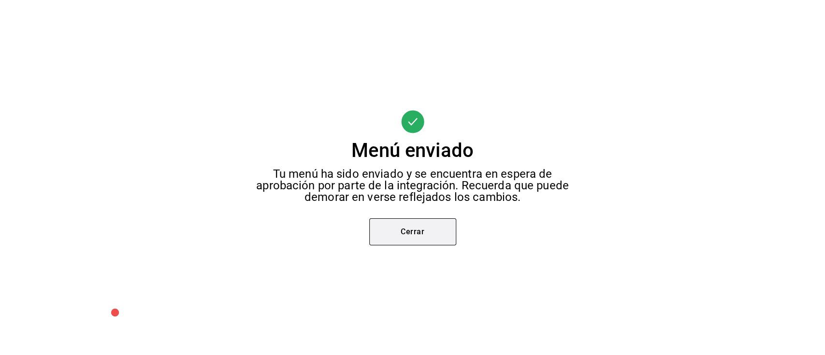
click at [399, 244] on button "Cerrar" at bounding box center [412, 232] width 87 height 27
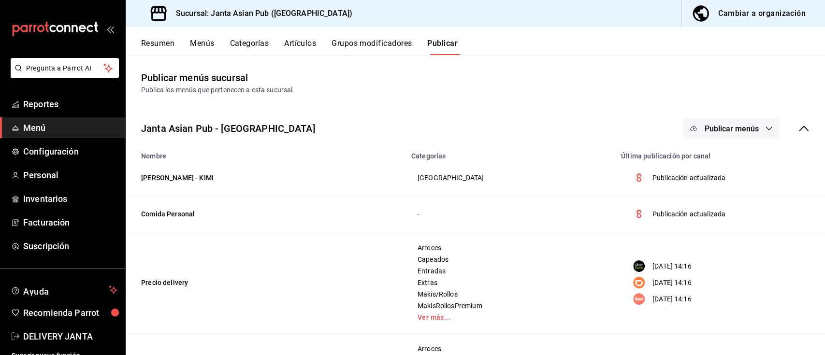
click at [746, 17] on div "Cambiar a organización" at bounding box center [763, 14] width 88 height 14
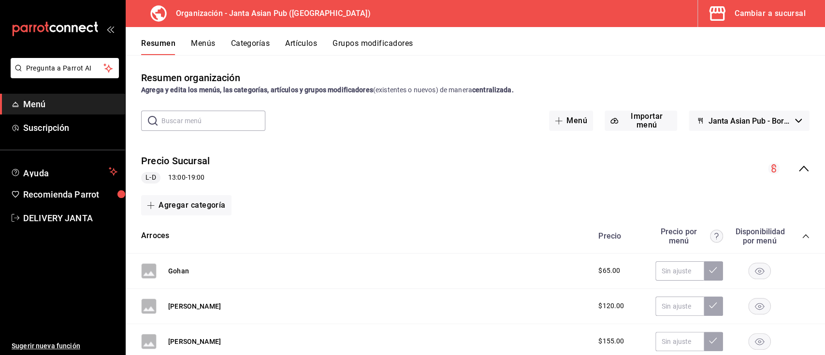
click at [202, 44] on button "Menús" at bounding box center [203, 47] width 24 height 16
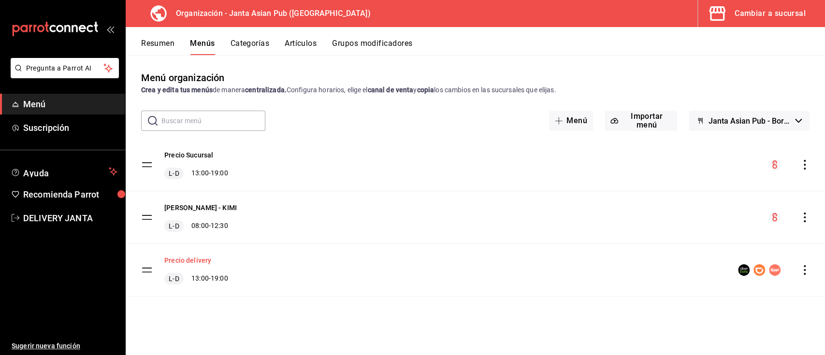
click at [184, 256] on button "Precio delivery" at bounding box center [187, 261] width 47 height 10
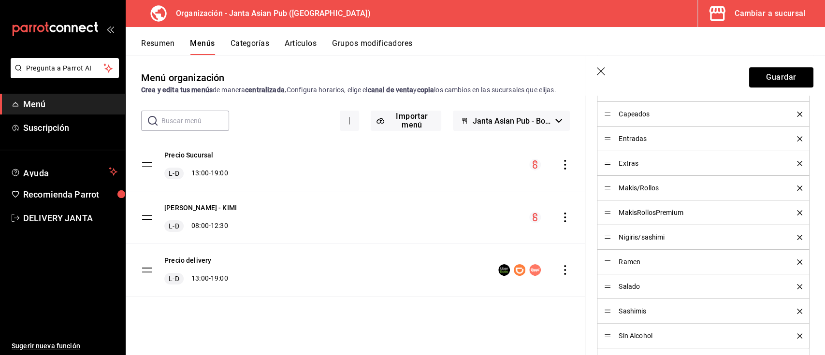
scroll to position [358, 0]
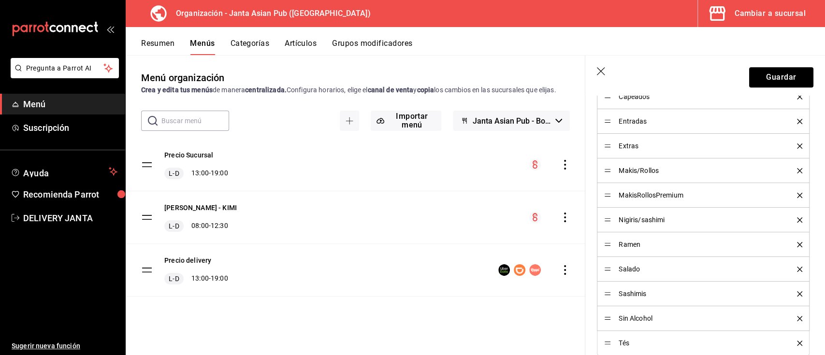
click at [797, 149] on icon "delete" at bounding box center [799, 146] width 5 height 5
click at [768, 75] on button "Guardar" at bounding box center [781, 77] width 64 height 20
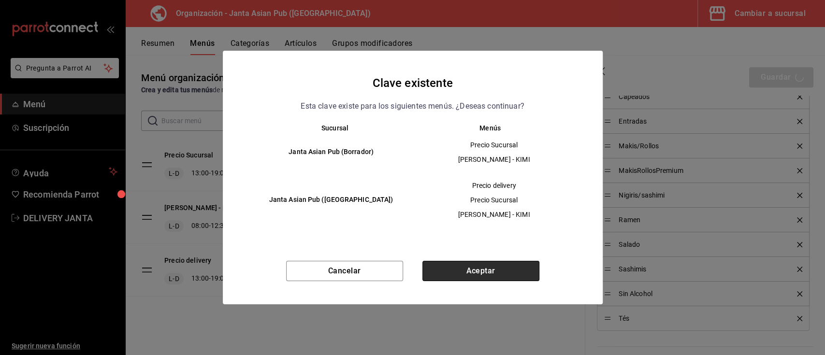
click at [456, 272] on button "Aceptar" at bounding box center [481, 271] width 117 height 20
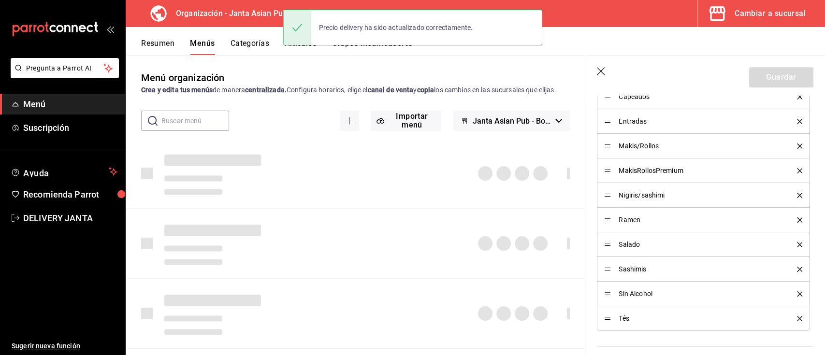
checkbox input "false"
type input "1756153031175"
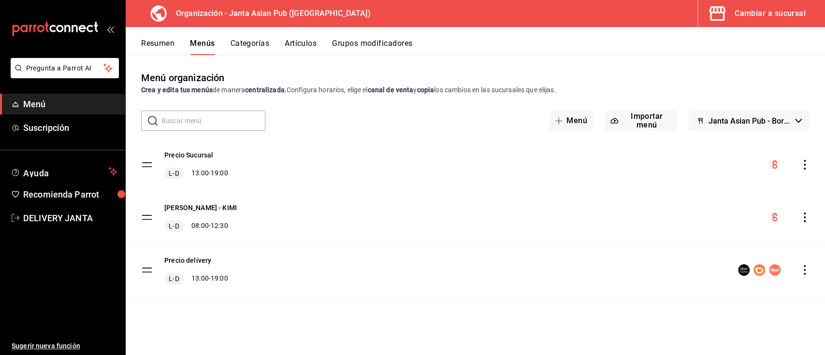
click at [808, 268] on icon "actions" at bounding box center [805, 270] width 10 height 10
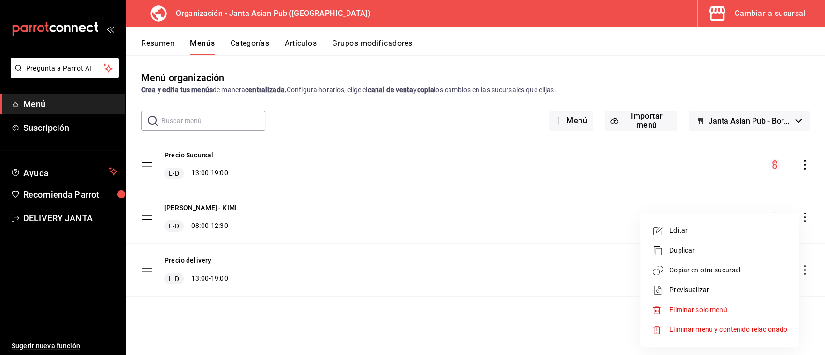
click at [688, 292] on span "Previsualizar" at bounding box center [729, 290] width 118 height 10
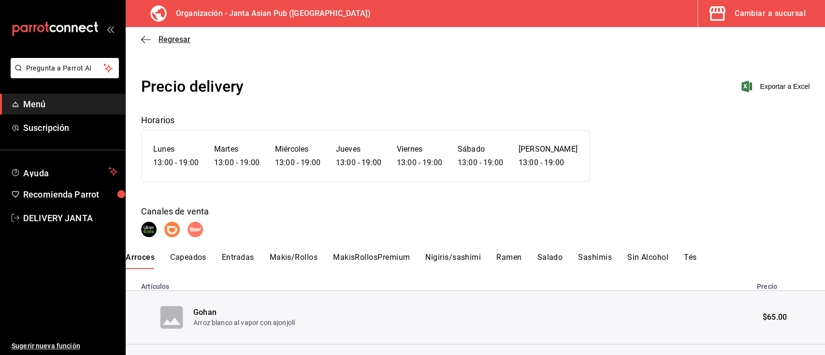
click at [147, 43] on icon "button" at bounding box center [146, 39] width 10 height 9
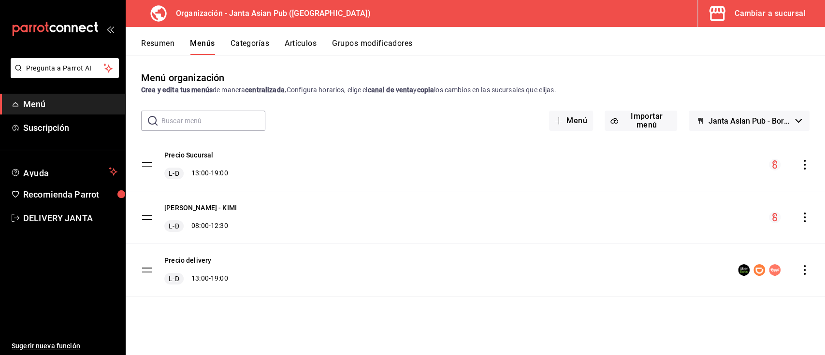
click at [806, 267] on icon "actions" at bounding box center [805, 270] width 10 height 10
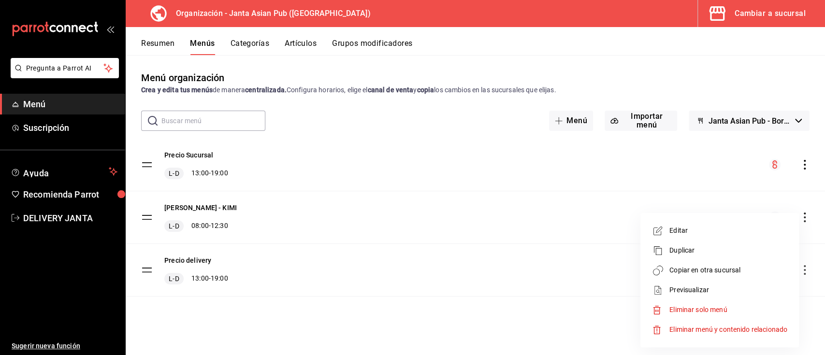
click at [714, 269] on span "Copiar en otra sucursal" at bounding box center [729, 270] width 118 height 10
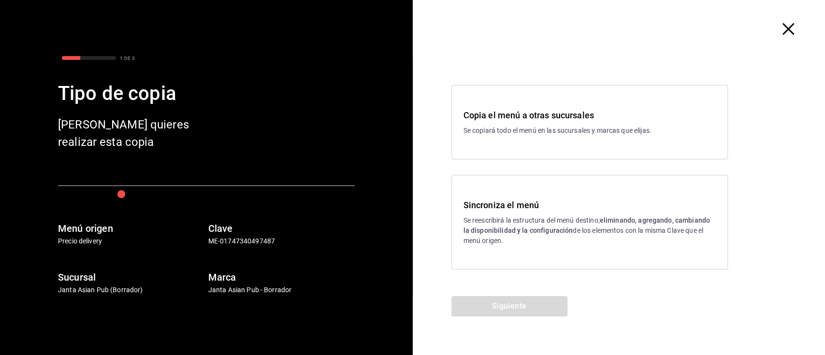
click at [482, 234] on strong "eliminando, agregando, cambiando la disponibilidad y la configuración" at bounding box center [587, 226] width 247 height 18
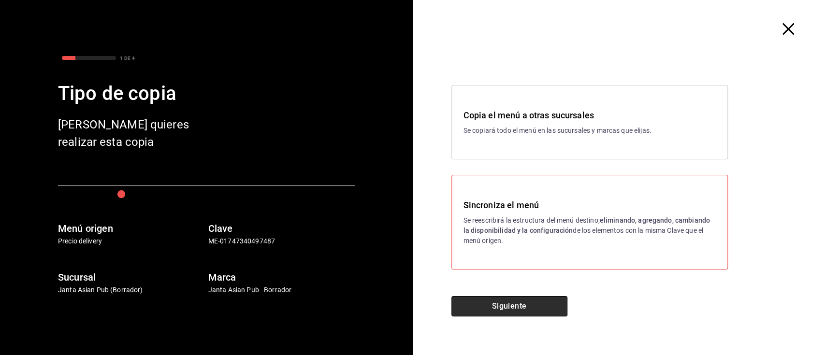
click at [507, 305] on button "Siguiente" at bounding box center [510, 306] width 116 height 20
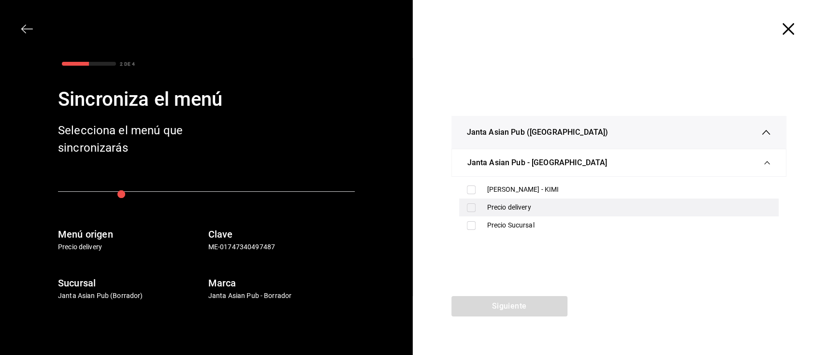
click at [553, 208] on div "Precio delivery" at bounding box center [629, 208] width 284 height 10
checkbox input "true"
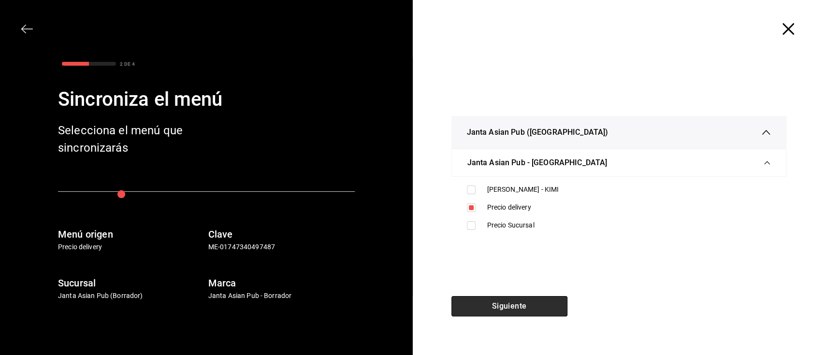
click at [513, 298] on button "Siguiente" at bounding box center [510, 306] width 116 height 20
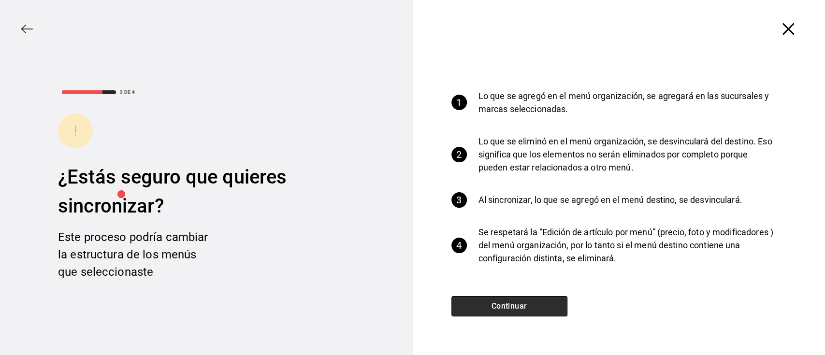
click at [513, 298] on button "Continuar" at bounding box center [510, 306] width 116 height 20
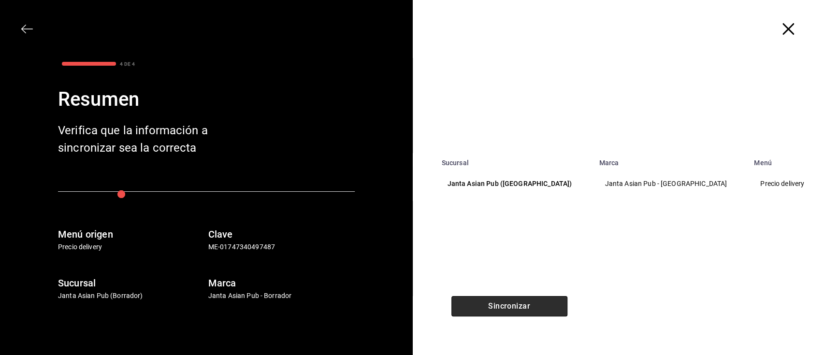
click at [513, 298] on button "Sincronizar" at bounding box center [510, 306] width 116 height 20
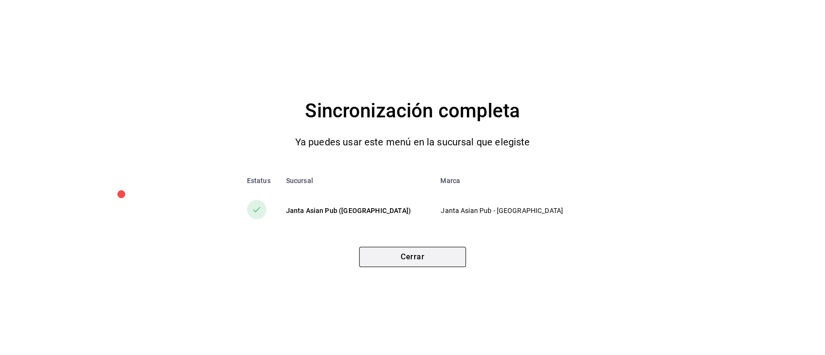
click at [398, 258] on button "Cerrar" at bounding box center [412, 257] width 107 height 20
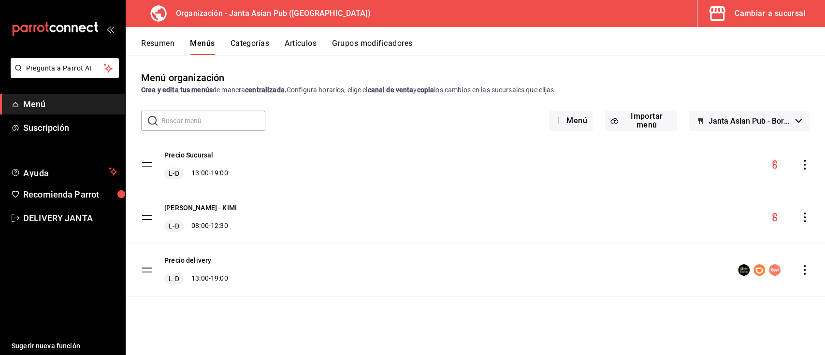
click at [152, 39] on button "Resumen" at bounding box center [157, 47] width 33 height 16
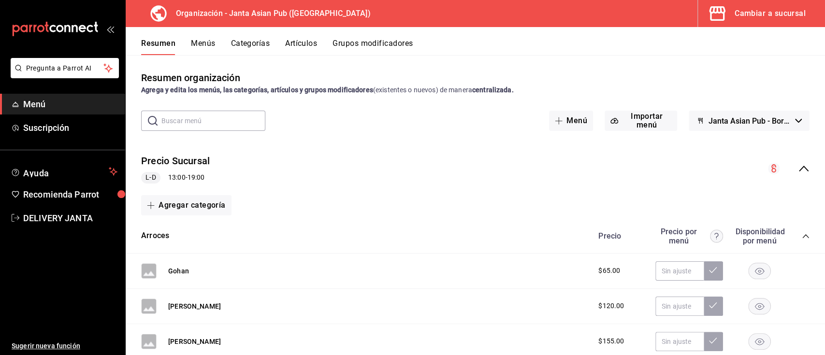
click at [763, 12] on div "Cambiar a sucursal" at bounding box center [770, 14] width 71 height 14
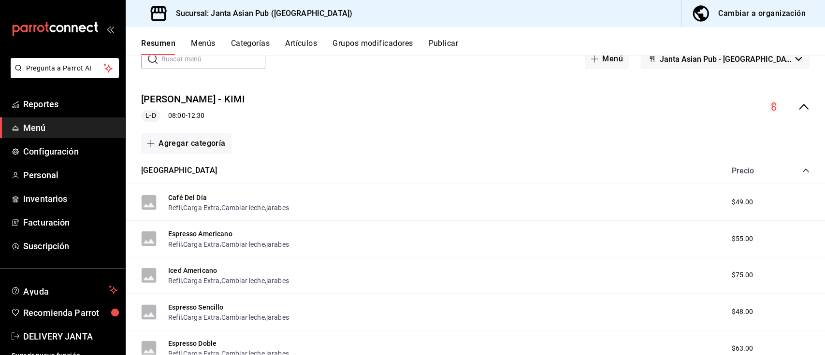
scroll to position [52, 0]
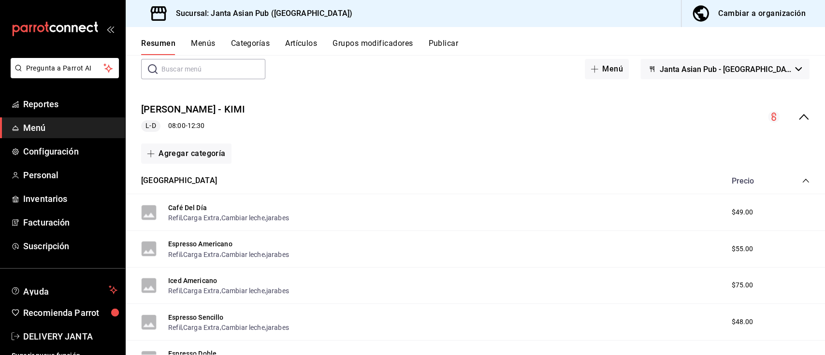
click at [798, 116] on icon "collapse-menu-row" at bounding box center [804, 117] width 12 height 12
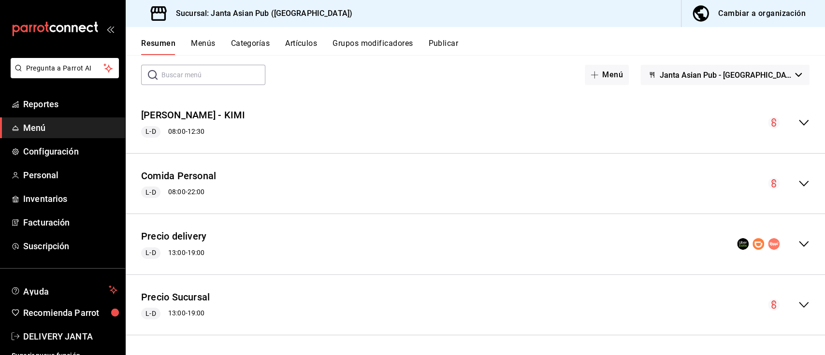
scroll to position [45, 0]
click at [798, 239] on icon "collapse-menu-row" at bounding box center [804, 245] width 12 height 12
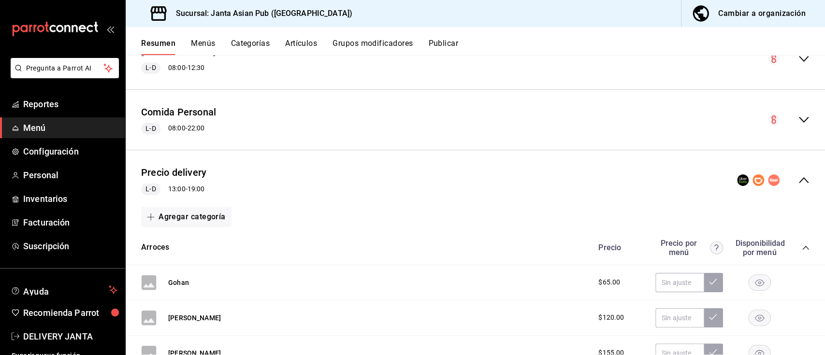
scroll to position [0, 0]
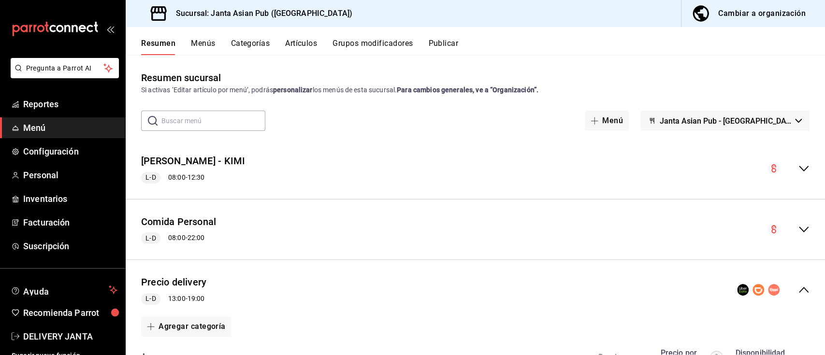
click at [765, 10] on div "Cambiar a organización" at bounding box center [763, 14] width 88 height 14
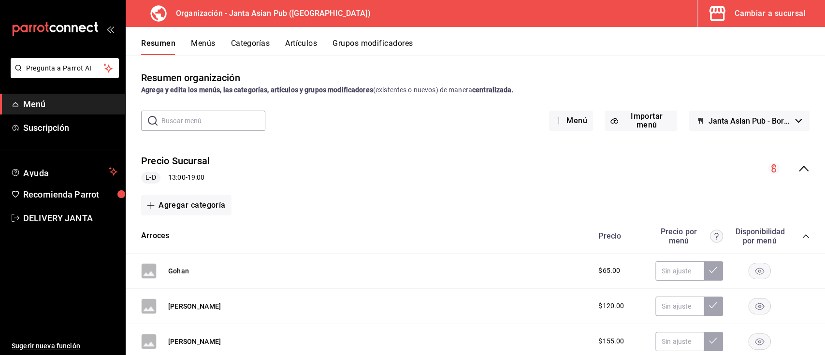
click at [798, 173] on icon "collapse-menu-row" at bounding box center [804, 169] width 12 height 12
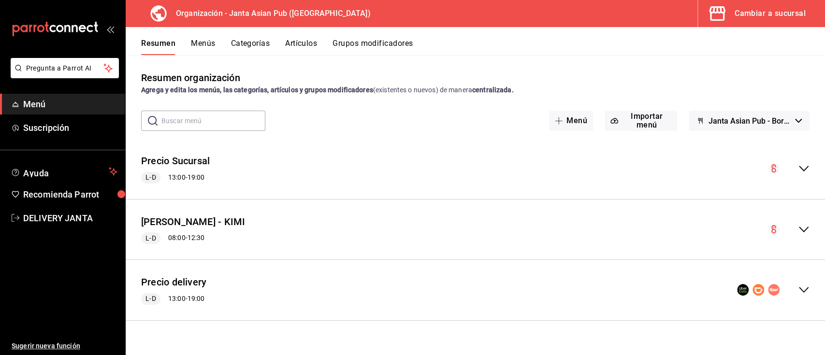
click at [805, 290] on icon "collapse-menu-row" at bounding box center [804, 290] width 12 height 12
click at [774, 14] on div "Cambiar a sucursal" at bounding box center [770, 14] width 71 height 14
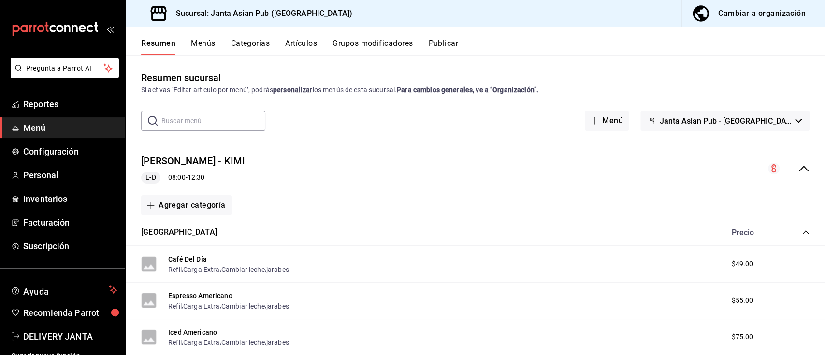
click at [798, 165] on icon "collapse-menu-row" at bounding box center [804, 169] width 12 height 12
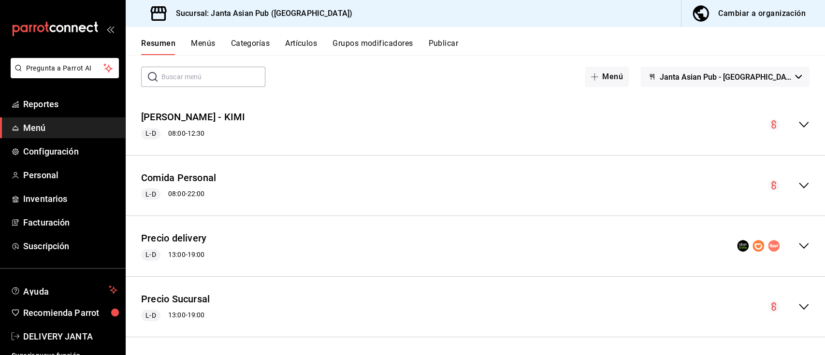
scroll to position [45, 0]
click at [798, 245] on icon "collapse-menu-row" at bounding box center [804, 245] width 12 height 12
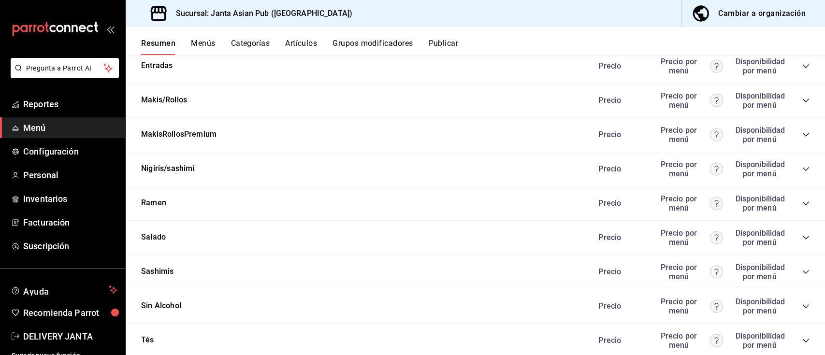
scroll to position [1107, 0]
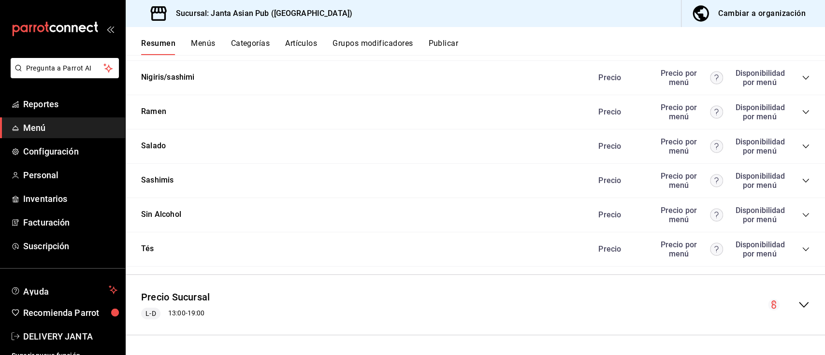
click at [802, 78] on icon "collapse-category-row" at bounding box center [806, 78] width 8 height 8
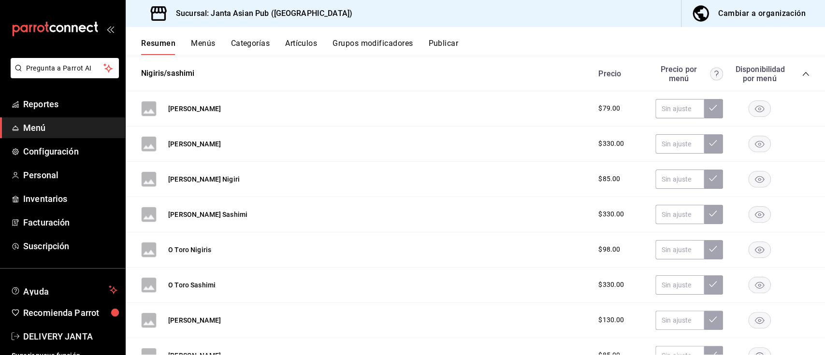
click at [199, 45] on button "Menús" at bounding box center [203, 47] width 24 height 16
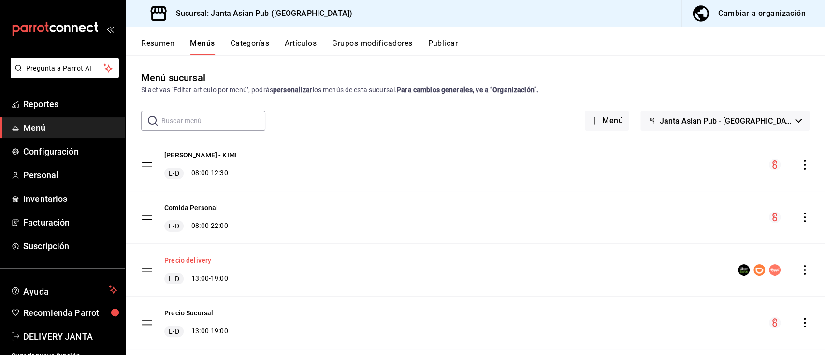
click at [177, 262] on button "Precio delivery" at bounding box center [187, 261] width 47 height 10
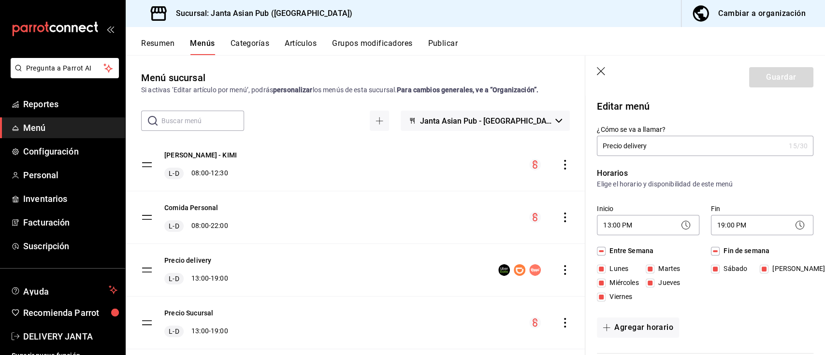
click at [601, 73] on icon "button" at bounding box center [602, 72] width 10 height 10
checkbox input "false"
type input "1756153150849"
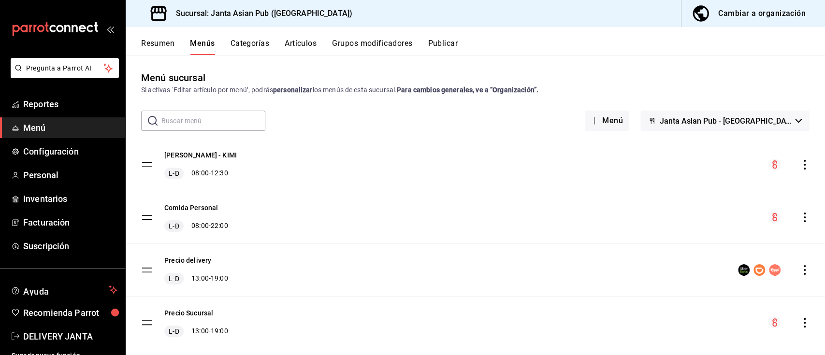
checkbox input "false"
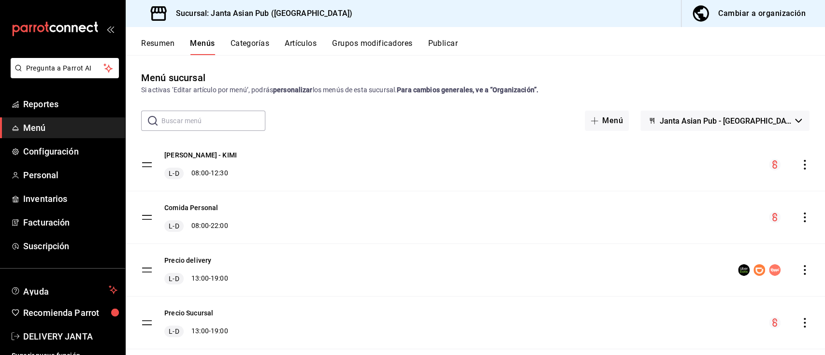
checkbox input "false"
click at [800, 268] on icon "actions" at bounding box center [805, 270] width 10 height 10
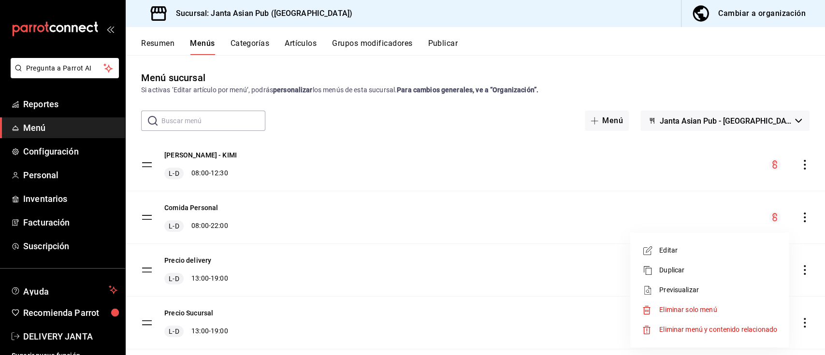
click at [145, 44] on div at bounding box center [412, 177] width 825 height 355
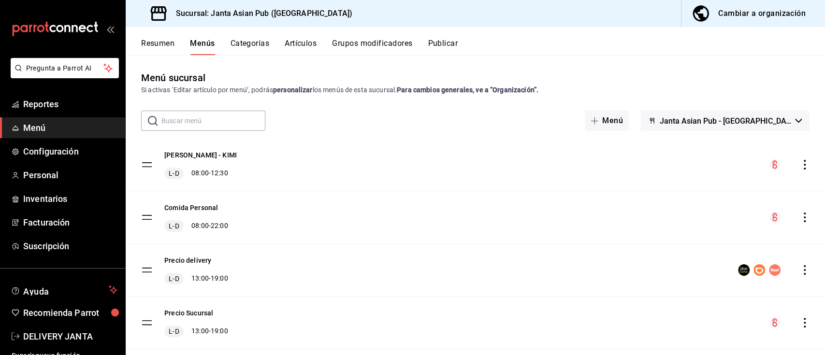
click at [153, 42] on button "Resumen" at bounding box center [157, 47] width 33 height 16
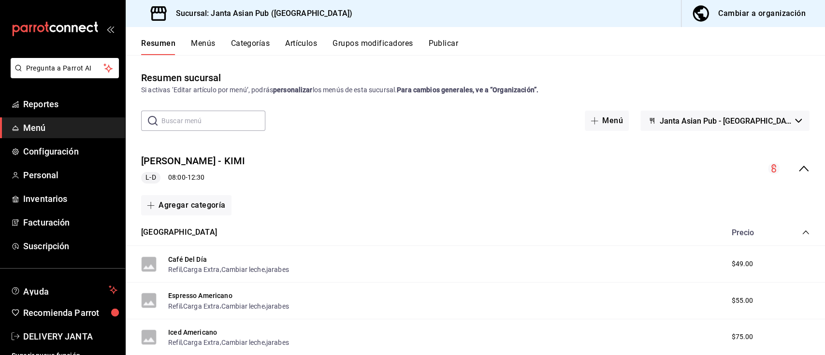
click at [798, 170] on icon "collapse-menu-row" at bounding box center [804, 169] width 12 height 12
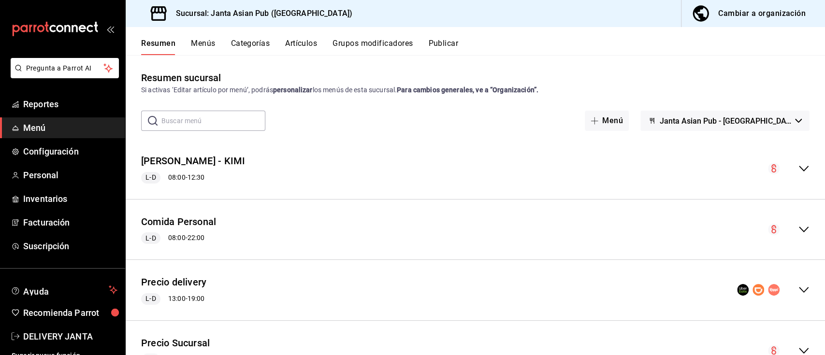
click at [798, 226] on icon "collapse-menu-row" at bounding box center [804, 230] width 12 height 12
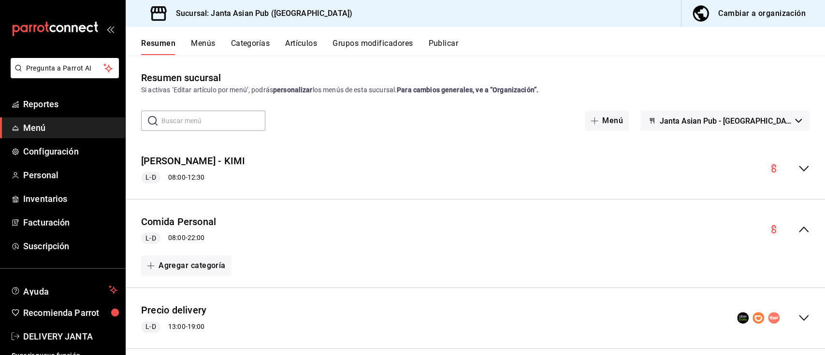
scroll to position [73, 0]
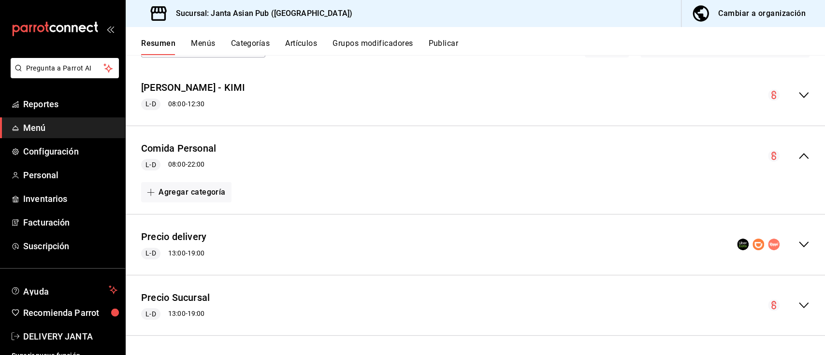
click at [798, 246] on icon "collapse-menu-row" at bounding box center [804, 245] width 12 height 12
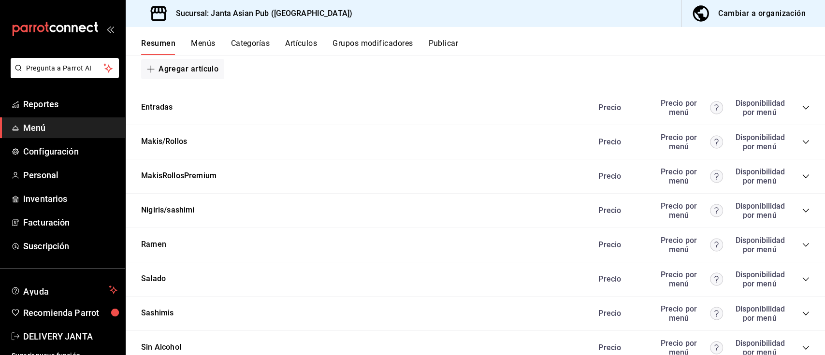
scroll to position [1135, 0]
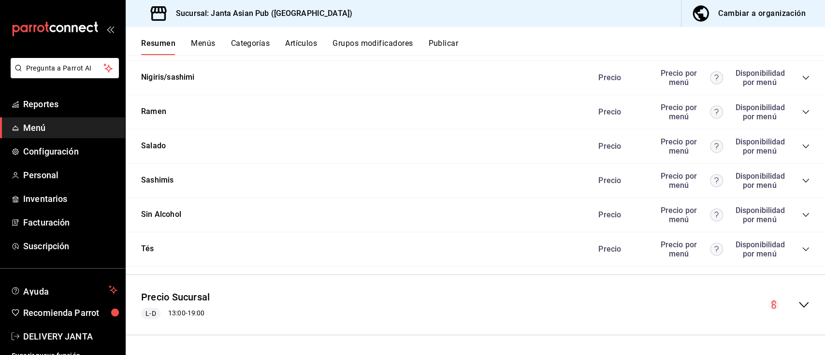
click at [798, 304] on icon "collapse-menu-row" at bounding box center [804, 305] width 12 height 12
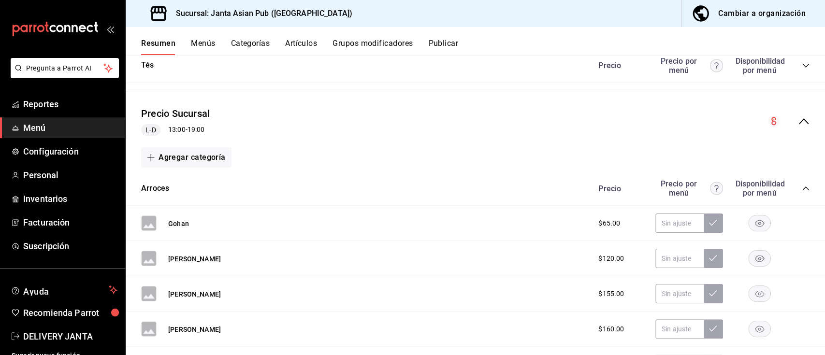
scroll to position [1309, 0]
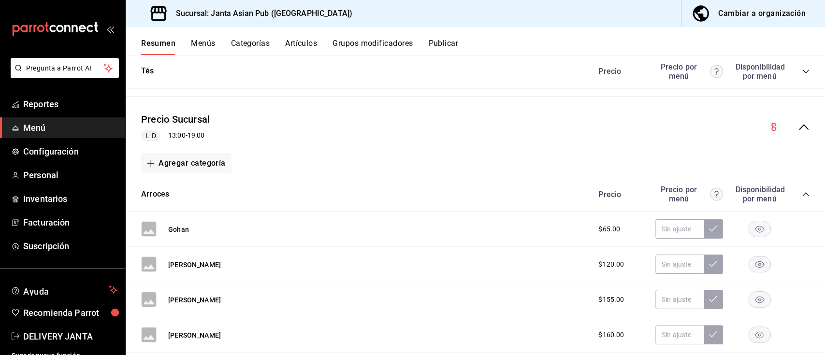
click at [760, 19] on div "Cambiar a organización" at bounding box center [763, 14] width 88 height 14
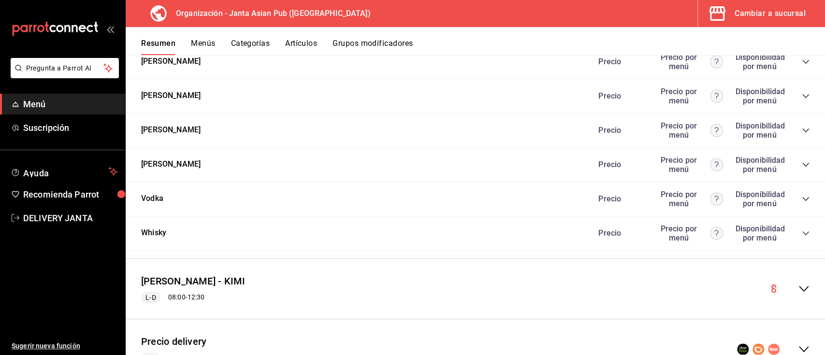
scroll to position [2056, 0]
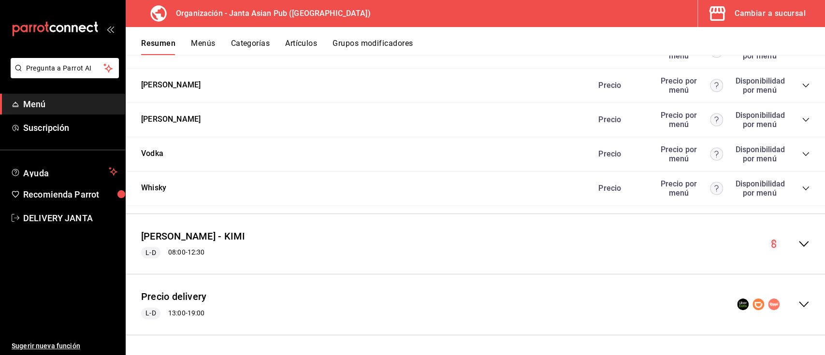
click at [798, 302] on icon "collapse-menu-row" at bounding box center [804, 305] width 12 height 12
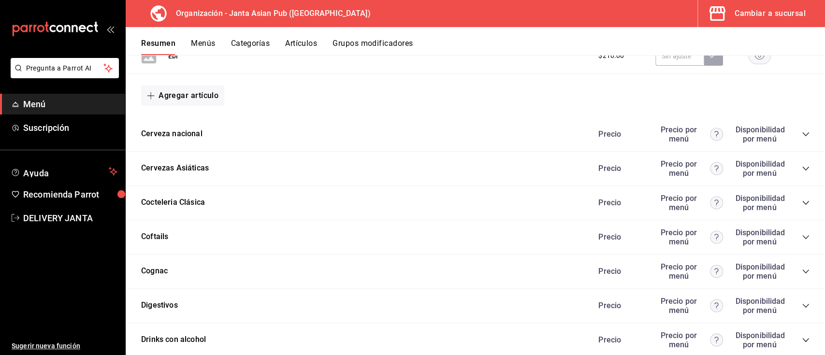
scroll to position [513, 0]
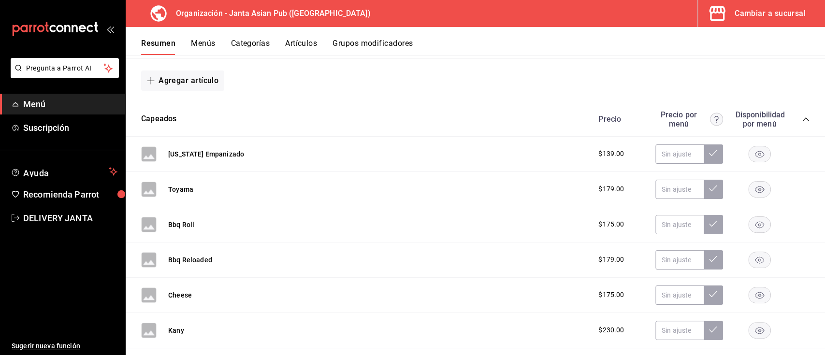
click at [774, 8] on div "Cambiar a sucursal" at bounding box center [770, 14] width 71 height 14
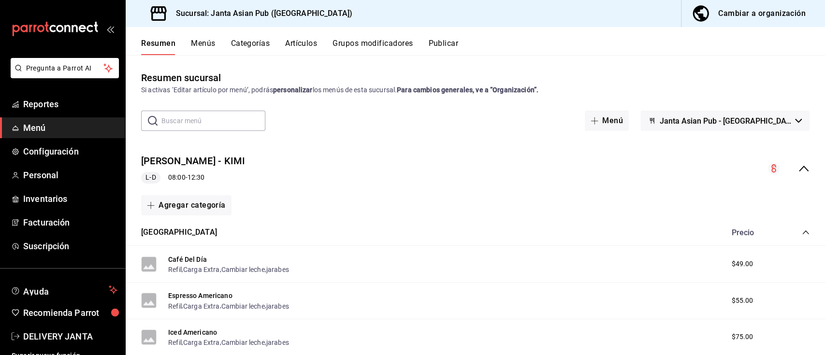
click at [798, 170] on icon "collapse-menu-row" at bounding box center [804, 169] width 12 height 12
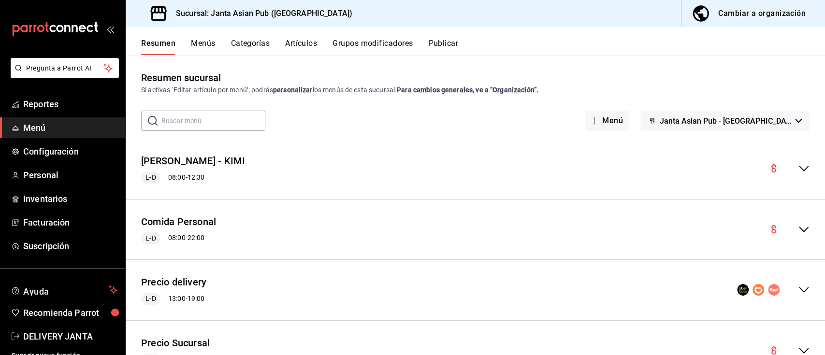
scroll to position [45, 0]
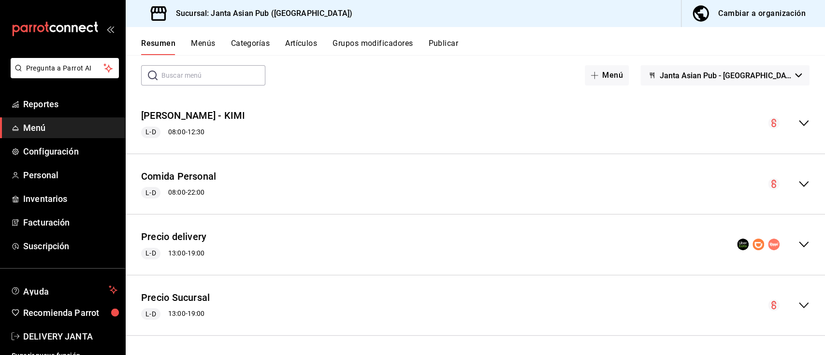
click at [798, 244] on icon "collapse-menu-row" at bounding box center [804, 245] width 12 height 12
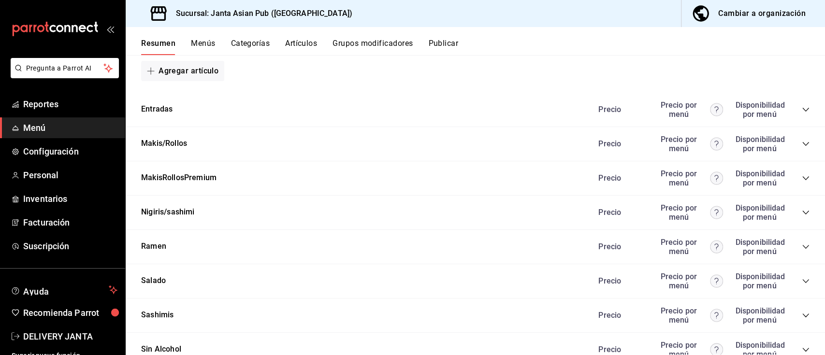
scroll to position [947, 0]
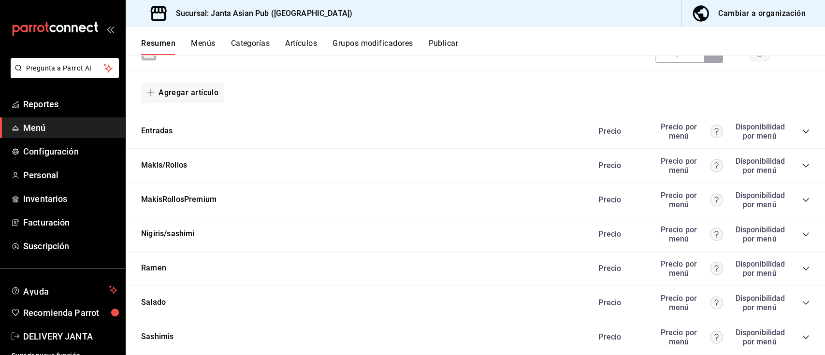
click at [802, 132] on icon "collapse-category-row" at bounding box center [806, 132] width 8 height 8
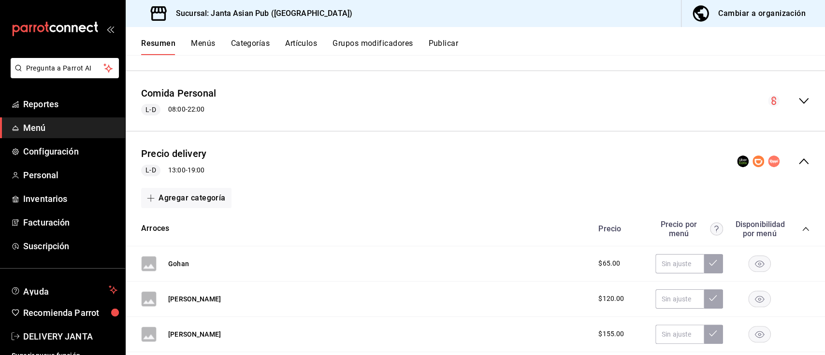
scroll to position [193, 0]
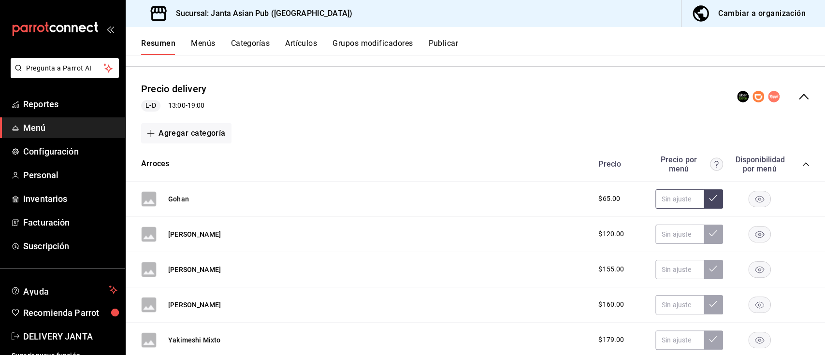
click at [662, 197] on input "text" at bounding box center [680, 199] width 48 height 19
type input "$8.00"
type input "$92.00"
click at [709, 201] on icon at bounding box center [713, 198] width 8 height 6
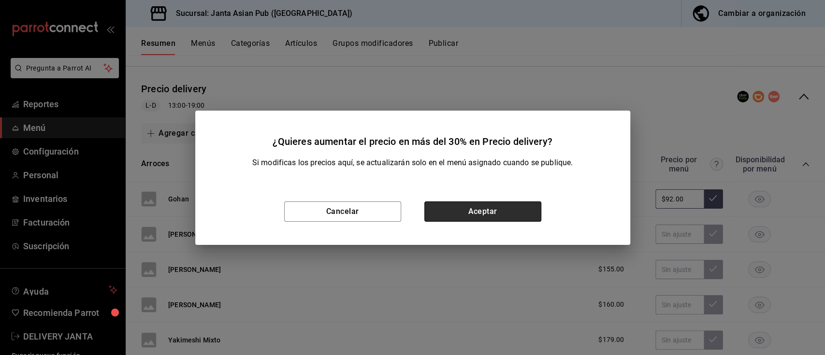
click at [498, 209] on button "Aceptar" at bounding box center [483, 212] width 117 height 20
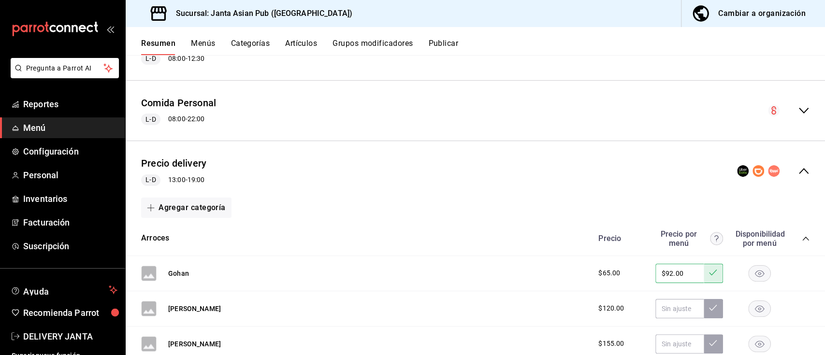
scroll to position [0, 0]
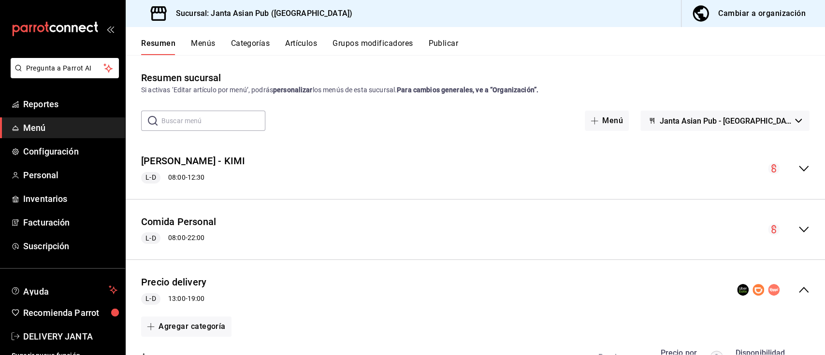
click at [439, 48] on button "Publicar" at bounding box center [443, 47] width 30 height 16
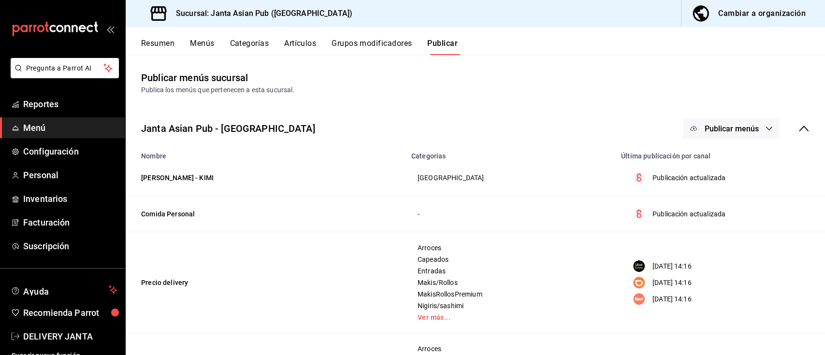
click at [155, 42] on button "Resumen" at bounding box center [157, 47] width 33 height 16
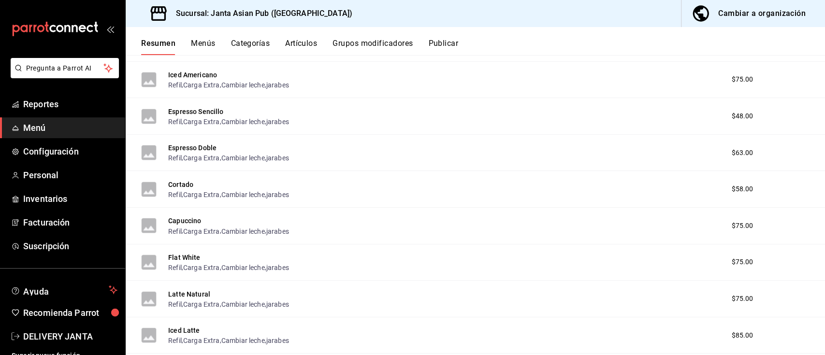
scroll to position [510, 0]
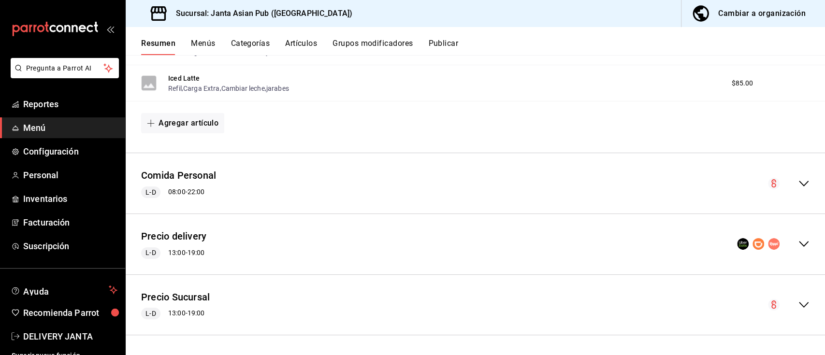
click at [798, 241] on icon "collapse-menu-row" at bounding box center [804, 244] width 12 height 12
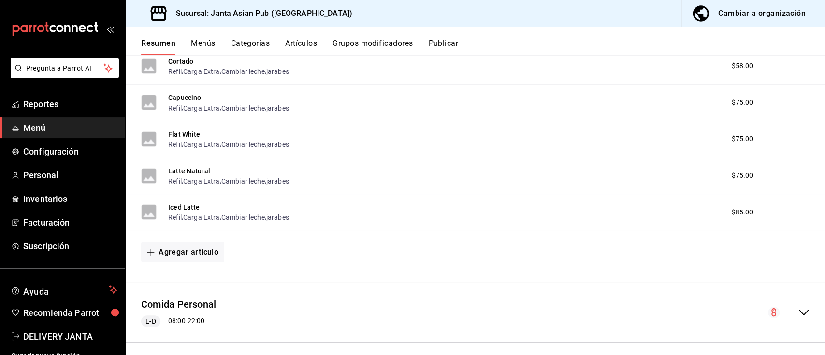
scroll to position [639, 0]
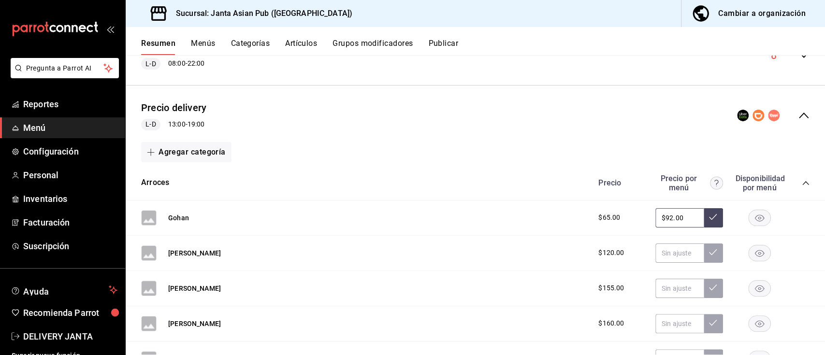
click at [447, 39] on button "Publicar" at bounding box center [443, 47] width 30 height 16
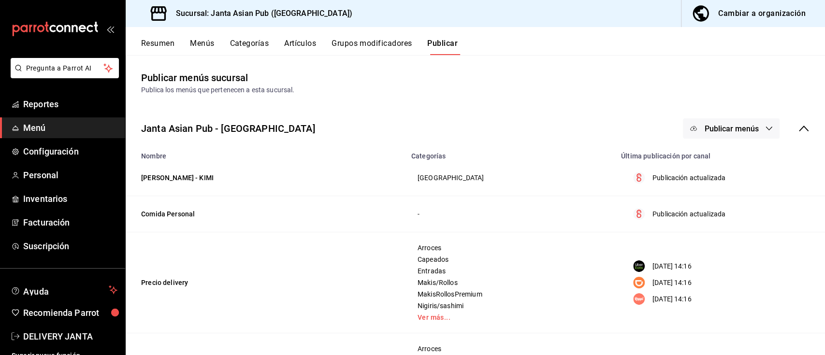
click at [754, 131] on button "Publicar menús" at bounding box center [731, 128] width 97 height 20
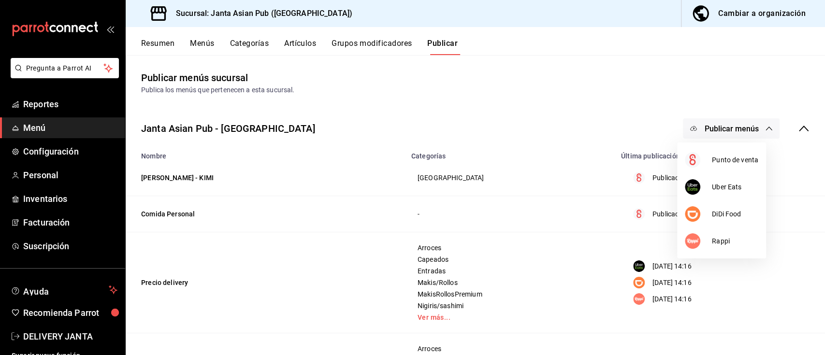
click at [533, 137] on div at bounding box center [412, 177] width 825 height 355
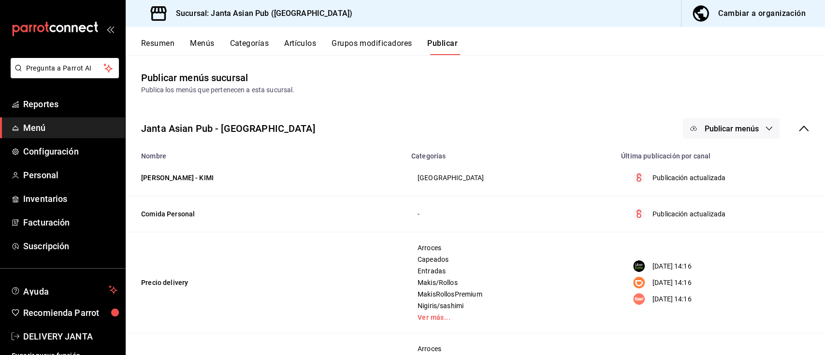
click at [798, 123] on icon at bounding box center [804, 129] width 12 height 12
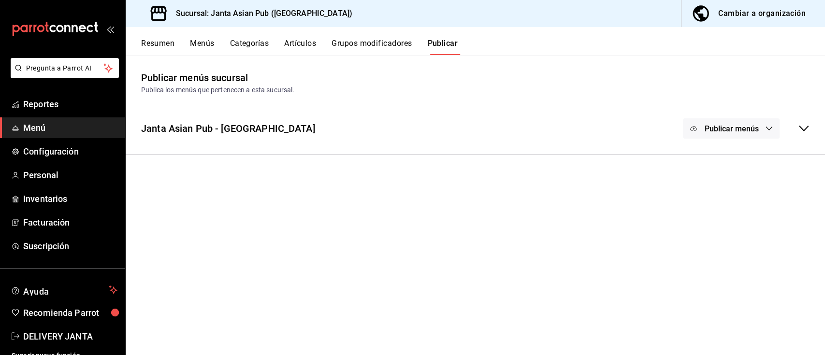
click at [796, 123] on div "Publicar menús" at bounding box center [746, 128] width 127 height 20
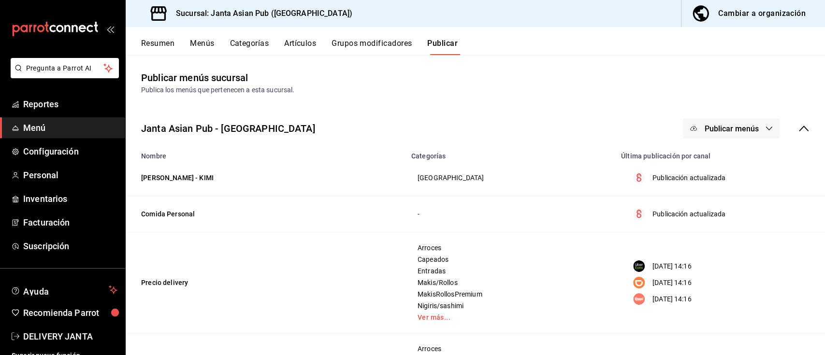
click at [745, 123] on button "Publicar menús" at bounding box center [731, 128] width 97 height 20
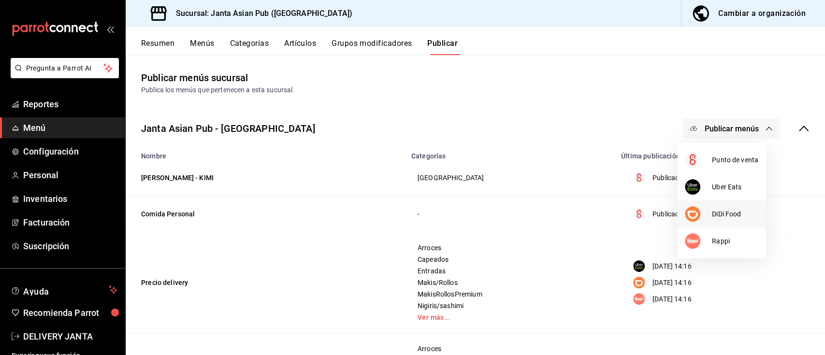
click at [733, 214] on span "DiDi Food" at bounding box center [735, 214] width 46 height 10
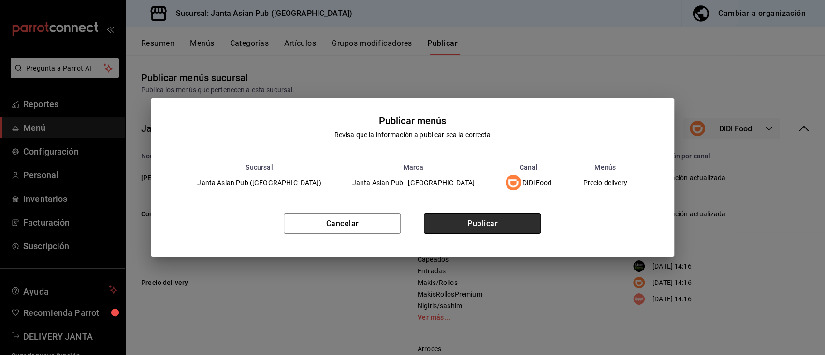
click at [513, 220] on button "Publicar" at bounding box center [482, 224] width 117 height 20
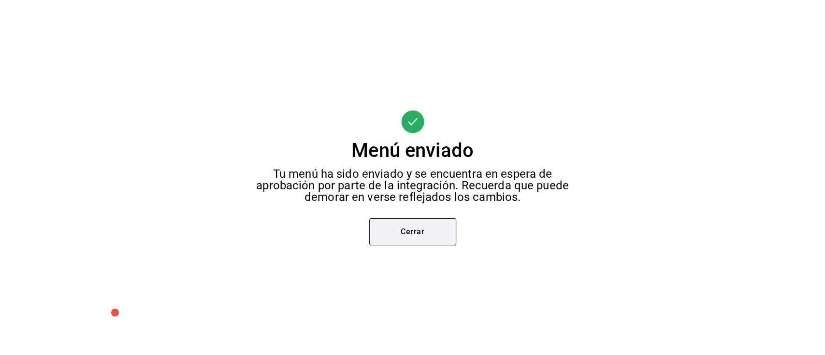
click at [392, 241] on button "Cerrar" at bounding box center [412, 232] width 87 height 27
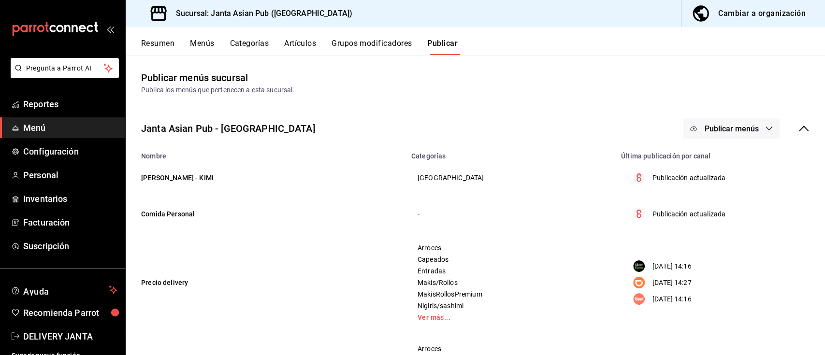
click at [750, 130] on button "Publicar menús" at bounding box center [731, 128] width 97 height 20
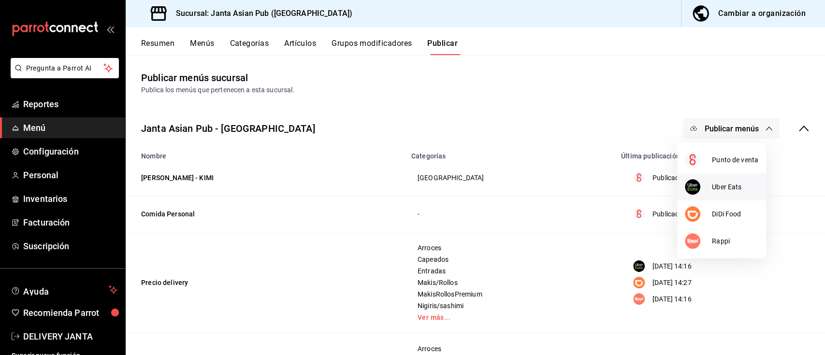
click at [734, 191] on span "Uber Eats" at bounding box center [735, 187] width 46 height 10
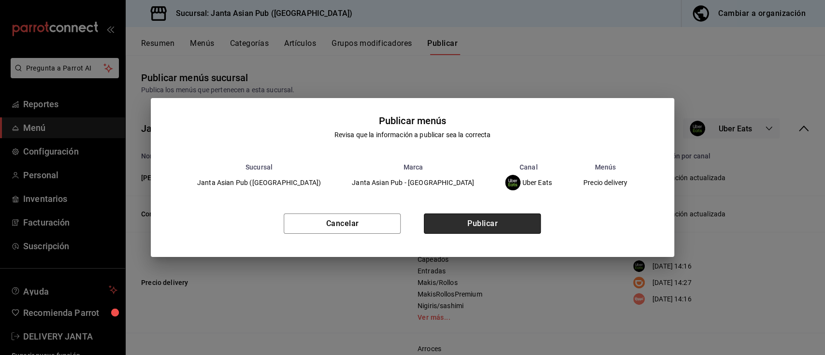
click at [487, 221] on button "Publicar" at bounding box center [482, 224] width 117 height 20
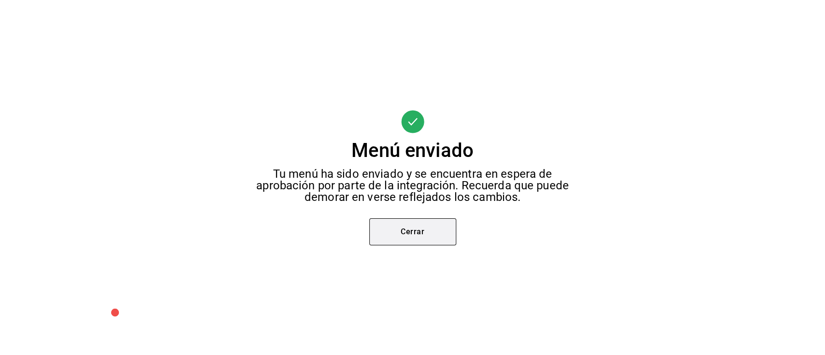
click at [433, 229] on button "Cerrar" at bounding box center [412, 232] width 87 height 27
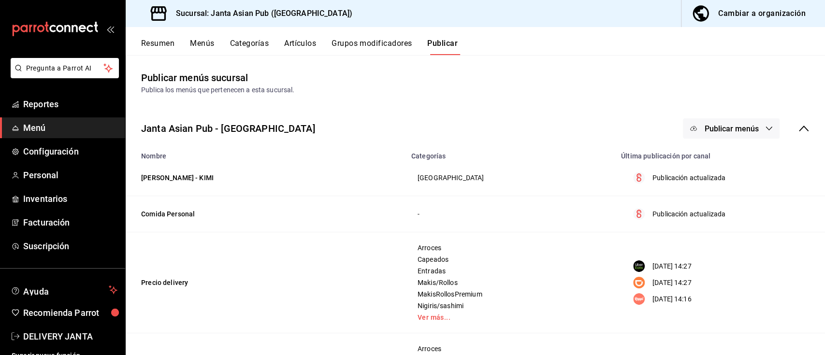
click at [755, 133] on button "Publicar menús" at bounding box center [731, 128] width 97 height 20
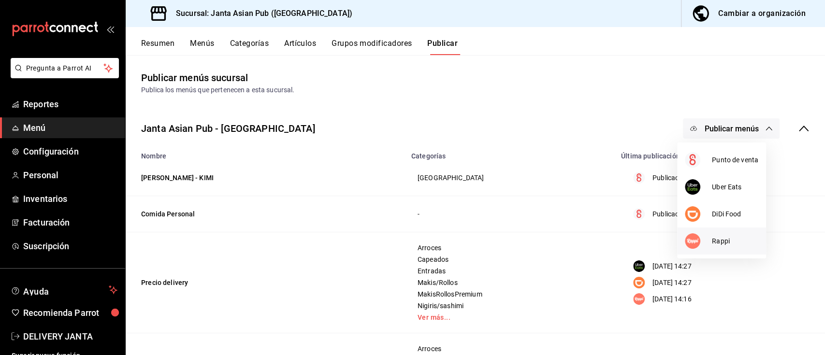
click at [726, 240] on span "Rappi" at bounding box center [735, 241] width 46 height 10
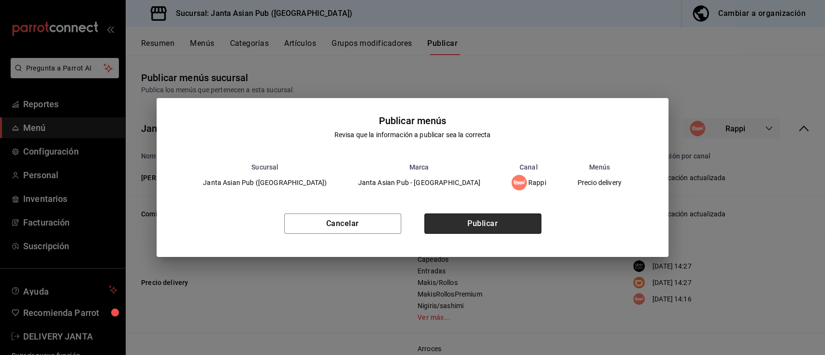
click at [534, 226] on button "Publicar" at bounding box center [483, 224] width 117 height 20
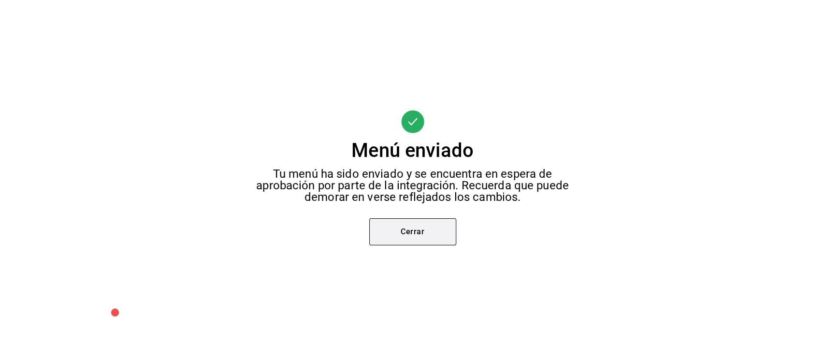
click at [426, 230] on button "Cerrar" at bounding box center [412, 232] width 87 height 27
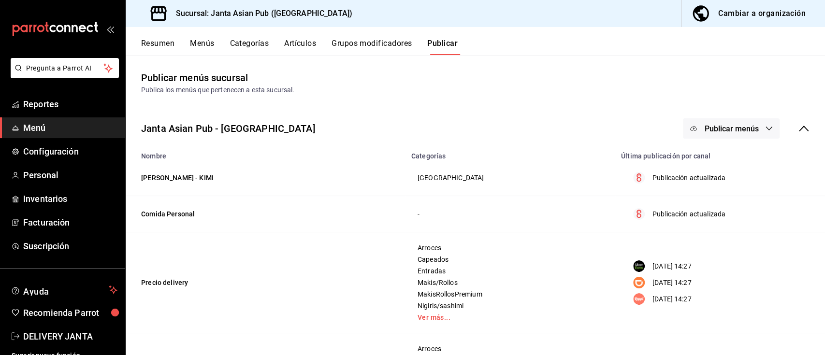
click at [163, 44] on button "Resumen" at bounding box center [157, 47] width 33 height 16
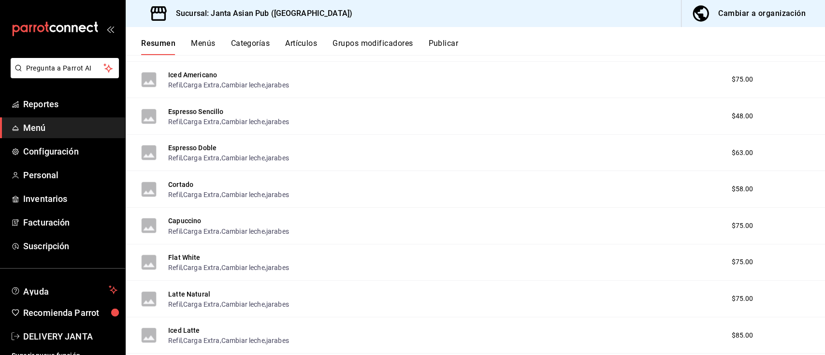
scroll to position [510, 0]
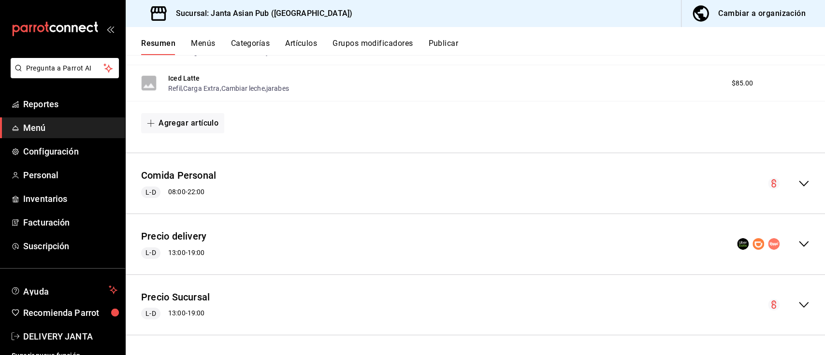
click at [800, 240] on div "Precio delivery L-D 13:00 - 19:00" at bounding box center [476, 244] width 700 height 45
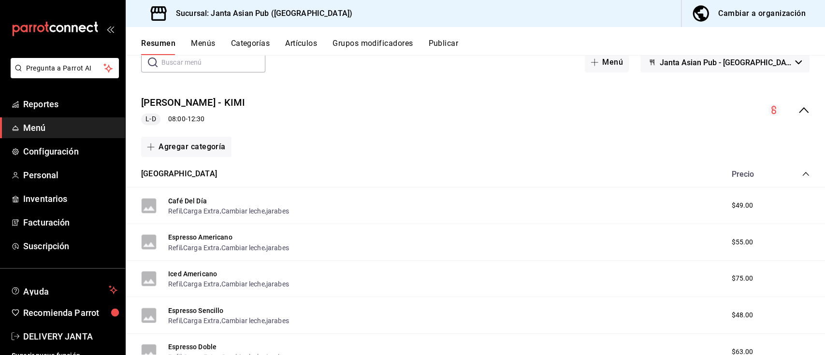
scroll to position [0, 0]
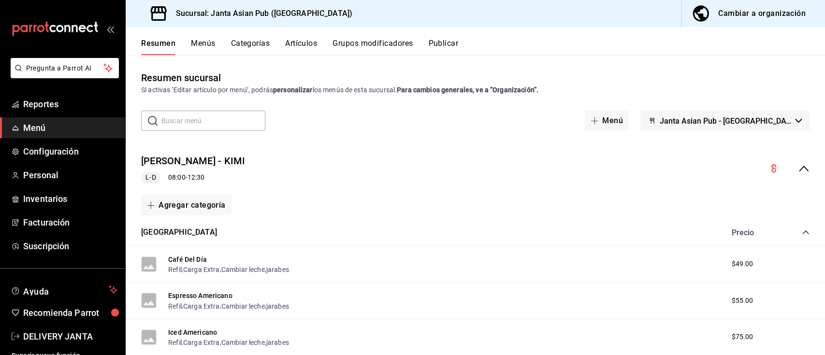
click at [400, 41] on button "Grupos modificadores" at bounding box center [373, 47] width 80 height 16
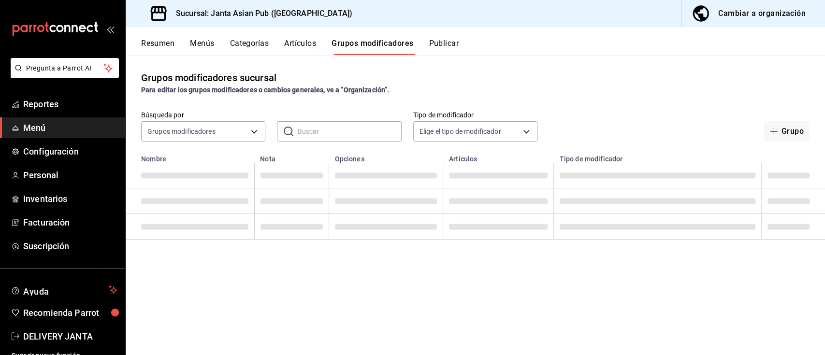
click at [728, 14] on div "Cambiar a organización" at bounding box center [763, 14] width 88 height 14
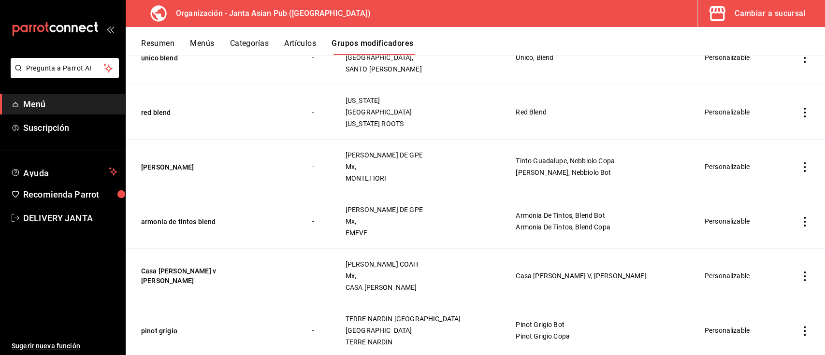
scroll to position [515, 0]
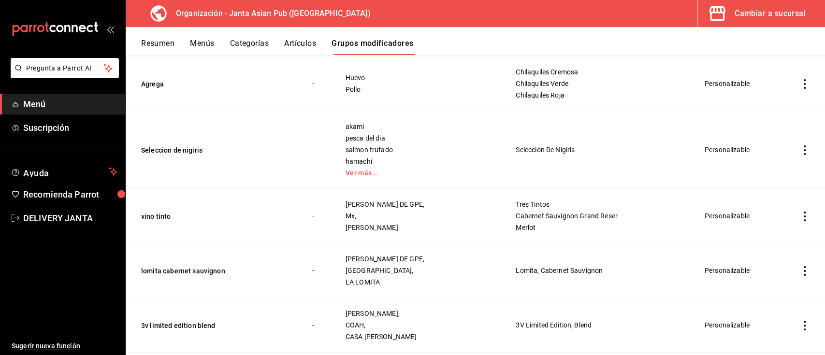
click at [163, 48] on button "Resumen" at bounding box center [157, 47] width 33 height 16
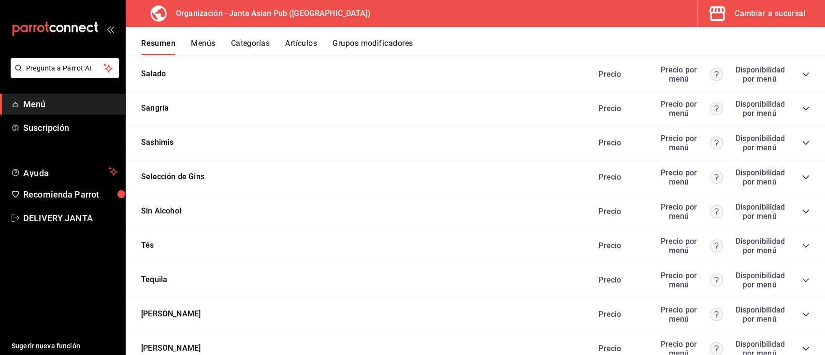
scroll to position [2056, 0]
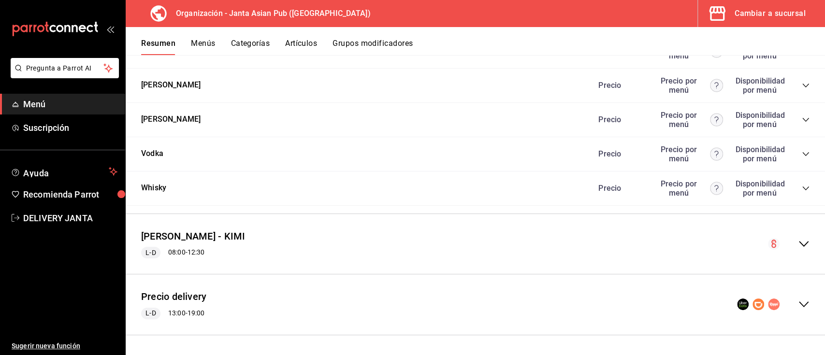
click at [788, 303] on div "collapse-menu-row" at bounding box center [773, 305] width 73 height 12
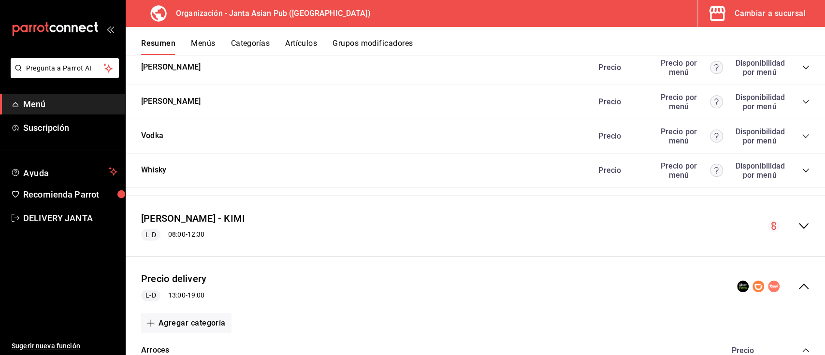
scroll to position [2250, 0]
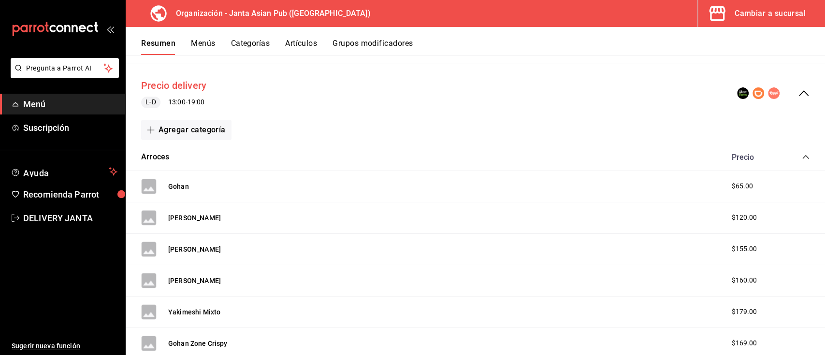
click at [172, 93] on button "Precio delivery" at bounding box center [173, 86] width 65 height 14
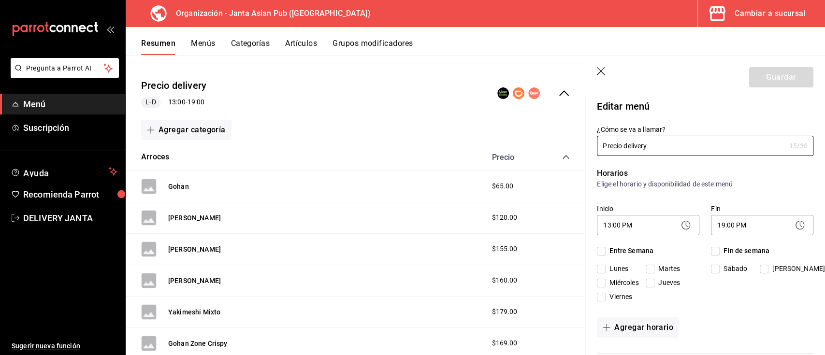
checkbox input "true"
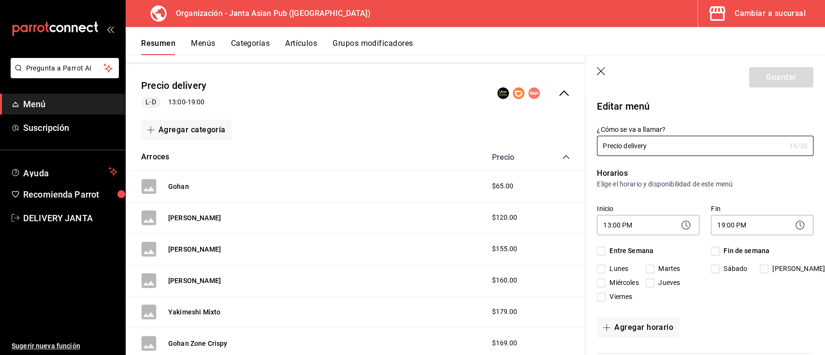
checkbox input "true"
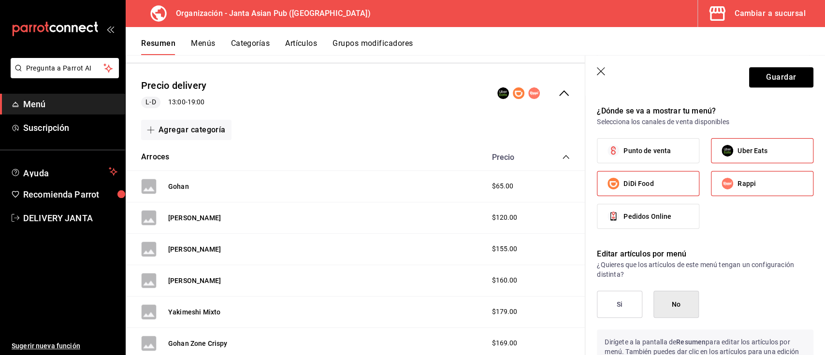
scroll to position [645, 0]
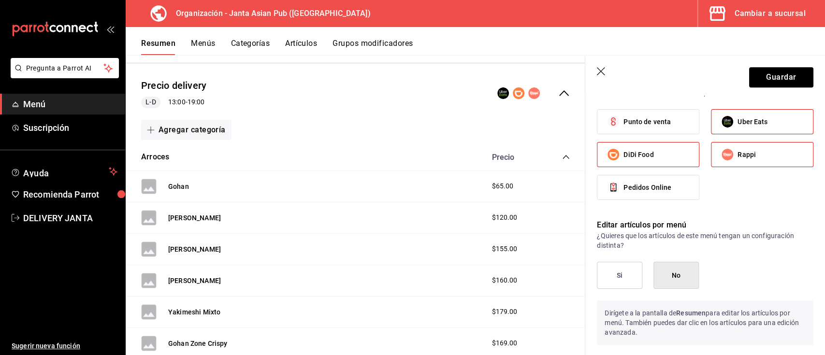
click at [612, 289] on button "Si" at bounding box center [619, 275] width 45 height 27
click at [778, 77] on button "Guardar" at bounding box center [781, 77] width 64 height 20
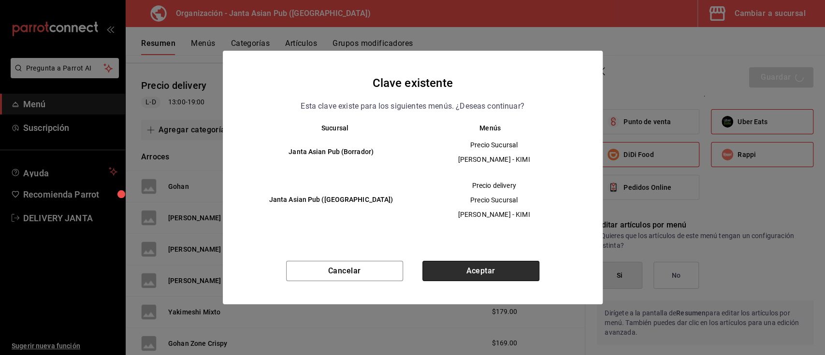
click at [488, 269] on button "Aceptar" at bounding box center [481, 271] width 117 height 20
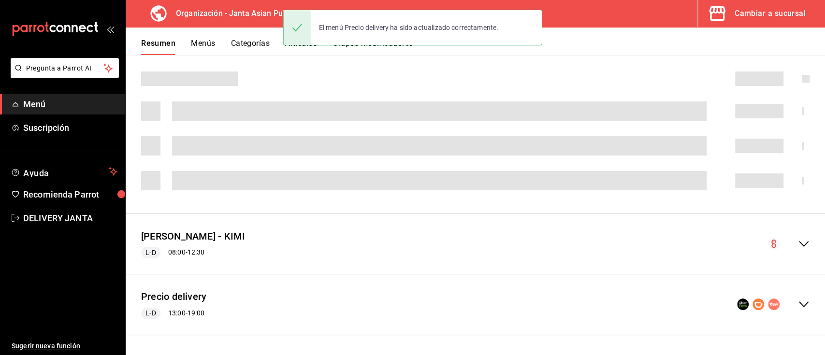
scroll to position [269, 0]
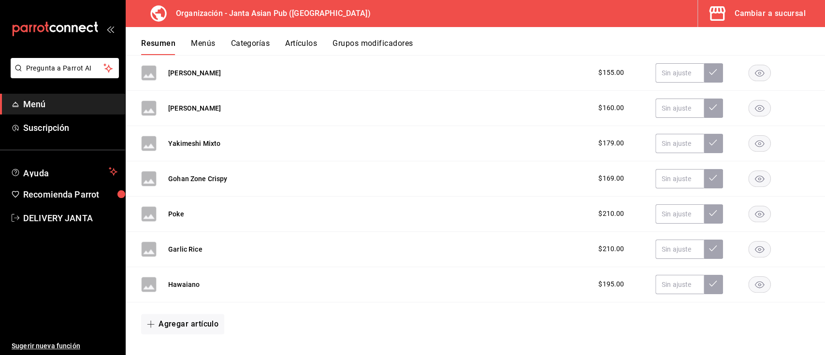
scroll to position [2314, 0]
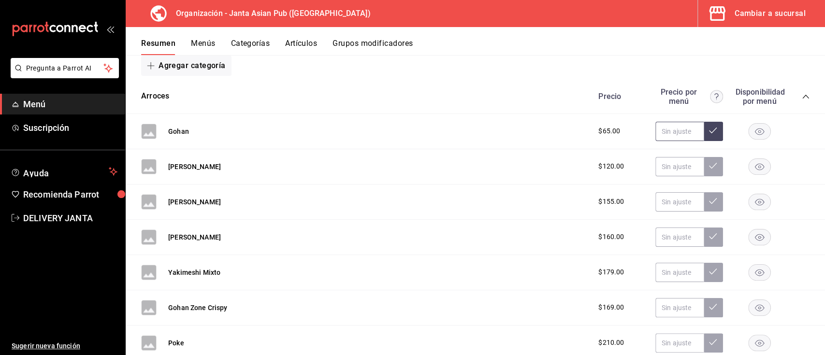
click at [666, 141] on input "text" at bounding box center [680, 131] width 48 height 19
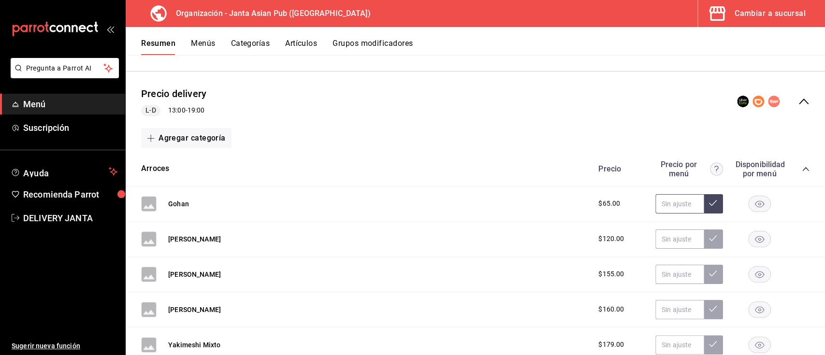
scroll to position [2379, 0]
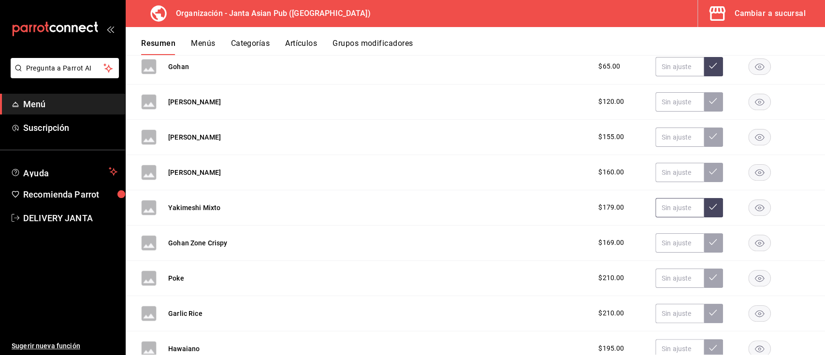
click at [656, 218] on input "text" at bounding box center [680, 207] width 48 height 19
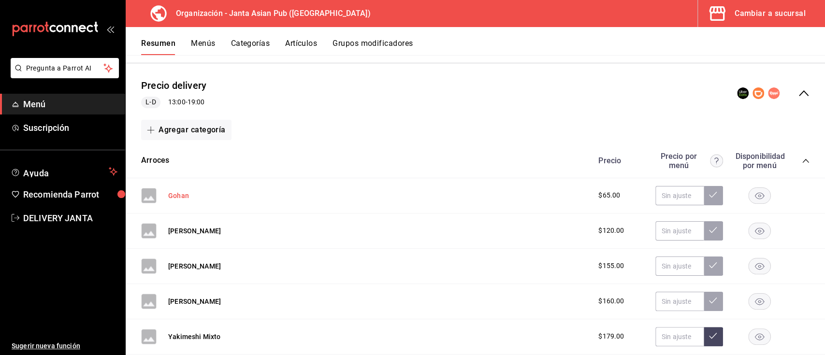
click at [183, 201] on button "Gohan" at bounding box center [178, 196] width 21 height 10
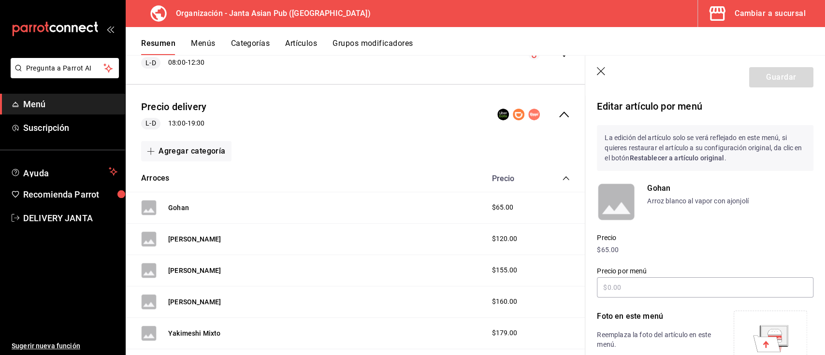
scroll to position [129, 0]
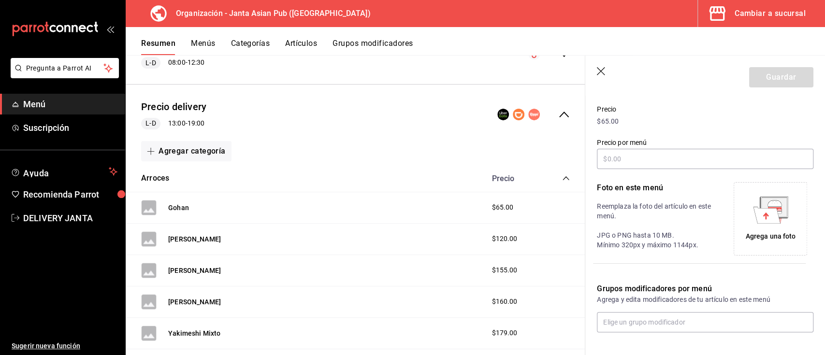
click at [597, 74] on icon "button" at bounding box center [602, 72] width 10 height 10
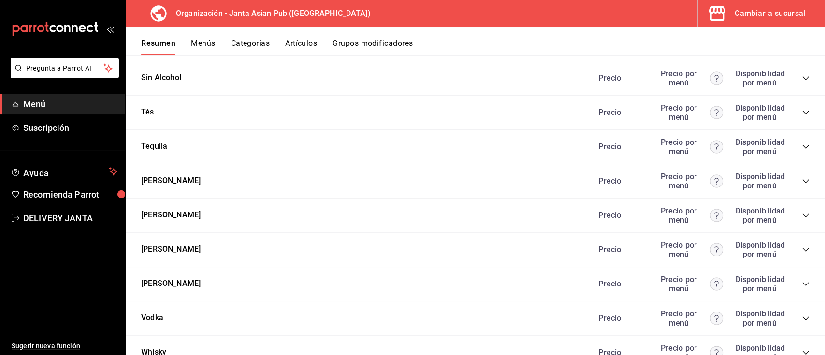
scroll to position [2250, 0]
